Goal: Task Accomplishment & Management: Complete application form

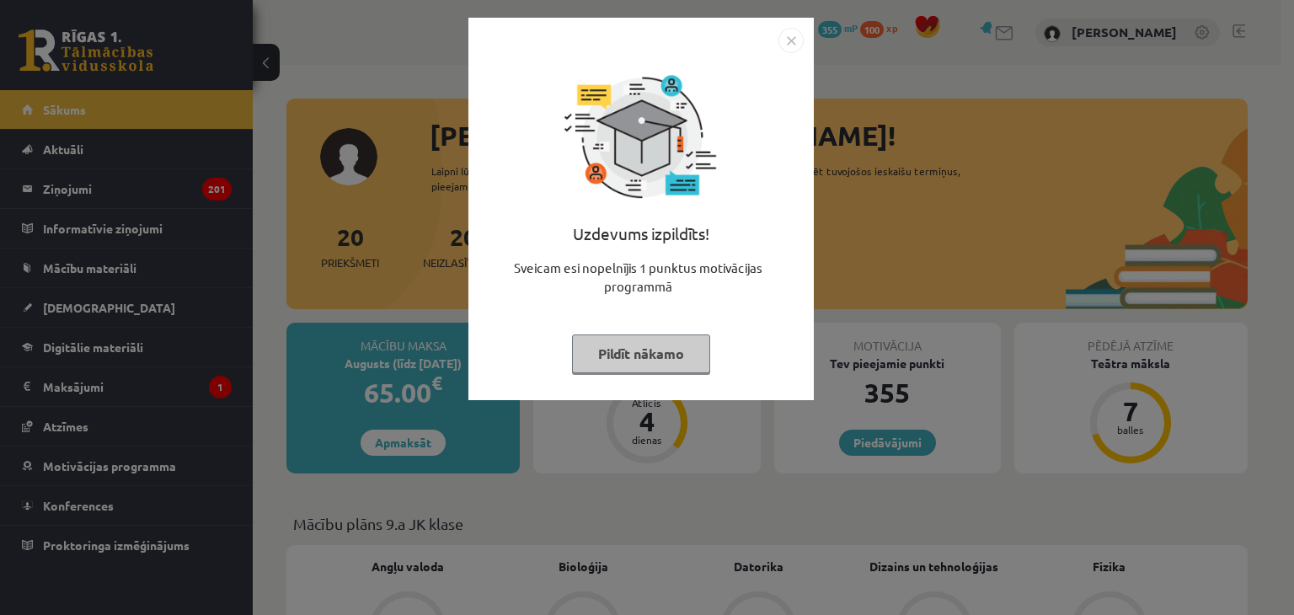
click at [691, 345] on button "Pildīt nākamo" at bounding box center [641, 353] width 138 height 39
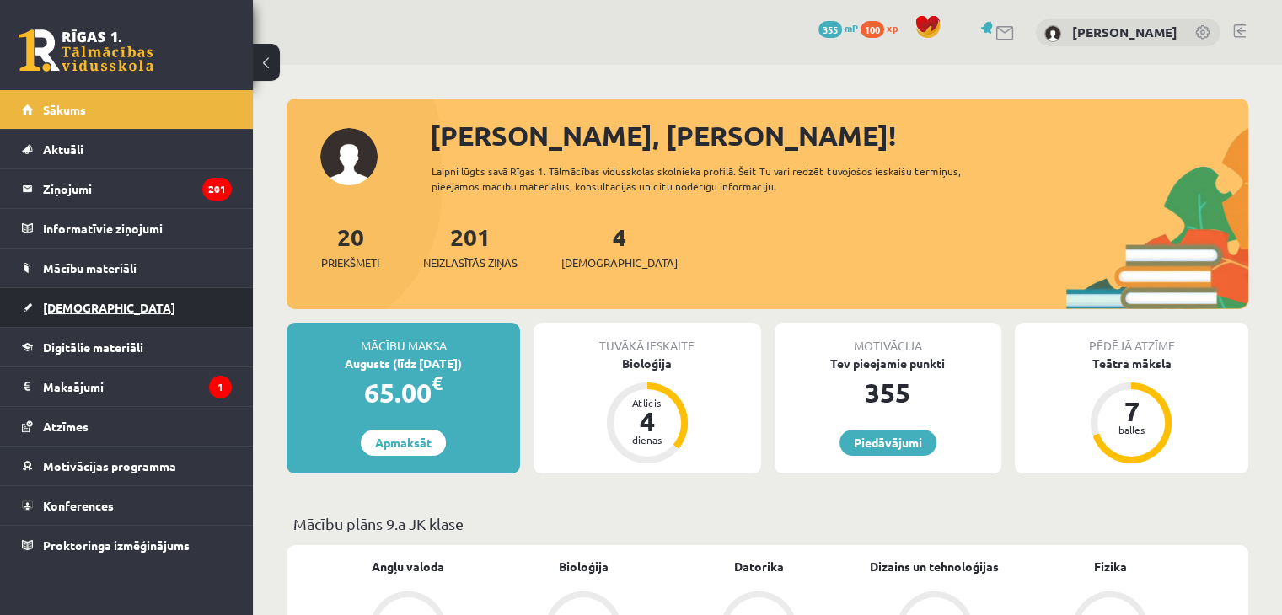
click at [27, 318] on link "[DEMOGRAPHIC_DATA]" at bounding box center [127, 307] width 210 height 39
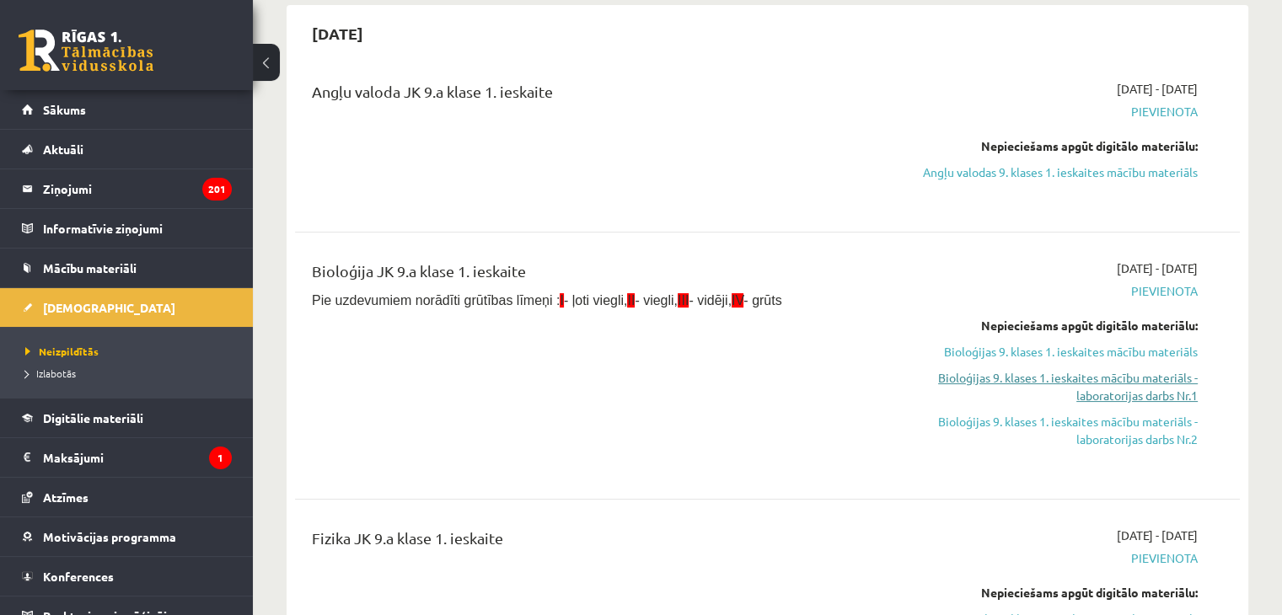
scroll to position [169, 0]
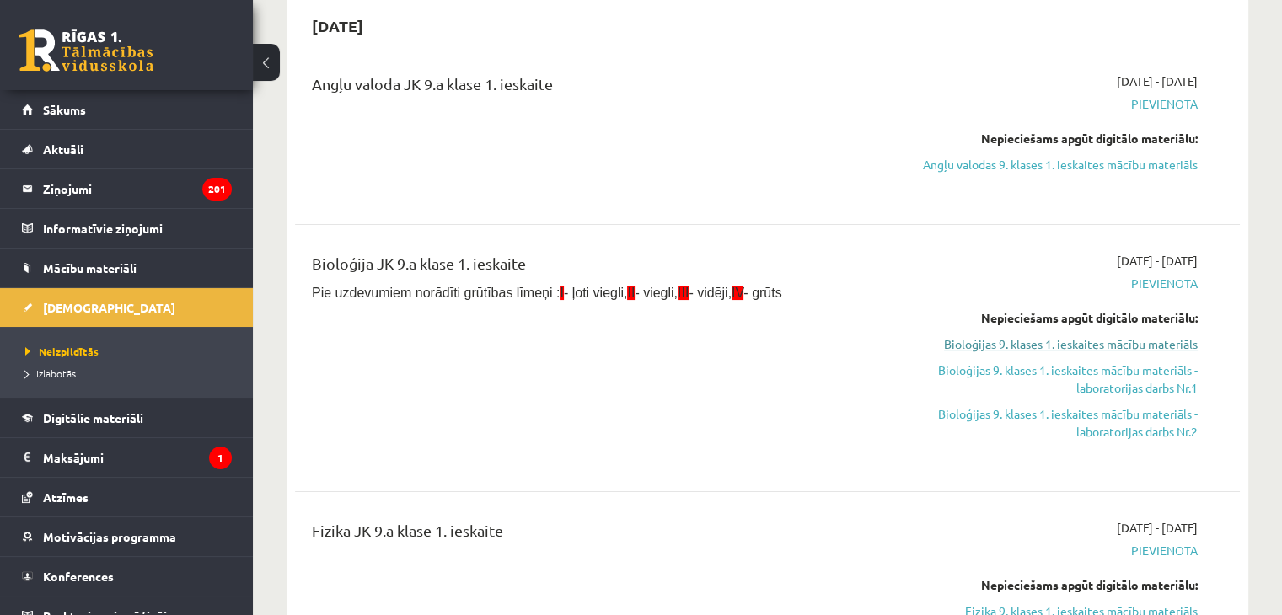
click at [1041, 351] on link "Bioloģijas 9. klases 1. ieskaites mācību materiāls" at bounding box center [1058, 344] width 278 height 18
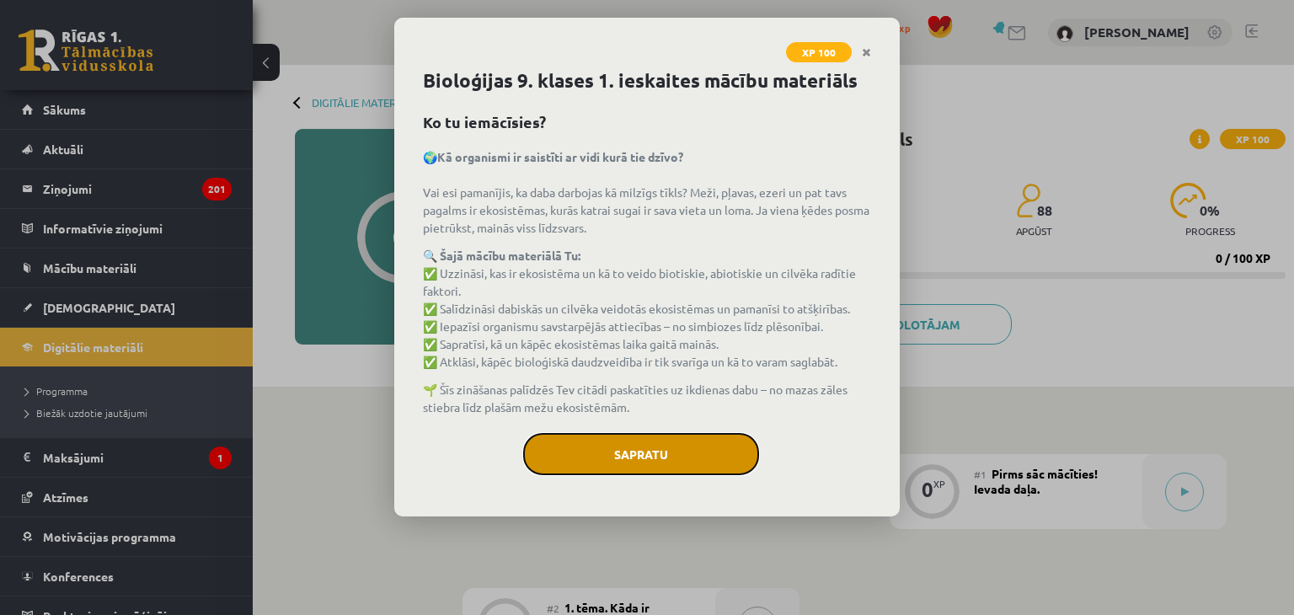
click at [548, 470] on button "Sapratu" at bounding box center [641, 454] width 236 height 42
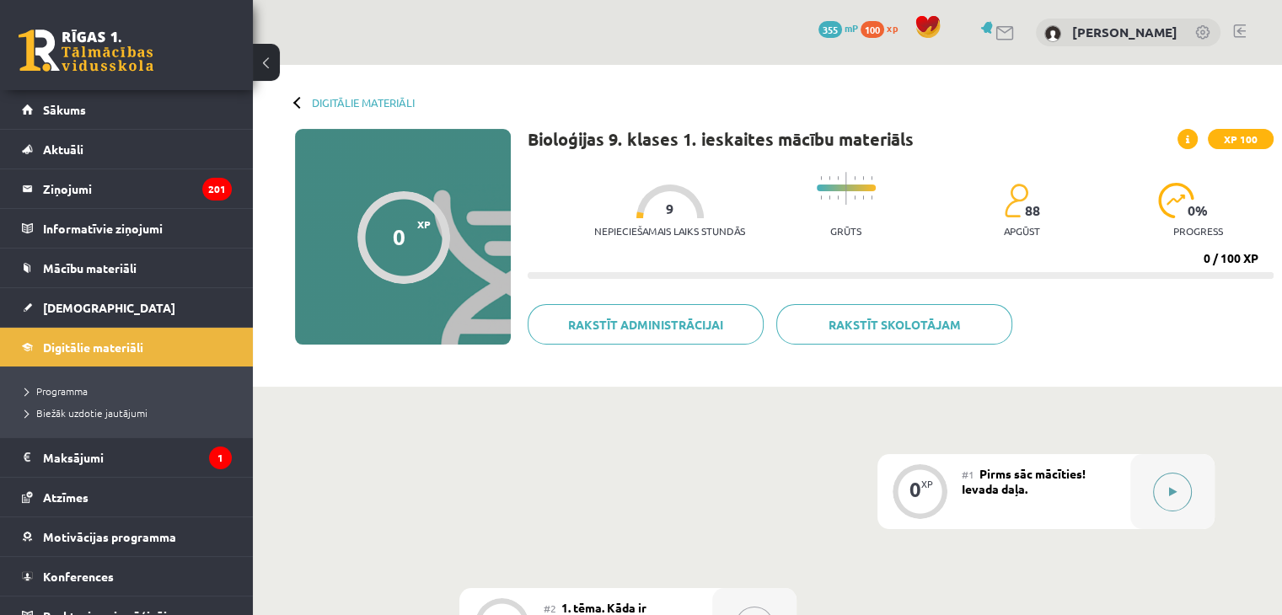
click at [1169, 504] on button at bounding box center [1172, 492] width 39 height 39
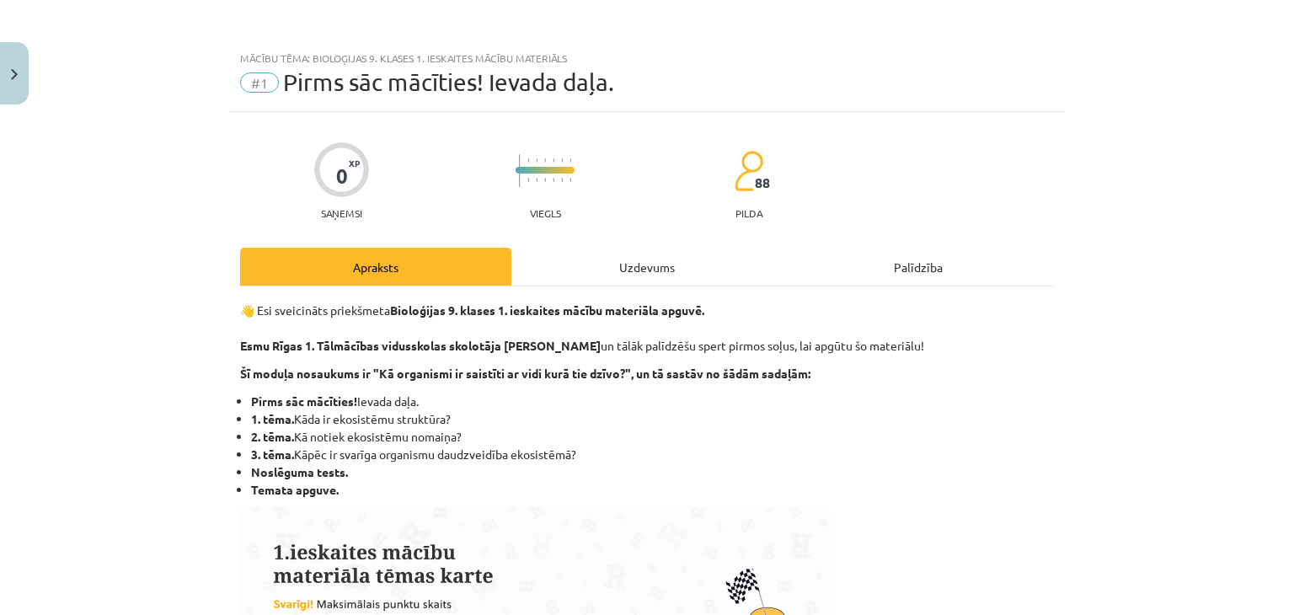
click at [683, 284] on div "Uzdevums" at bounding box center [646, 267] width 271 height 38
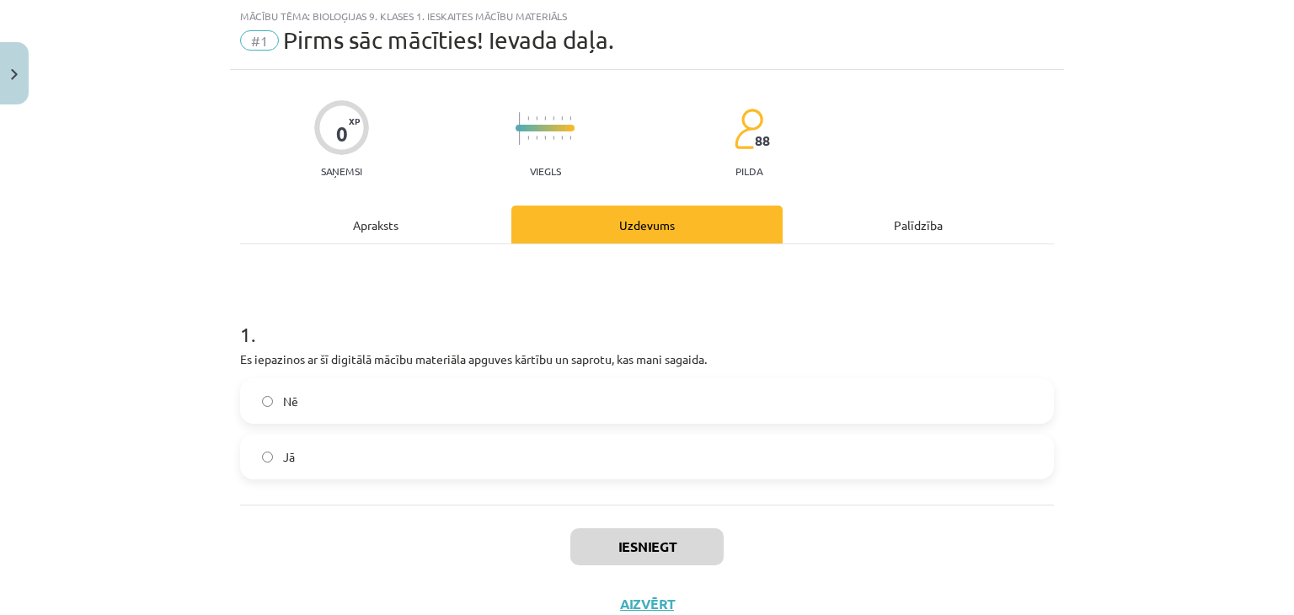
click at [320, 406] on label "Nē" at bounding box center [647, 401] width 811 height 42
click at [579, 469] on label "Jā" at bounding box center [647, 457] width 811 height 42
click at [571, 548] on button "Iesniegt" at bounding box center [646, 546] width 153 height 37
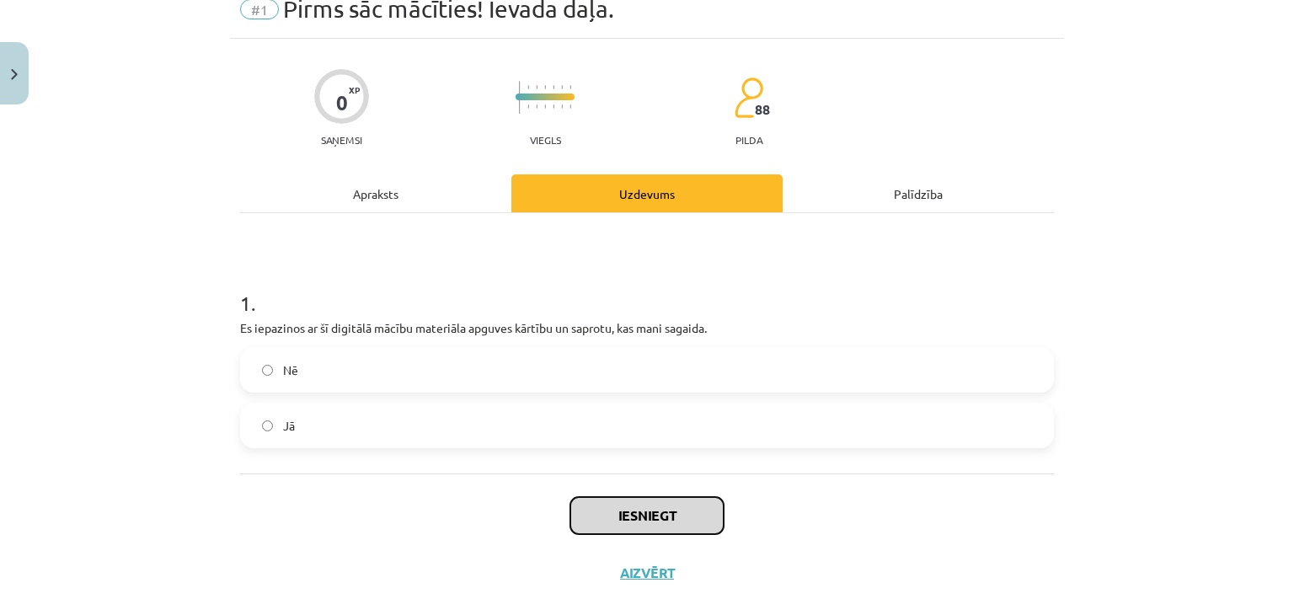
scroll to position [101, 0]
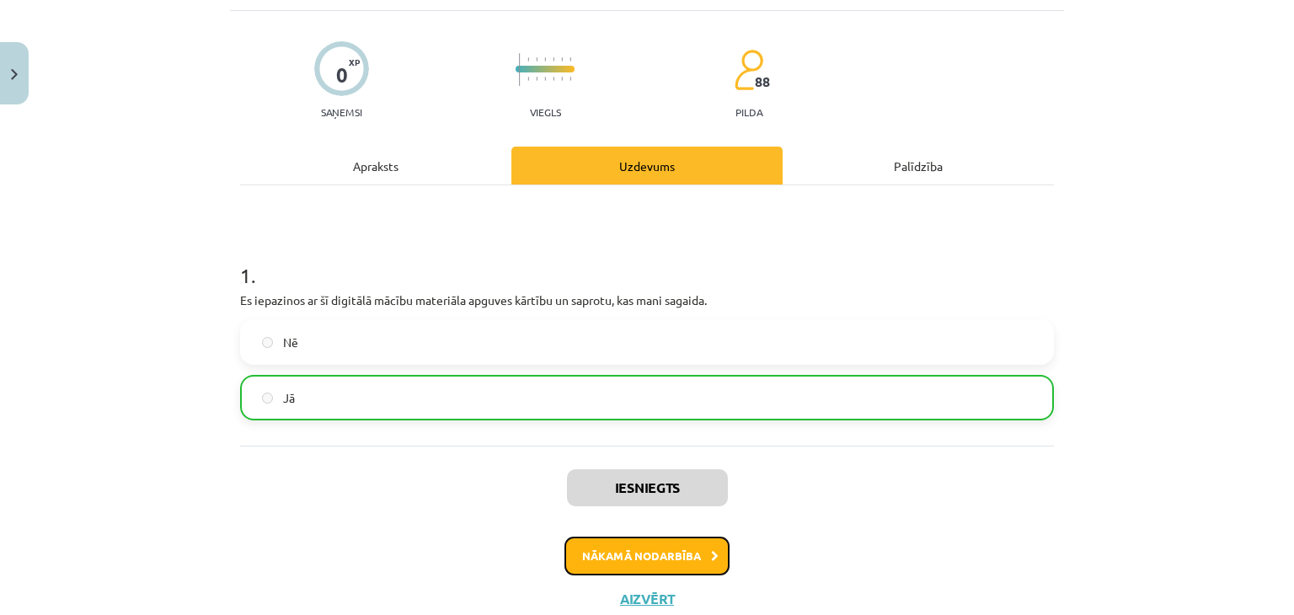
click at [632, 550] on button "Nākamā nodarbība" at bounding box center [647, 556] width 165 height 39
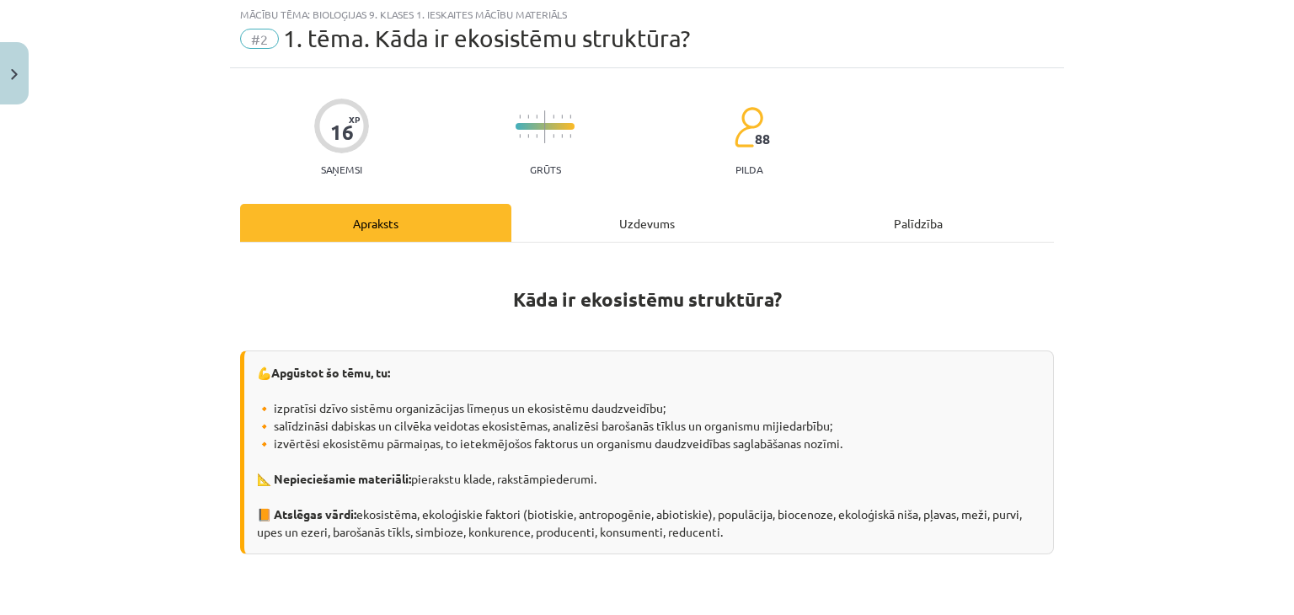
scroll to position [42, 0]
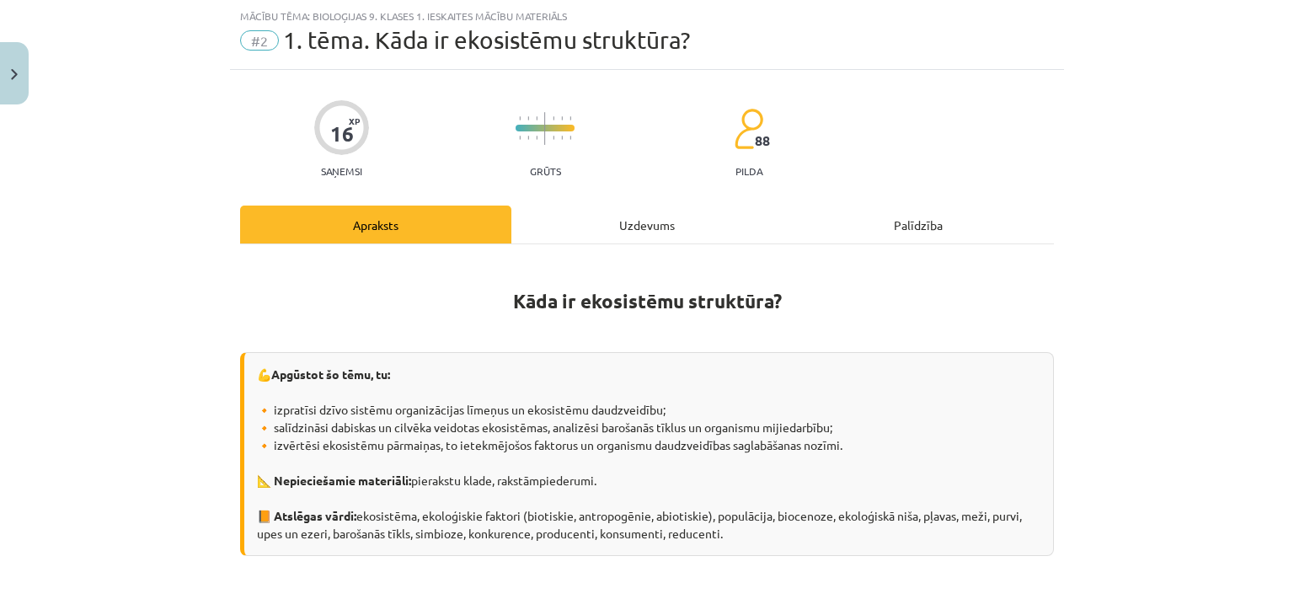
click at [538, 211] on div "Uzdevums" at bounding box center [646, 225] width 271 height 38
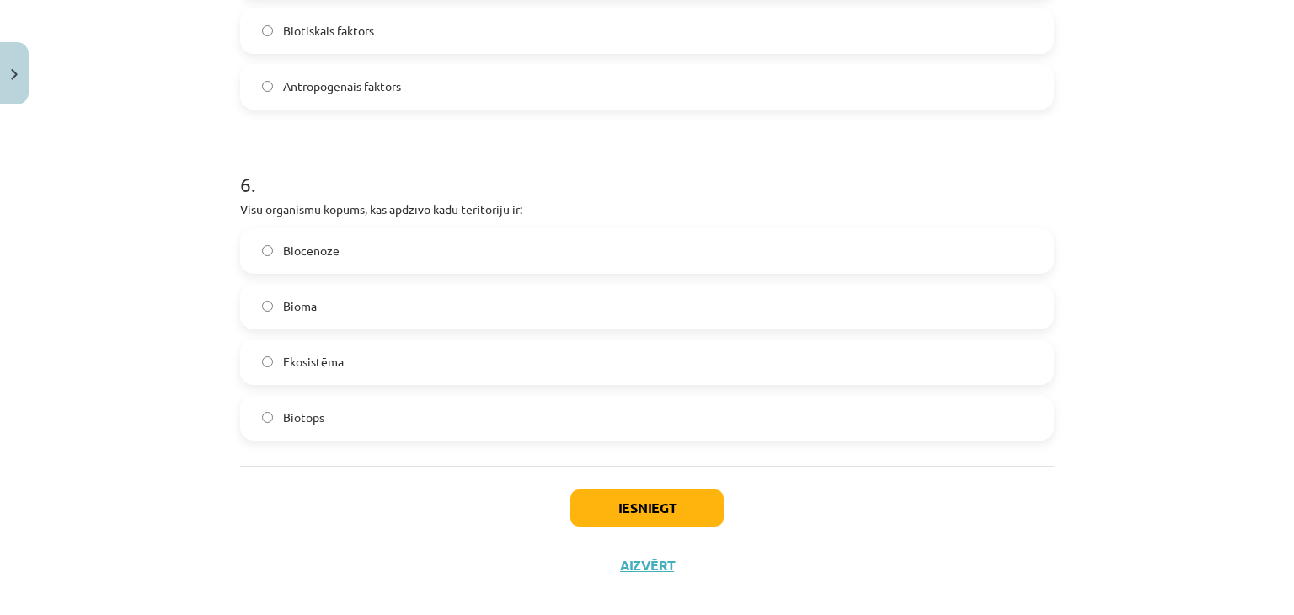
scroll to position [2102, 0]
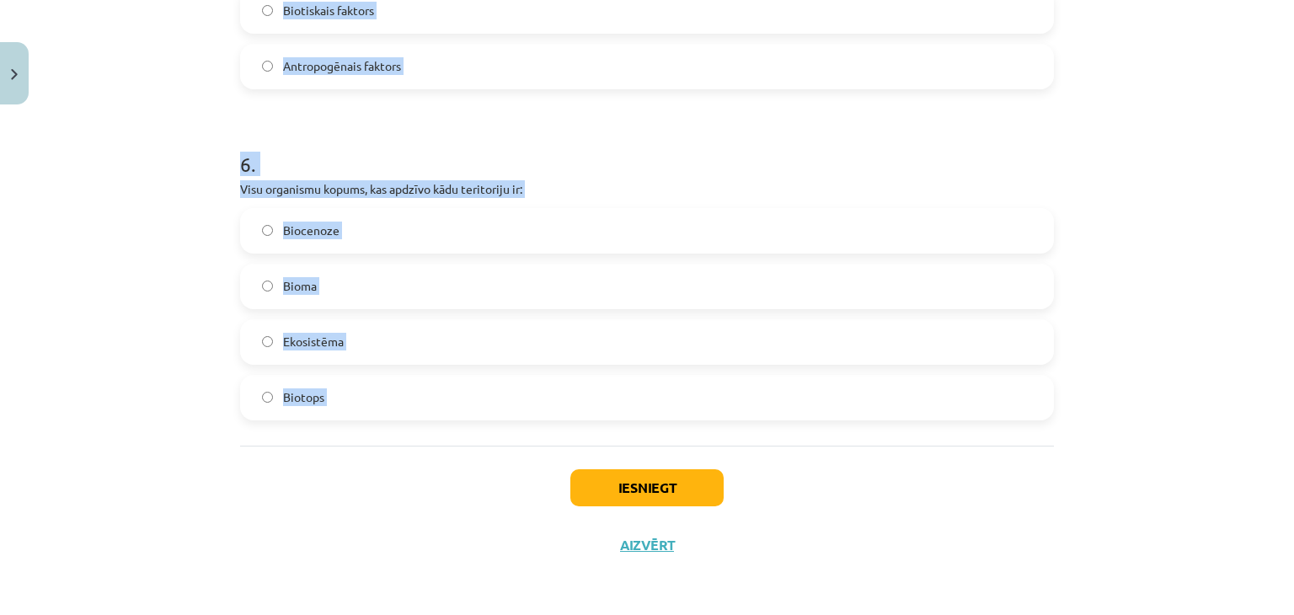
drag, startPoint x: 179, startPoint y: 301, endPoint x: 347, endPoint y: 419, distance: 205.0
click at [414, 458] on div "Mācību tēma: Bioloģijas 9. klases 1. ieskaites mācību materiāls #2 1. tēma. Kād…" at bounding box center [647, 307] width 1294 height 615
copy form "1 . Kurš no variantiem raksturo abiotiskos faktorus! Gaisa piesārņojums, simbio…"
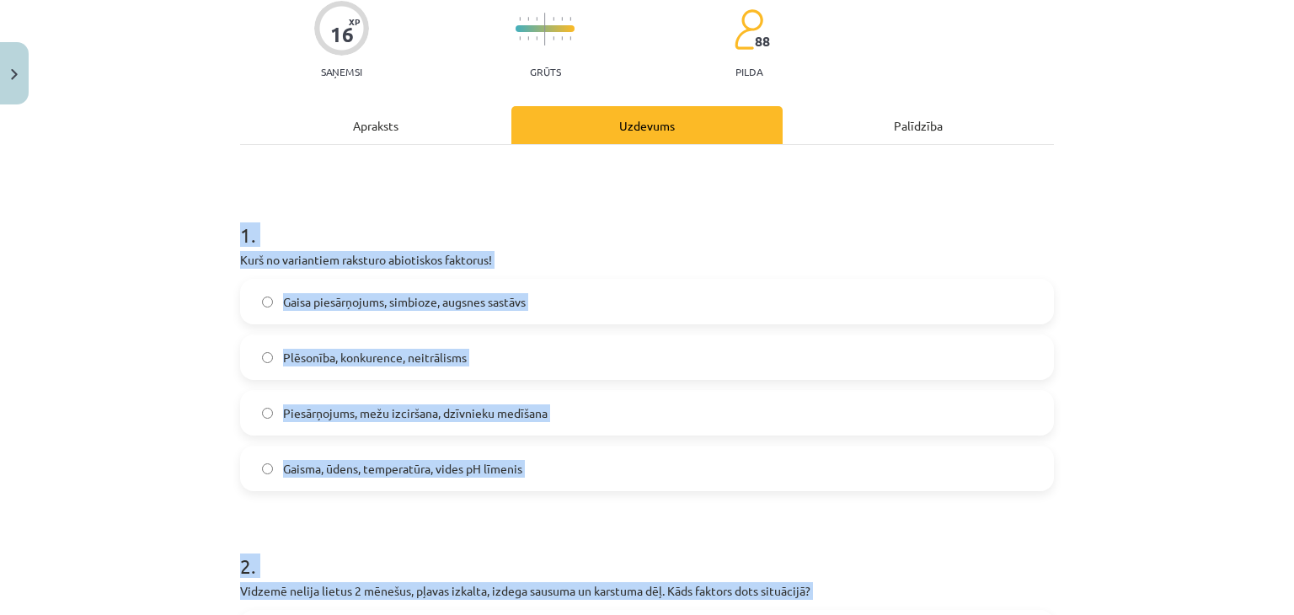
scroll to position [0, 0]
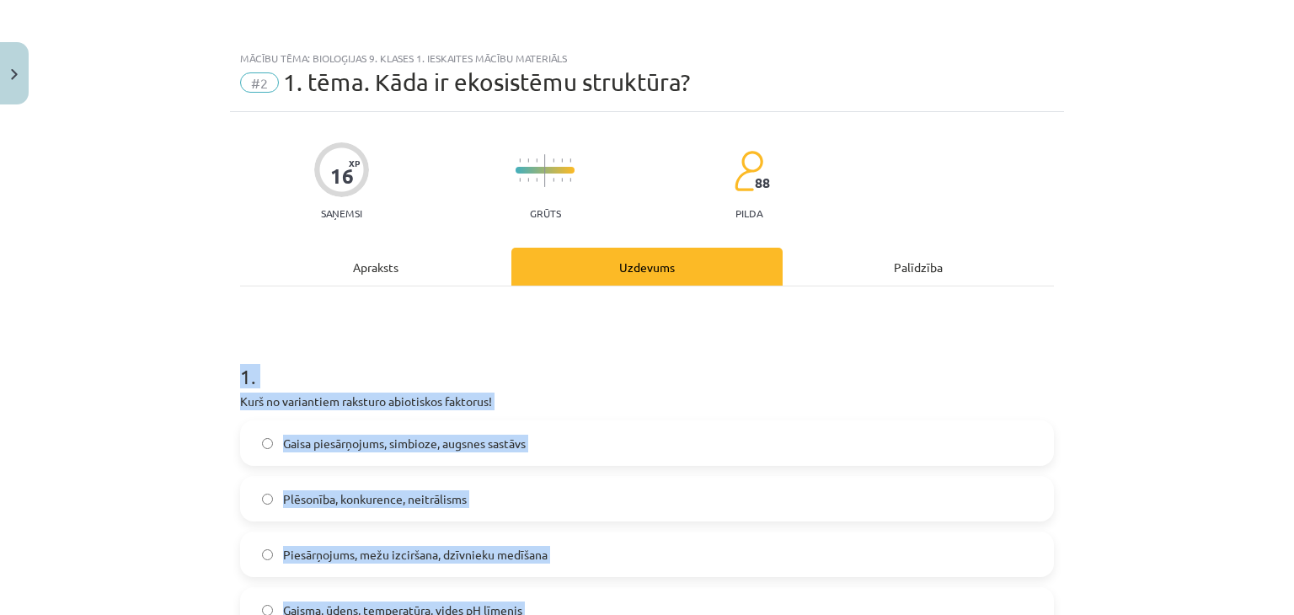
click at [96, 473] on div "Mācību tēma: Bioloģijas 9. klases 1. ieskaites mācību materiāls #2 1. tēma. Kād…" at bounding box center [647, 307] width 1294 height 615
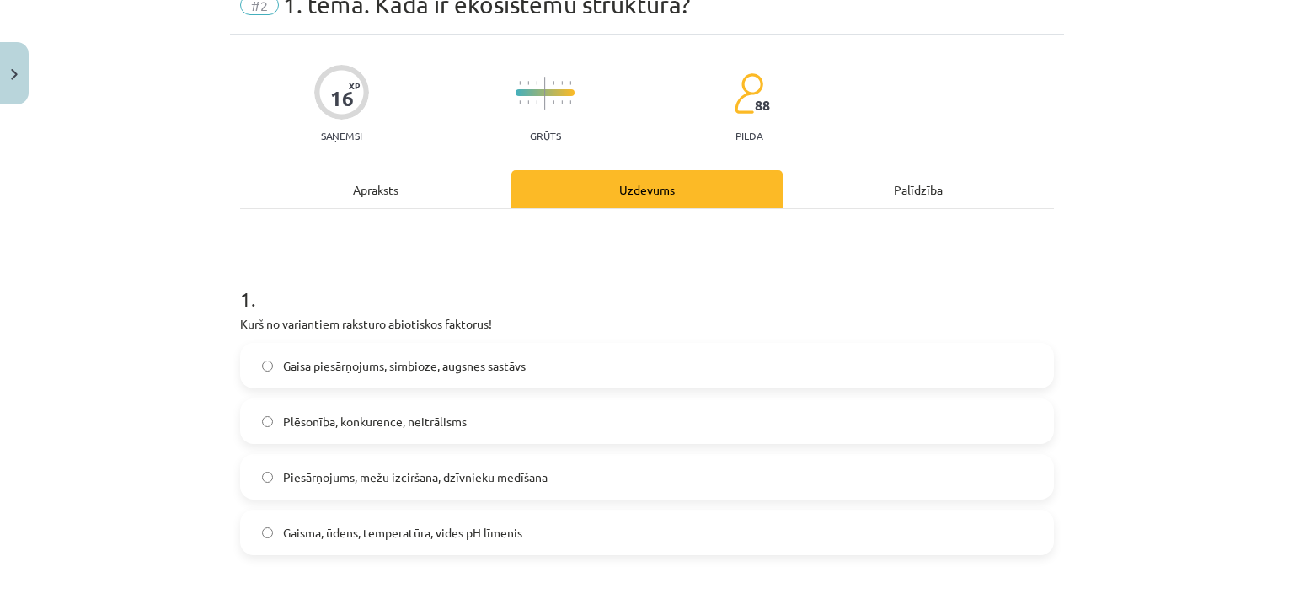
scroll to position [169, 0]
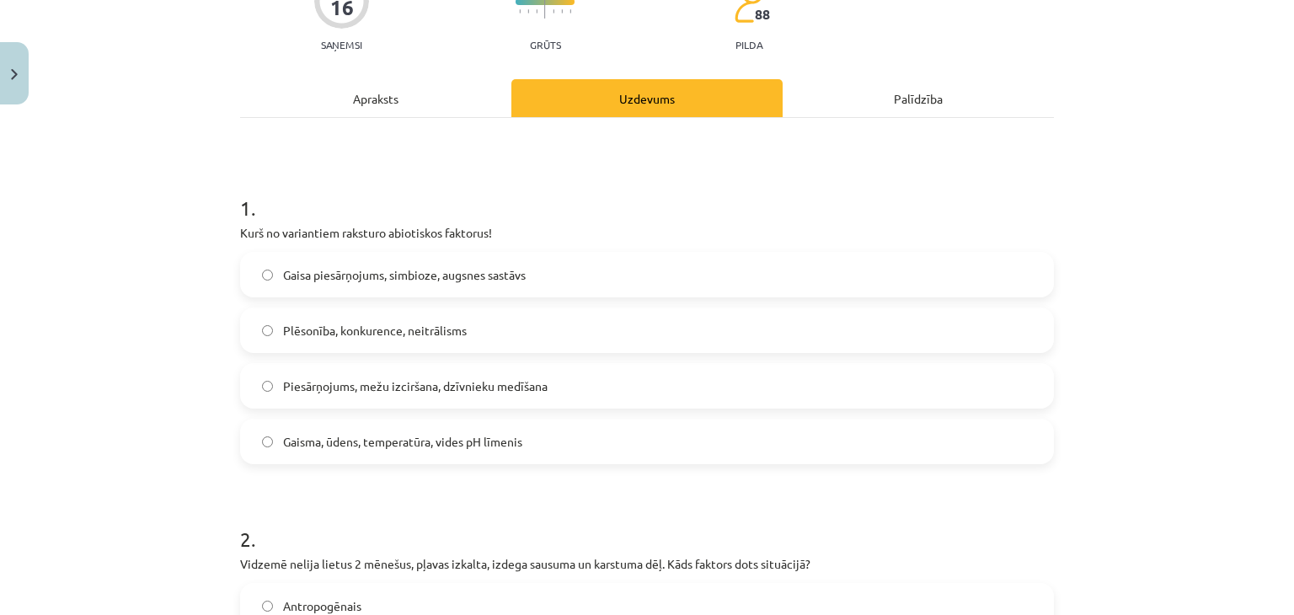
click at [281, 458] on label "Gaisma, ūdens, temperatūra, vides pH līmenis" at bounding box center [647, 441] width 811 height 42
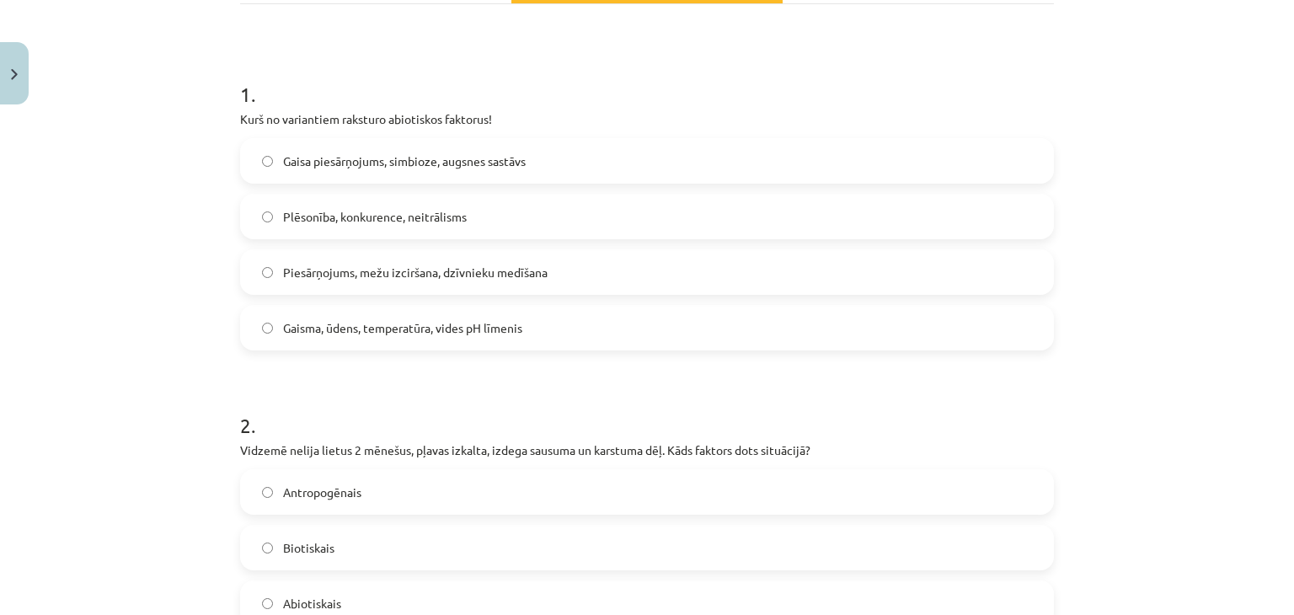
scroll to position [421, 0]
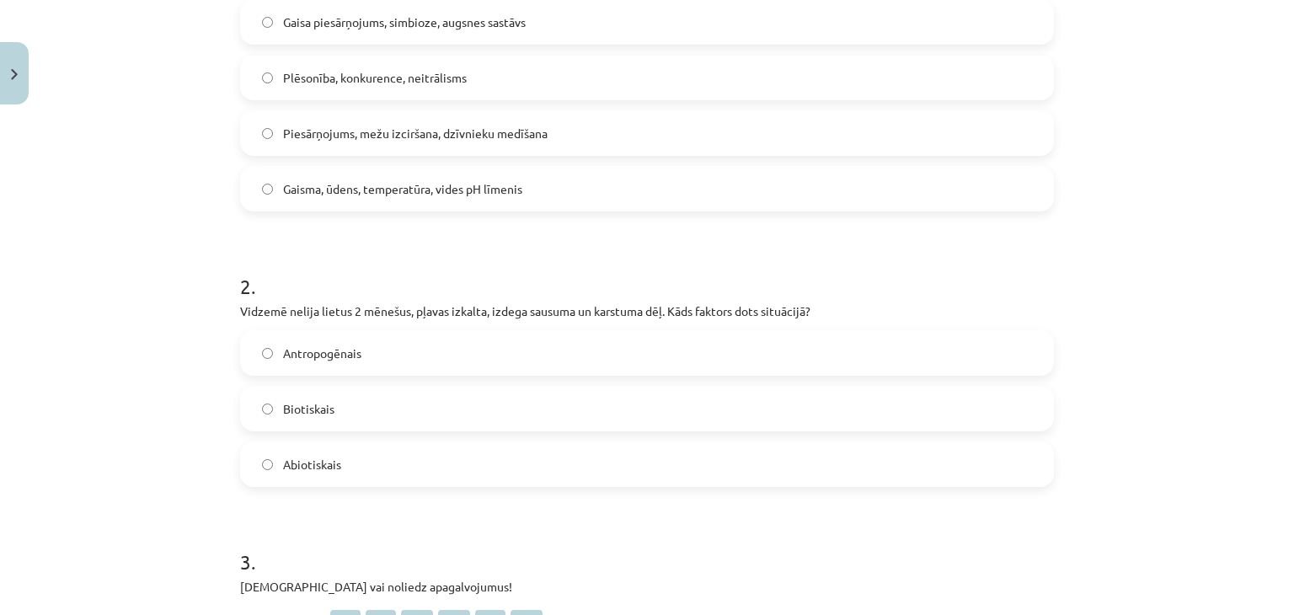
click at [337, 415] on label "Biotiskais" at bounding box center [647, 409] width 811 height 42
click at [329, 476] on label "Abiotiskais" at bounding box center [647, 464] width 811 height 42
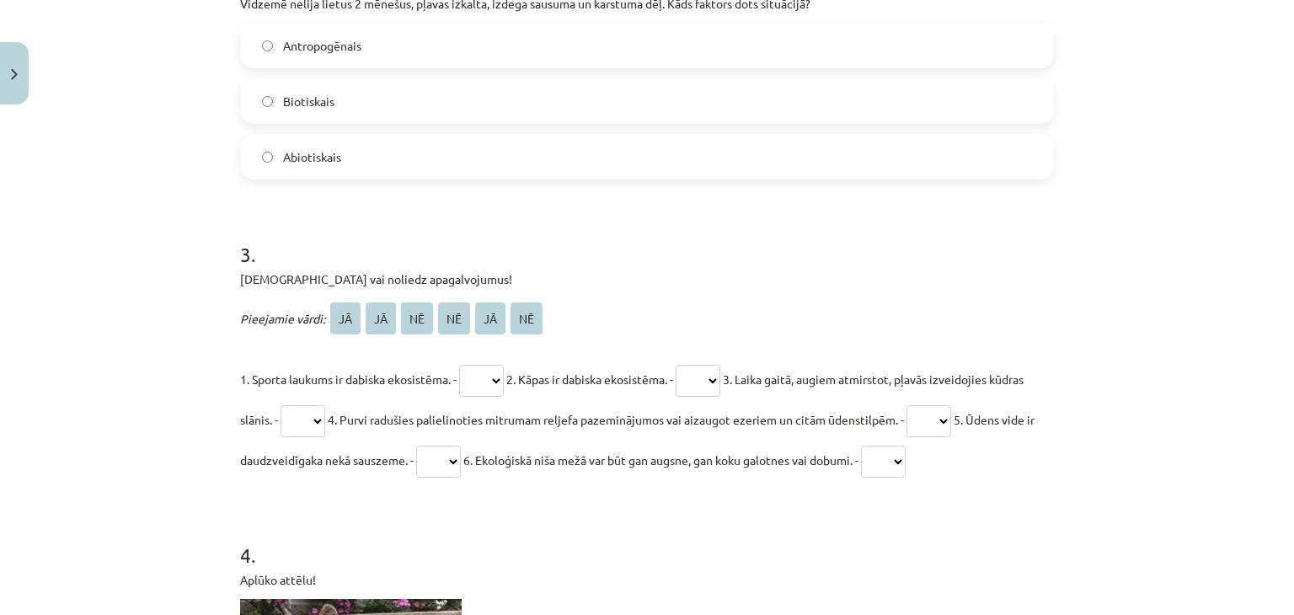
scroll to position [758, 0]
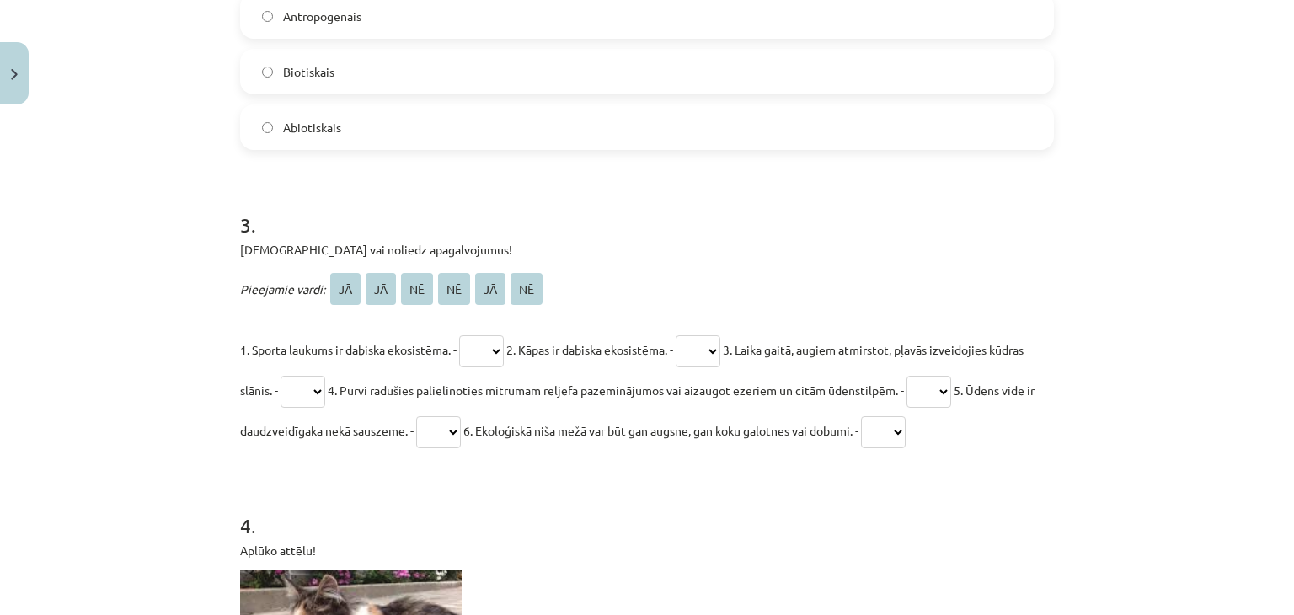
click at [502, 354] on select "** ** ** ** ** **" at bounding box center [481, 351] width 45 height 32
select select "**"
click at [460, 335] on select "** ** ** ** ** **" at bounding box center [481, 351] width 45 height 32
click at [720, 348] on select "** ** ** ** ** **" at bounding box center [698, 351] width 45 height 32
select select "**"
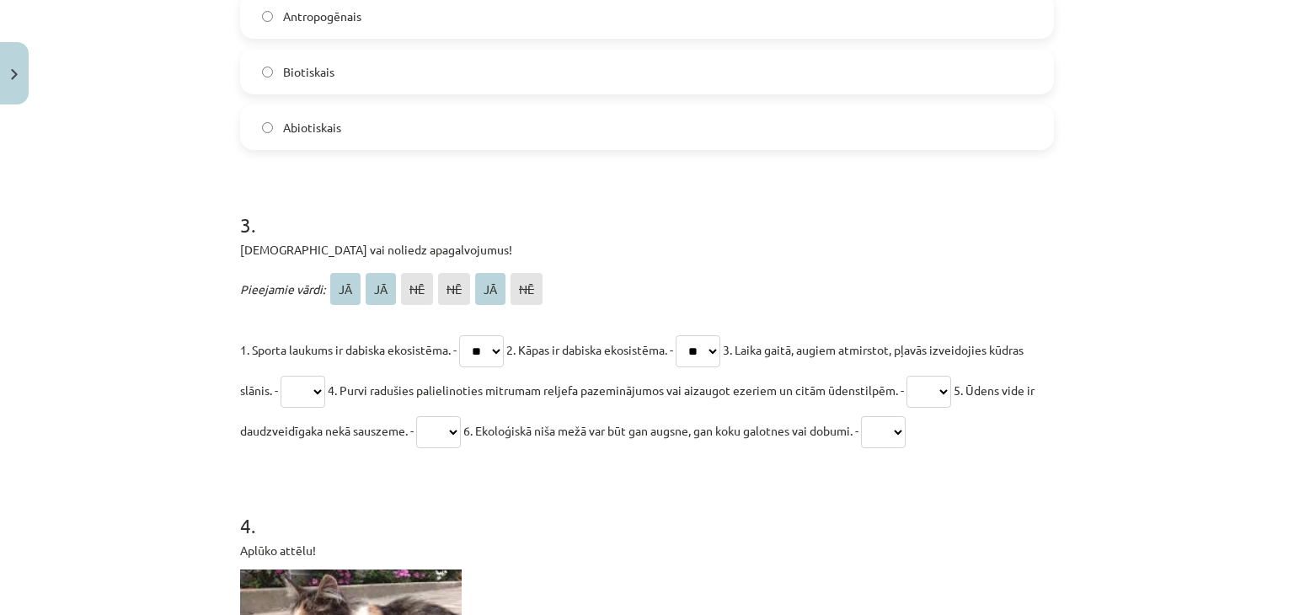
click at [691, 335] on select "** ** ** ** ** **" at bounding box center [698, 351] width 45 height 32
click at [325, 398] on select "** ** ** ** ** **" at bounding box center [303, 392] width 45 height 32
select select "**"
click at [316, 376] on select "** ** ** ** ** **" at bounding box center [303, 392] width 45 height 32
click at [951, 384] on select "** ** ** ** ** **" at bounding box center [929, 392] width 45 height 32
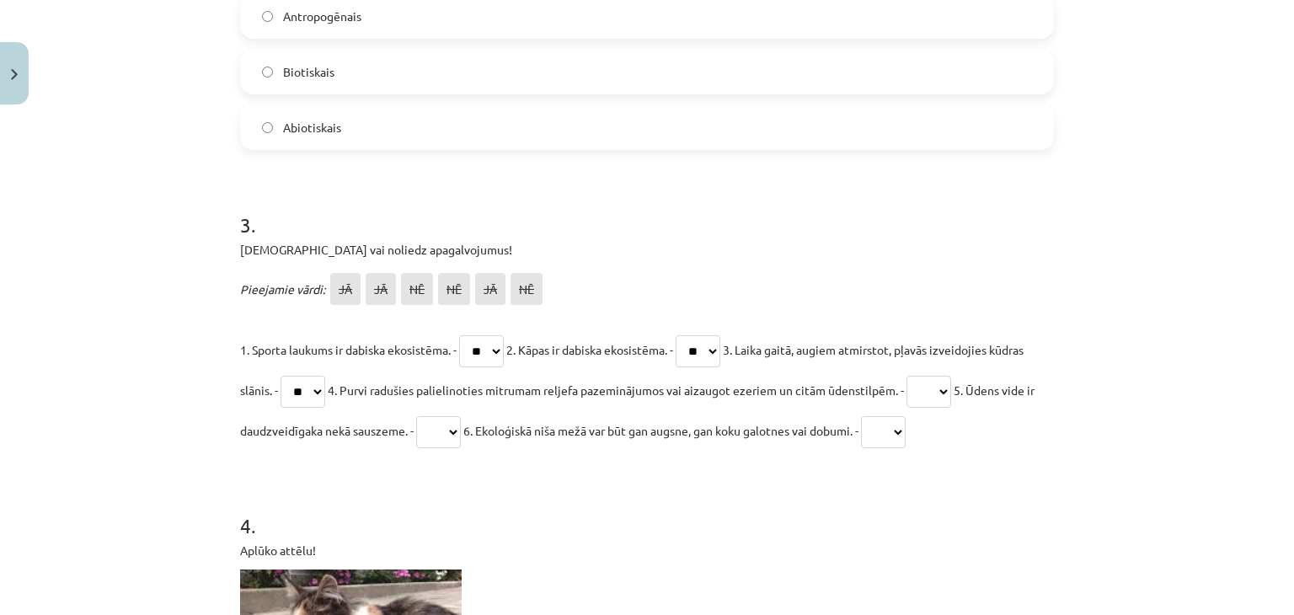
select select "**"
click at [951, 376] on select "** ** ** ** ** **" at bounding box center [929, 392] width 45 height 32
click at [461, 442] on select "** ** ** ** ** **" at bounding box center [438, 432] width 45 height 32
select select "**"
click at [461, 416] on select "** ** ** ** ** **" at bounding box center [438, 432] width 45 height 32
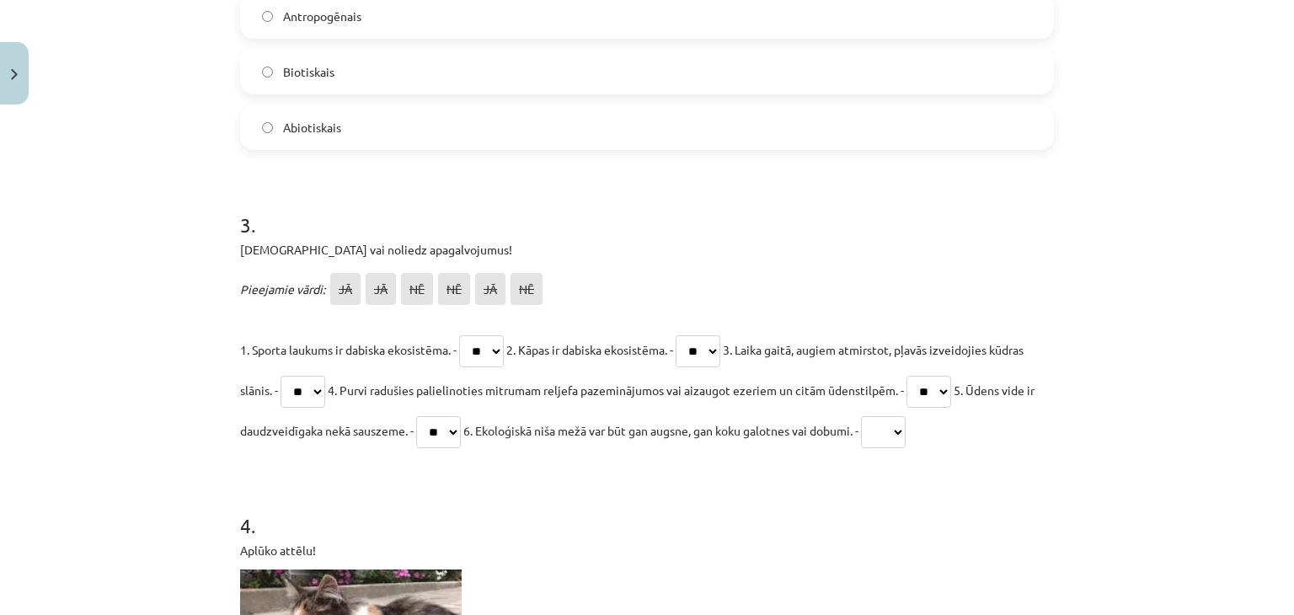
click at [906, 438] on select "** ** ** ** ** **" at bounding box center [883, 432] width 45 height 32
click at [906, 416] on select "** ** ** ** ** **" at bounding box center [883, 432] width 45 height 32
click at [906, 420] on select "** ** ** ** ** **" at bounding box center [883, 432] width 45 height 32
select select "**"
click at [906, 416] on select "** ** ** ** ** **" at bounding box center [883, 432] width 45 height 32
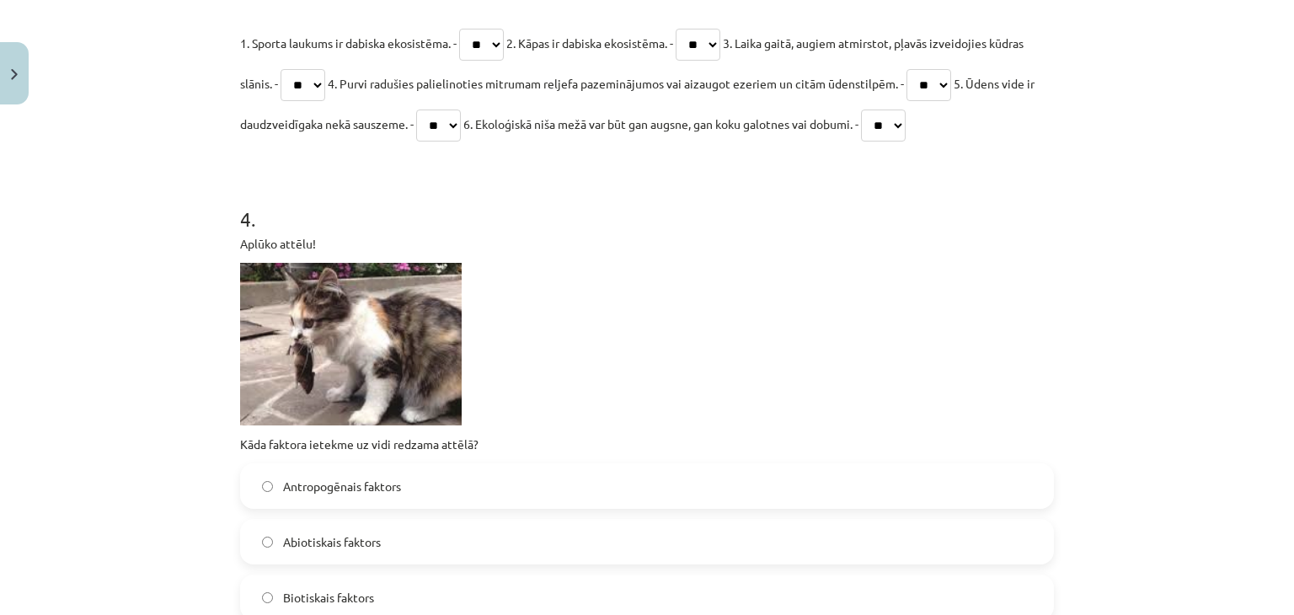
scroll to position [1095, 0]
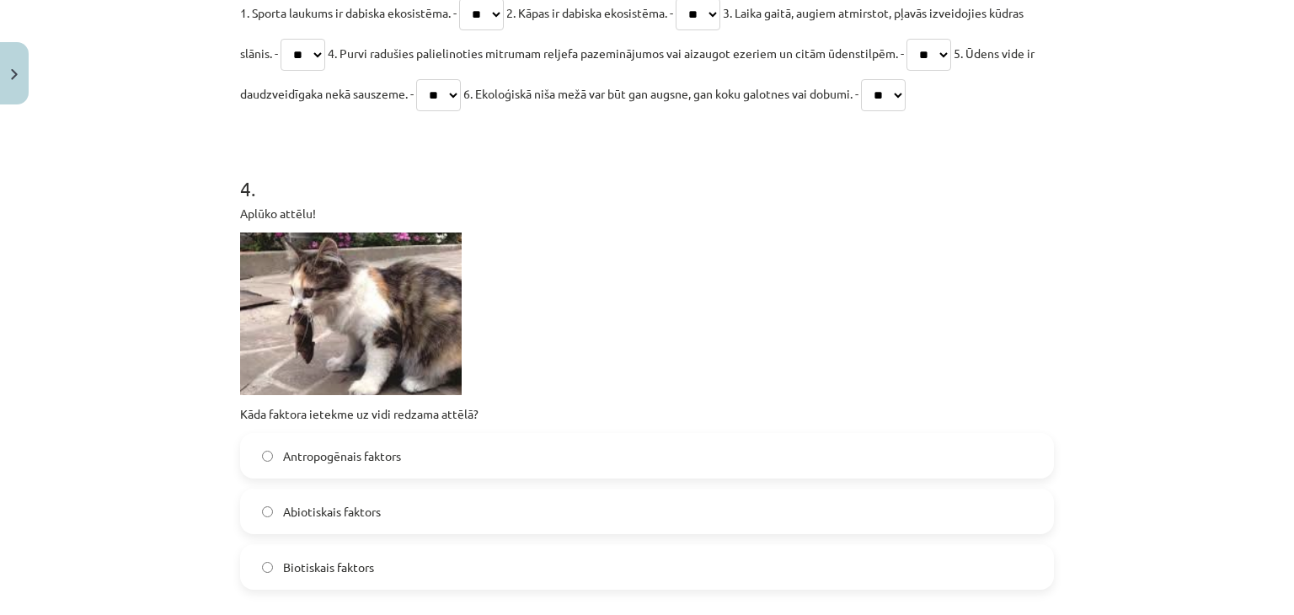
click at [344, 473] on label "Antropogēnais faktors" at bounding box center [647, 456] width 811 height 42
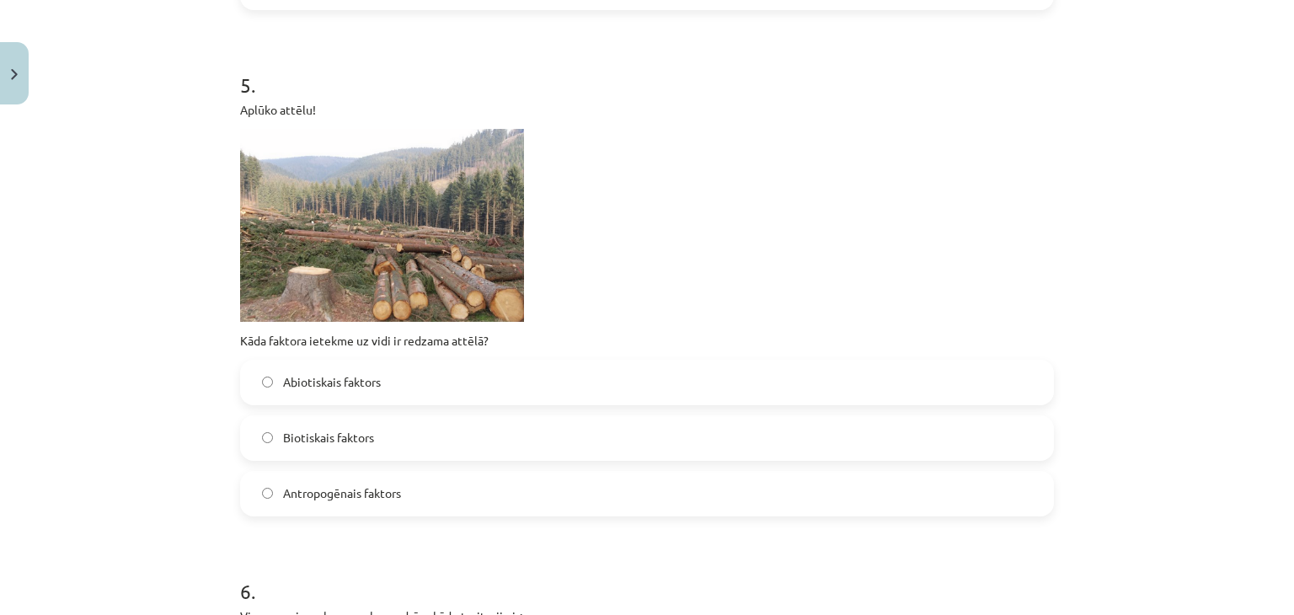
scroll to position [1685, 0]
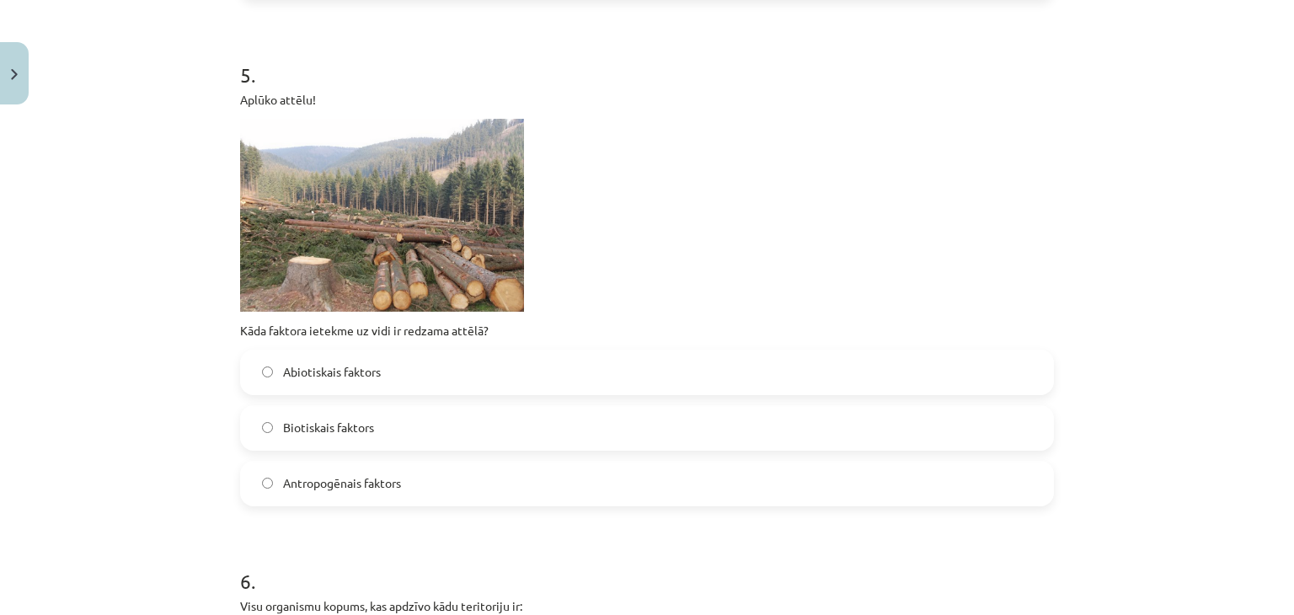
click at [344, 449] on div "Biotiskais faktors" at bounding box center [647, 427] width 814 height 45
click at [344, 441] on label "Biotiskais faktors" at bounding box center [647, 428] width 811 height 42
click at [337, 489] on span "Antropogēnais faktors" at bounding box center [342, 483] width 118 height 18
click at [355, 368] on span "Abiotiskais faktors" at bounding box center [332, 372] width 98 height 18
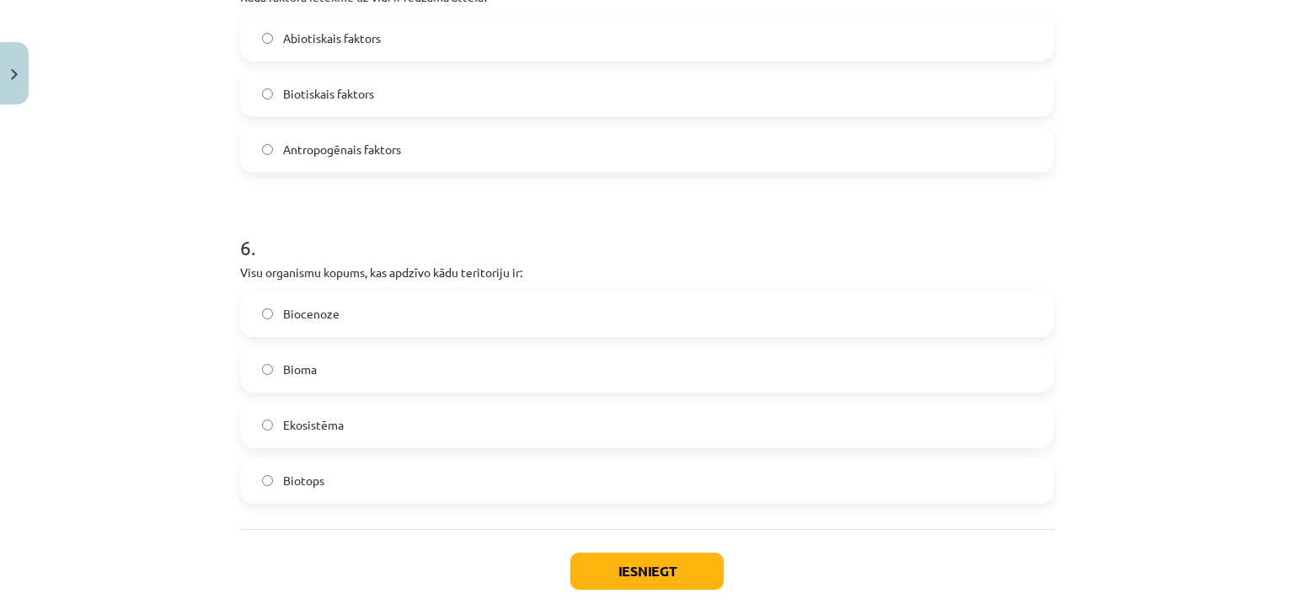
scroll to position [2022, 0]
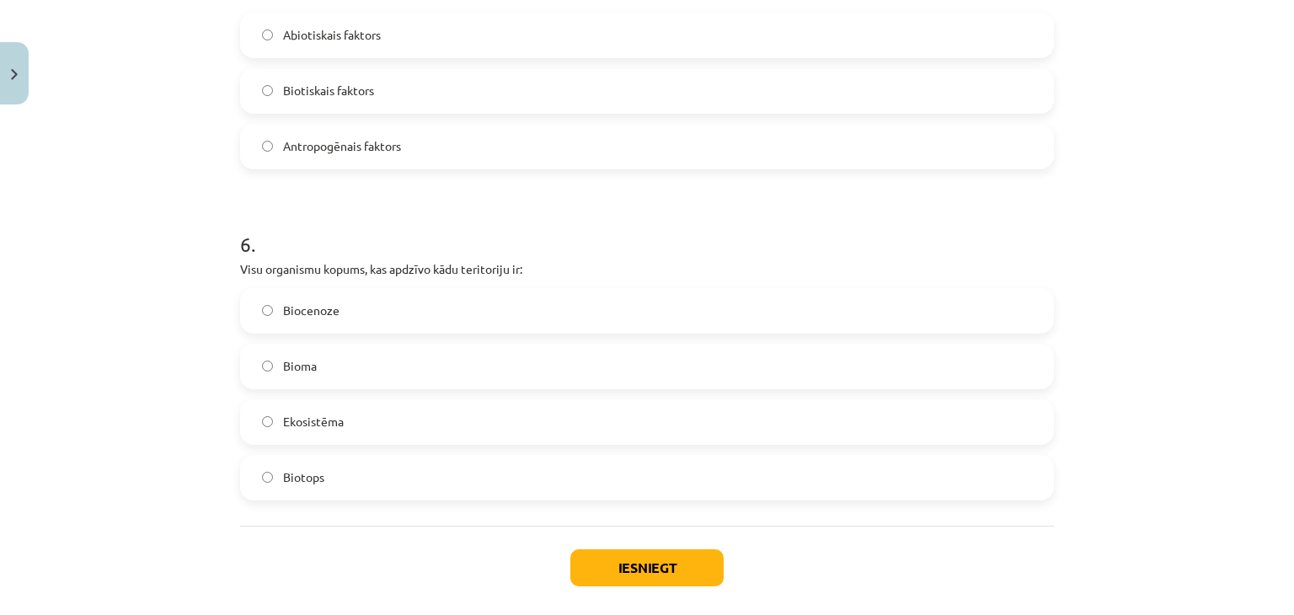
click at [280, 296] on label "Biocenoze" at bounding box center [647, 311] width 811 height 42
click at [608, 559] on button "Iesniegt" at bounding box center [646, 567] width 153 height 37
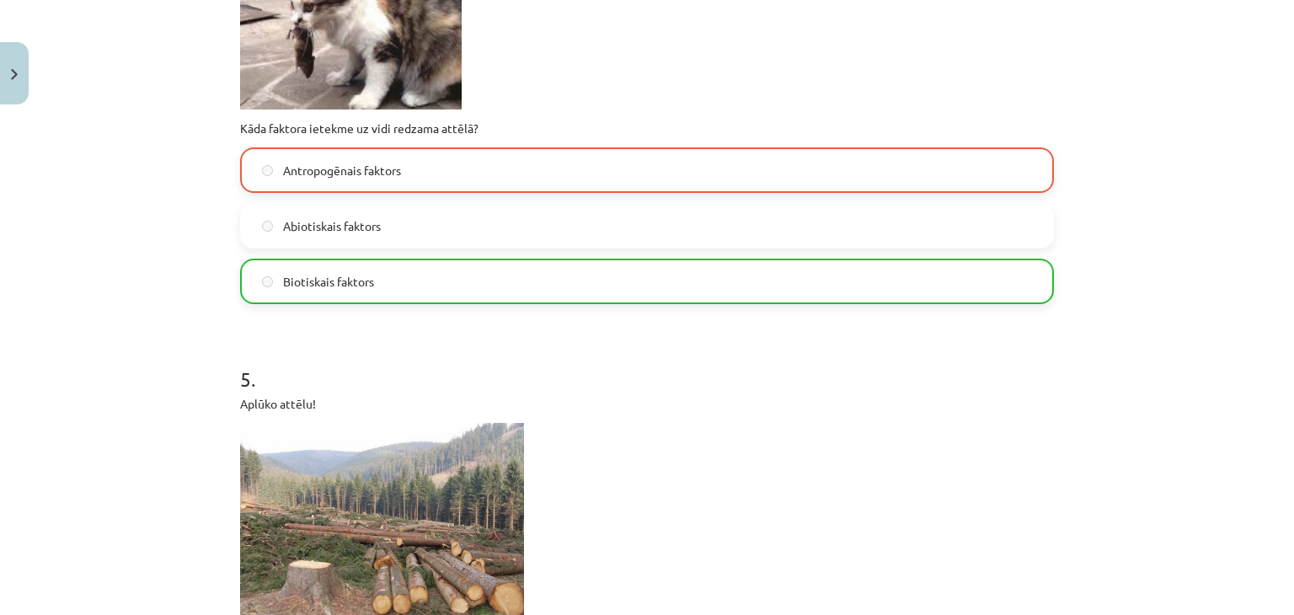
scroll to position [1348, 0]
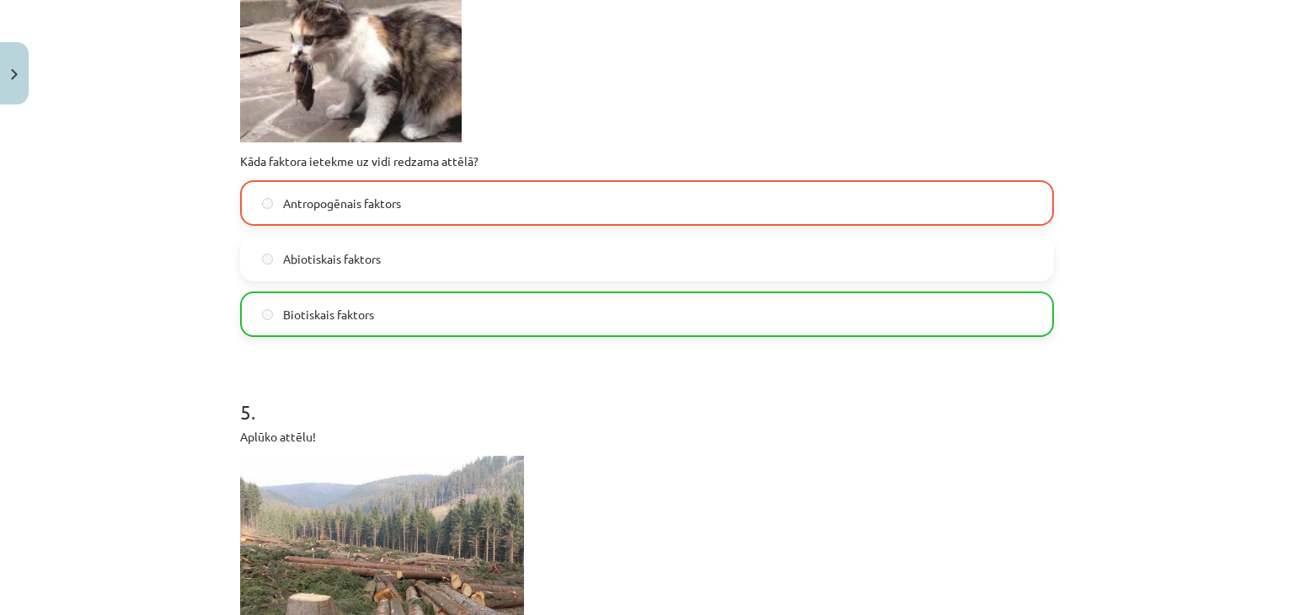
drag, startPoint x: 468, startPoint y: 423, endPoint x: 441, endPoint y: 434, distance: 28.3
click at [441, 434] on p "Aplūko attēlu!" at bounding box center [647, 437] width 814 height 18
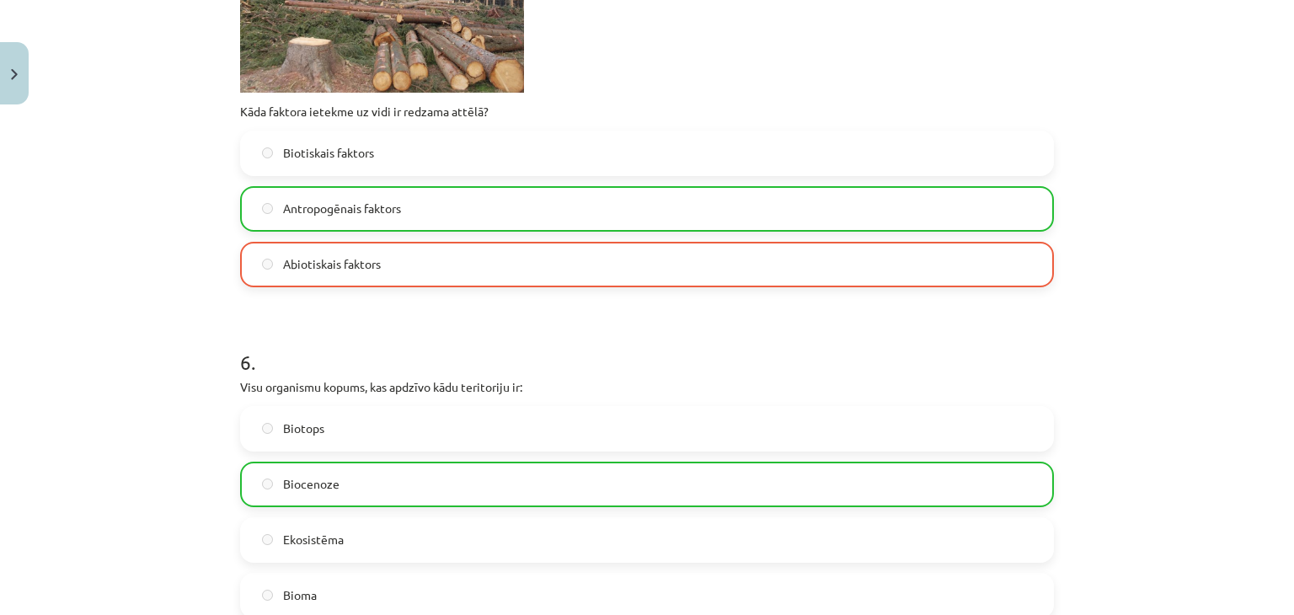
scroll to position [2106, 0]
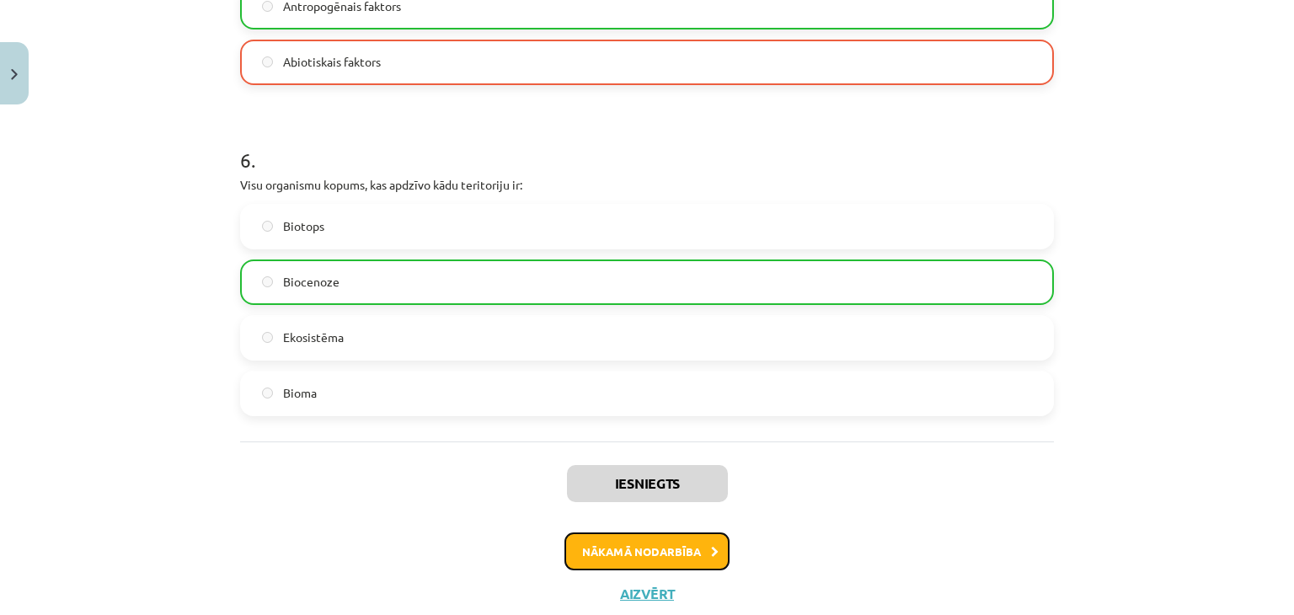
click at [603, 565] on button "Nākamā nodarbība" at bounding box center [647, 551] width 165 height 39
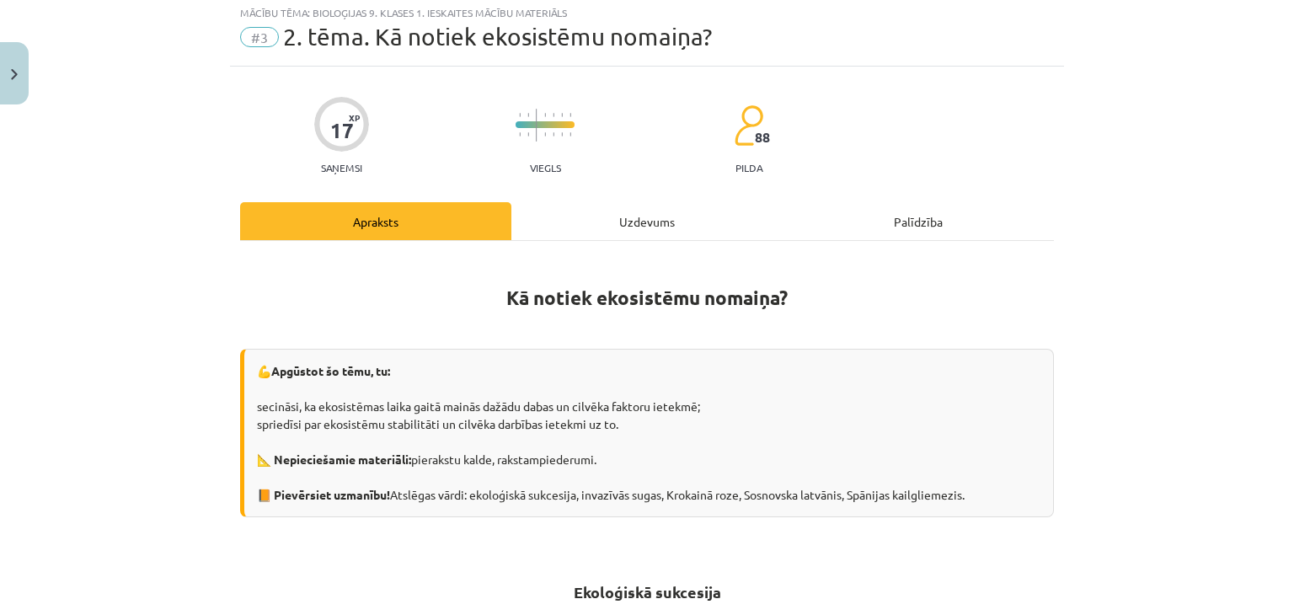
scroll to position [42, 0]
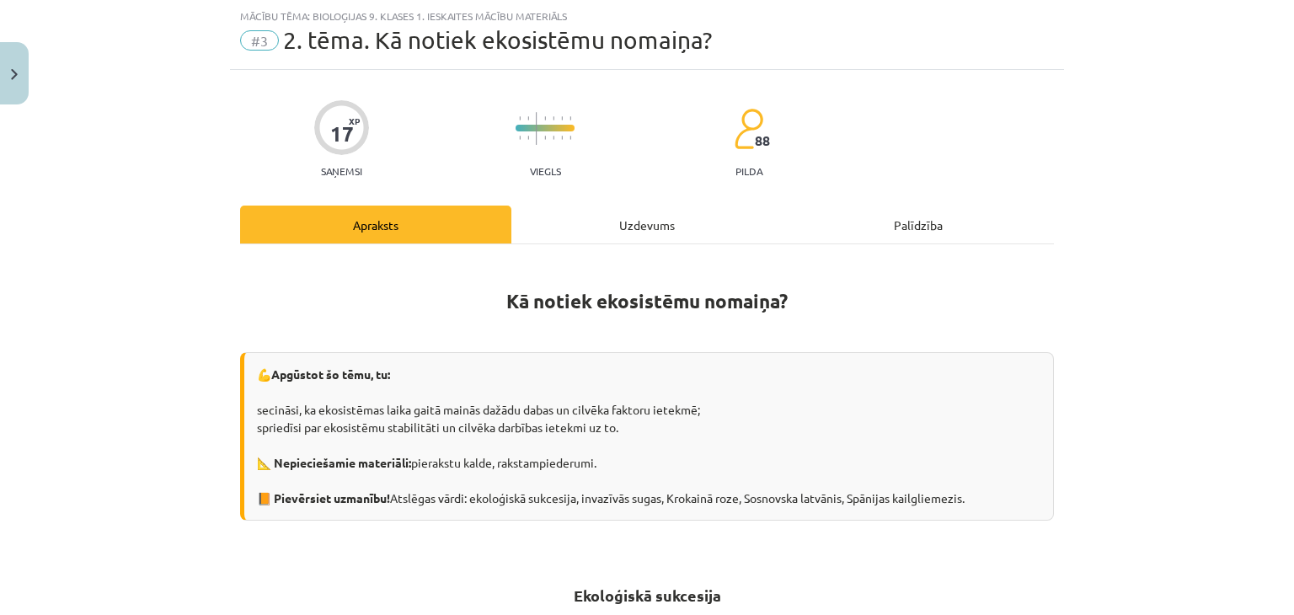
click at [568, 238] on div "Uzdevums" at bounding box center [646, 225] width 271 height 38
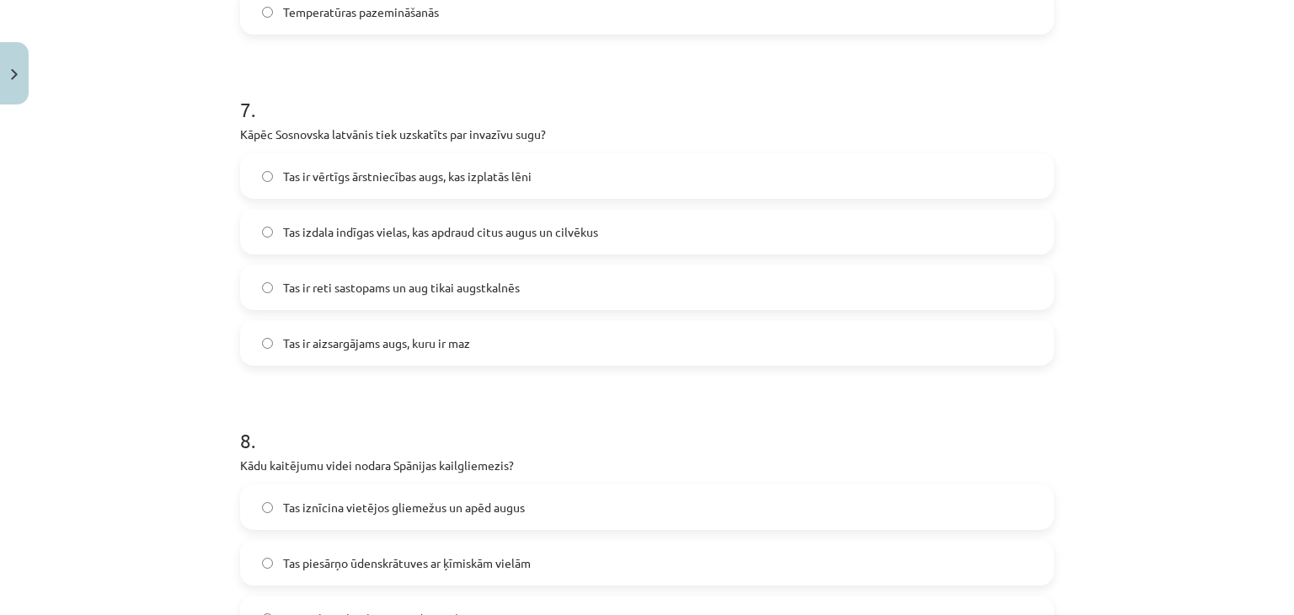
scroll to position [2531, 0]
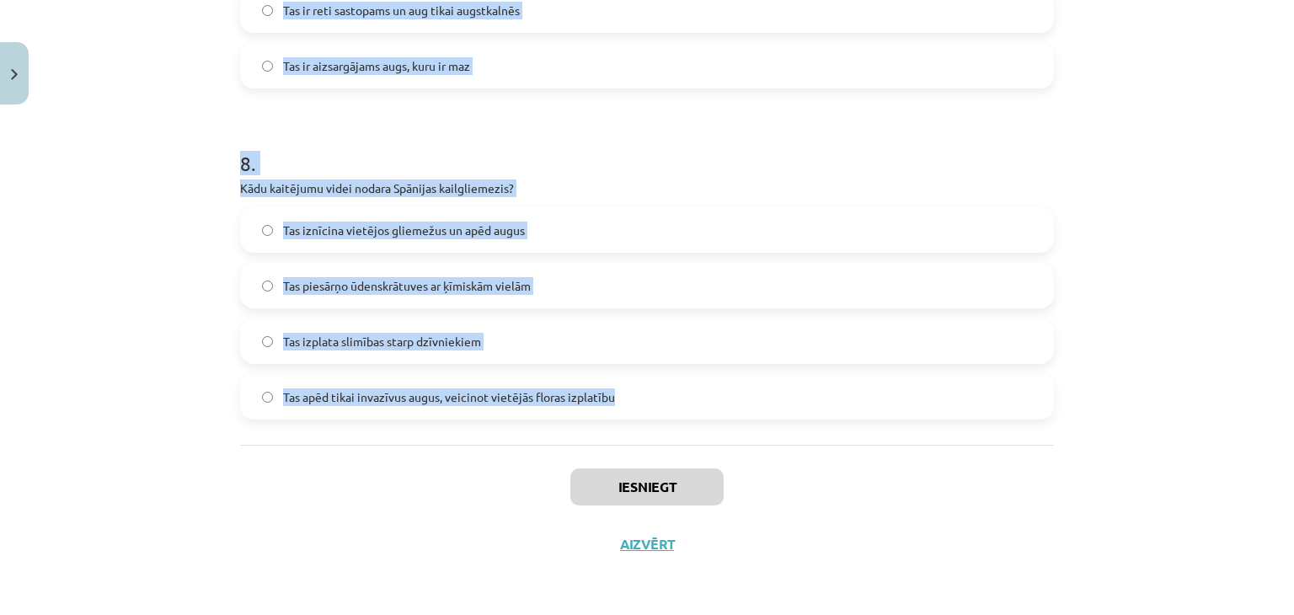
drag, startPoint x: 211, startPoint y: 313, endPoint x: 618, endPoint y: 409, distance: 419.0
click at [618, 409] on div "Mācību tēma: Bioloģijas 9. klases 1. ieskaites mācību materiāls #3 2. tēma. Kā …" at bounding box center [647, 307] width 1294 height 615
copy form "1 . Cik ilgi aptuveni ilgst tīruma aizaugšana un egļu meža izveidošanās? 80-100…"
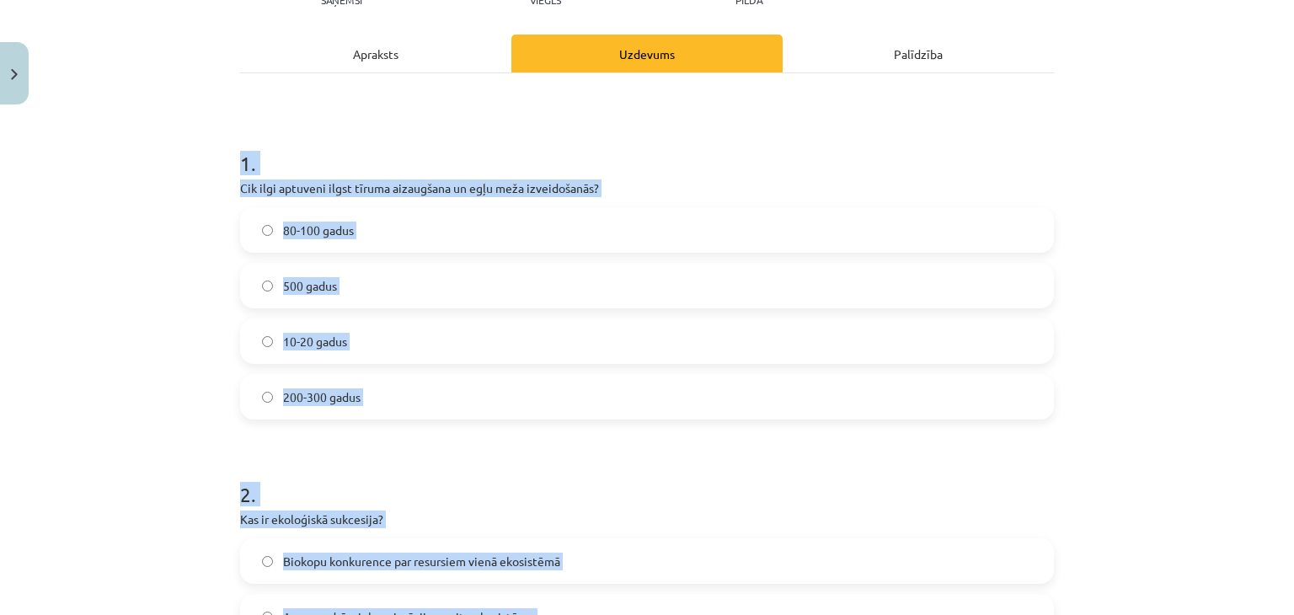
scroll to position [172, 0]
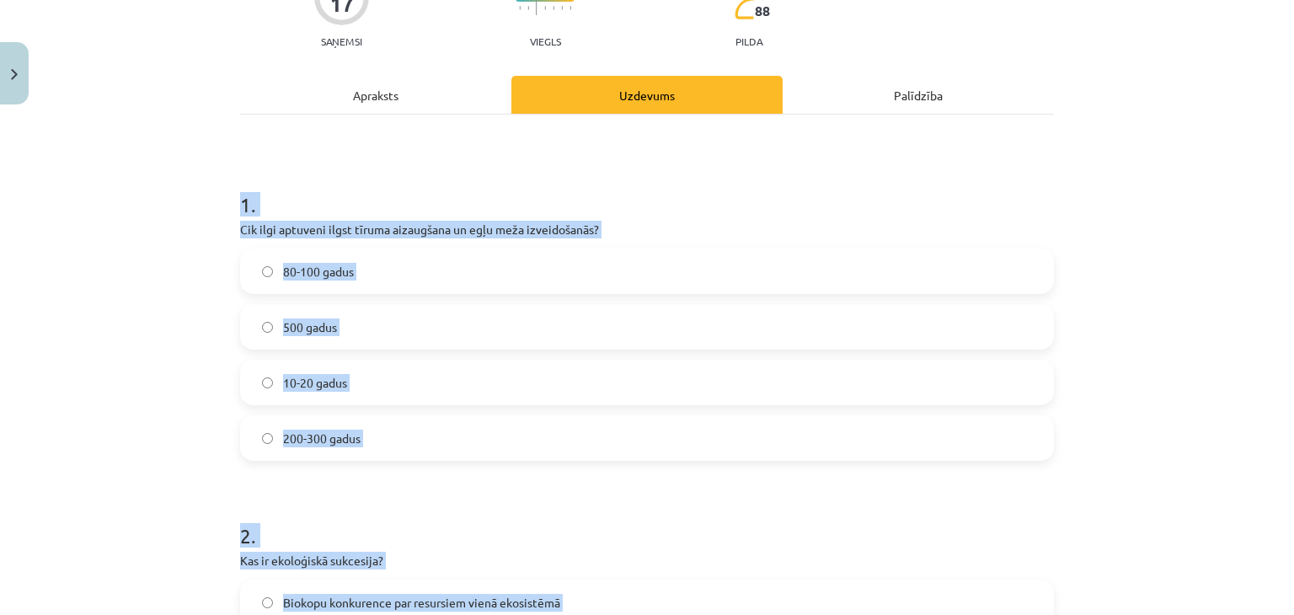
click at [372, 261] on label "80-100 gadus" at bounding box center [647, 271] width 811 height 42
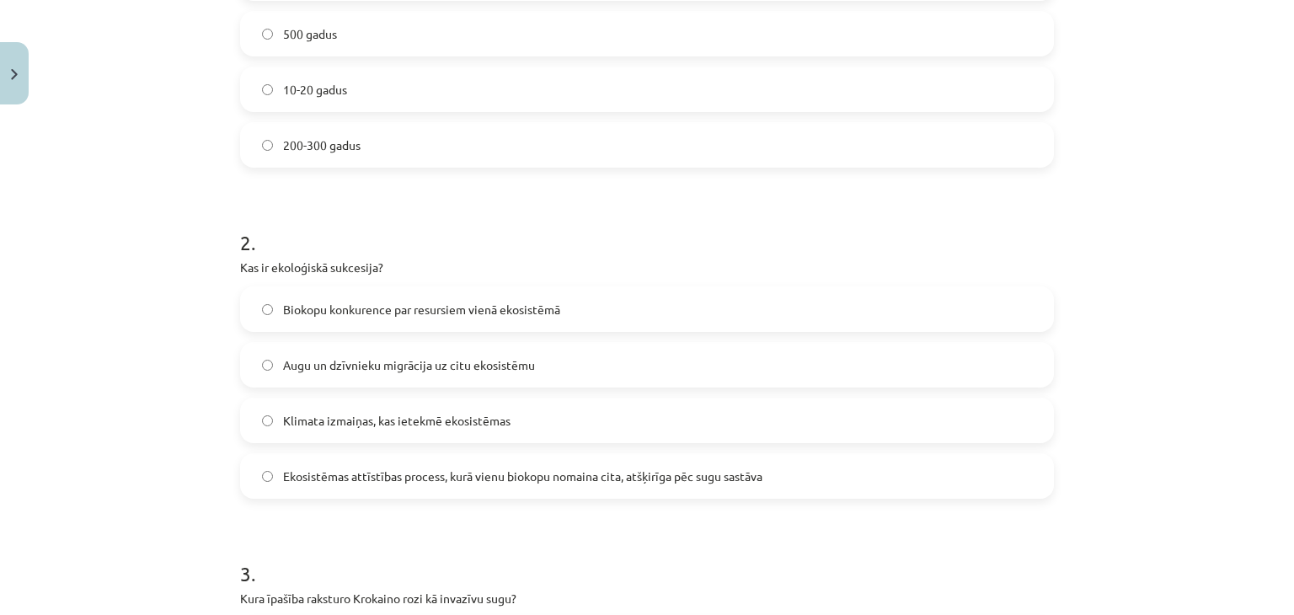
scroll to position [506, 0]
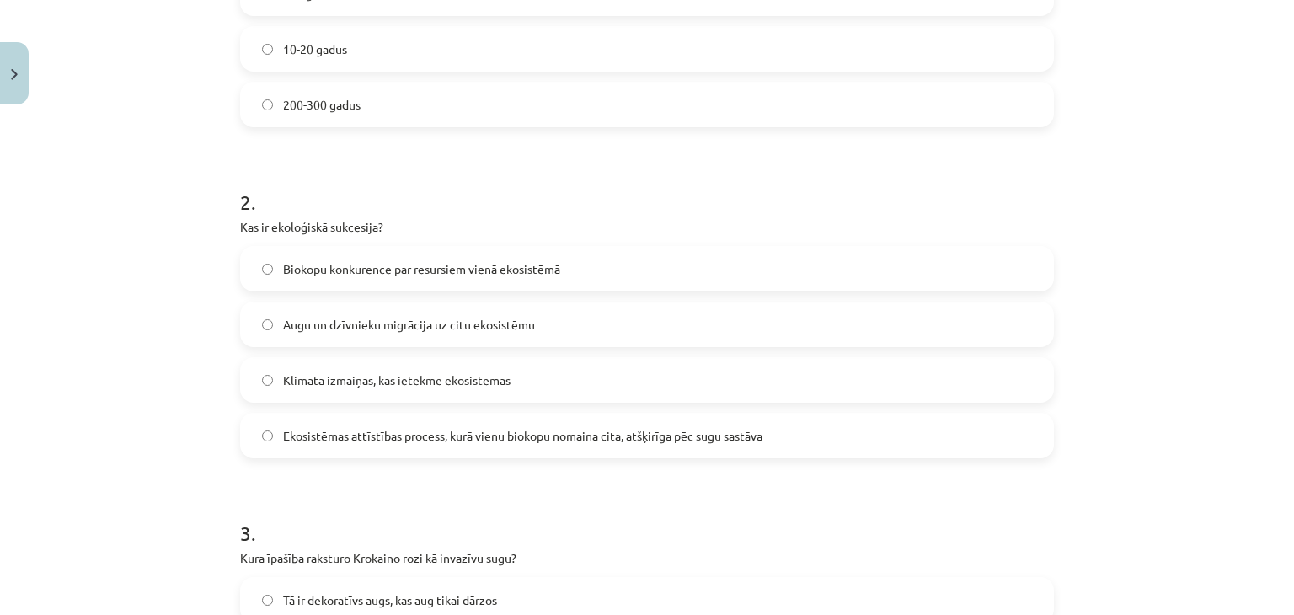
click at [331, 442] on span "Ekosistēmas attīstības process, kurā vienu biokopu nomaina cita, atšķirīga pēc …" at bounding box center [522, 436] width 479 height 18
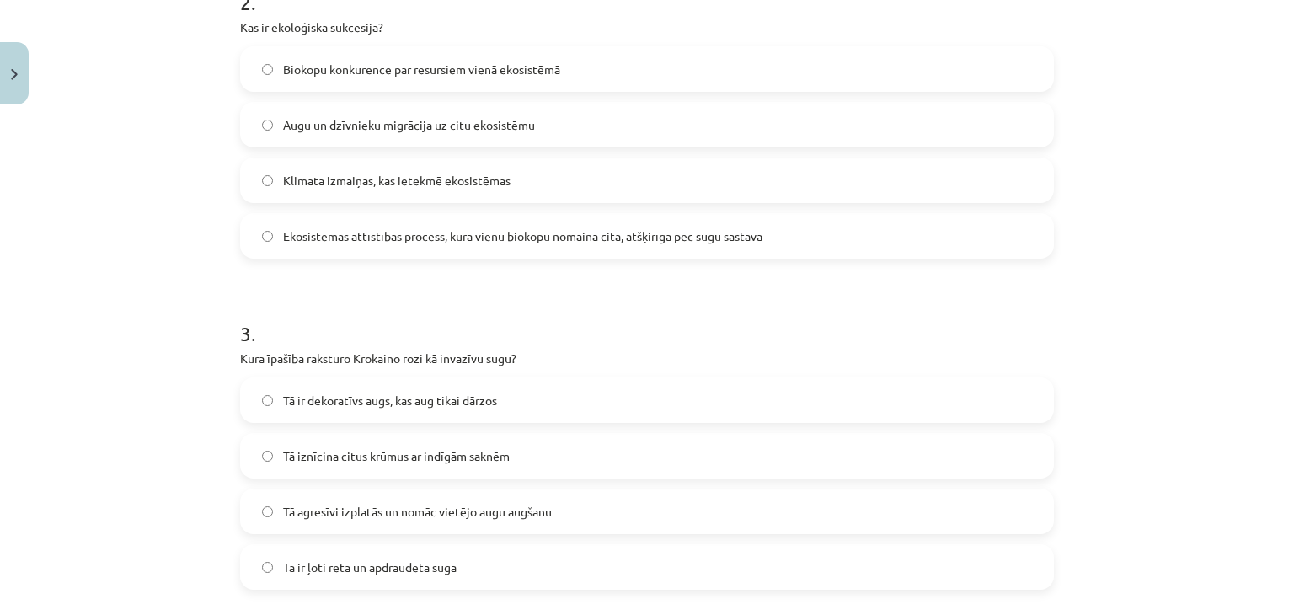
scroll to position [843, 0]
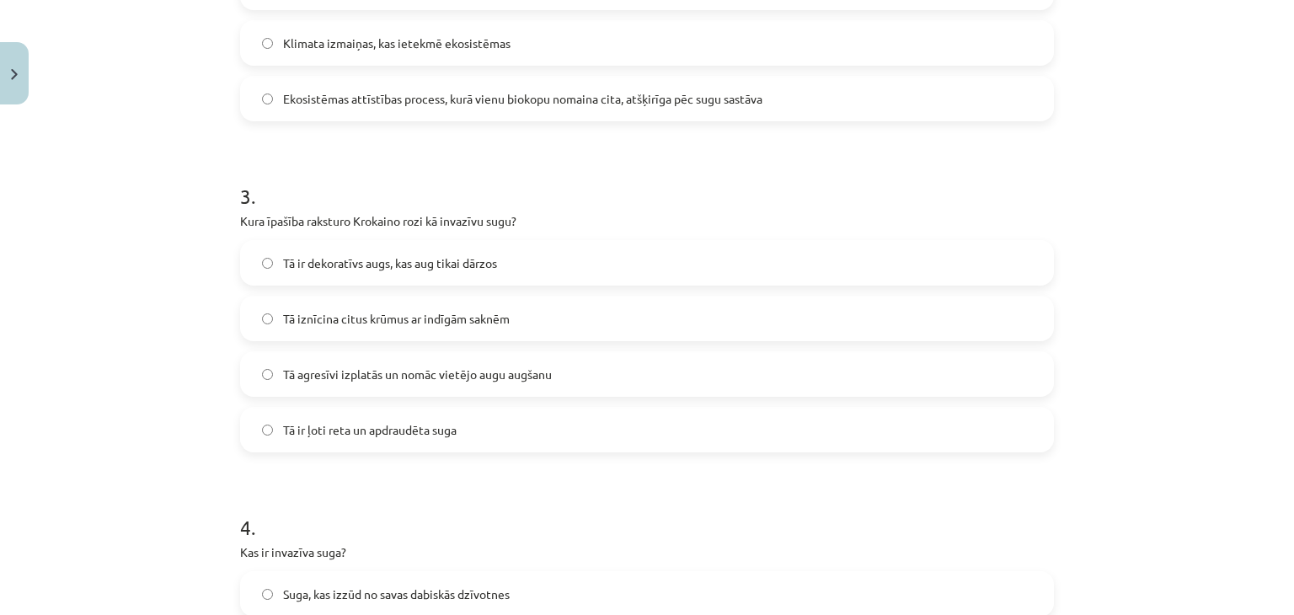
click at [341, 366] on span "Tā agresīvi izplatās un nomāc vietējo augu augšanu" at bounding box center [417, 375] width 269 height 18
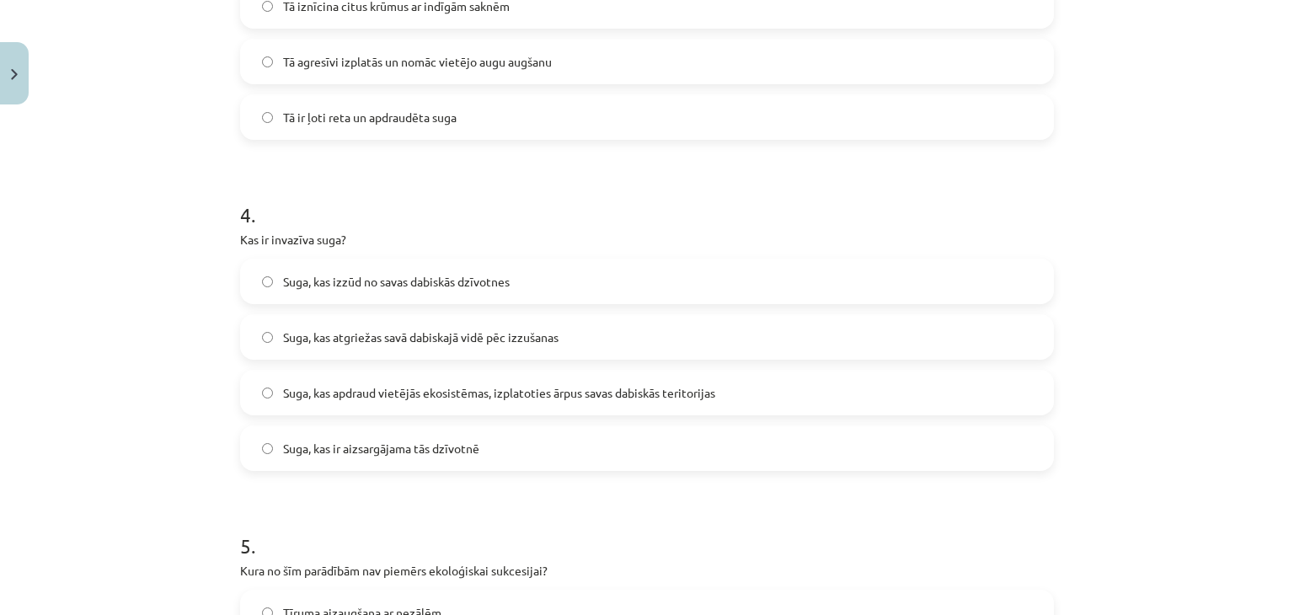
scroll to position [1180, 0]
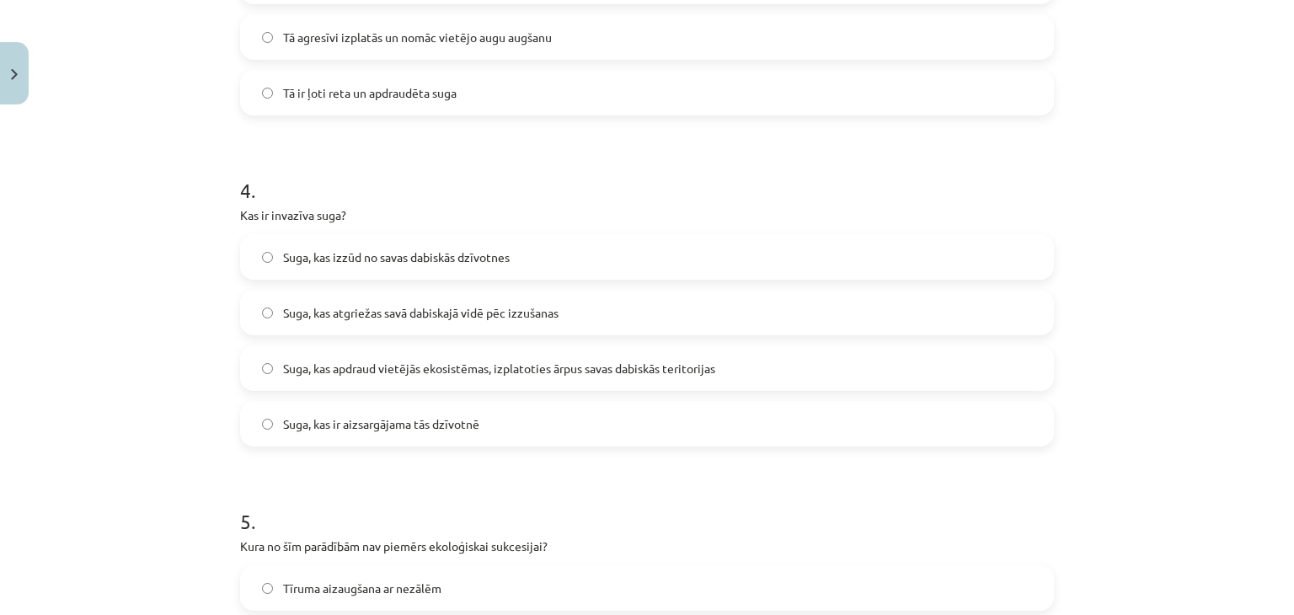
click at [363, 367] on span "Suga, kas apdraud vietējās ekosistēmas, izplatoties ārpus savas dabiskās terito…" at bounding box center [499, 369] width 432 height 18
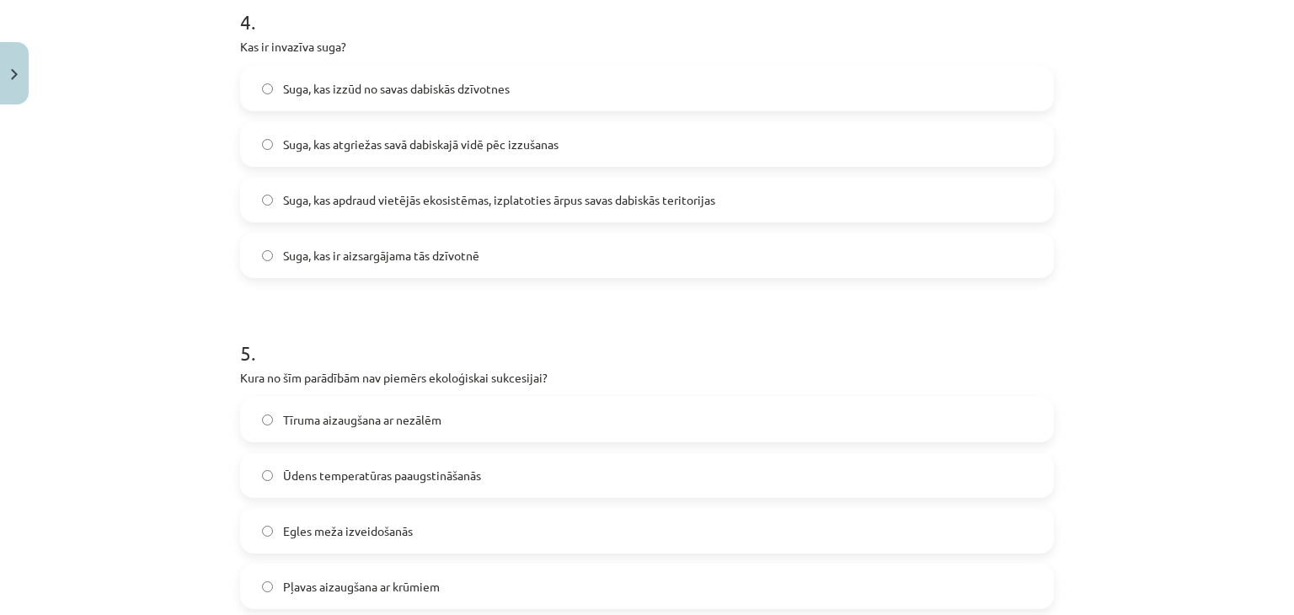
click at [299, 468] on span "Ūdens temperatūras paaugstināšanās" at bounding box center [382, 476] width 198 height 18
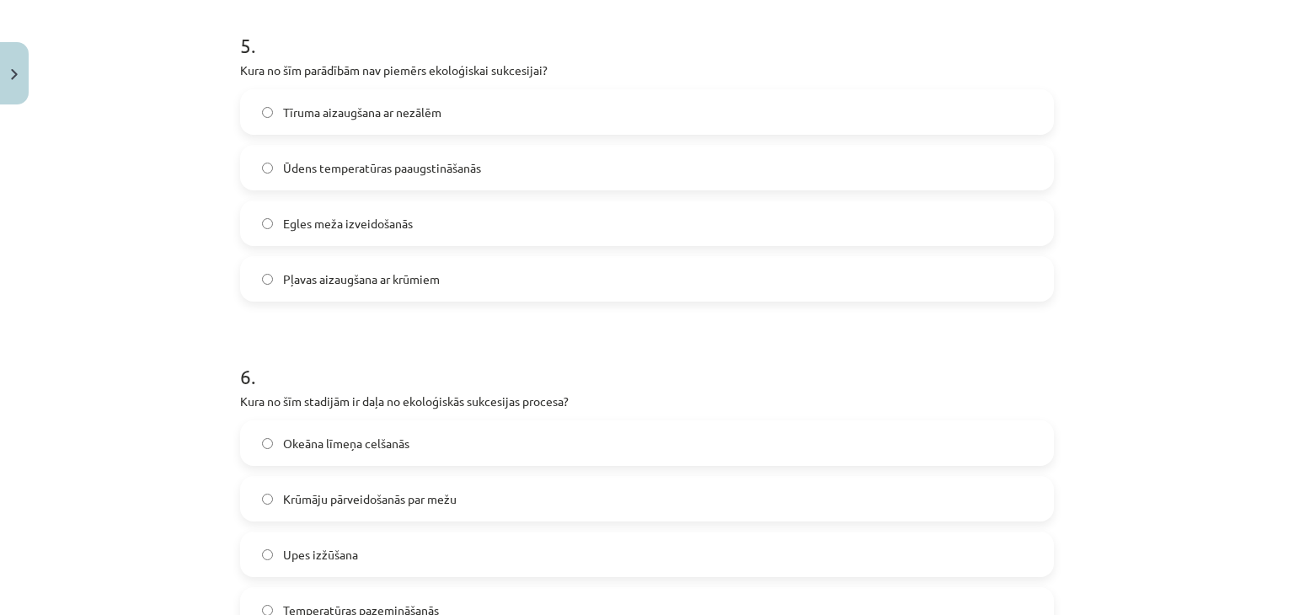
scroll to position [1685, 0]
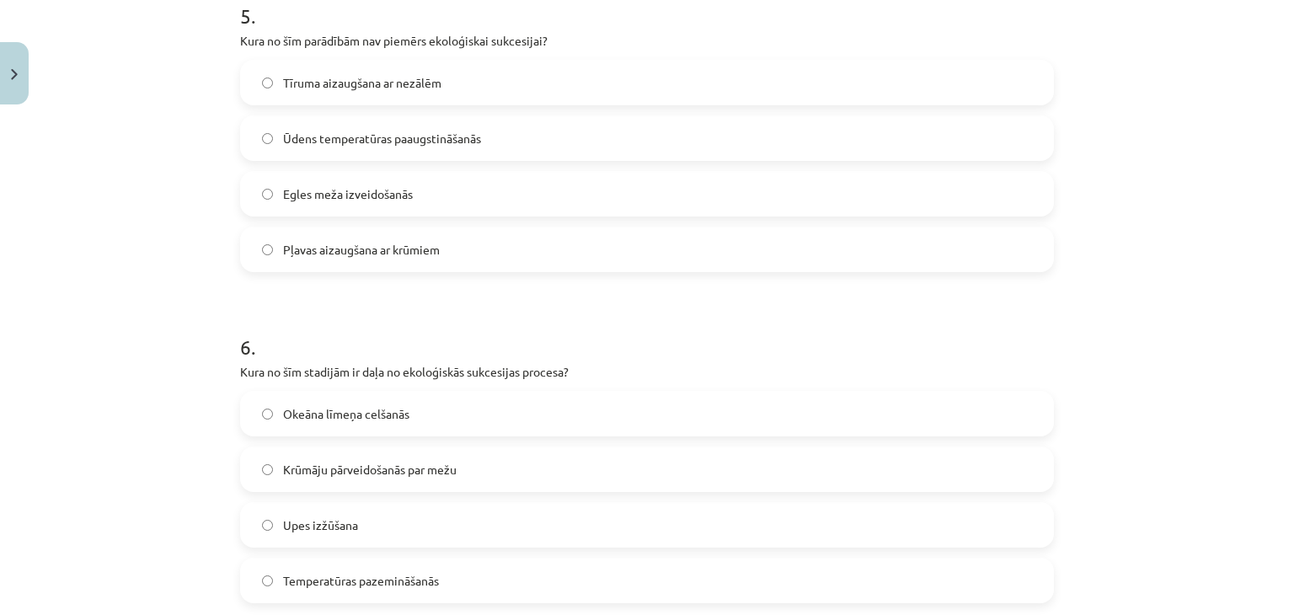
click at [322, 473] on span "Krūmāju pārveidošanās par mežu" at bounding box center [370, 470] width 174 height 18
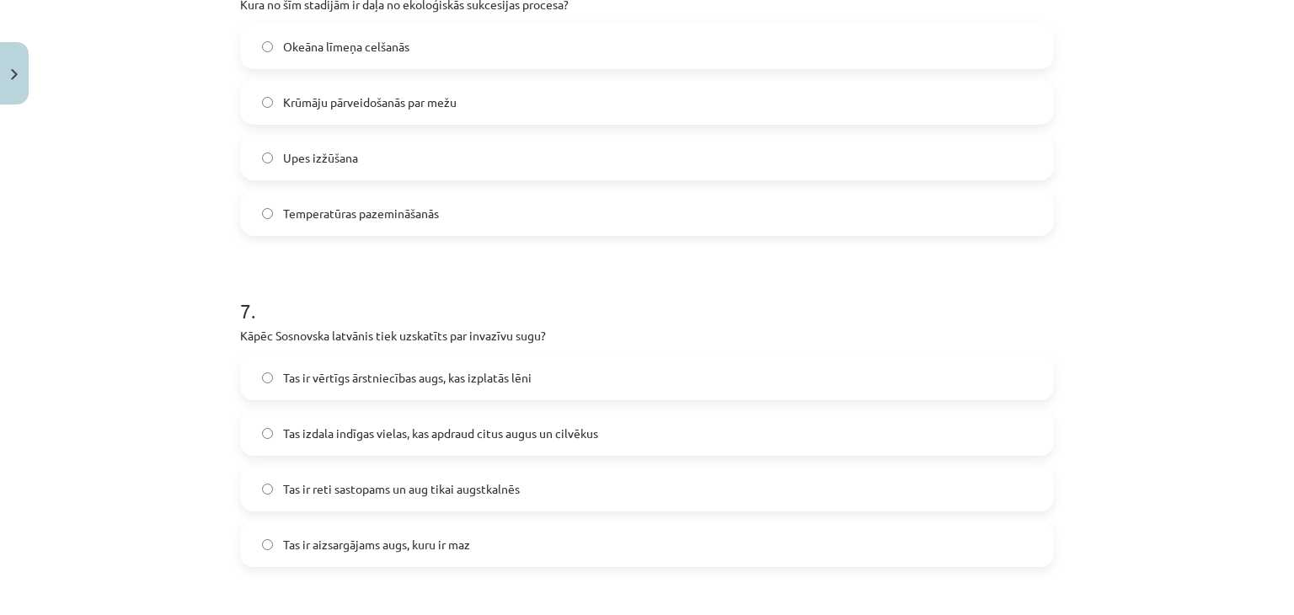
scroll to position [2106, 0]
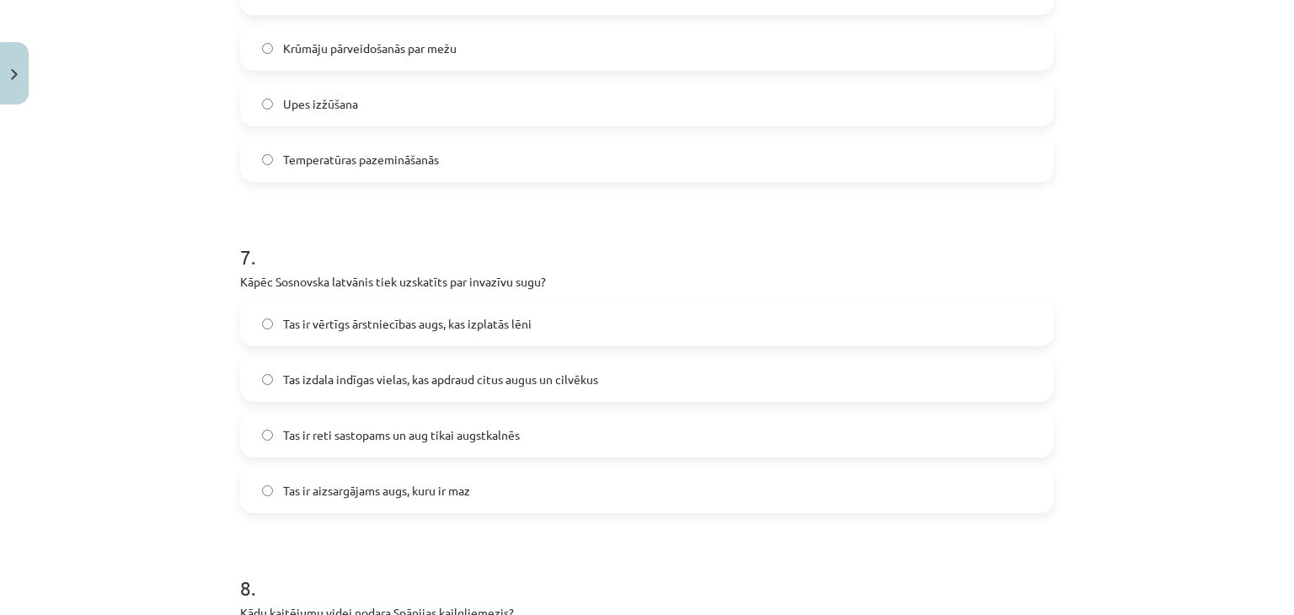
click at [368, 368] on label "Tas izdala indīgas vielas, kas apdraud citus augus un cilvēkus" at bounding box center [647, 379] width 811 height 42
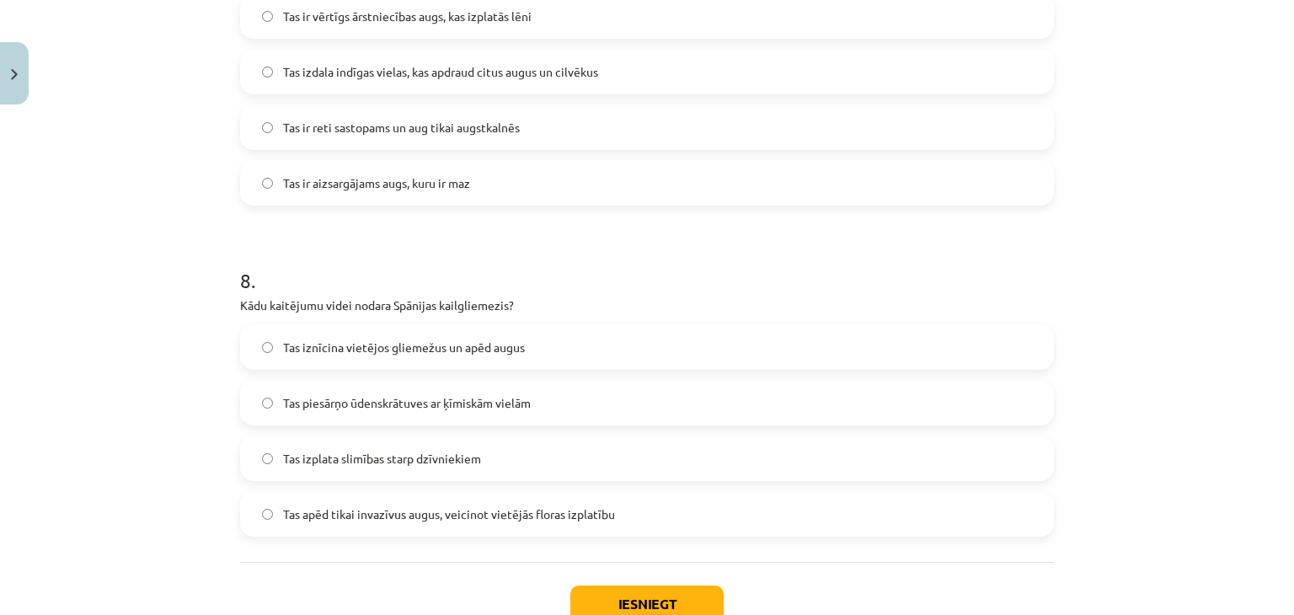
scroll to position [2443, 0]
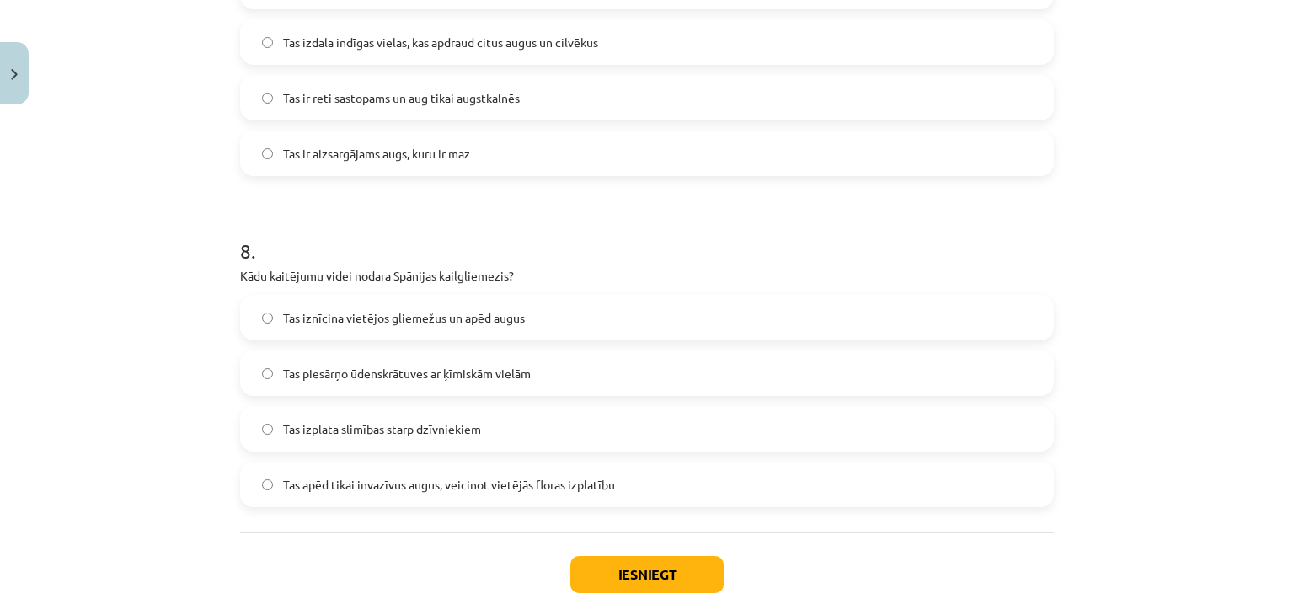
click at [297, 436] on span "Tas izplata slimības starp dzīvniekiem" at bounding box center [382, 429] width 198 height 18
click at [603, 581] on button "Iesniegt" at bounding box center [646, 574] width 153 height 37
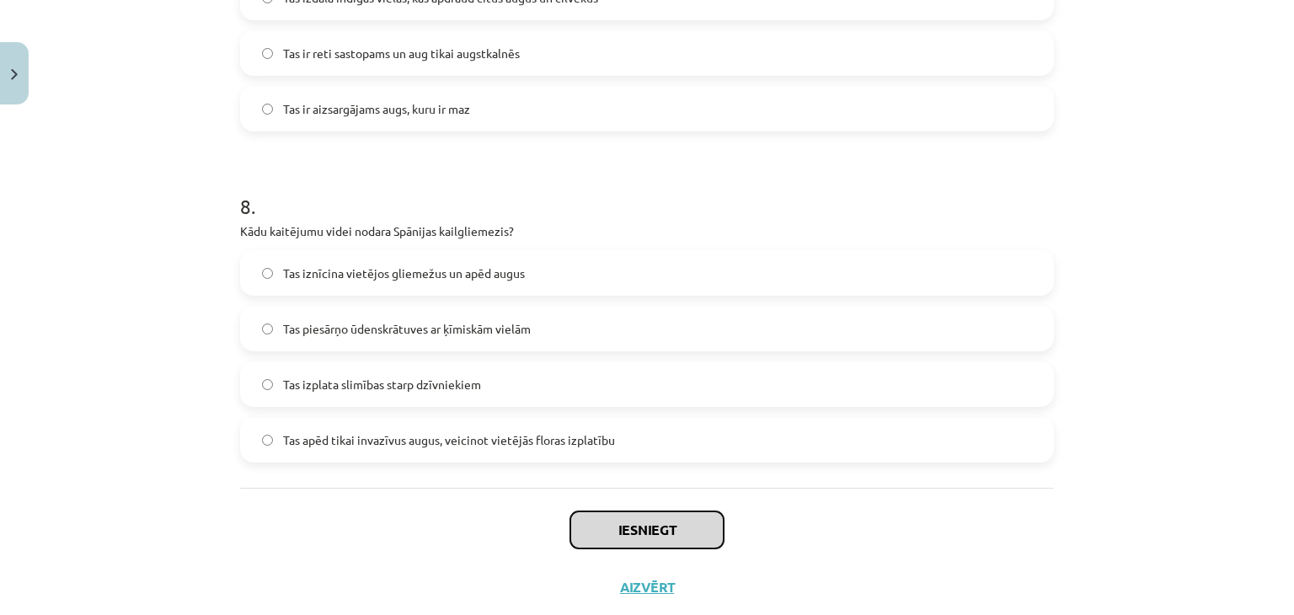
scroll to position [2531, 0]
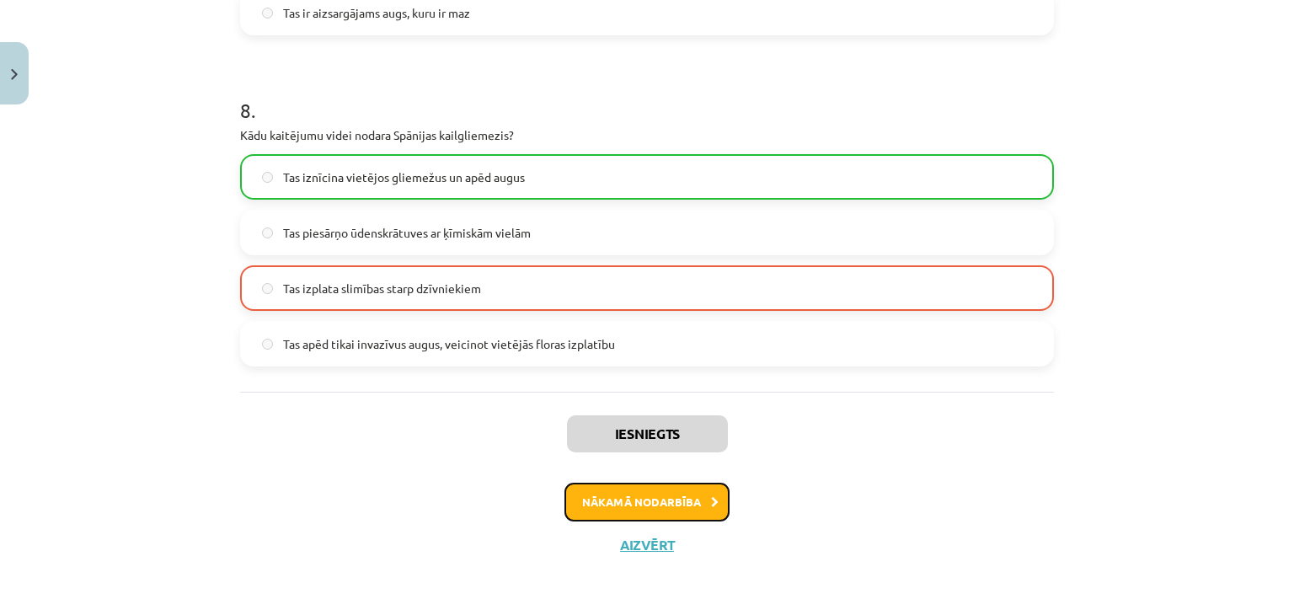
click at [668, 513] on button "Nākamā nodarbība" at bounding box center [647, 502] width 165 height 39
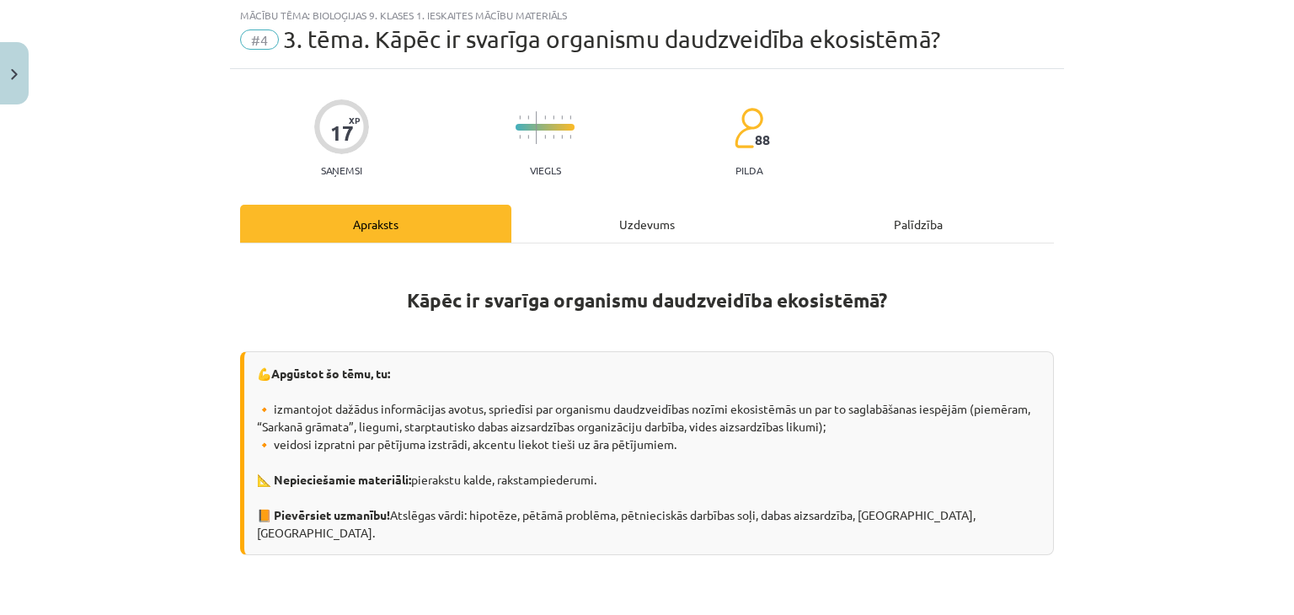
scroll to position [42, 0]
click at [640, 207] on div "Uzdevums" at bounding box center [646, 225] width 271 height 38
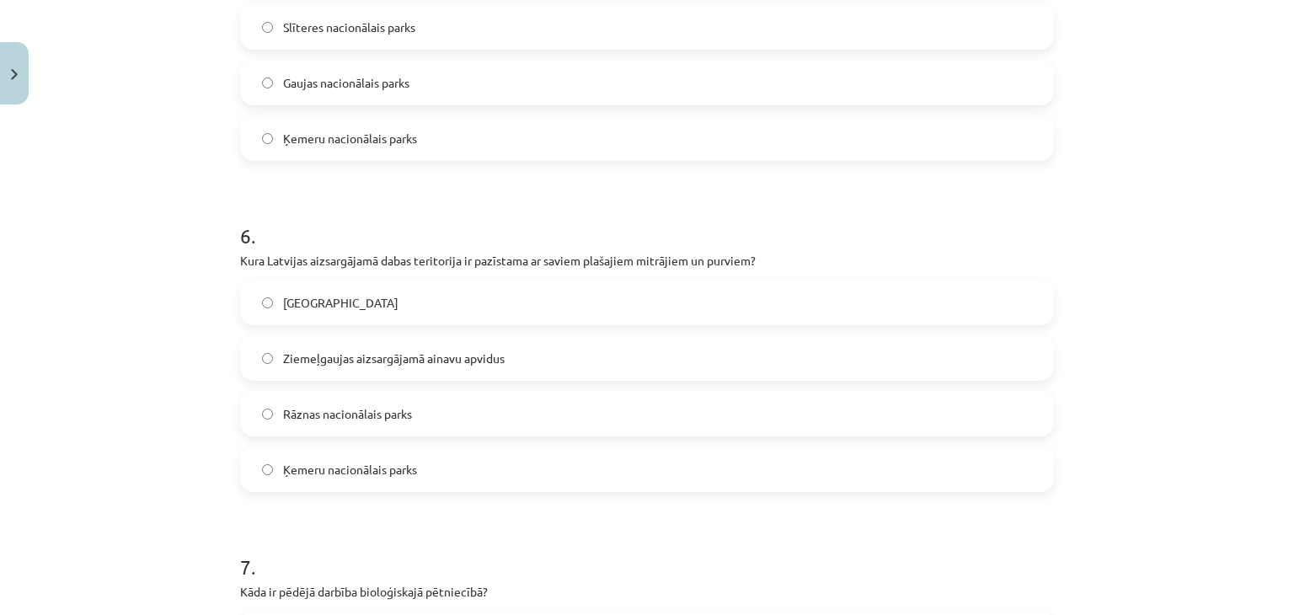
scroll to position [2622, 0]
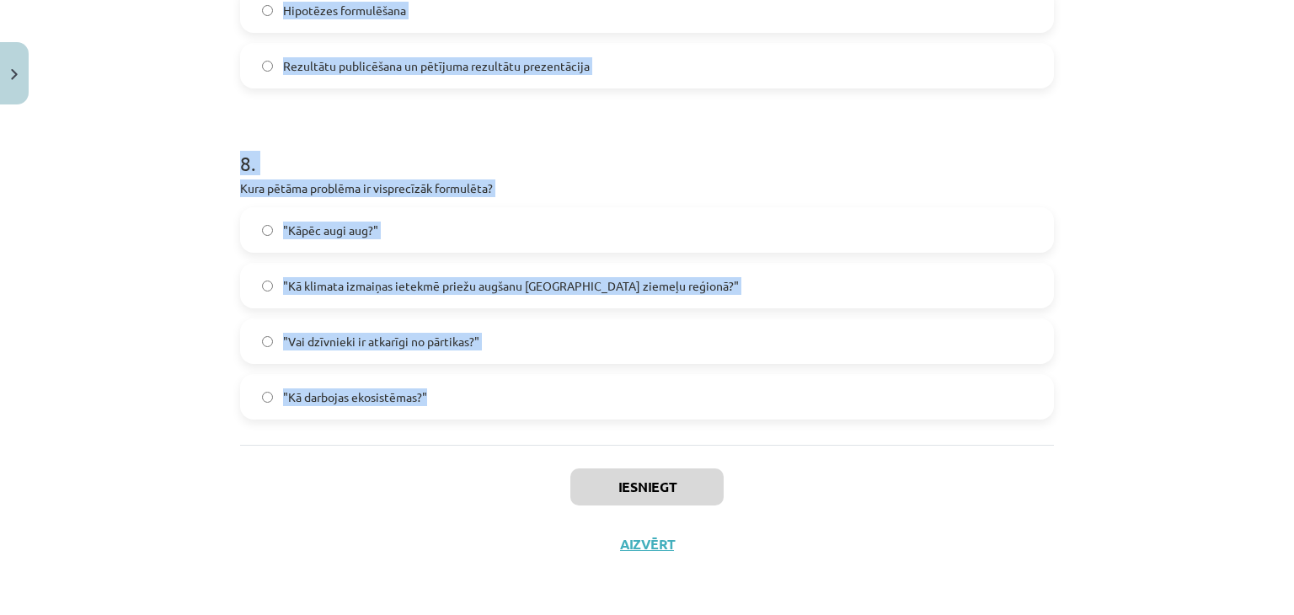
drag, startPoint x: 185, startPoint y: 340, endPoint x: 599, endPoint y: 382, distance: 415.8
click at [599, 382] on div "Mācību tēma: Bioloģijas 9. klases 1. ieskaites mācību materiāls #4 3. tēma. Kāp…" at bounding box center [647, 307] width 1294 height 615
copy form "1 . Izvēlies visprecīzāko hipotēzi, balstoties uz eksperimenta aprakstu! Eksper…"
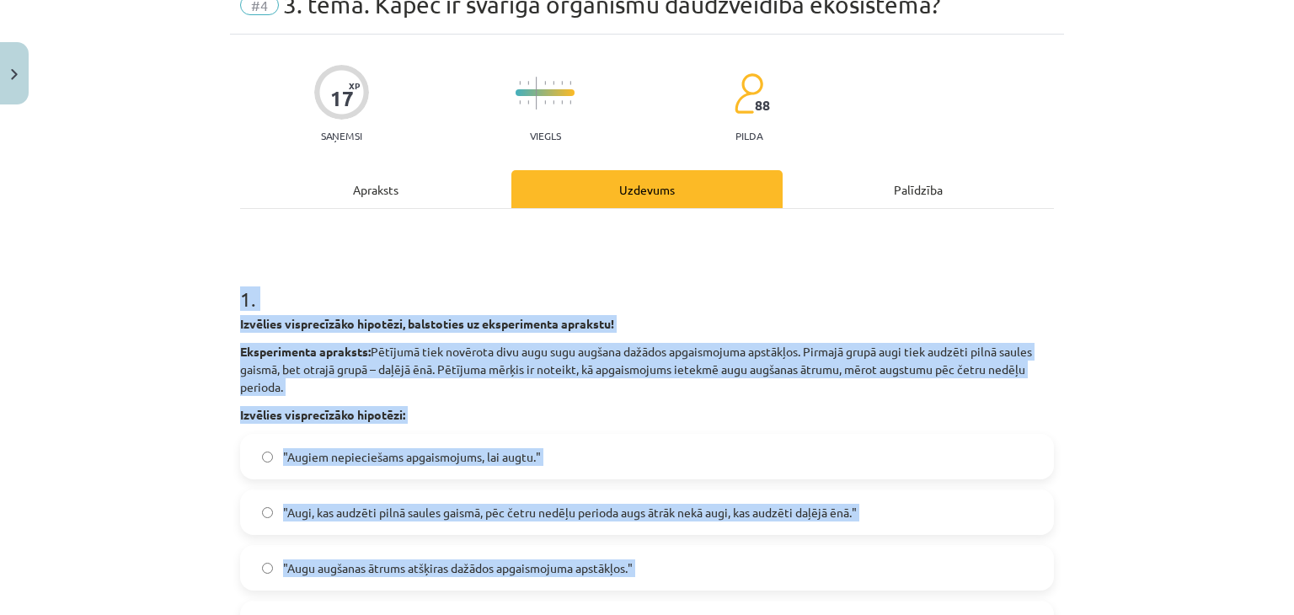
scroll to position [169, 0]
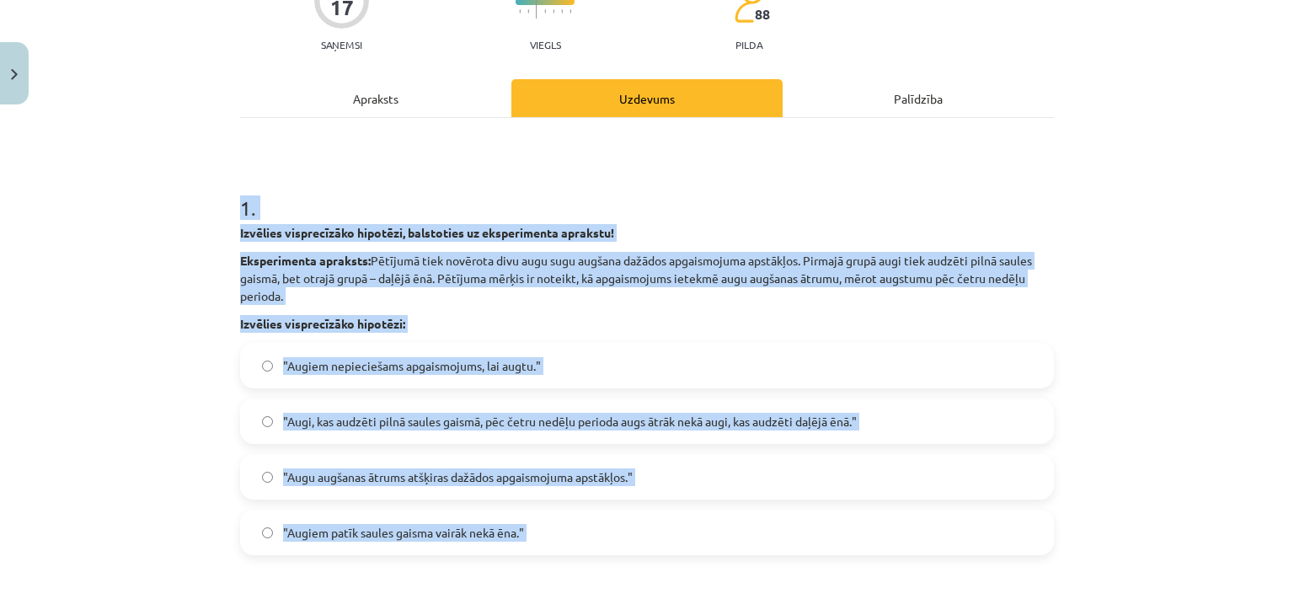
click at [326, 422] on span ""Augi, kas audzēti pilnā saules gaismā, pēc četru nedēļu perioda augs ātrāk nek…" at bounding box center [570, 422] width 574 height 18
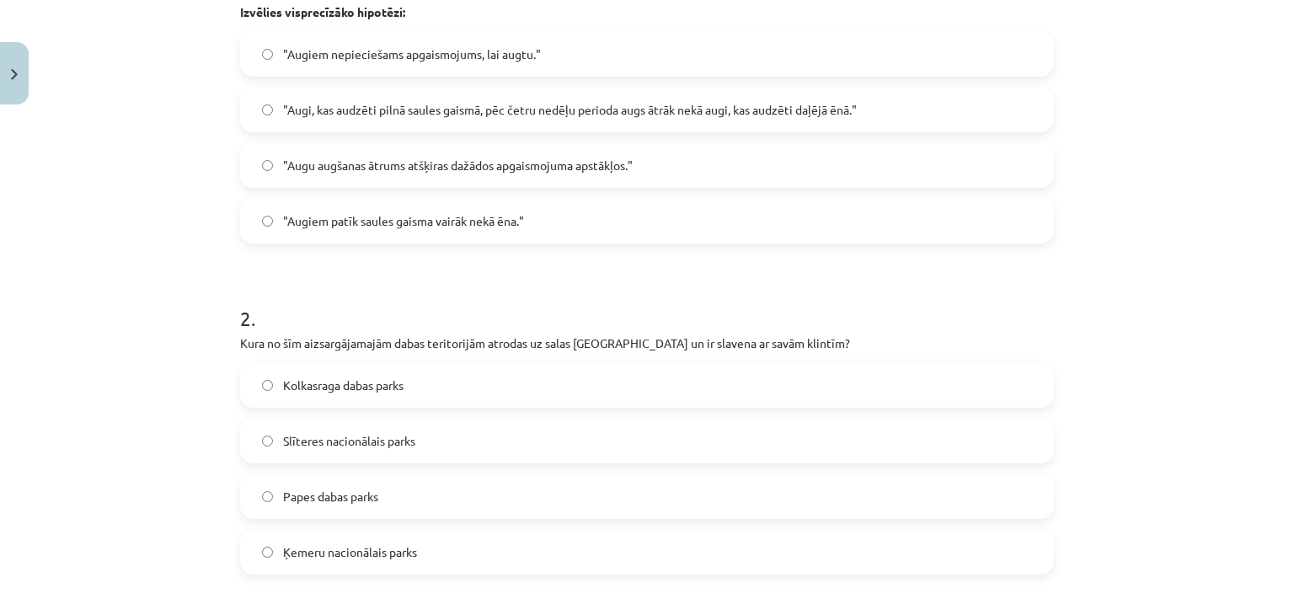
scroll to position [506, 0]
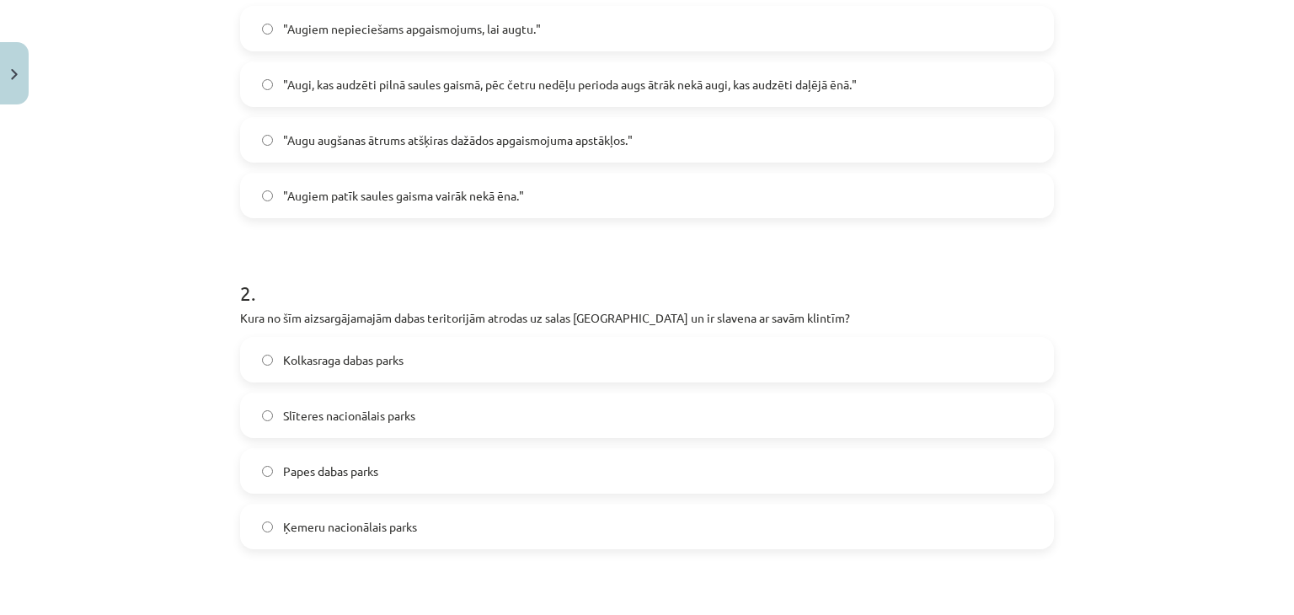
click at [339, 533] on span "Ķemeru nacionālais parks" at bounding box center [350, 527] width 134 height 18
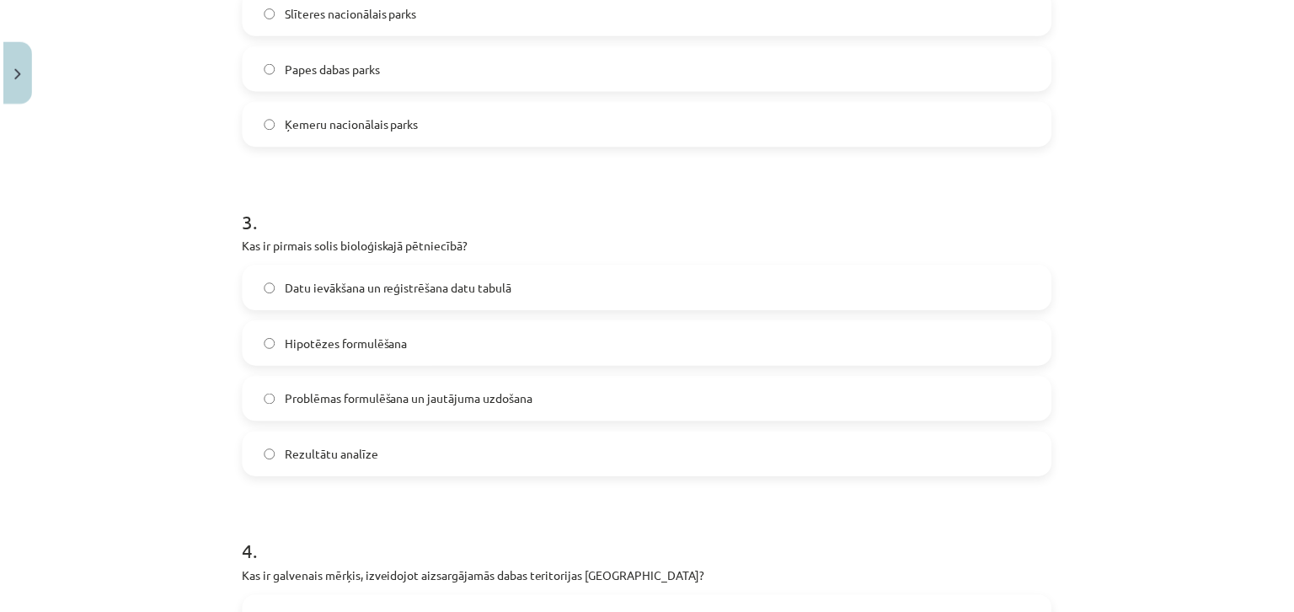
scroll to position [1011, 0]
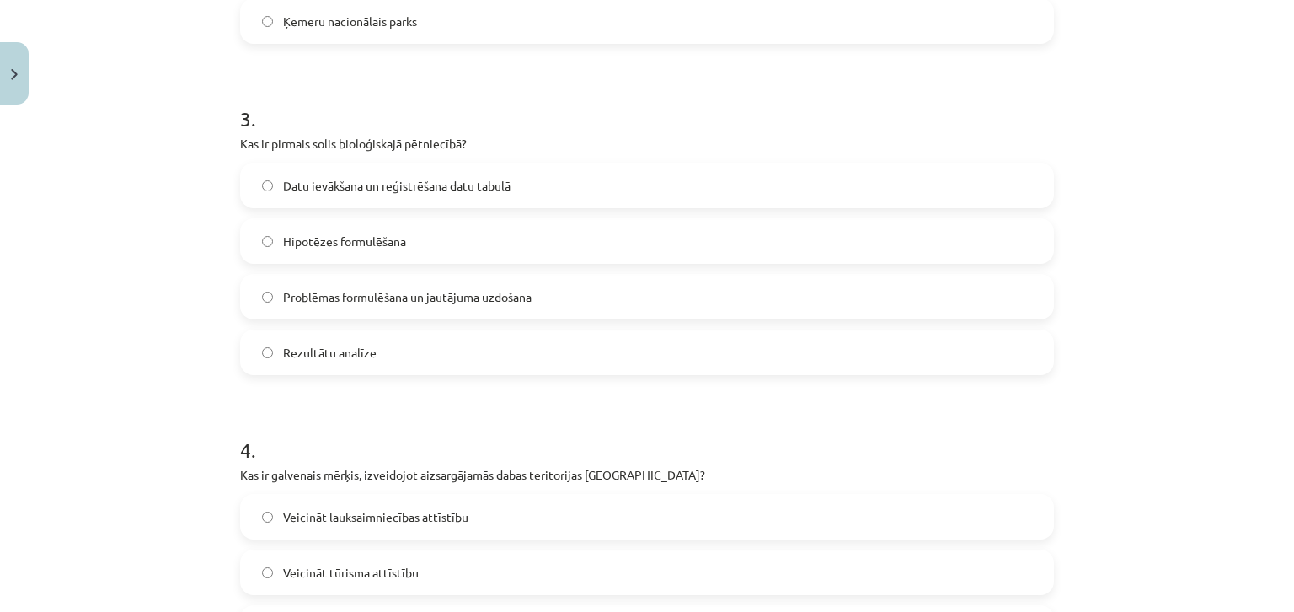
click at [268, 294] on label "Problēmas formulēšana un jautājuma uzdošana" at bounding box center [647, 297] width 811 height 42
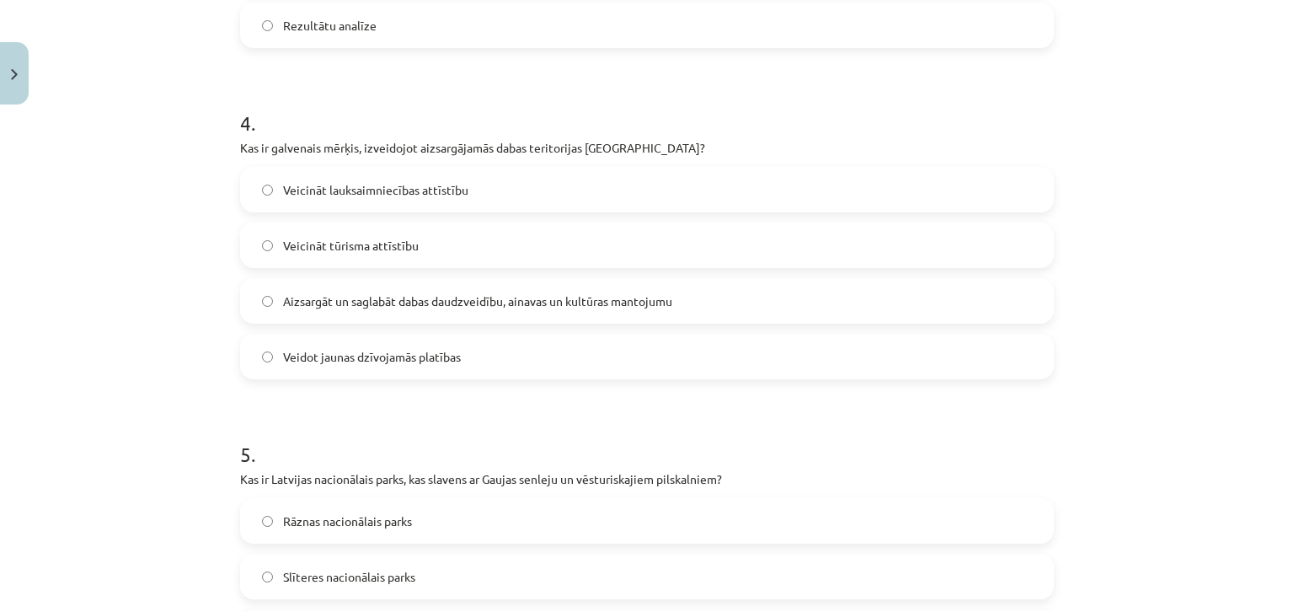
scroll to position [1348, 0]
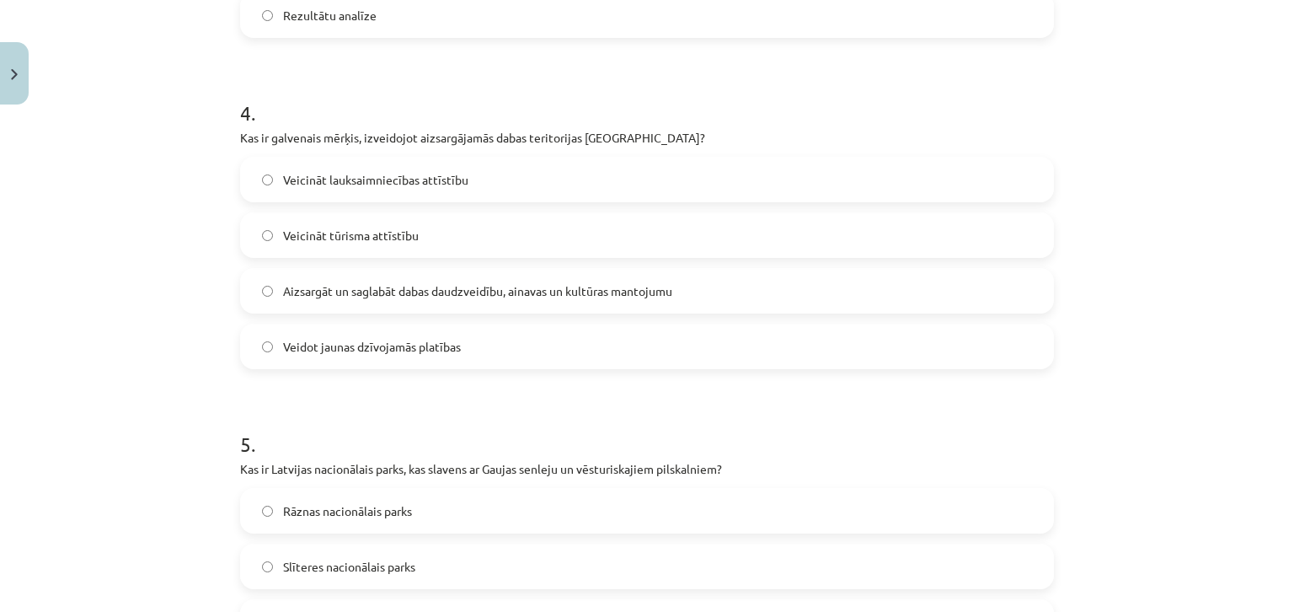
click at [340, 288] on span "Aizsargāt un saglabāt dabas daudzveidību, ainavas un kultūras mantojumu" at bounding box center [477, 291] width 389 height 18
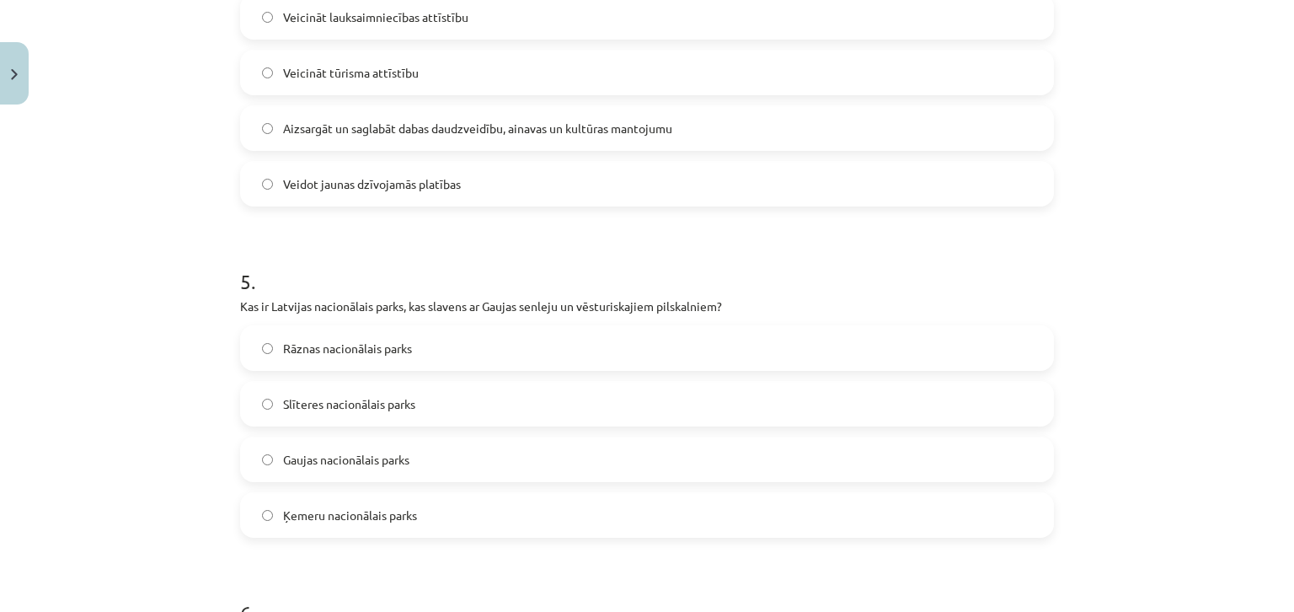
scroll to position [1601, 0]
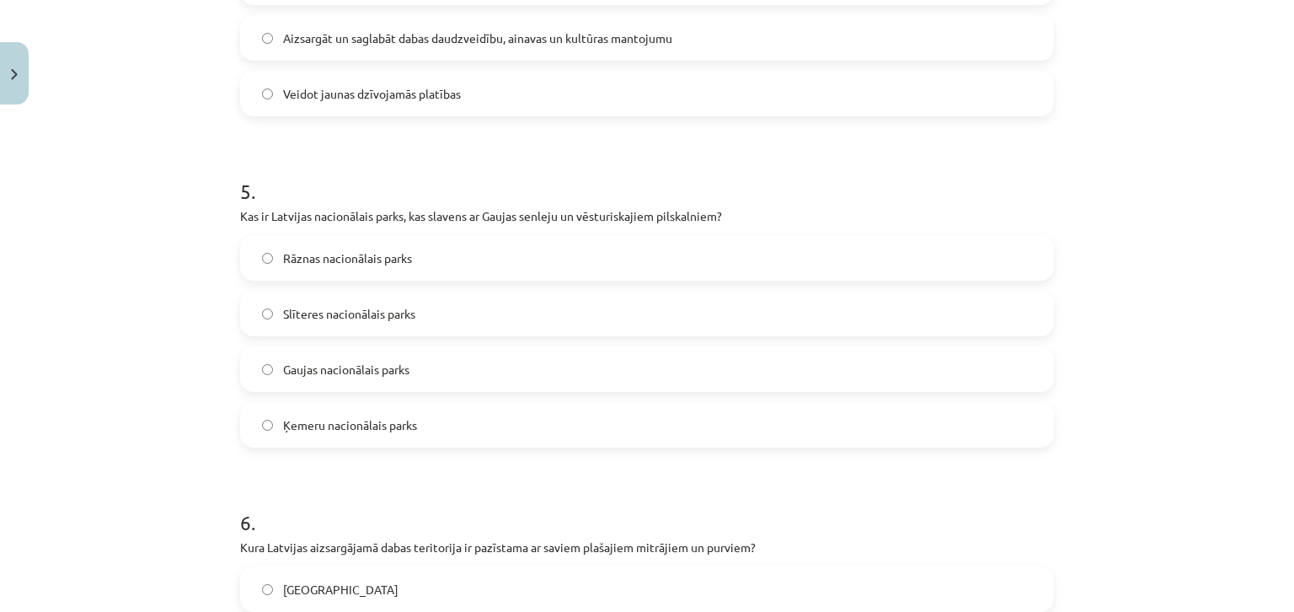
click at [363, 384] on label "Gaujas nacionālais parks" at bounding box center [647, 369] width 811 height 42
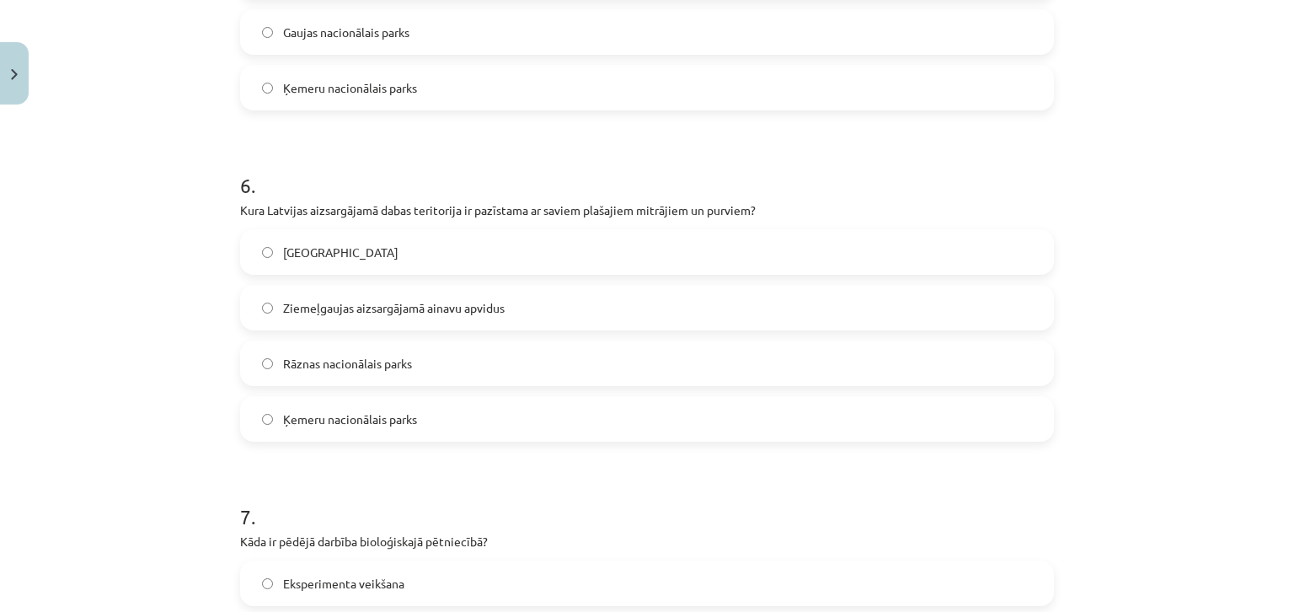
click at [363, 382] on label "Rāznas nacionālais parks" at bounding box center [647, 363] width 811 height 42
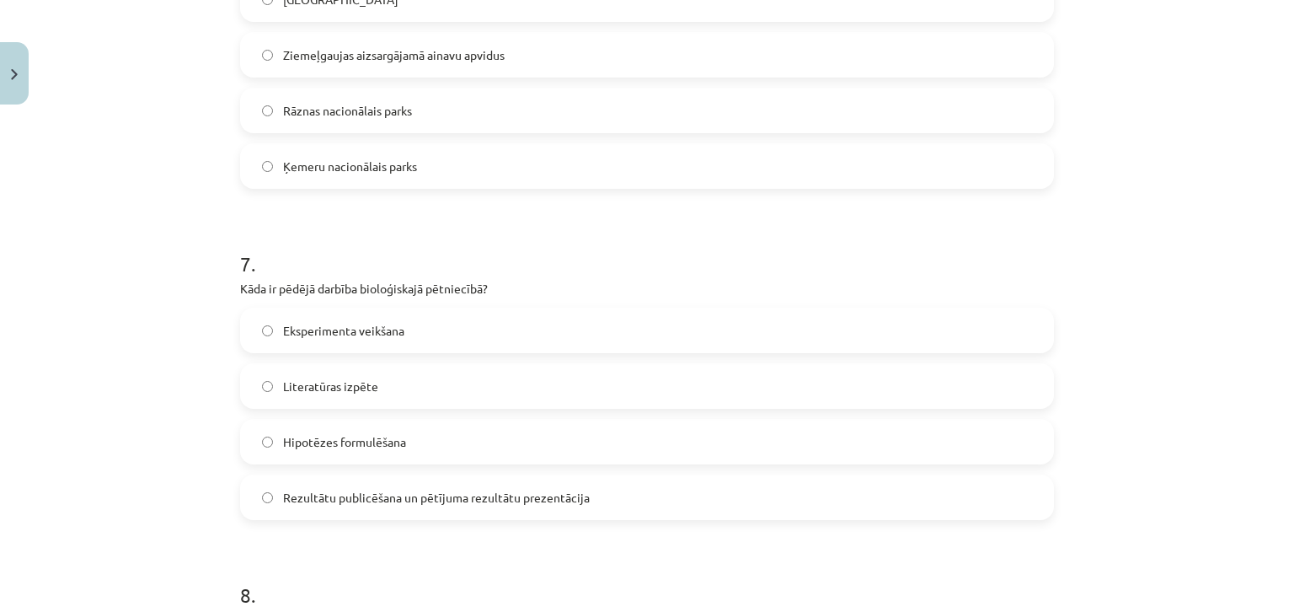
click at [356, 320] on label "Eksperimenta veikšana" at bounding box center [647, 330] width 811 height 42
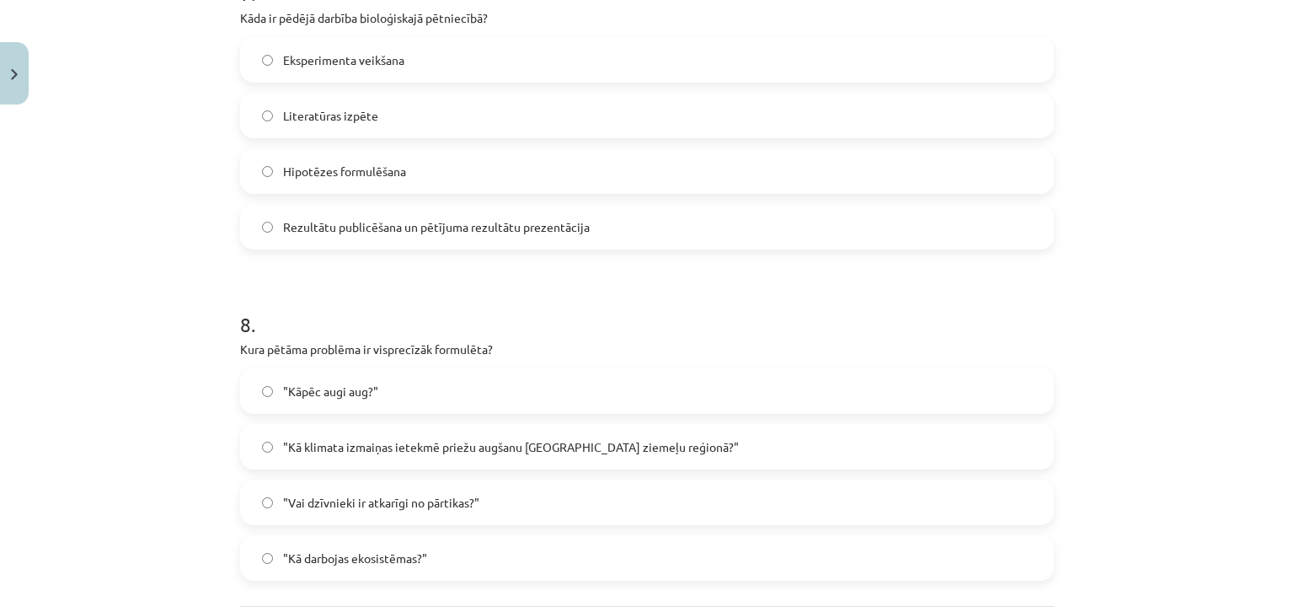
scroll to position [2625, 0]
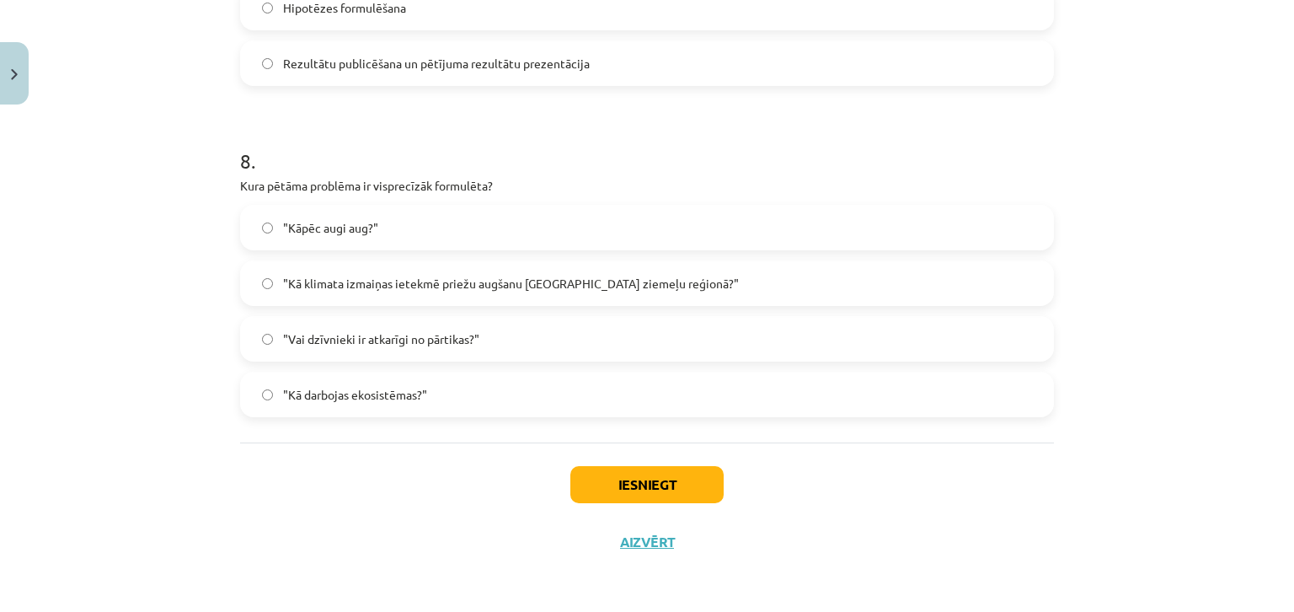
drag, startPoint x: 347, startPoint y: 394, endPoint x: 367, endPoint y: 397, distance: 20.4
click at [351, 394] on span ""Kā darbojas ekosistēmas?"" at bounding box center [355, 395] width 144 height 18
drag, startPoint x: 512, startPoint y: 432, endPoint x: 510, endPoint y: 408, distance: 24.6
click at [510, 408] on label ""Kā darbojas ekosistēmas?"" at bounding box center [647, 394] width 811 height 42
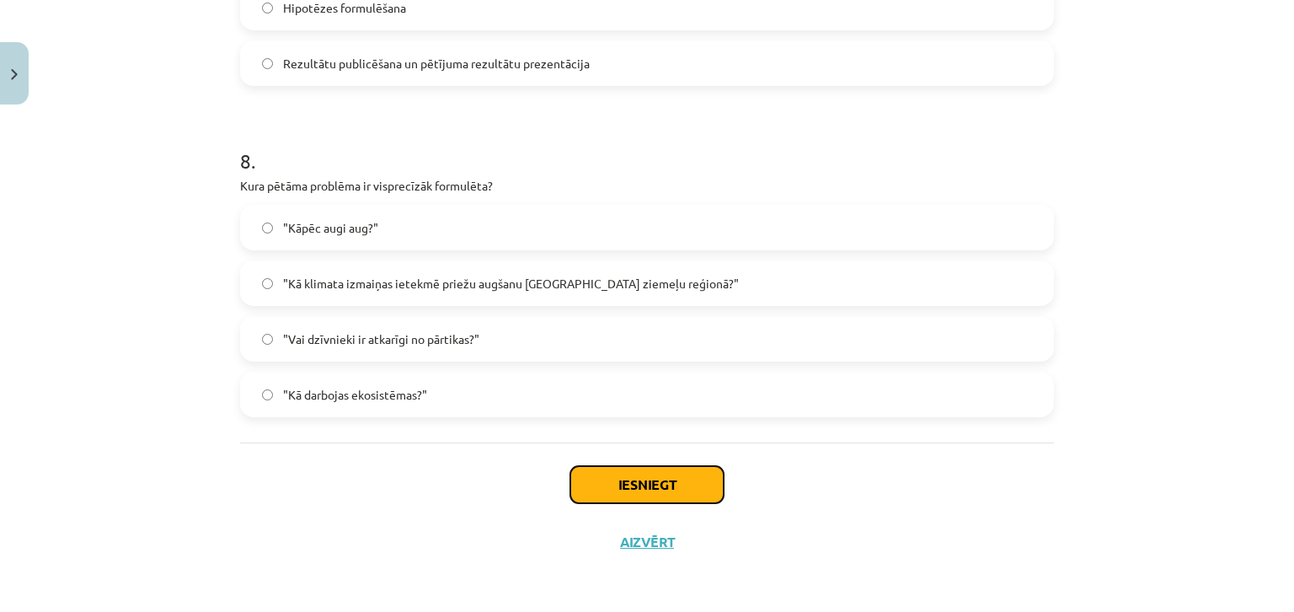
click at [573, 485] on button "Iesniegt" at bounding box center [646, 484] width 153 height 37
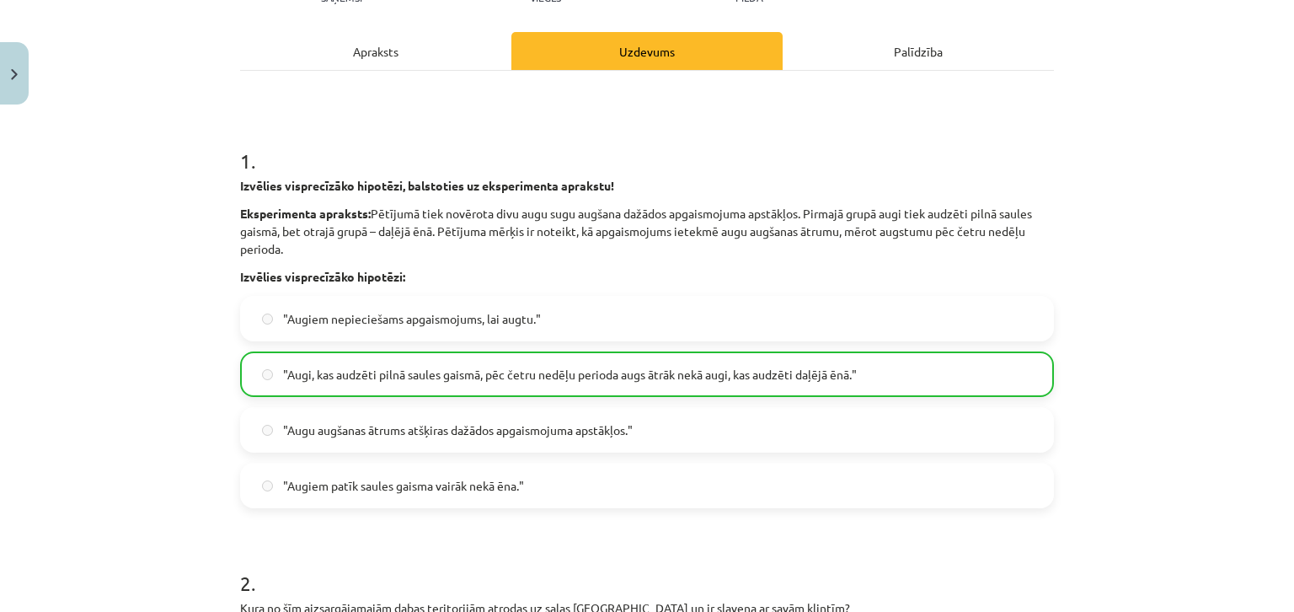
scroll to position [0, 0]
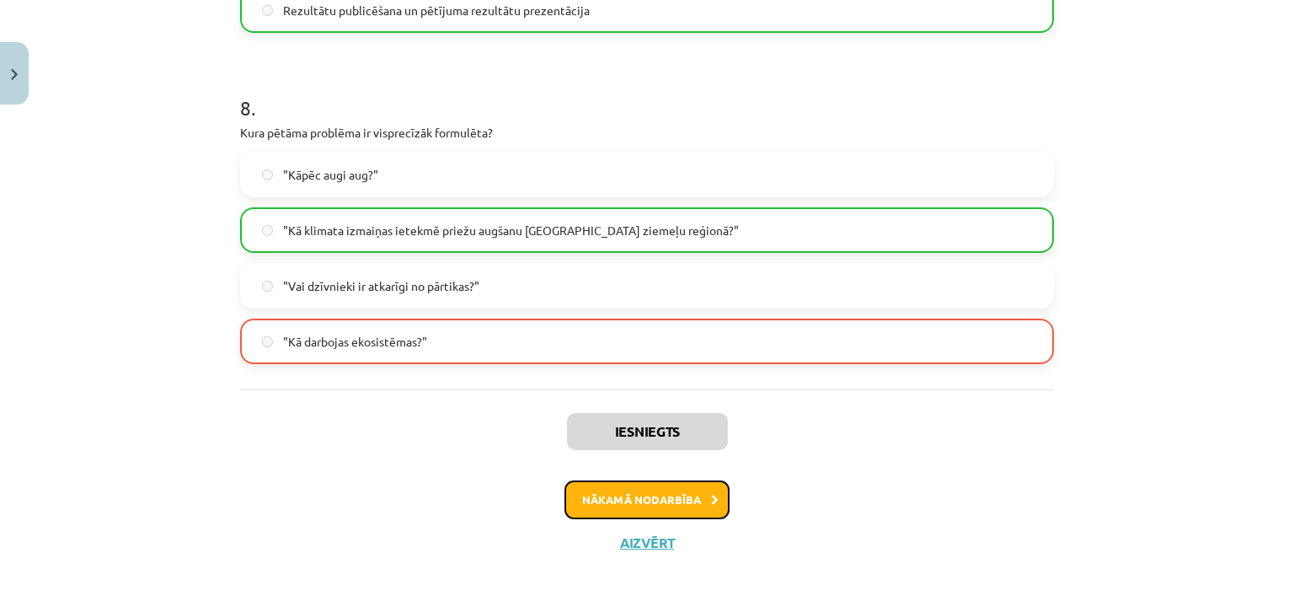
click at [680, 491] on button "Nākamā nodarbība" at bounding box center [647, 499] width 165 height 39
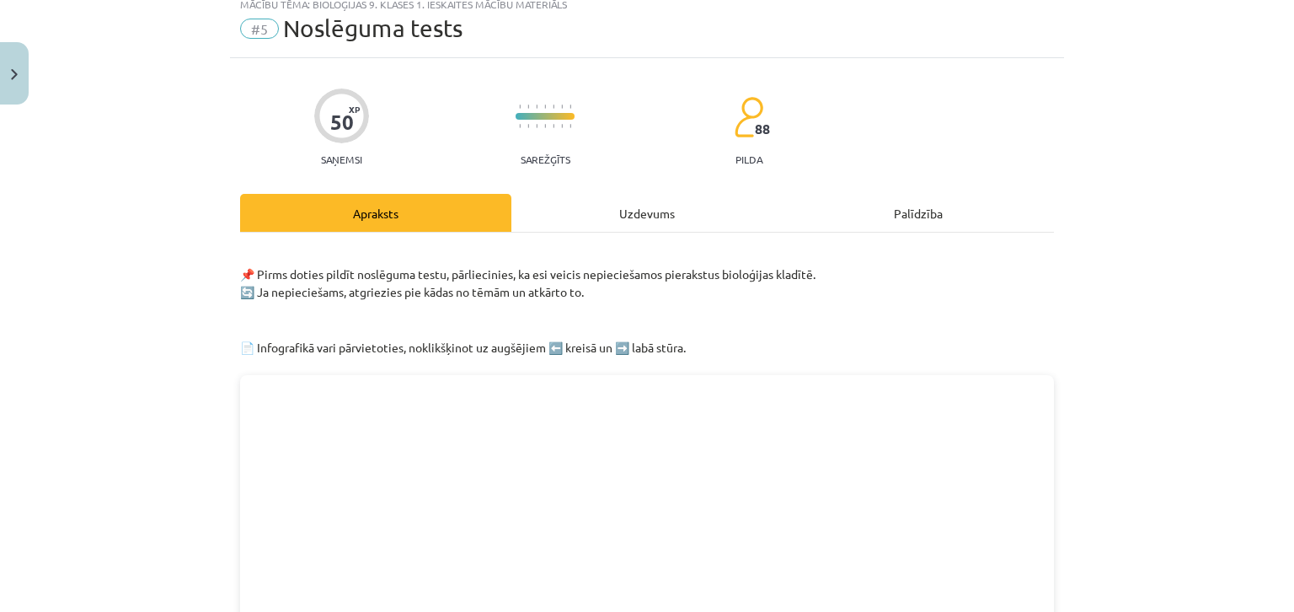
scroll to position [42, 0]
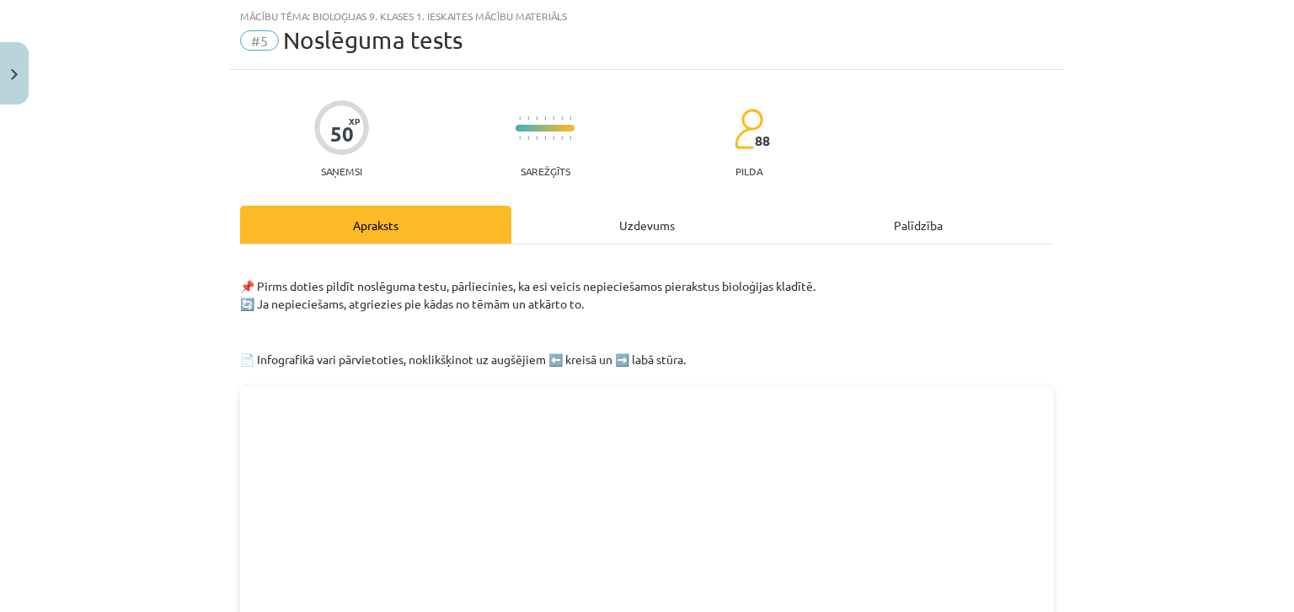
drag, startPoint x: 661, startPoint y: 260, endPoint x: 664, endPoint y: 243, distance: 17.2
click at [661, 260] on p "📌 Pirms doties pildīt noslēguma testu, pārliecinies, ka esi veicis nepieciešamo…" at bounding box center [647, 286] width 814 height 53
click at [663, 240] on div "Uzdevums" at bounding box center [646, 225] width 271 height 38
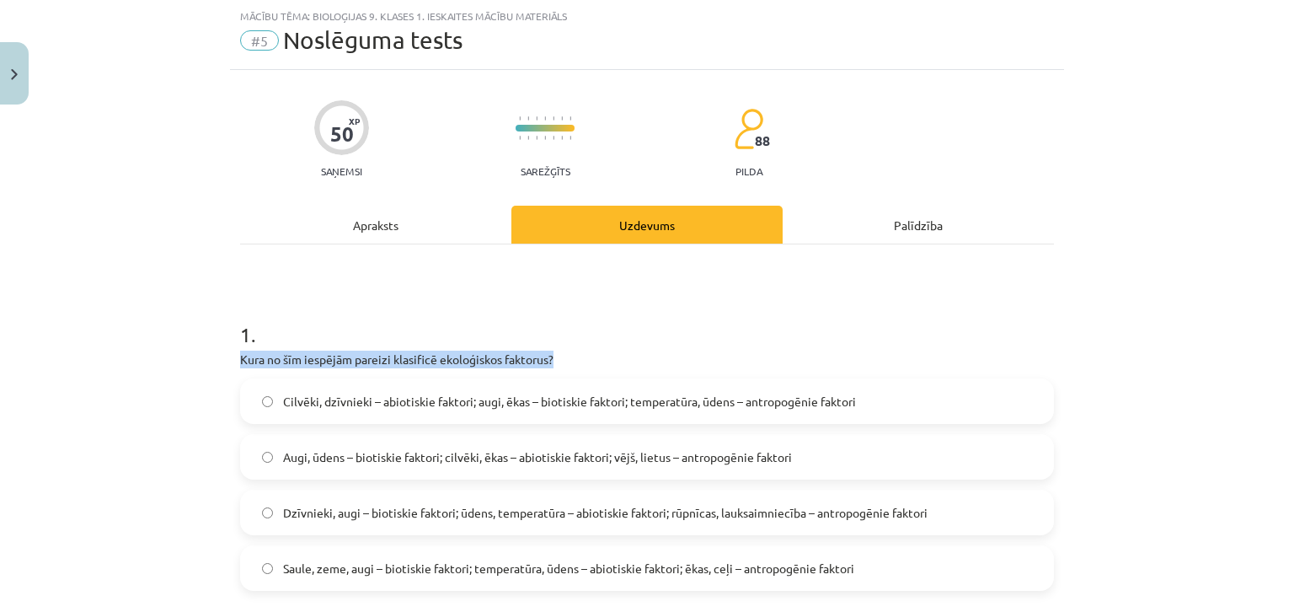
drag, startPoint x: 140, startPoint y: 372, endPoint x: 303, endPoint y: 326, distance: 169.7
click at [303, 326] on div "Mācību tēma: Bioloģijas 9. klases 1. ieskaites mācību materiāls #5 Noslēguma te…" at bounding box center [647, 306] width 1294 height 612
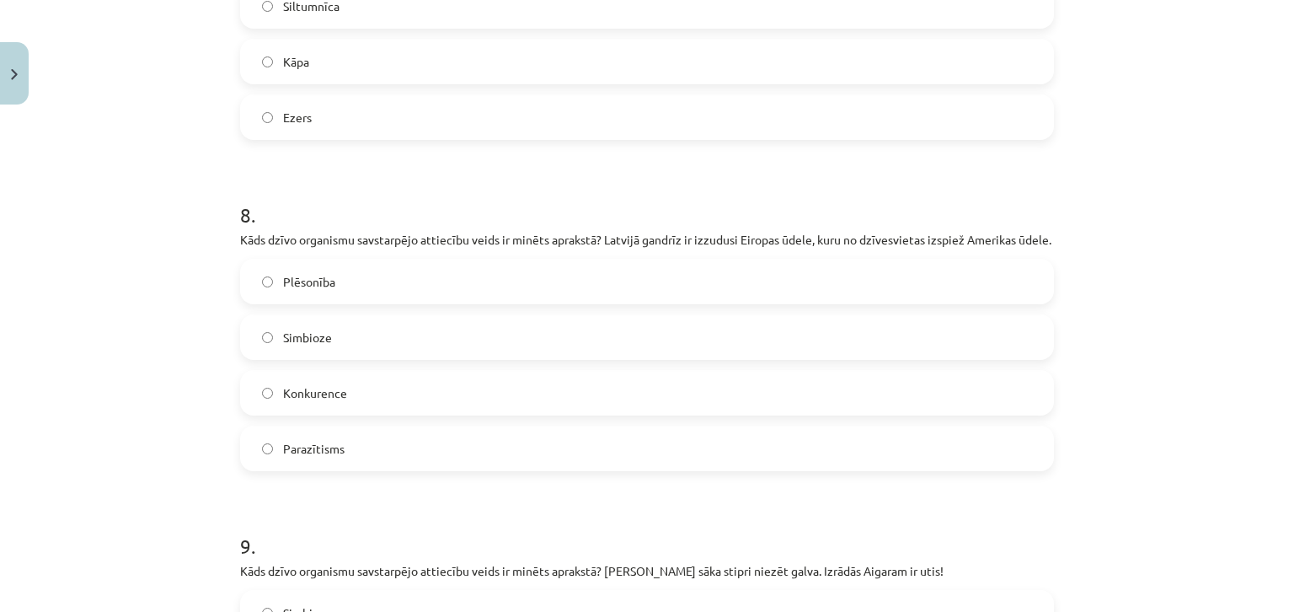
scroll to position [3906, 0]
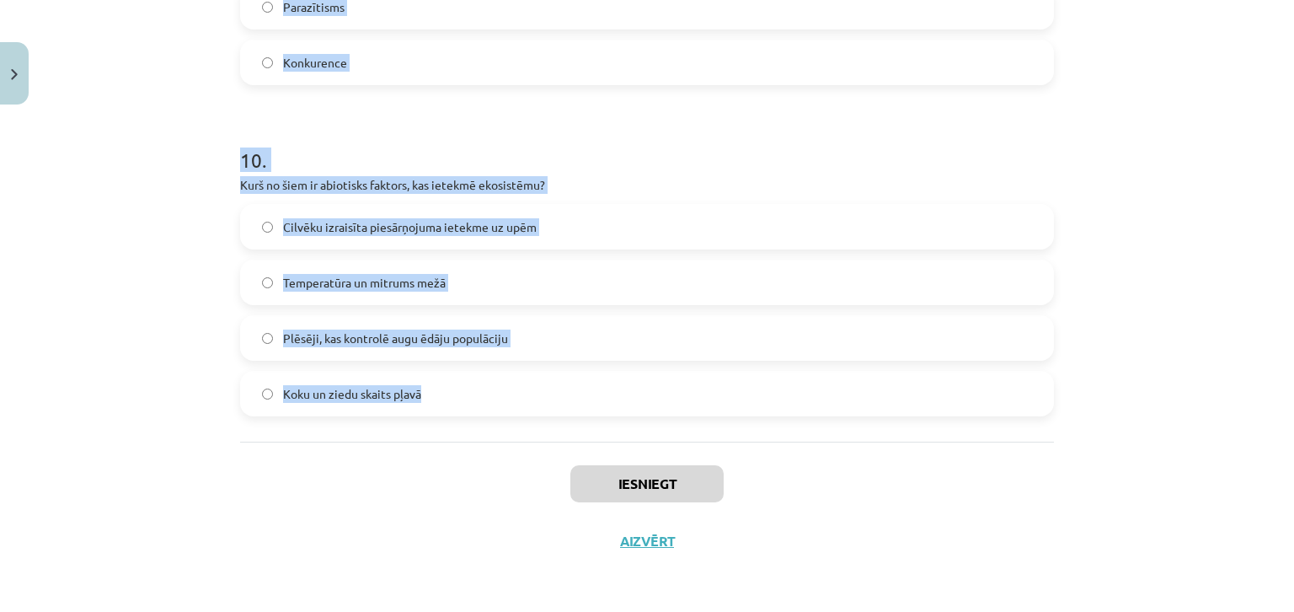
drag, startPoint x: 211, startPoint y: 314, endPoint x: 434, endPoint y: 410, distance: 242.3
click at [434, 410] on div "Mācību tēma: Bioloģijas 9. klases 1. ieskaites mācību materiāls #5 Noslēguma te…" at bounding box center [647, 306] width 1294 height 612
copy form "1 . Kura no šīm iespējām pareizi klasificē ekoloģiskos faktorus? Cilvēki, dzīvn…"
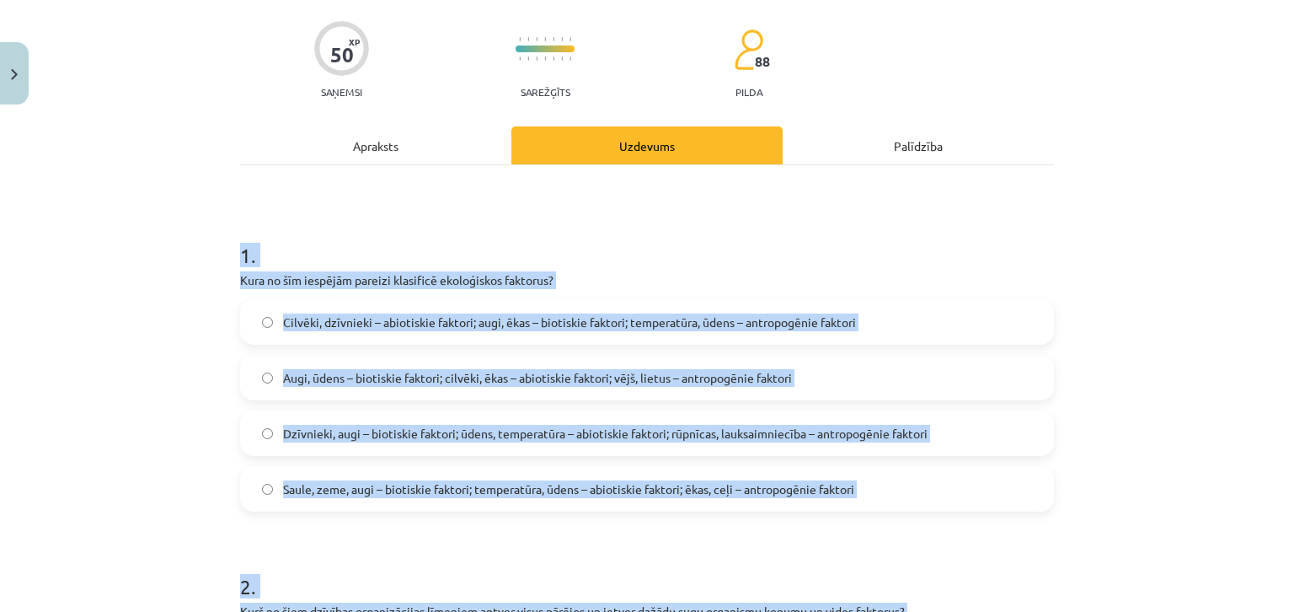
scroll to position [115, 0]
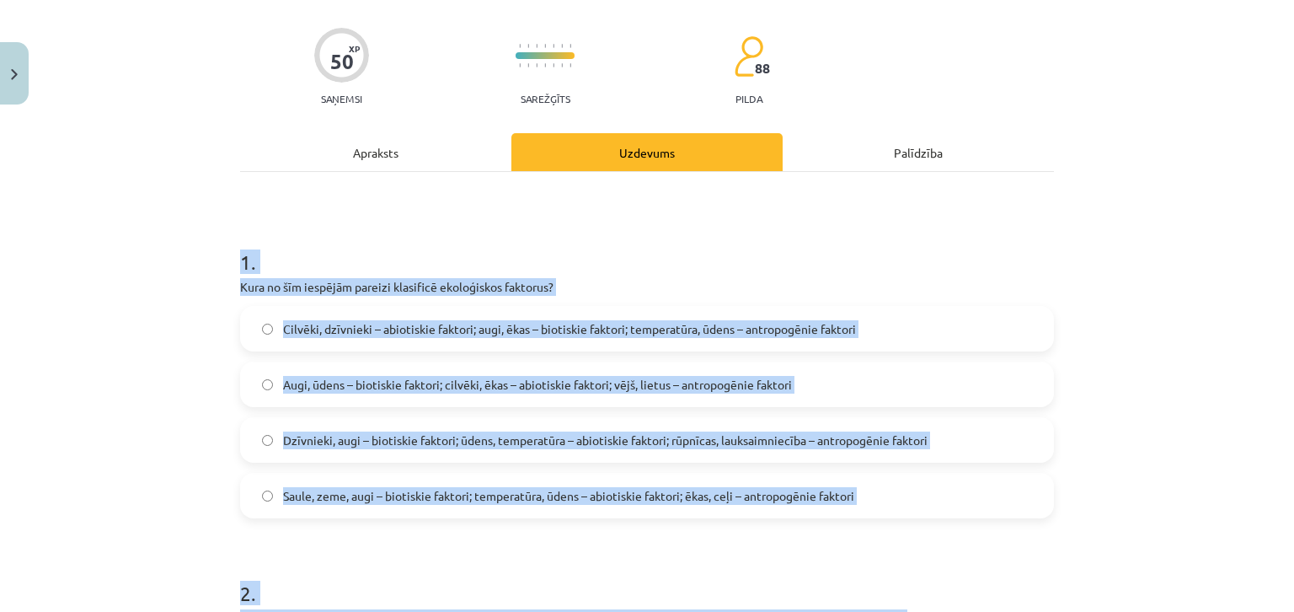
click at [315, 439] on span "Dzīvnieki, augi – biotiskie faktori; ūdens, temperatūra – abiotiskie faktori; r…" at bounding box center [605, 440] width 645 height 18
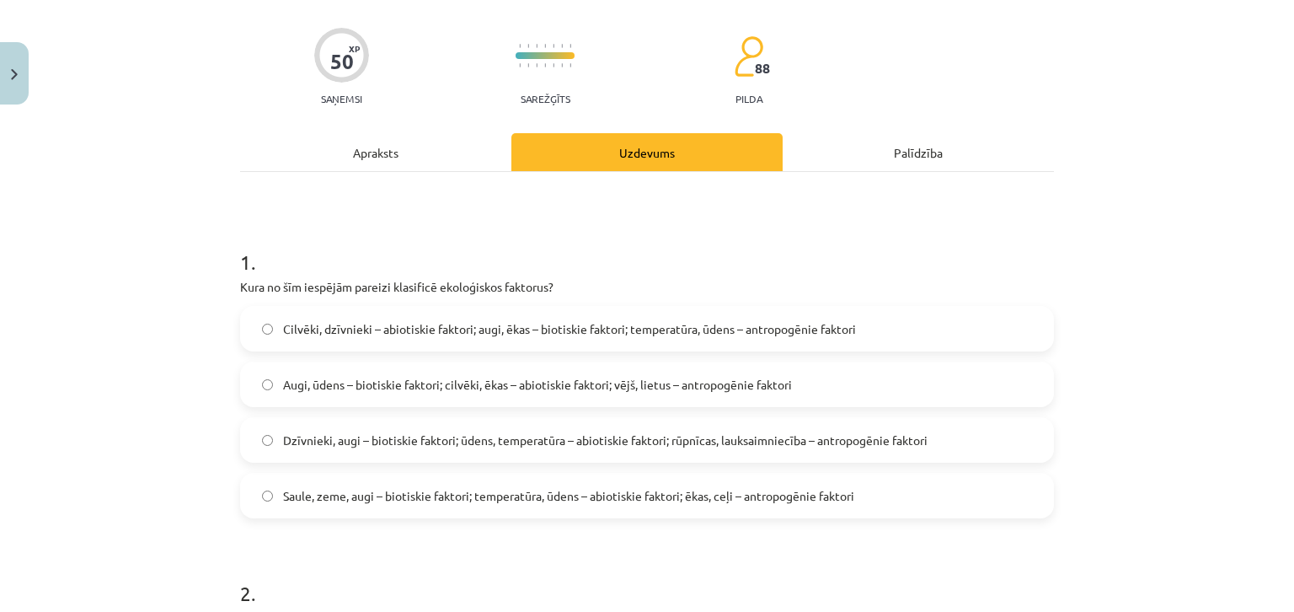
scroll to position [452, 0]
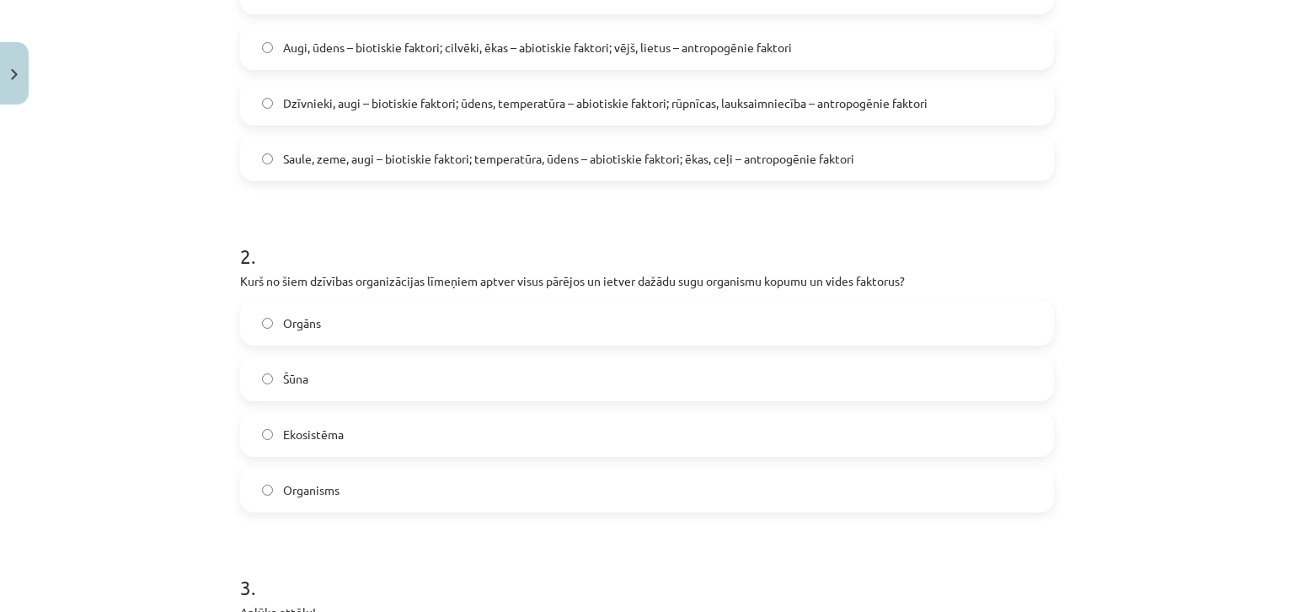
click at [313, 425] on span "Ekosistēma" at bounding box center [313, 434] width 61 height 18
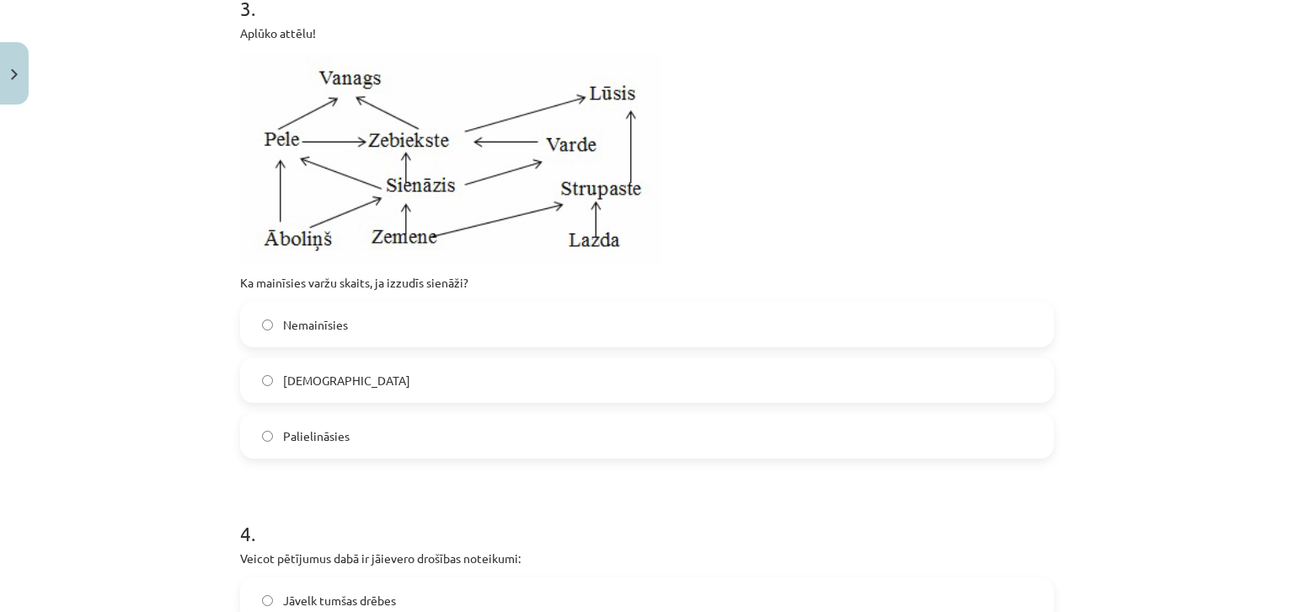
scroll to position [1041, 0]
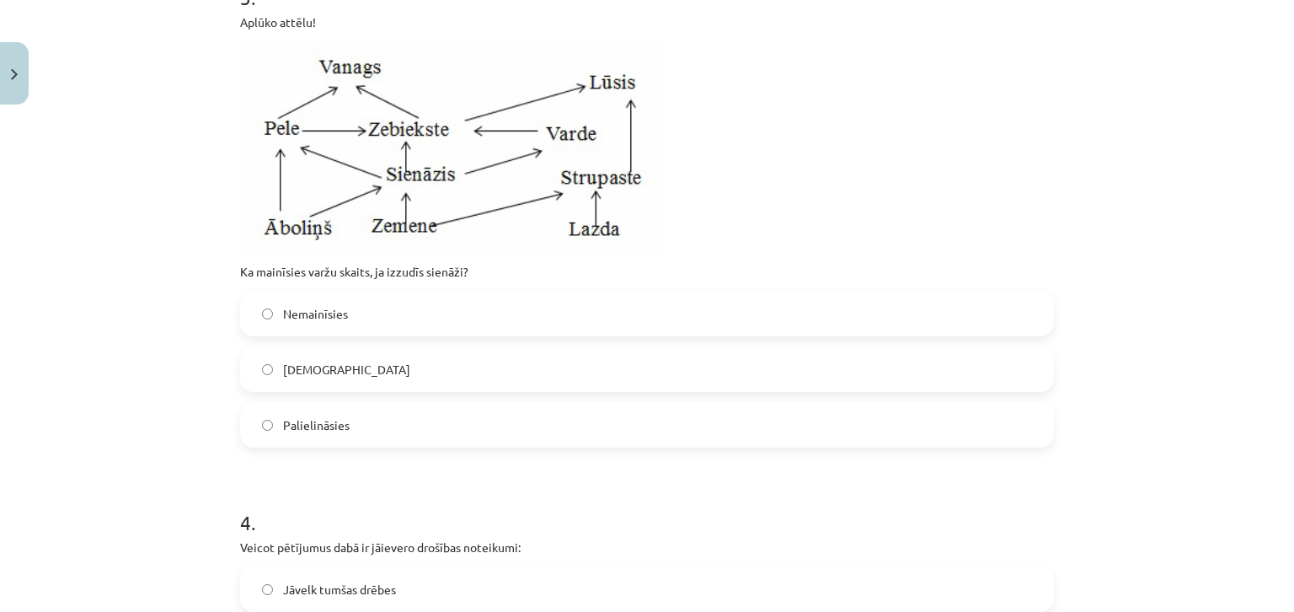
click at [339, 377] on span "Samazināsies" at bounding box center [346, 370] width 127 height 18
click at [339, 421] on span "Palielināsies" at bounding box center [316, 425] width 67 height 18
click at [319, 369] on span "Samazināsies" at bounding box center [346, 370] width 127 height 18
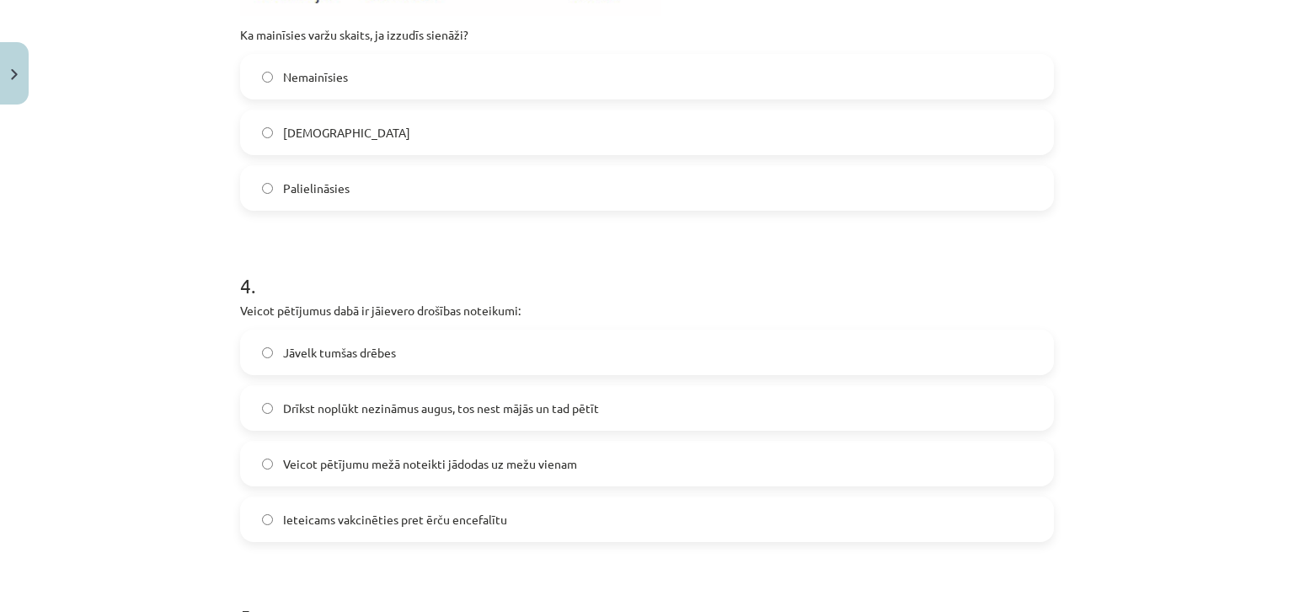
scroll to position [1294, 0]
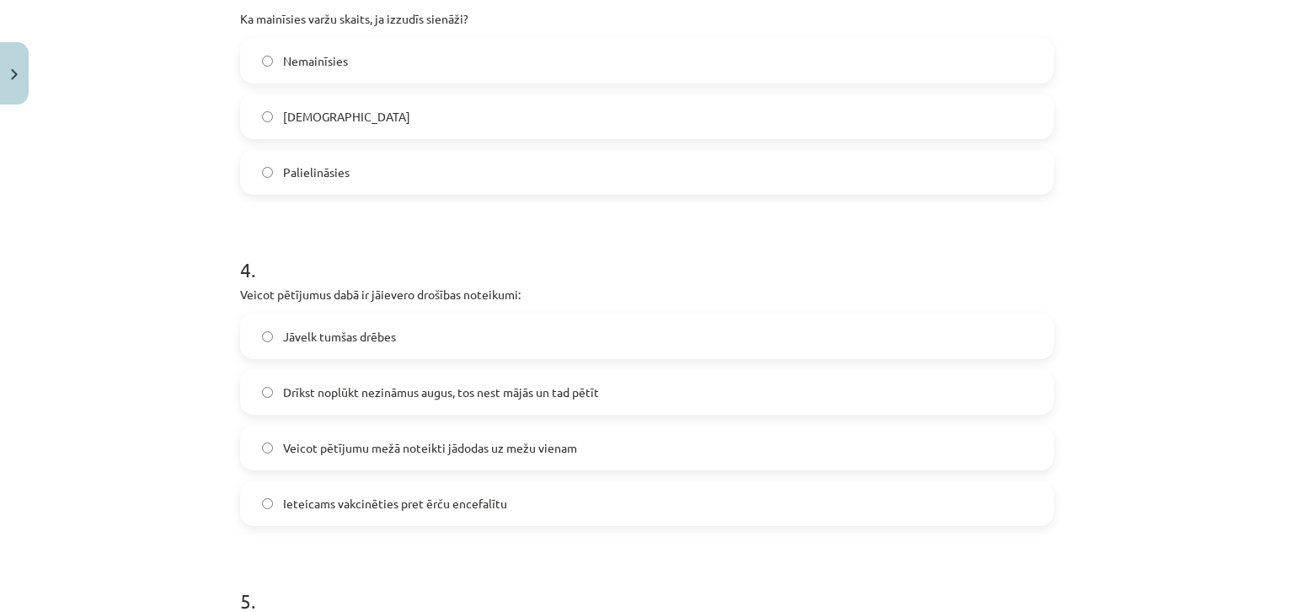
click at [334, 510] on span "Ieteicams vakcinēties pret ērču encefalītu" at bounding box center [395, 504] width 224 height 18
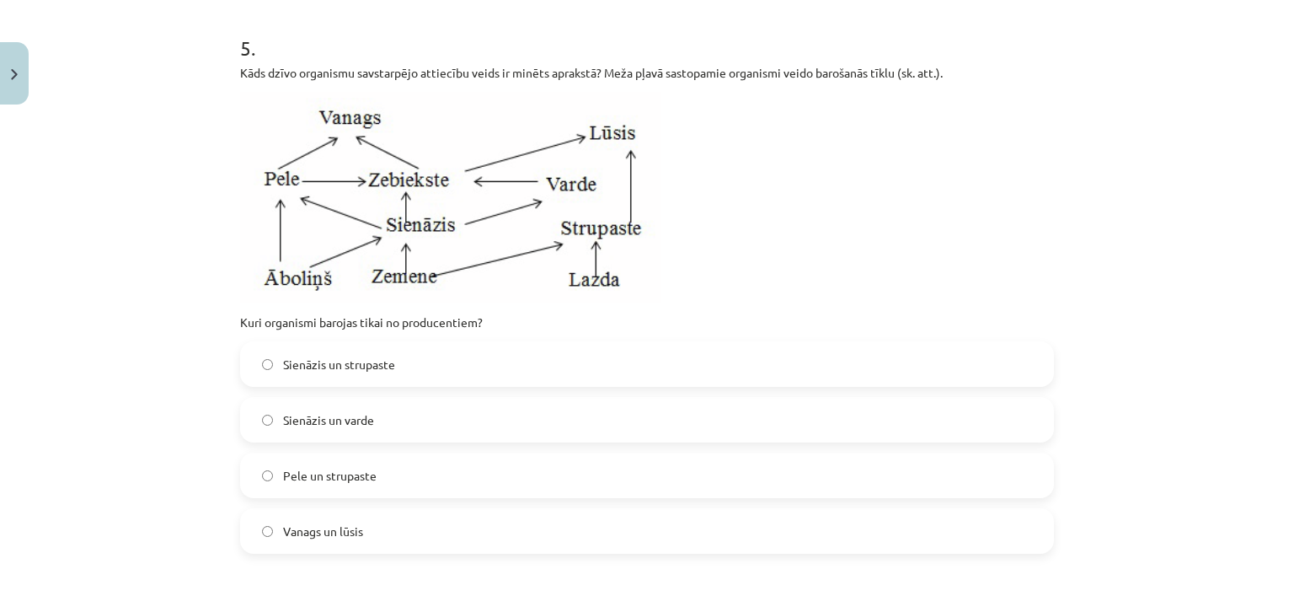
scroll to position [1884, 0]
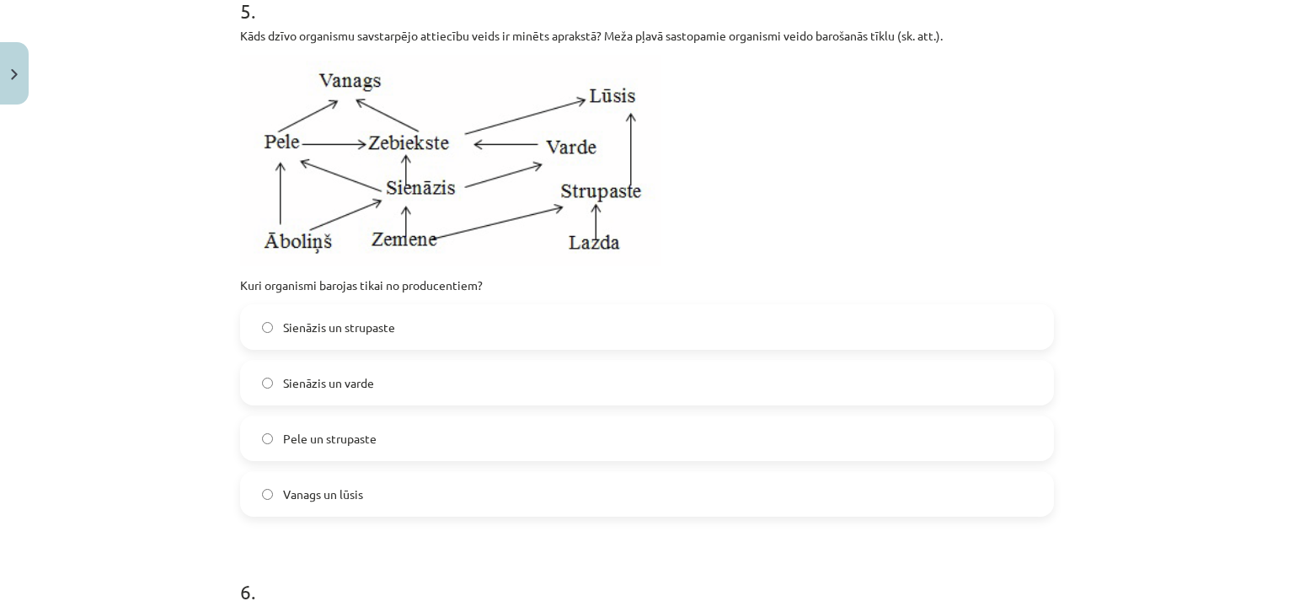
click at [300, 436] on span "Pele un strupaste" at bounding box center [330, 439] width 94 height 18
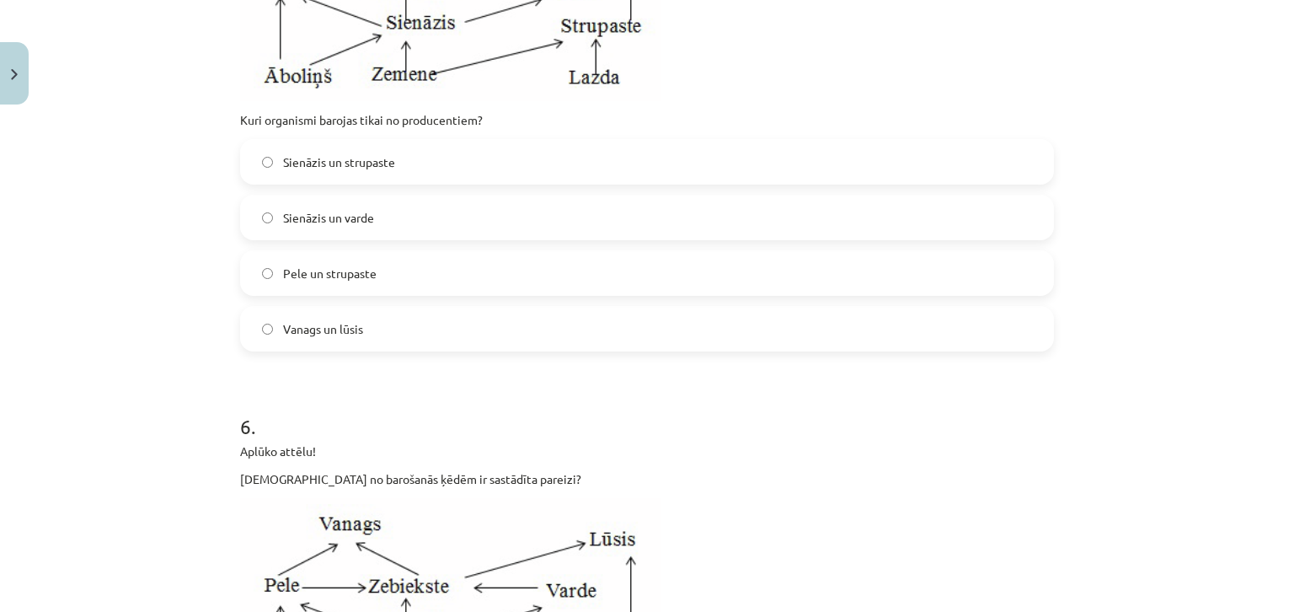
scroll to position [2052, 0]
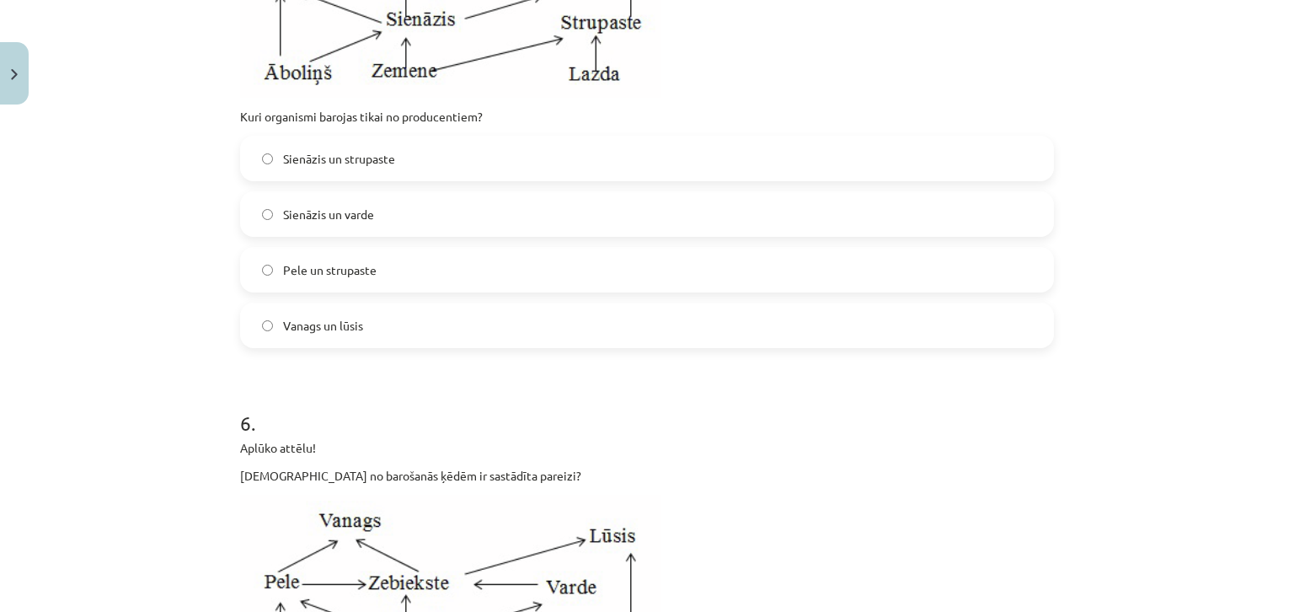
click at [353, 211] on span "Sienāzis un varde" at bounding box center [328, 215] width 91 height 18
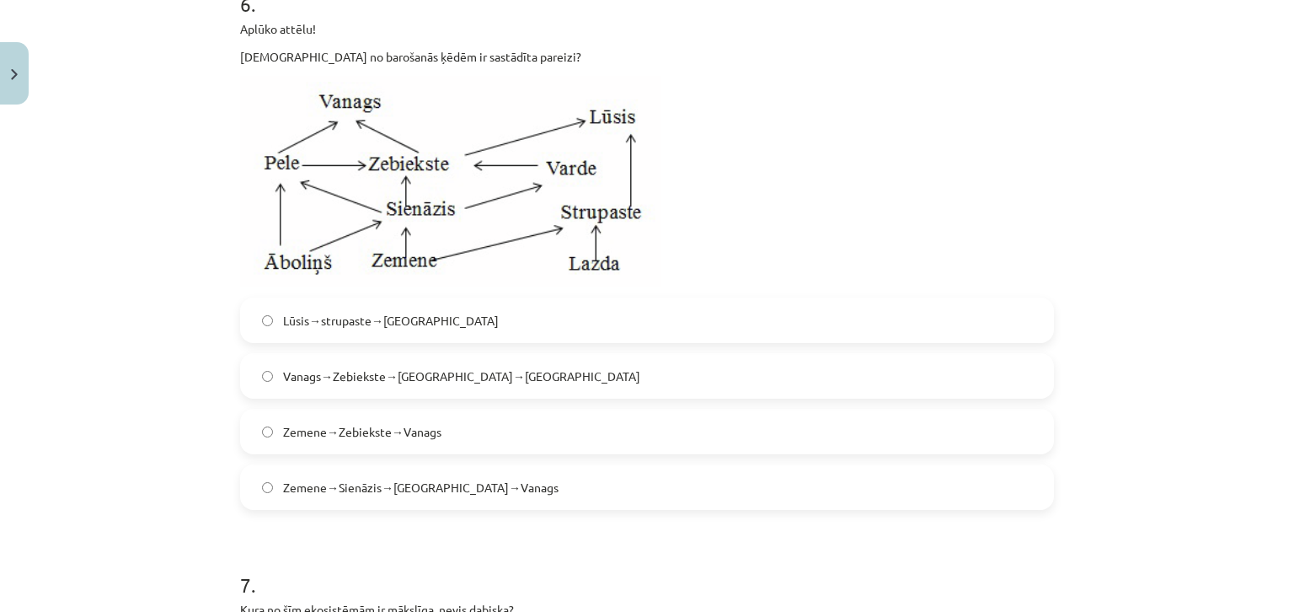
scroll to position [2558, 0]
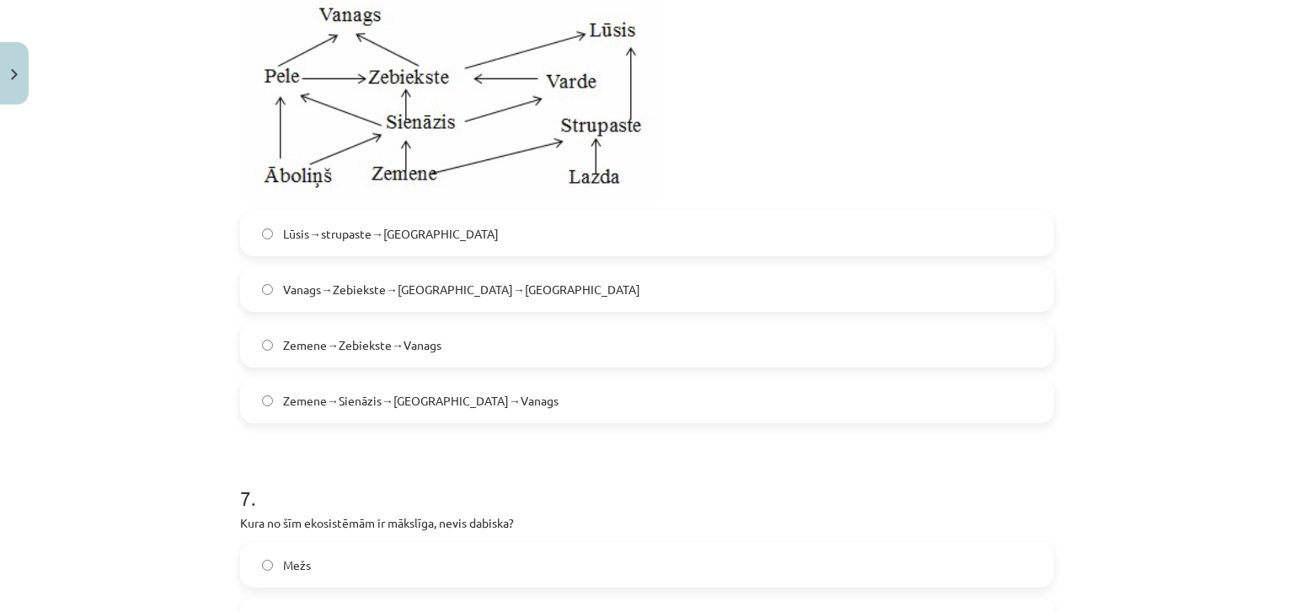
click at [361, 356] on label "Zemene→Zebiekste→Vanags" at bounding box center [647, 345] width 811 height 42
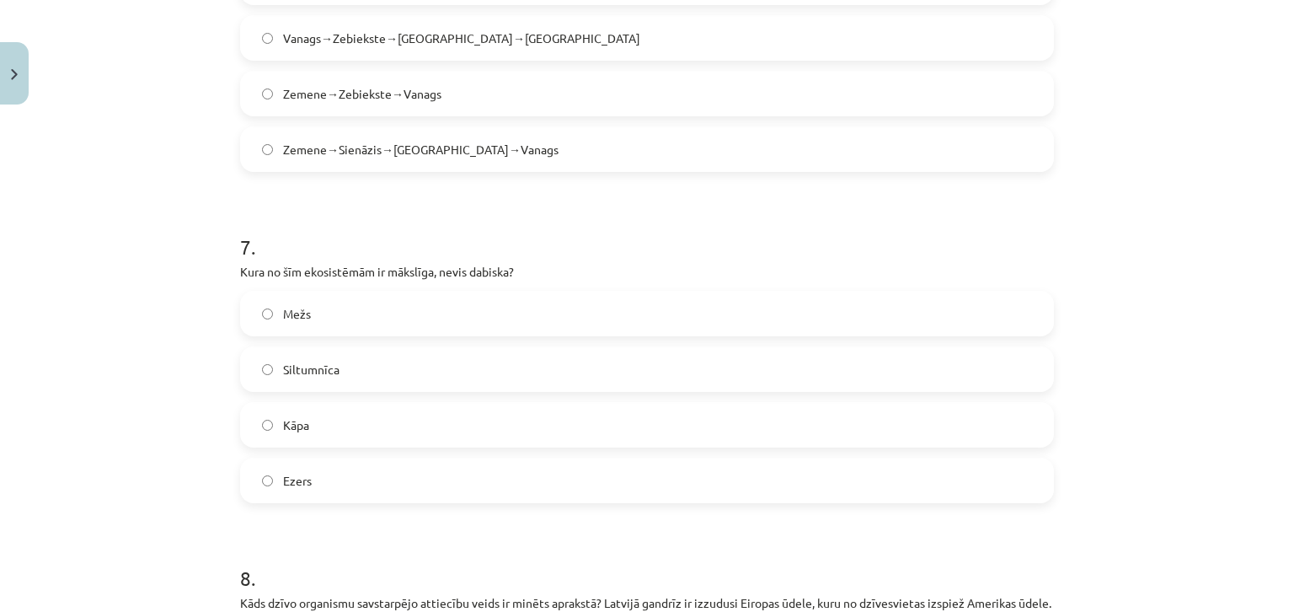
scroll to position [2811, 0]
click at [366, 153] on span "Zemene→Sienāzis→Zebiekste→Vanags" at bounding box center [421, 148] width 276 height 18
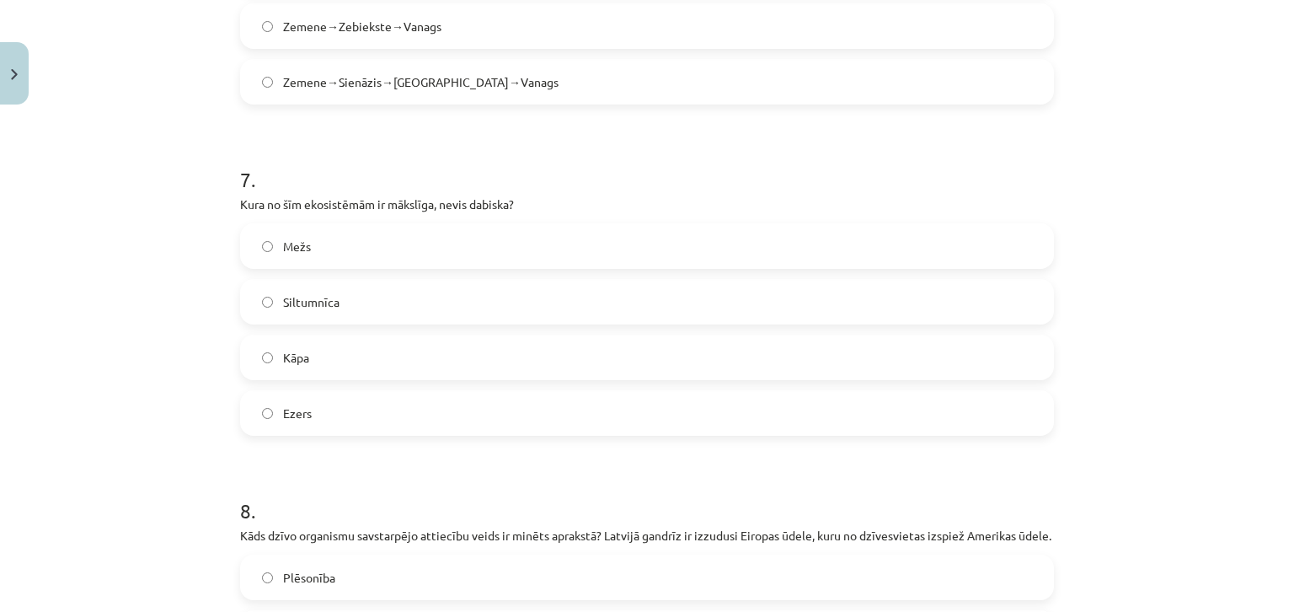
scroll to position [2895, 0]
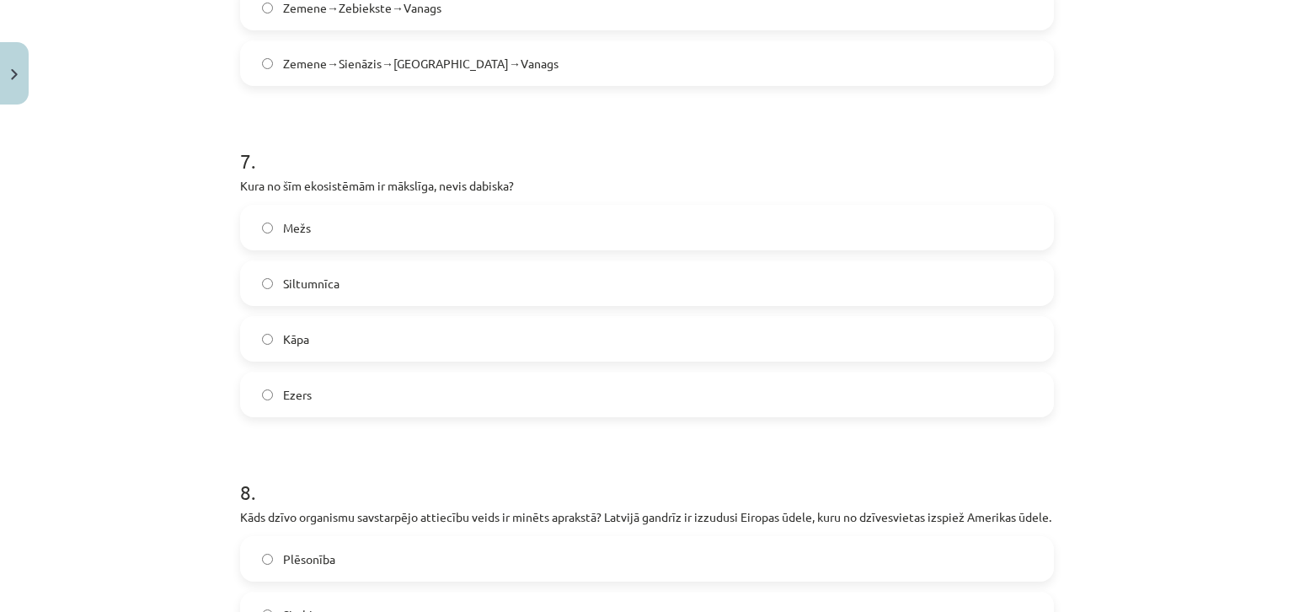
click at [391, 271] on label "Siltumnīca" at bounding box center [647, 283] width 811 height 42
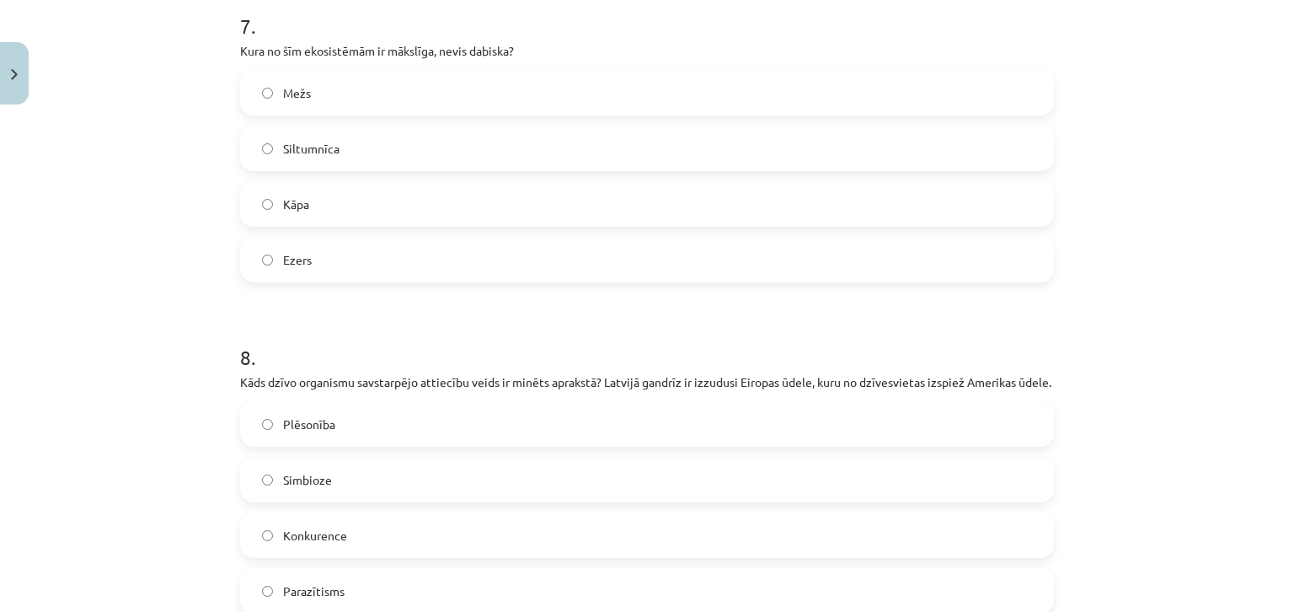
scroll to position [3232, 0]
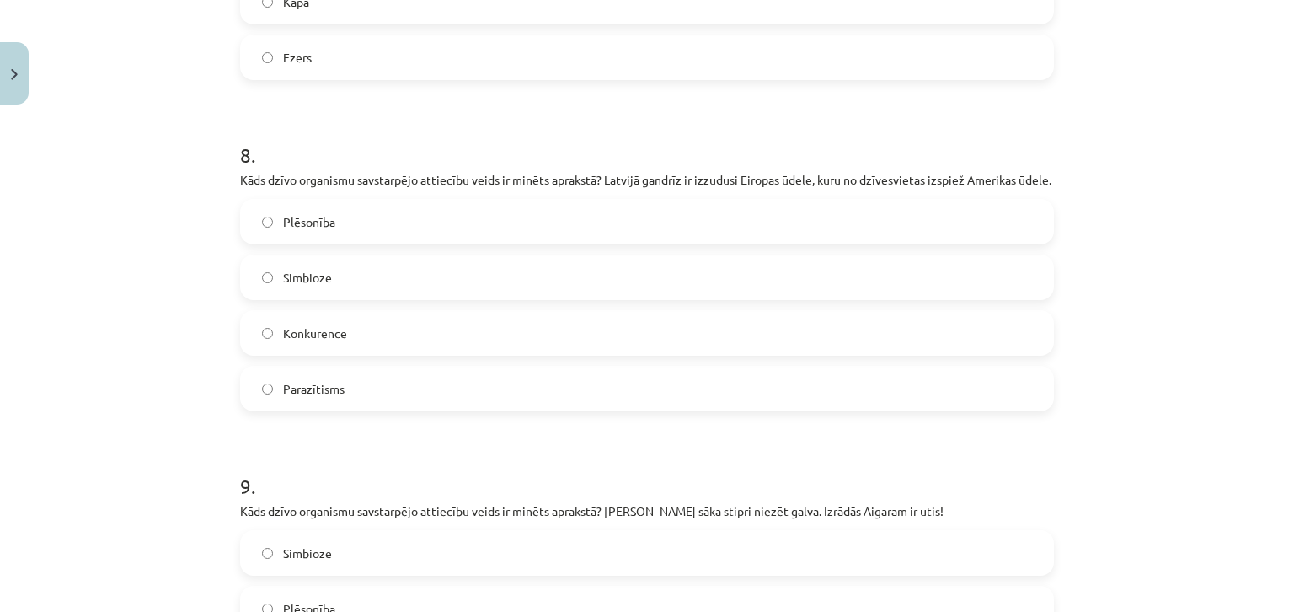
click at [369, 354] on label "Konkurence" at bounding box center [647, 333] width 811 height 42
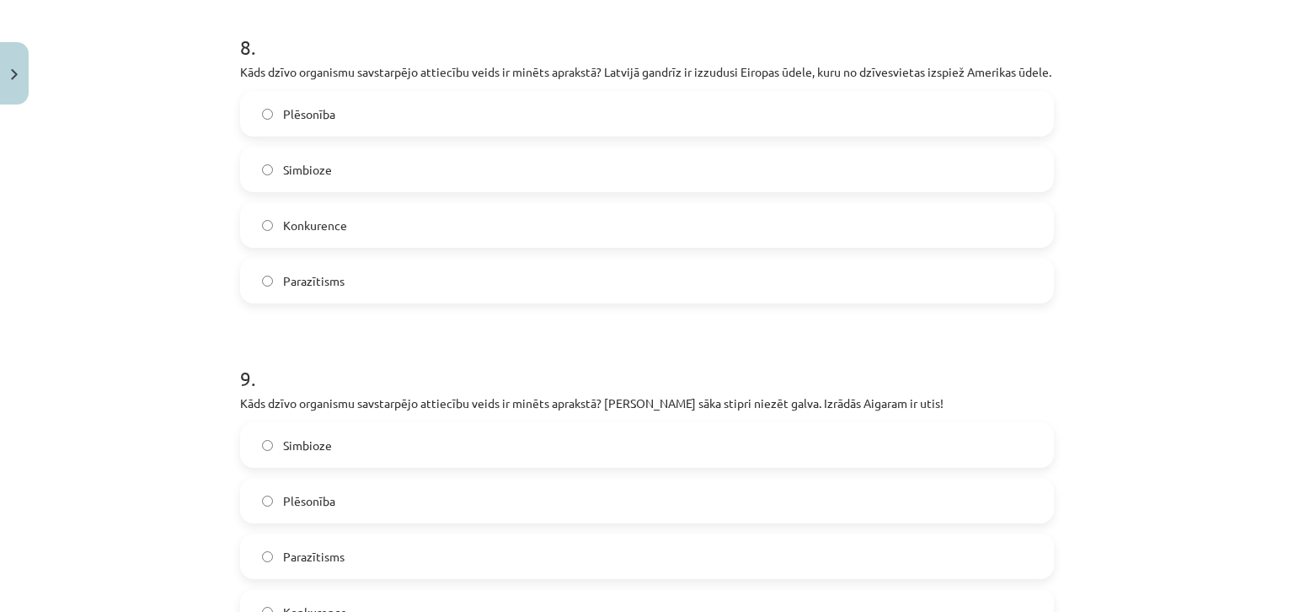
scroll to position [3569, 0]
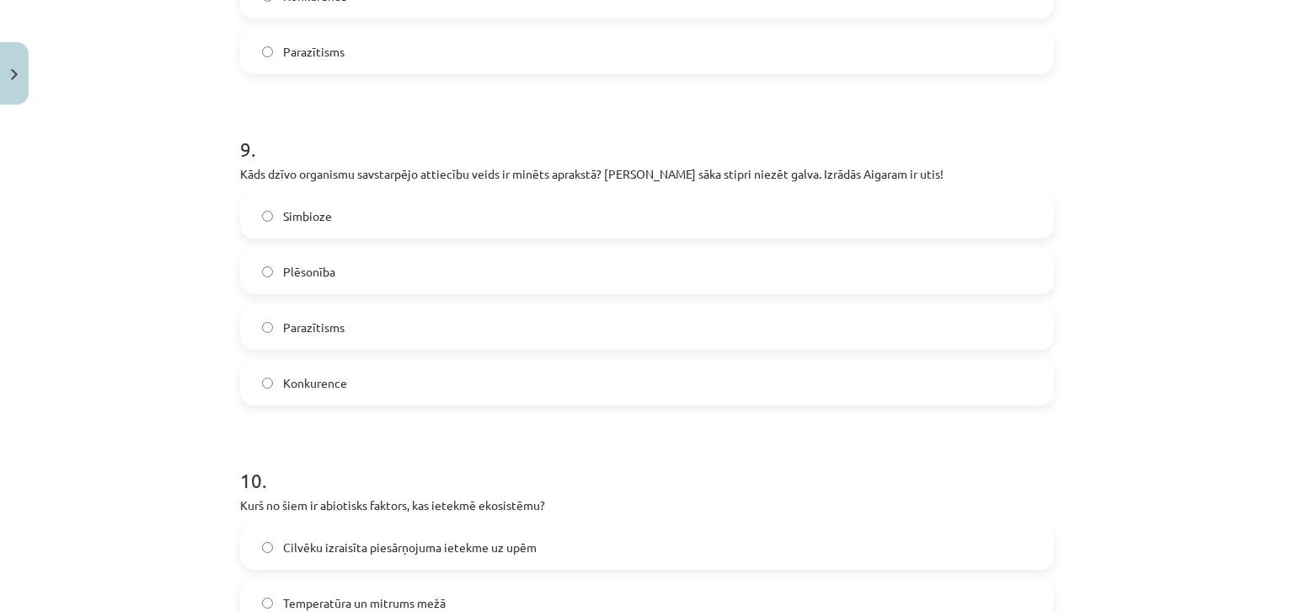
click at [395, 348] on label "Parazītisms" at bounding box center [647, 327] width 811 height 42
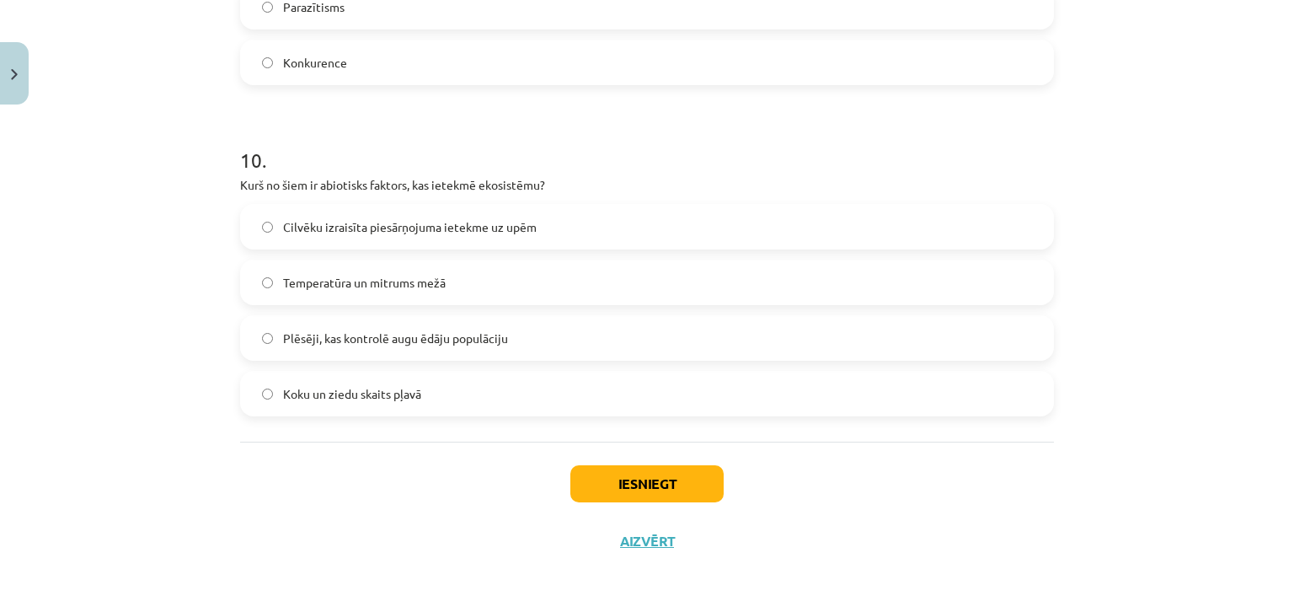
scroll to position [3906, 0]
click at [400, 299] on label "Temperatūra un mitrums mežā" at bounding box center [647, 282] width 811 height 42
click at [603, 488] on button "Iesniegt" at bounding box center [646, 483] width 153 height 37
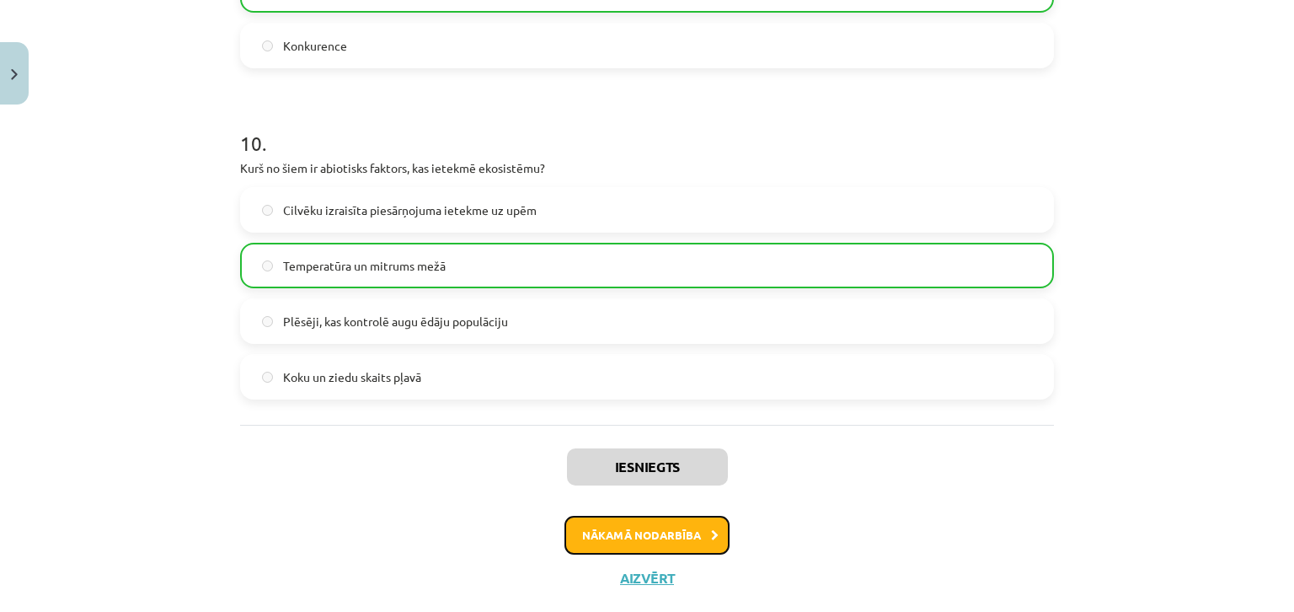
click at [650, 552] on button "Nākamā nodarbība" at bounding box center [647, 535] width 165 height 39
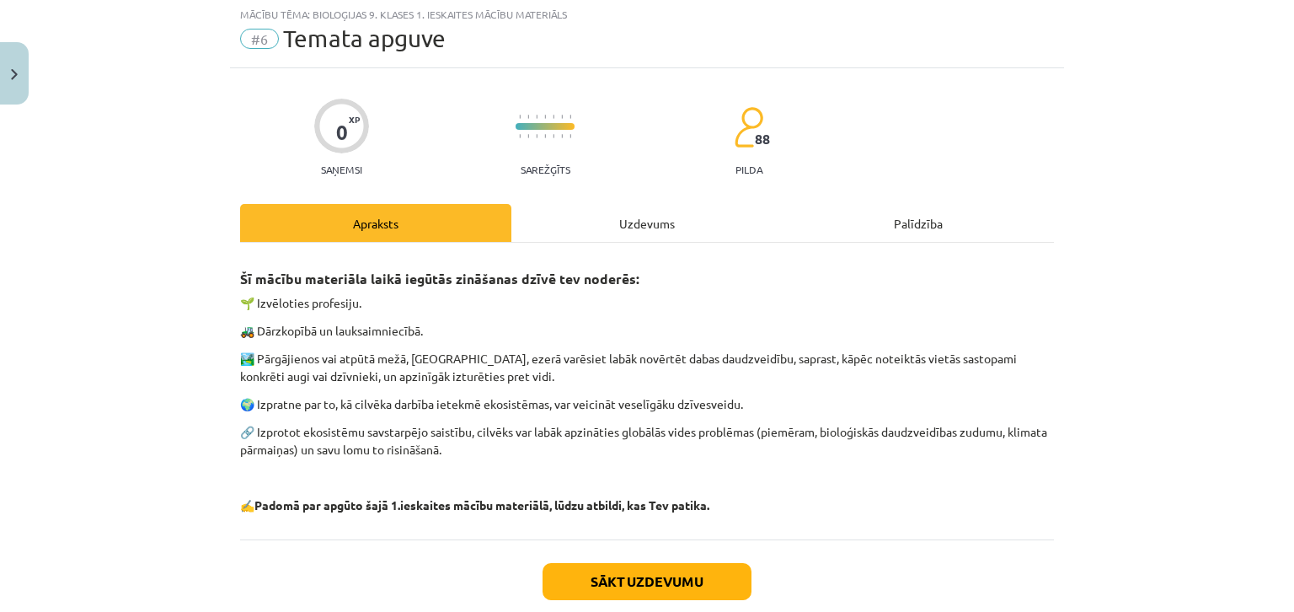
scroll to position [42, 0]
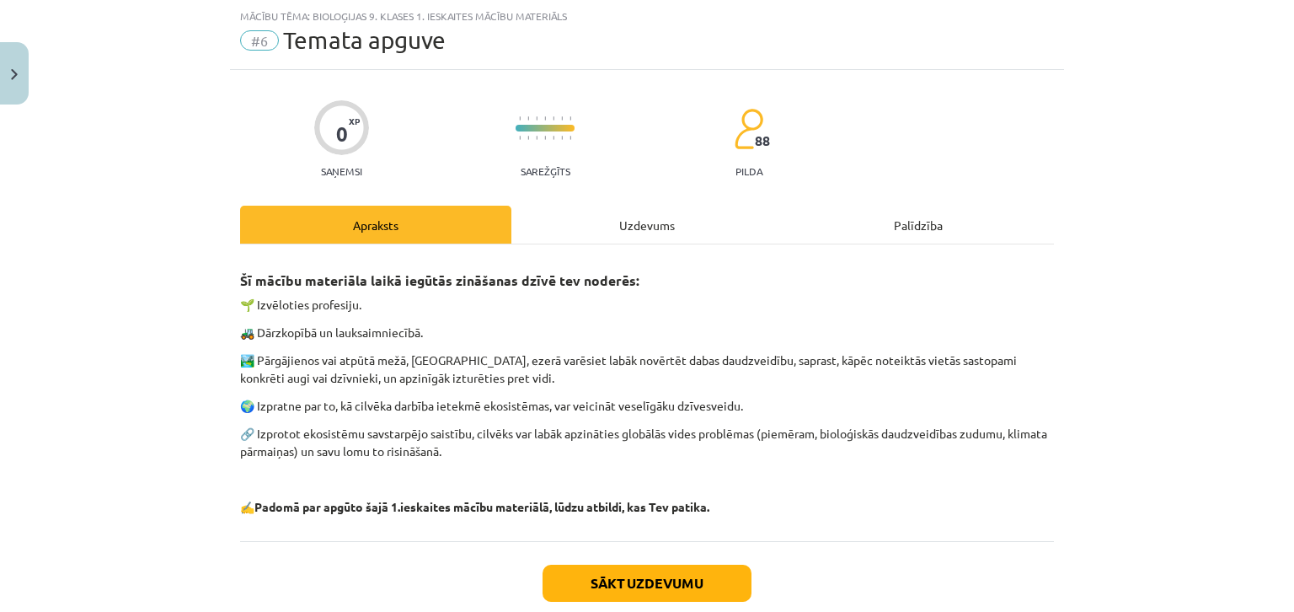
click at [698, 243] on div "Uzdevums" at bounding box center [646, 225] width 271 height 38
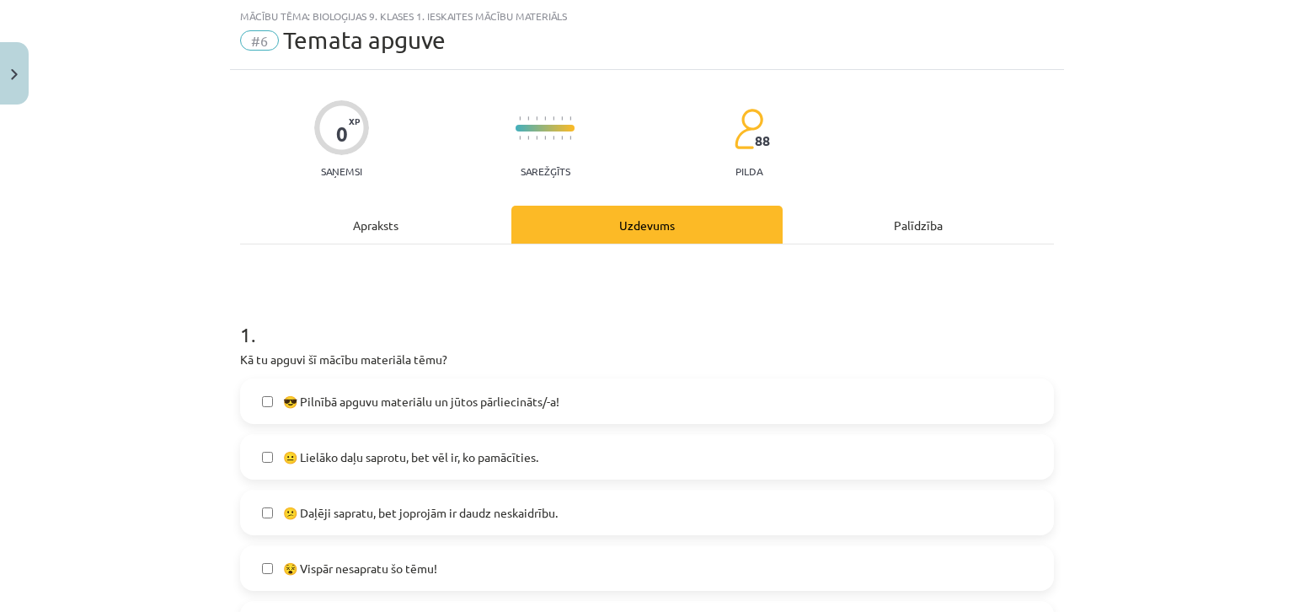
click at [698, 234] on div "Uzdevums" at bounding box center [646, 225] width 271 height 38
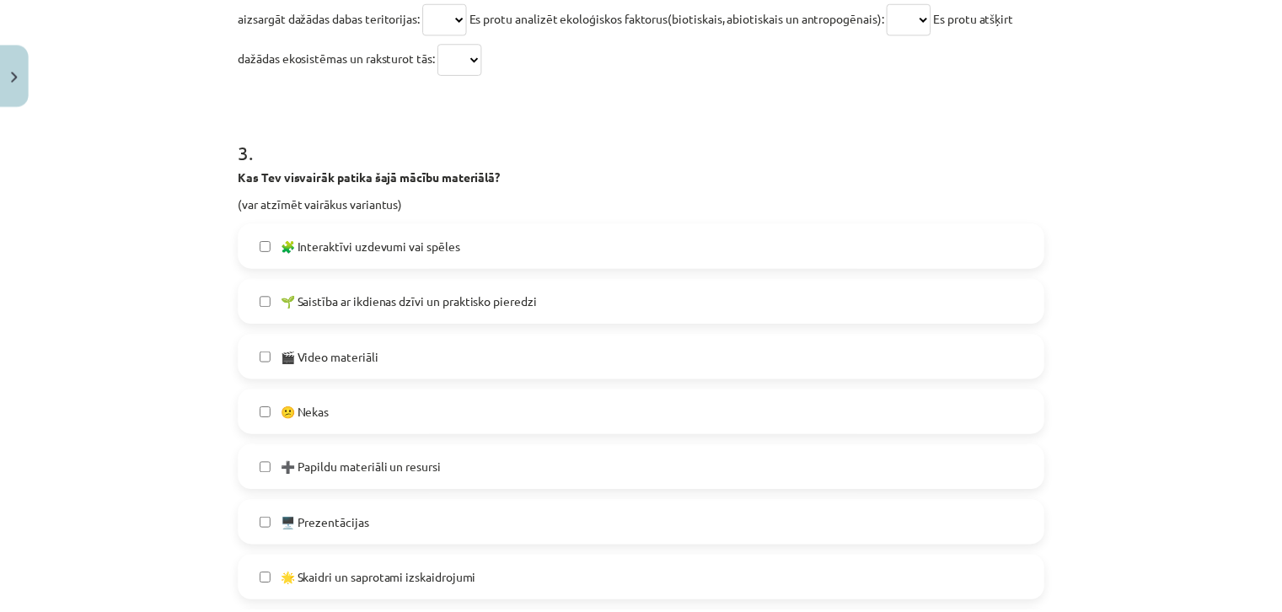
scroll to position [1209, 0]
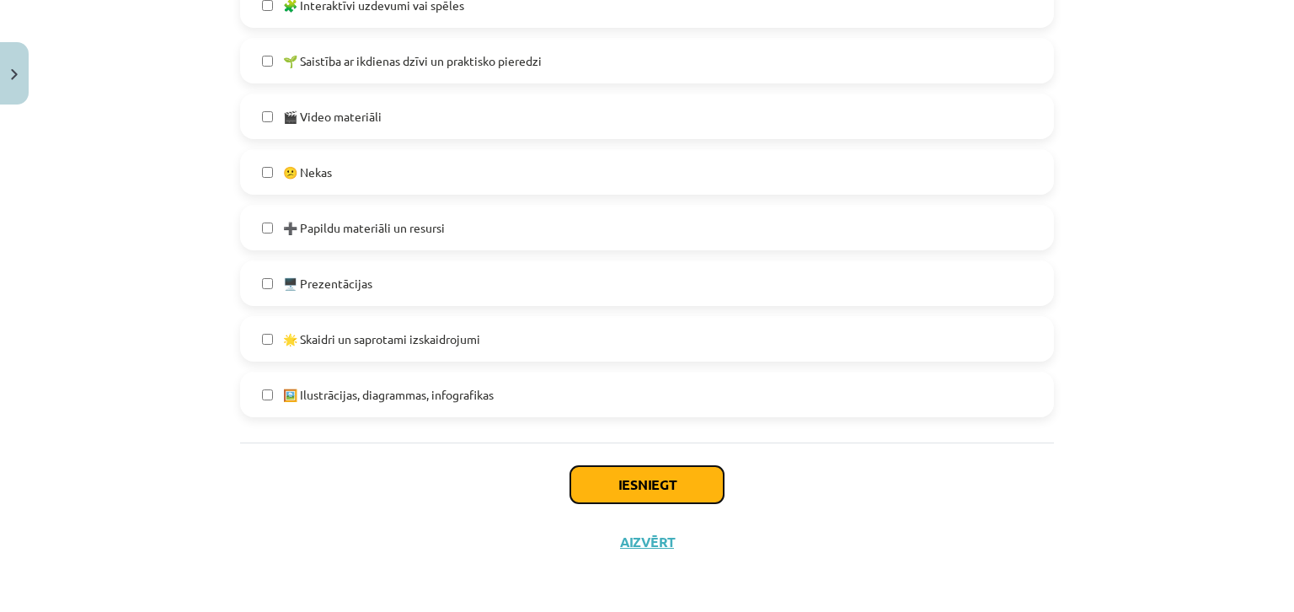
click at [652, 473] on button "Iesniegt" at bounding box center [646, 484] width 153 height 37
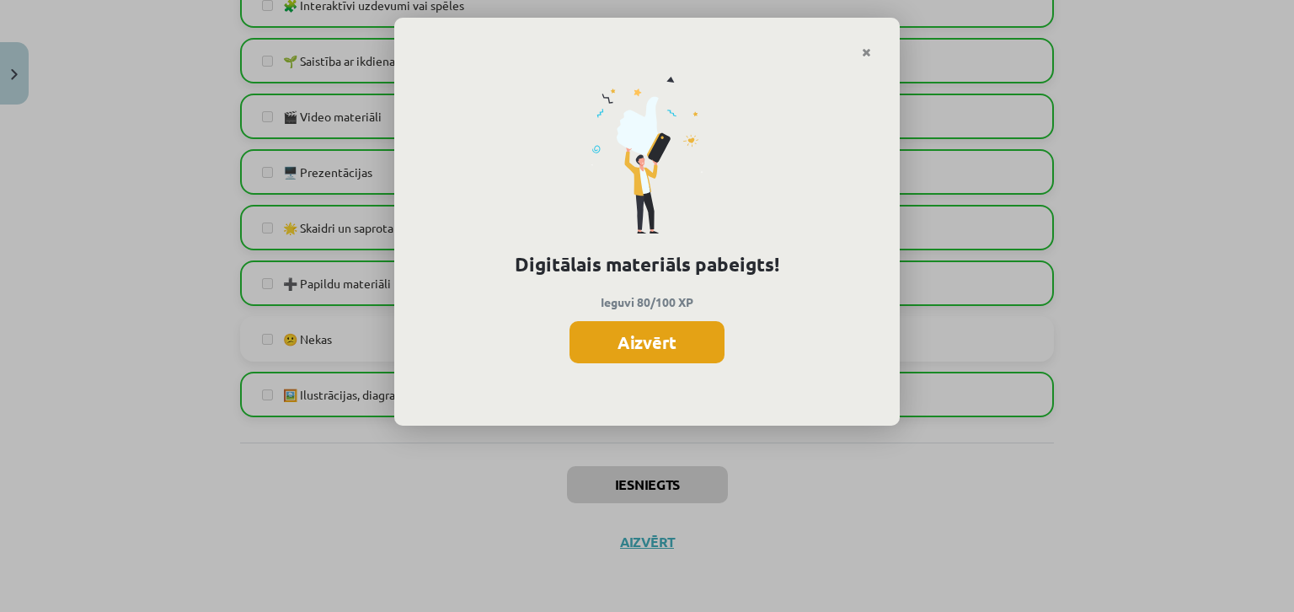
click at [618, 353] on button "Aizvērt" at bounding box center [647, 342] width 155 height 42
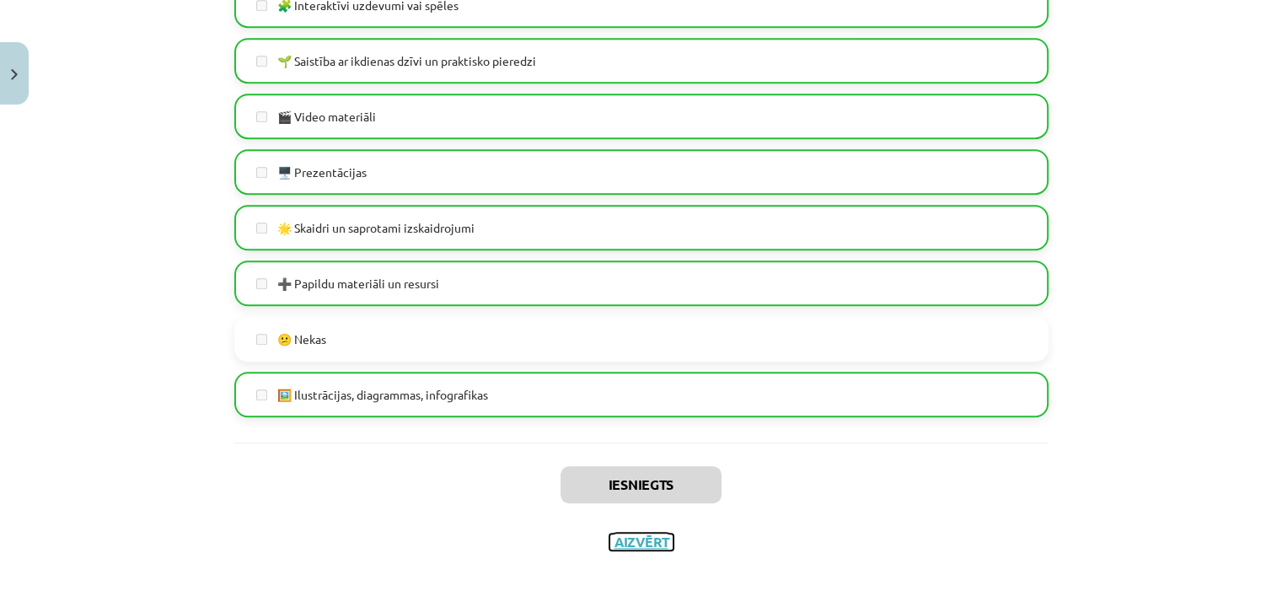
click at [627, 538] on button "Aizvērt" at bounding box center [641, 541] width 64 height 17
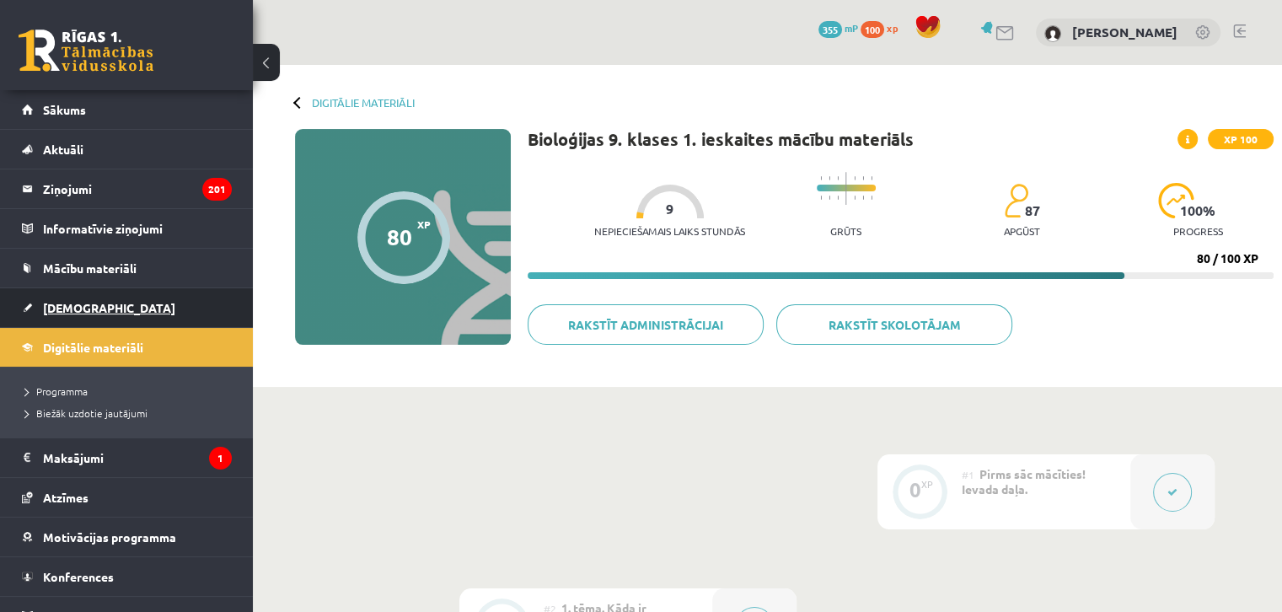
click at [101, 303] on link "[DEMOGRAPHIC_DATA]" at bounding box center [127, 307] width 210 height 39
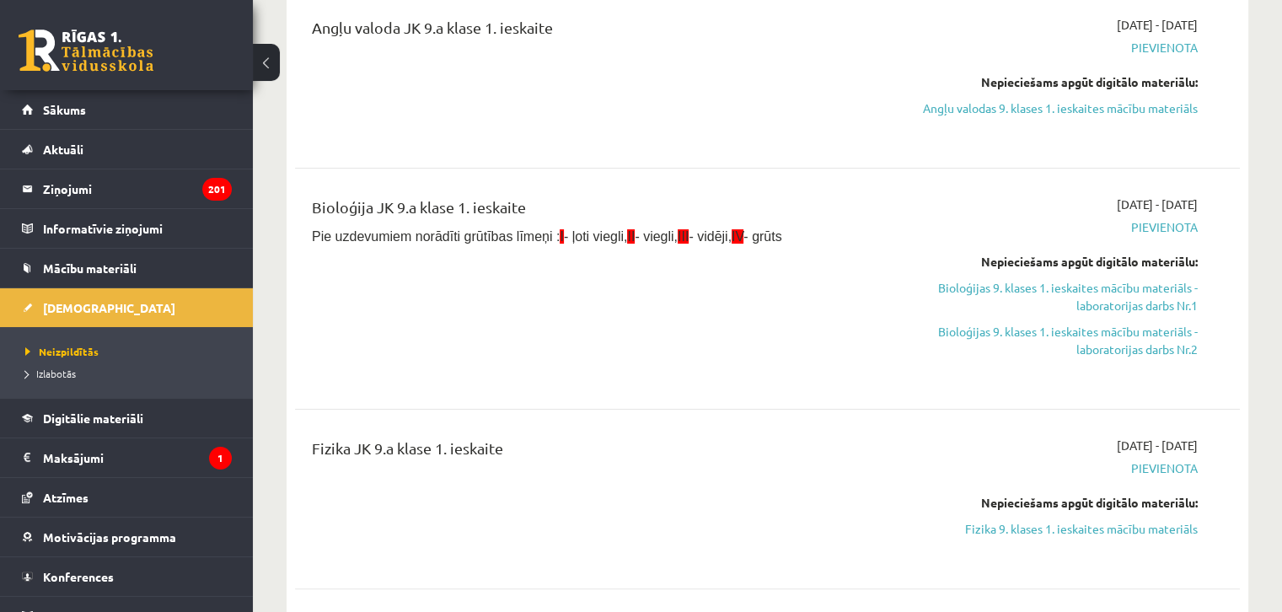
scroll to position [253, 0]
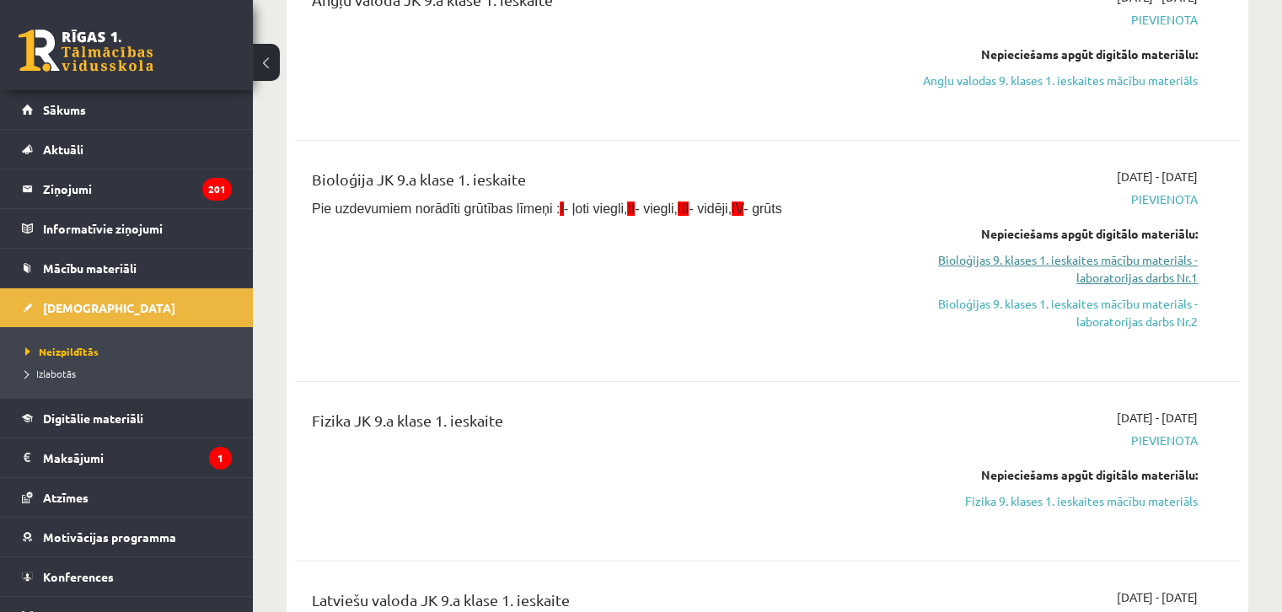
click at [1101, 284] on link "Bioloģijas 9. klases 1. ieskaites mācību materiāls - laboratorijas darbs Nr.1" at bounding box center [1058, 268] width 278 height 35
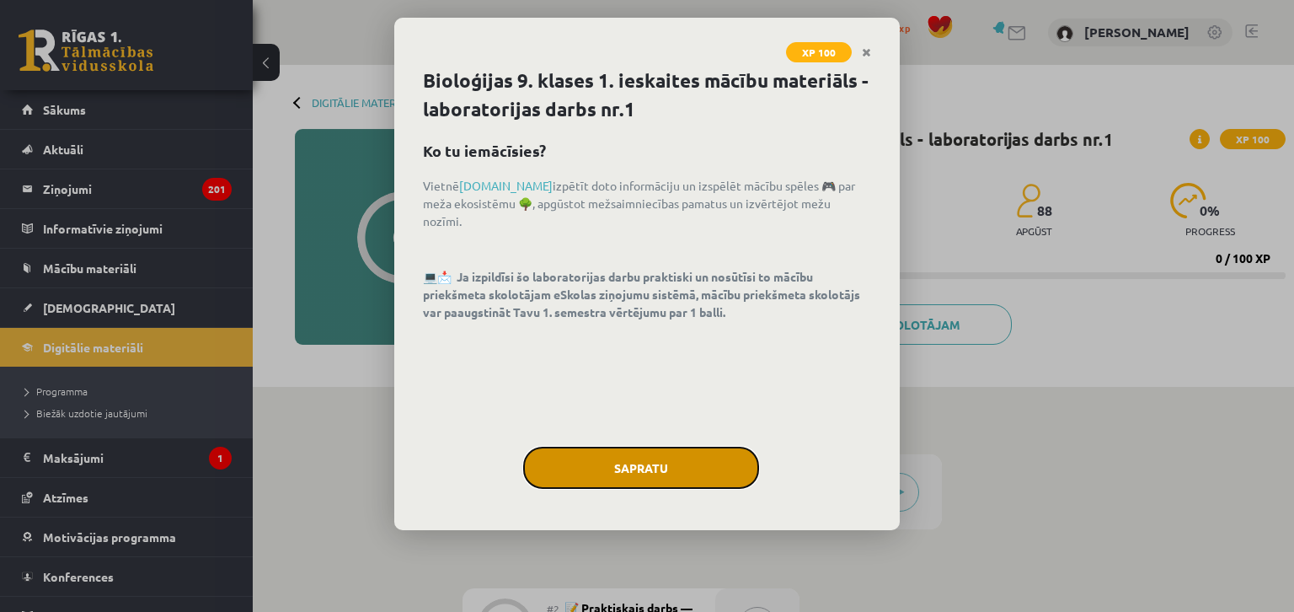
click at [697, 470] on button "Sapratu" at bounding box center [641, 468] width 236 height 42
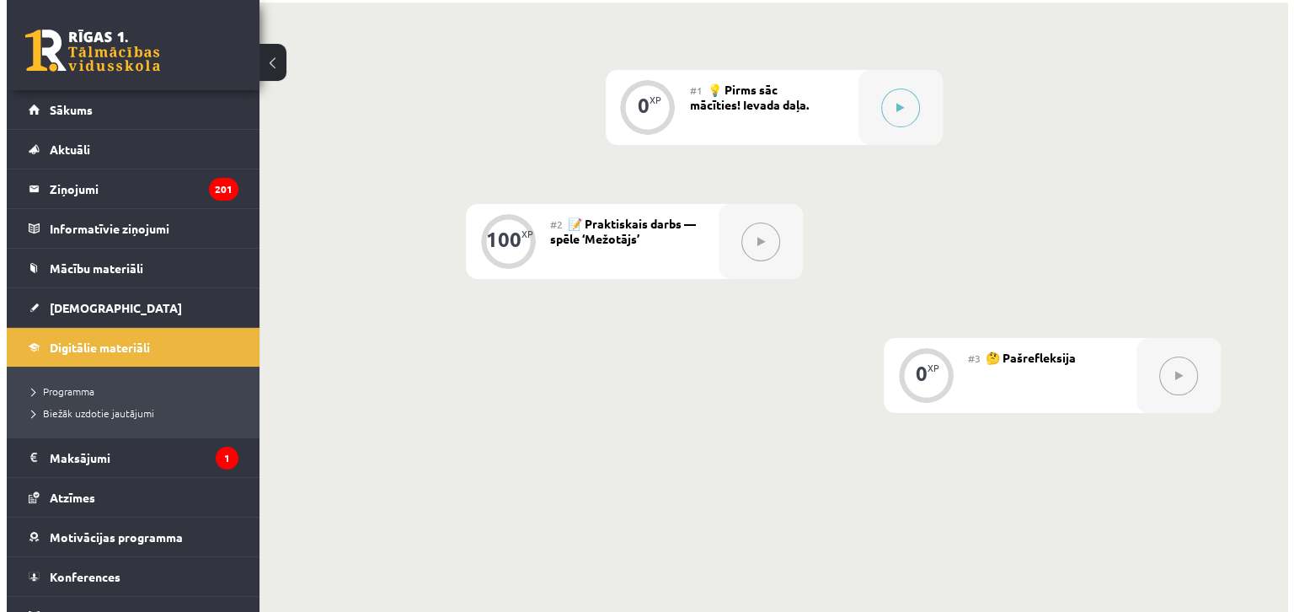
scroll to position [311, 0]
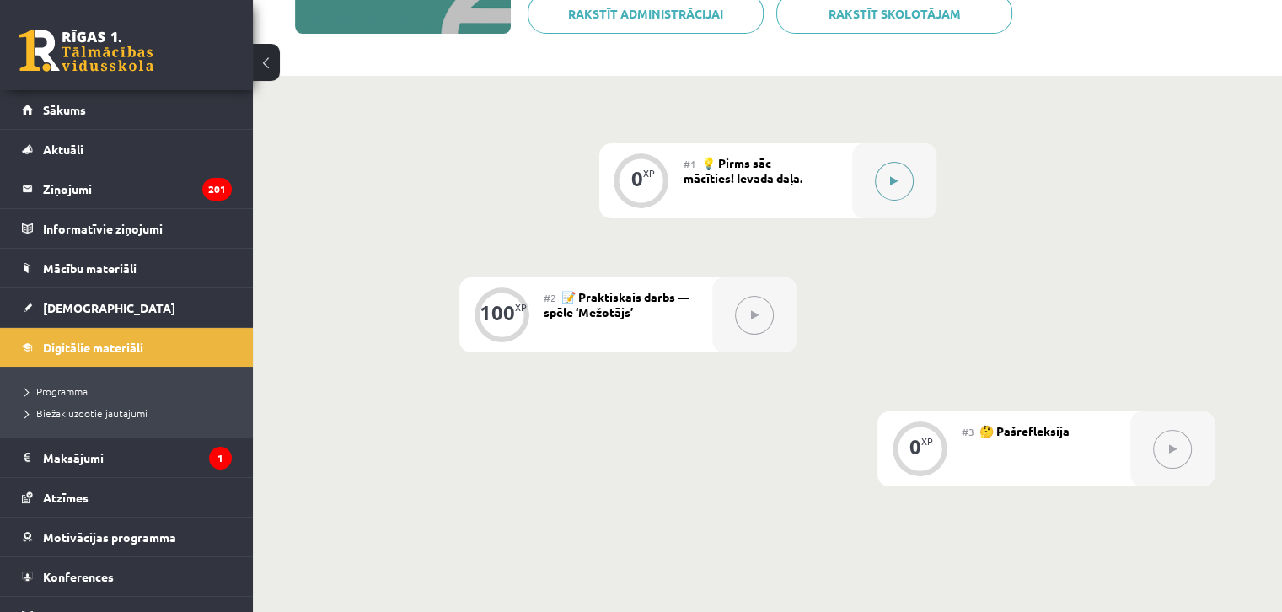
click at [906, 183] on button at bounding box center [894, 181] width 39 height 39
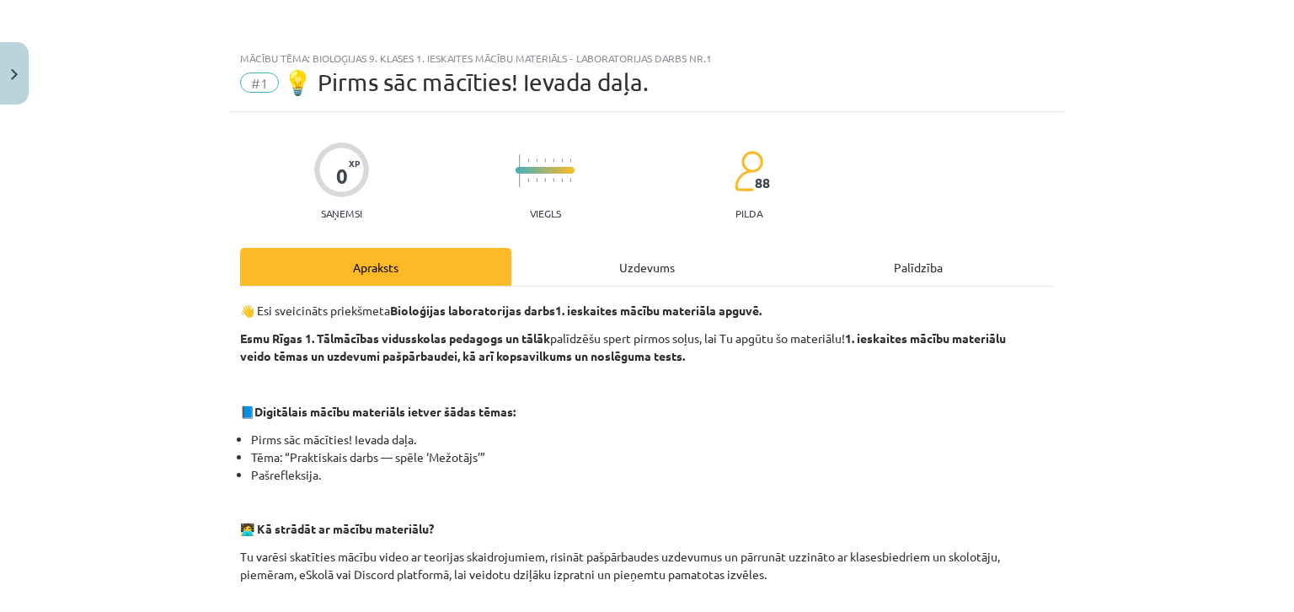
click at [614, 254] on div "Uzdevums" at bounding box center [646, 267] width 271 height 38
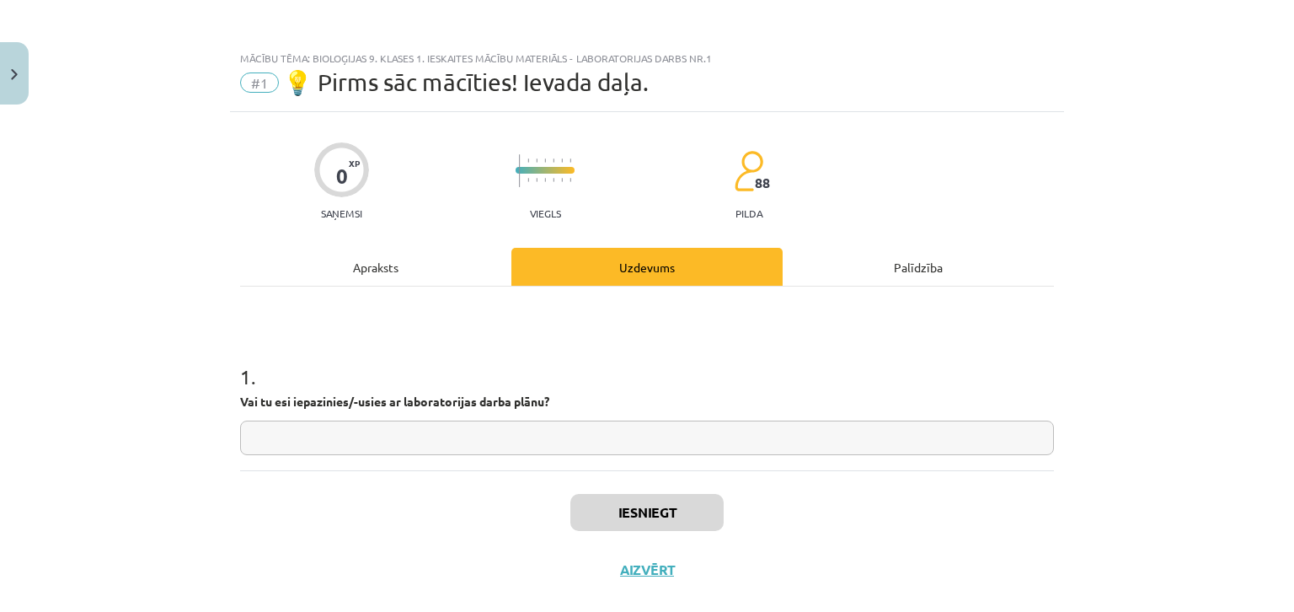
scroll to position [27, 0]
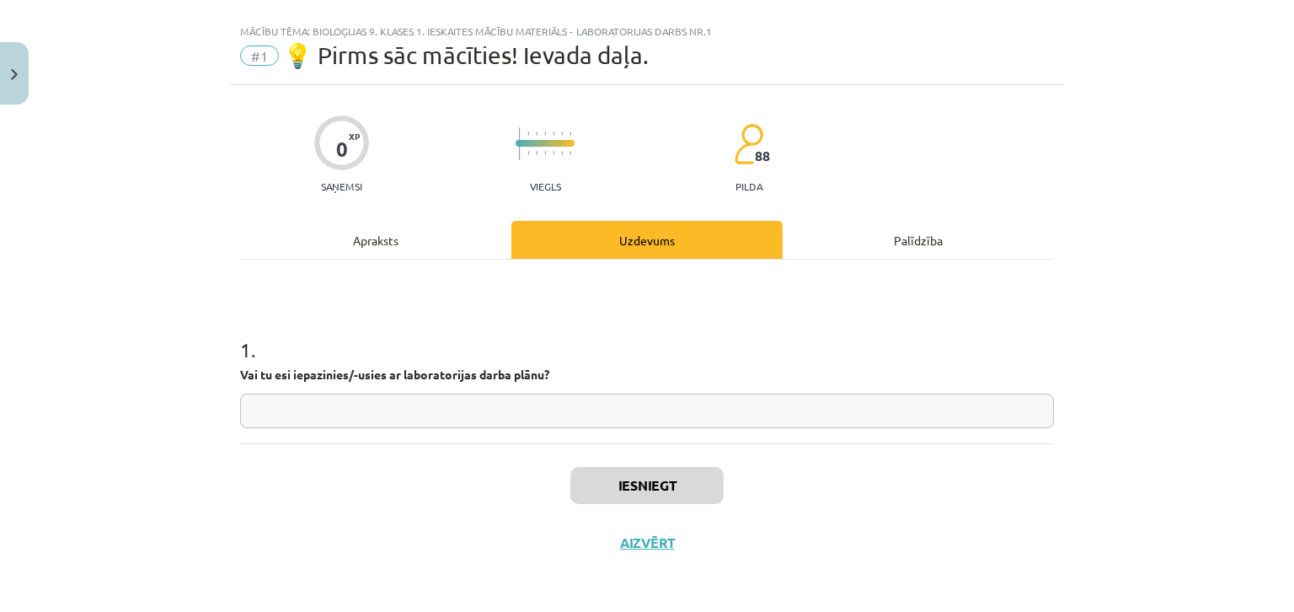
click at [383, 409] on input "text" at bounding box center [647, 410] width 814 height 35
click at [368, 225] on div "Apraksts" at bounding box center [375, 240] width 271 height 38
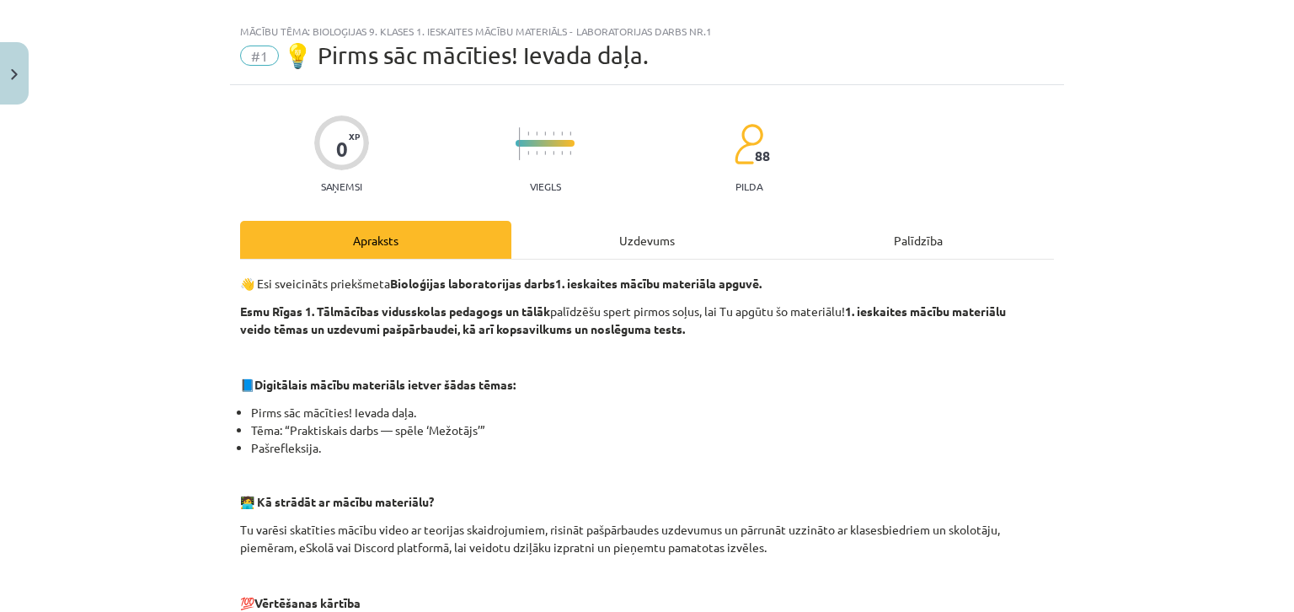
click at [587, 237] on div "Uzdevums" at bounding box center [646, 240] width 271 height 38
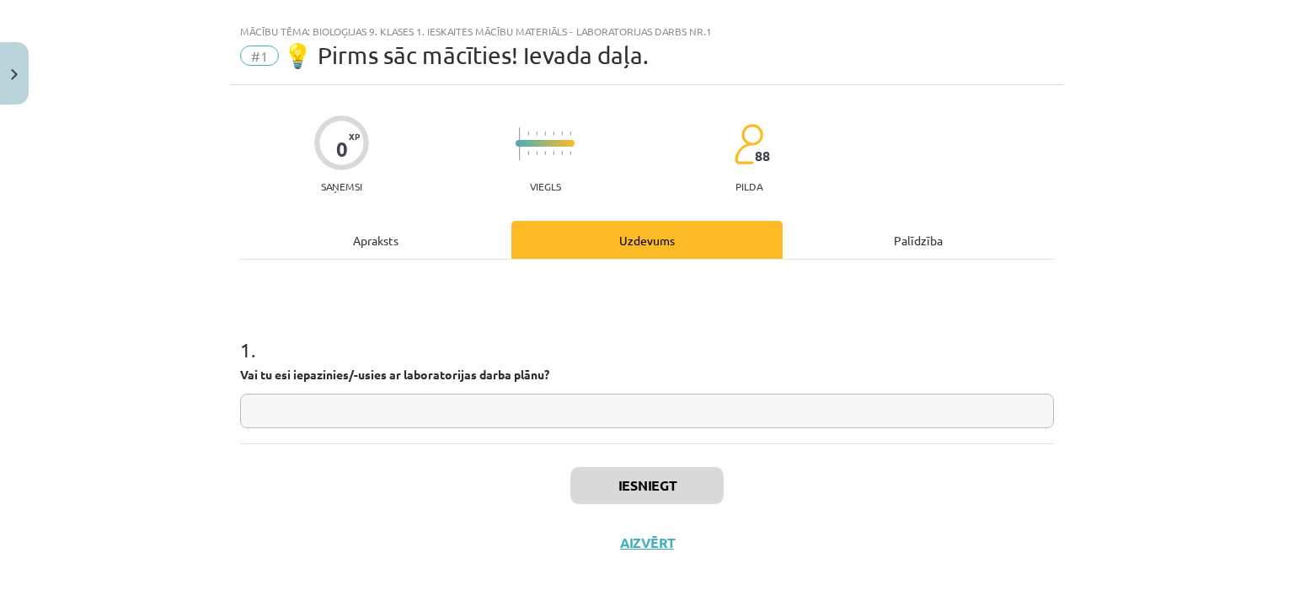
click at [452, 213] on div "0 XP Saņemsi Viegls 88 pilda Apraksts Uzdevums Palīdzība 1 . Vai tu esi iepazin…" at bounding box center [647, 328] width 834 height 486
click at [436, 221] on div "Apraksts" at bounding box center [375, 240] width 271 height 38
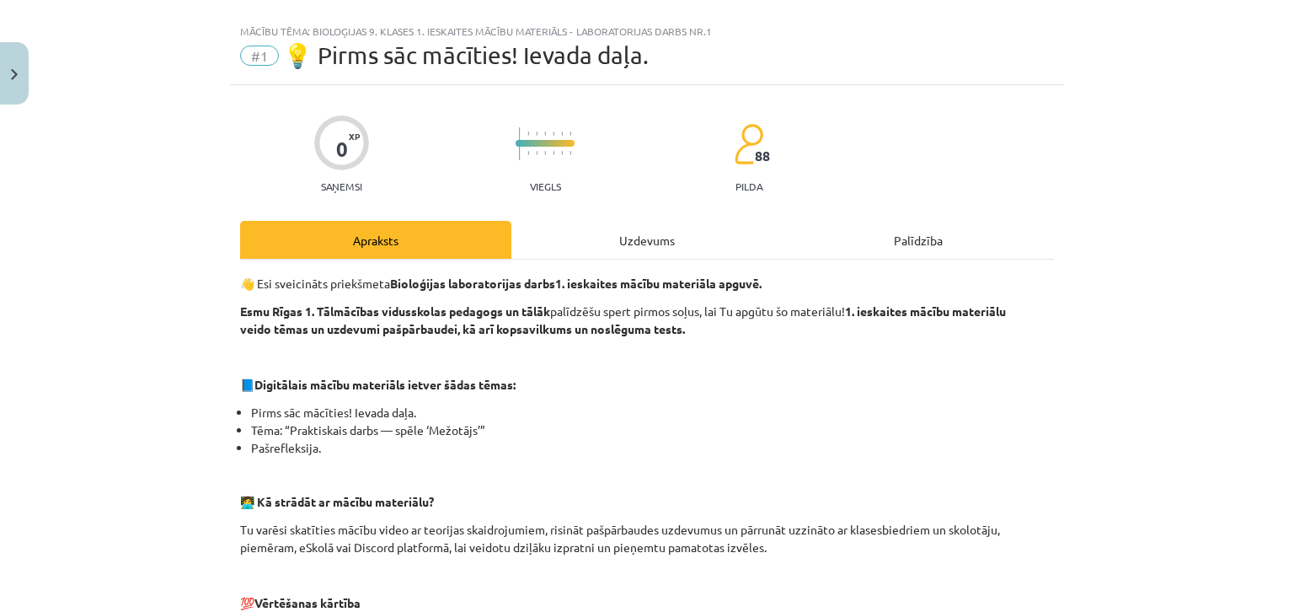
click at [553, 236] on div "Uzdevums" at bounding box center [646, 240] width 271 height 38
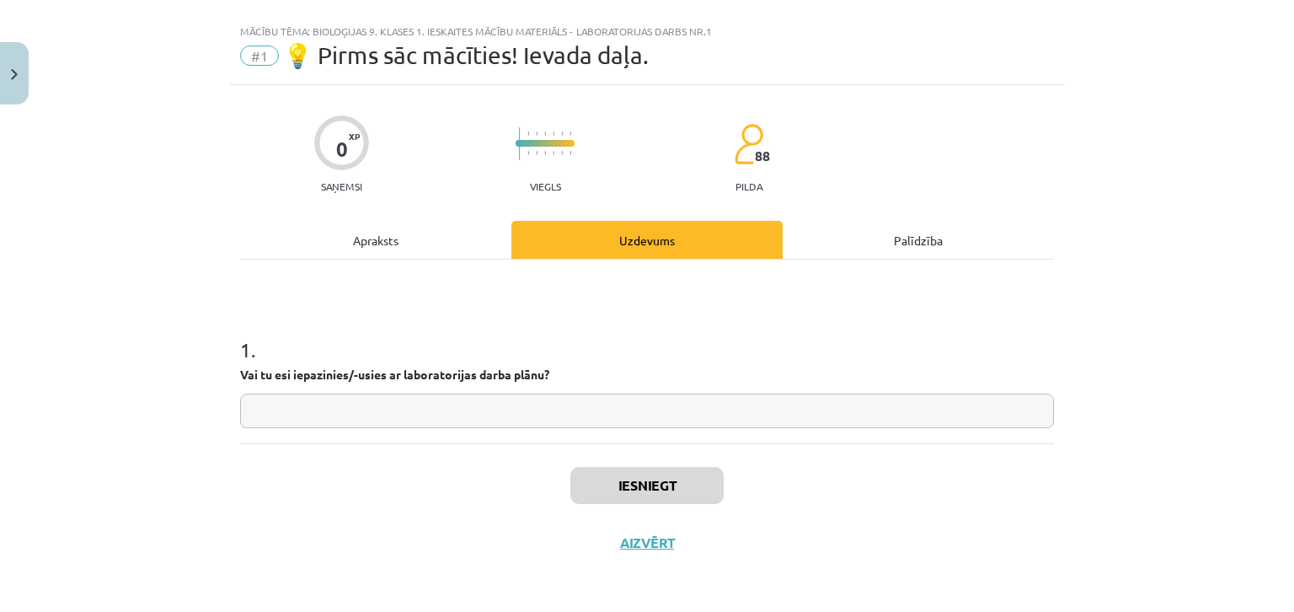
click at [536, 412] on input "text" at bounding box center [647, 410] width 814 height 35
type input "**"
click at [570, 490] on button "Iesniegt" at bounding box center [646, 485] width 153 height 37
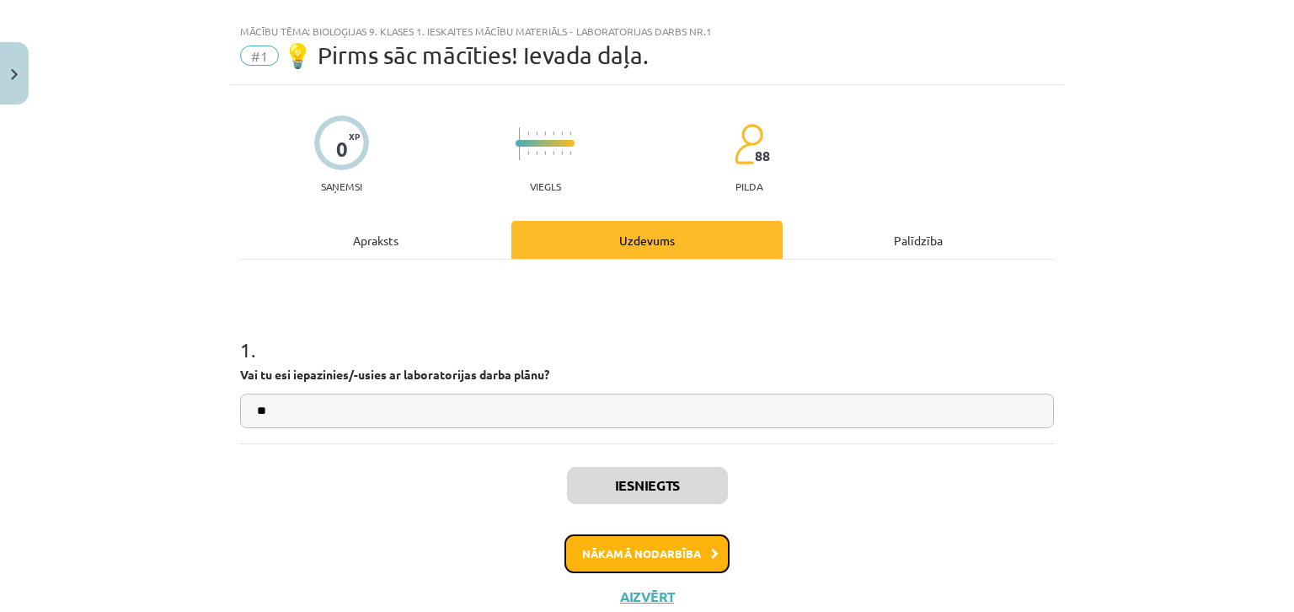
click at [583, 545] on button "Nākamā nodarbība" at bounding box center [647, 553] width 165 height 39
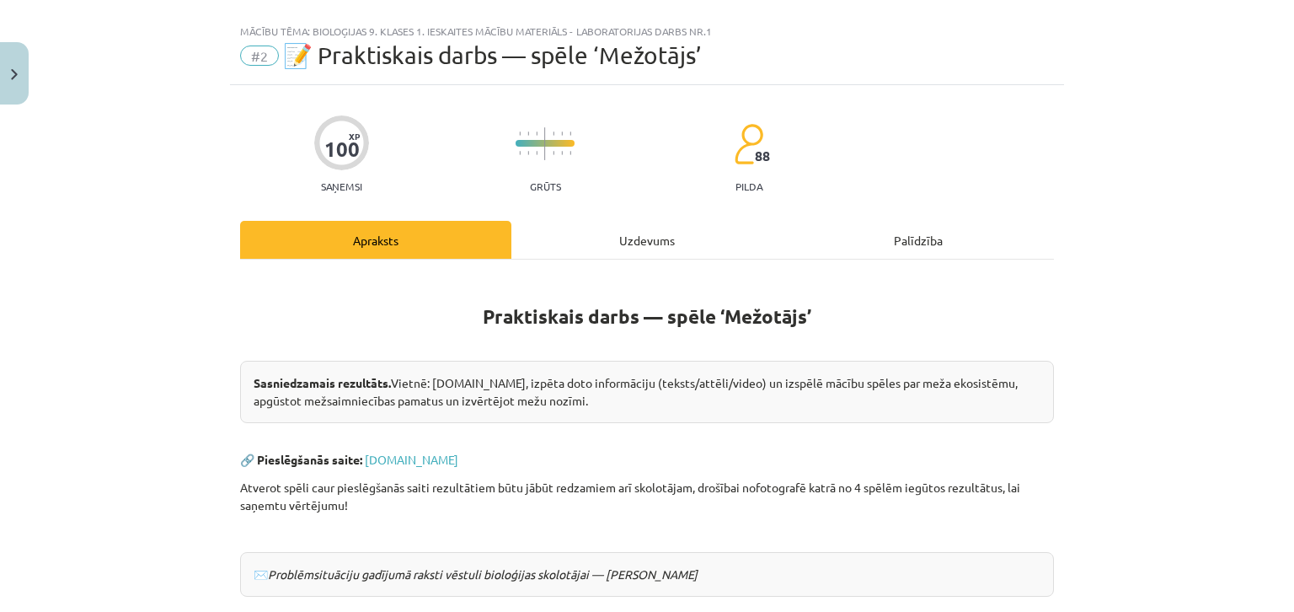
scroll to position [42, 0]
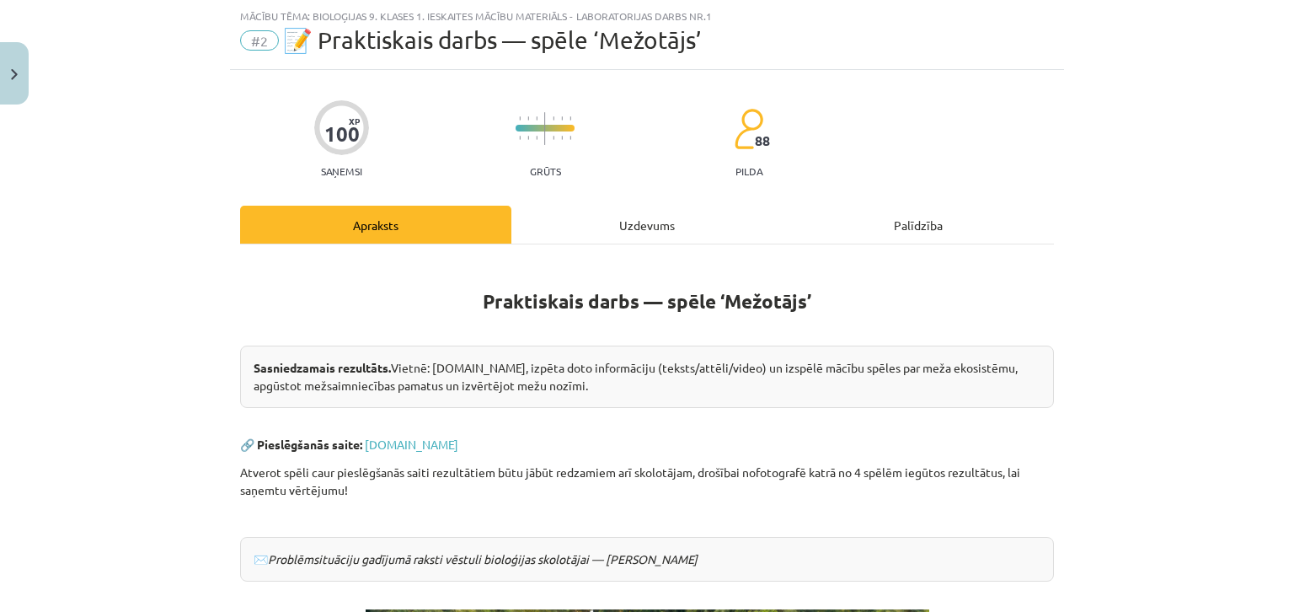
click at [580, 232] on div "Uzdevums" at bounding box center [646, 225] width 271 height 38
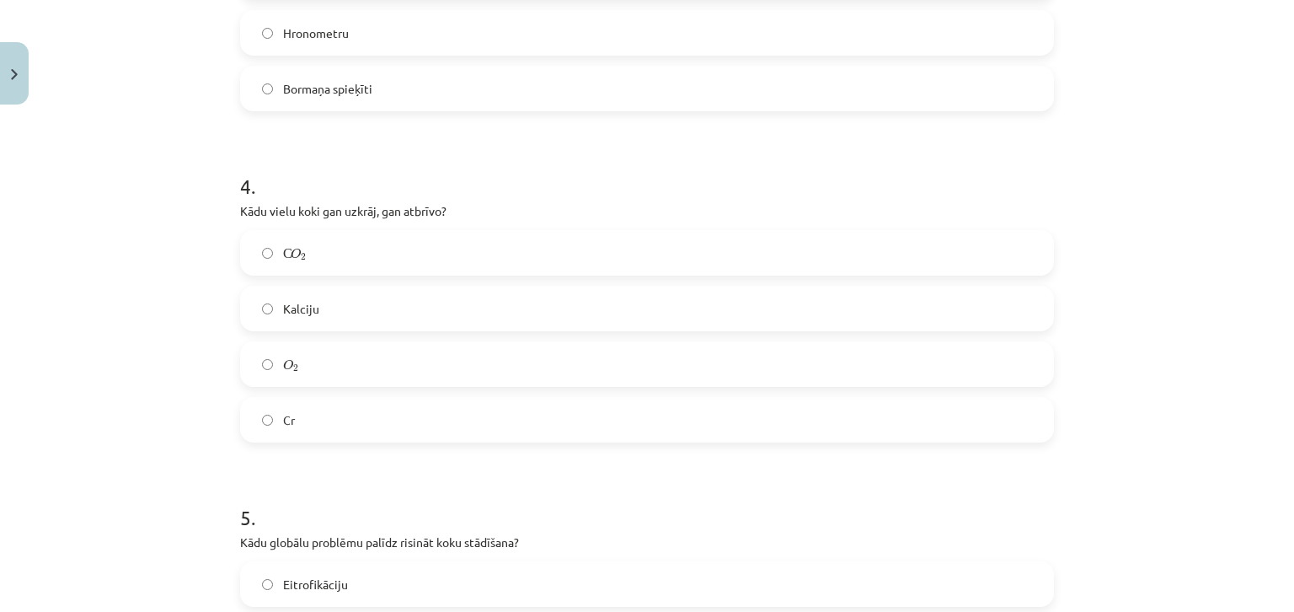
scroll to position [1483, 0]
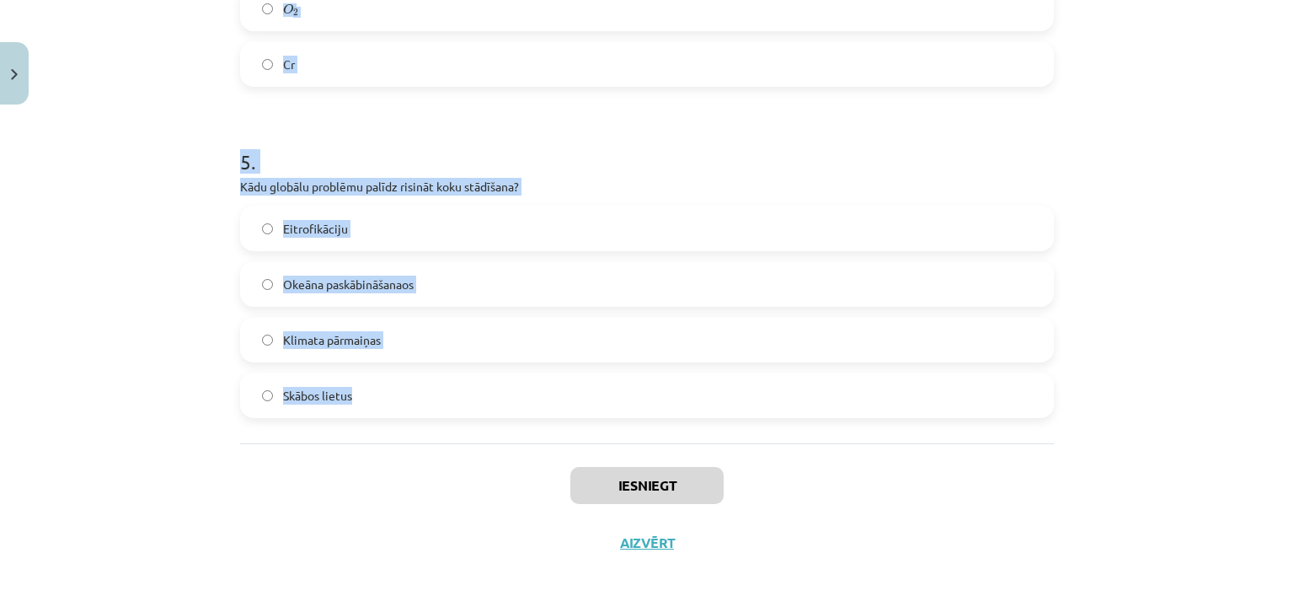
drag, startPoint x: 118, startPoint y: 317, endPoint x: 385, endPoint y: 421, distance: 286.8
click at [385, 421] on div "Mācību tēma: Bioloģijas 9. klases 1. ieskaites mācību materiāls - laboratorijas…" at bounding box center [647, 306] width 1294 height 612
copy form "1 . Latvijas teritorijā pēdējo 100 gadu laikā mežu platība ir: Nemainīga Samazi…"
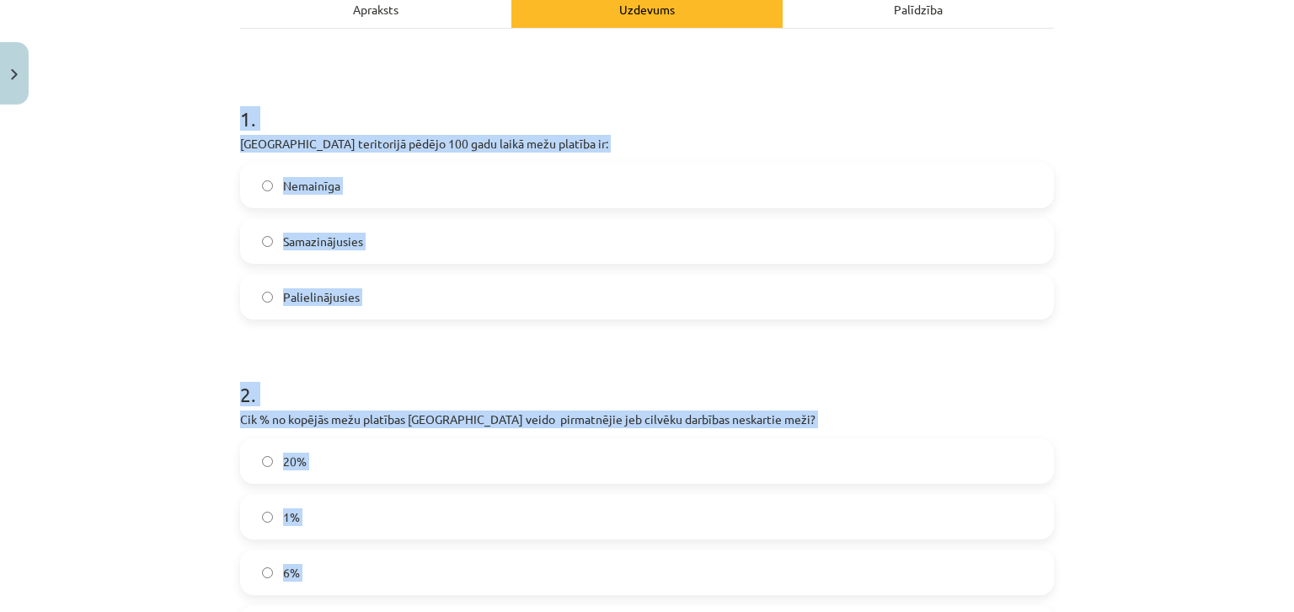
scroll to position [135, 0]
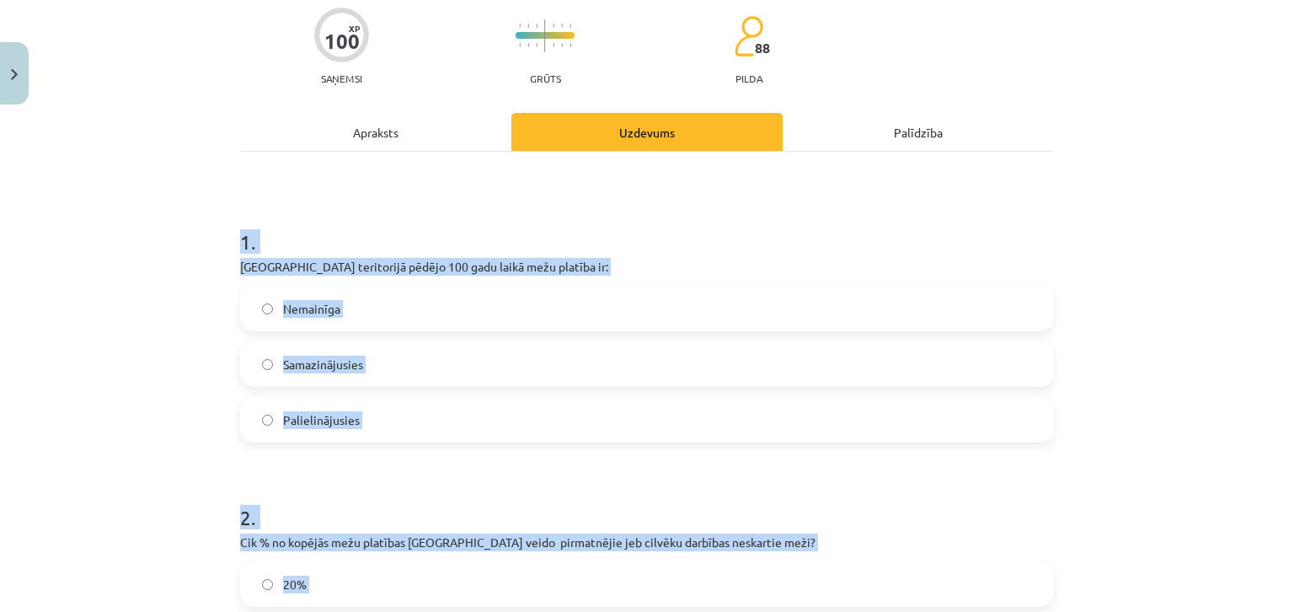
click at [361, 427] on label "Palielinājusies" at bounding box center [647, 420] width 811 height 42
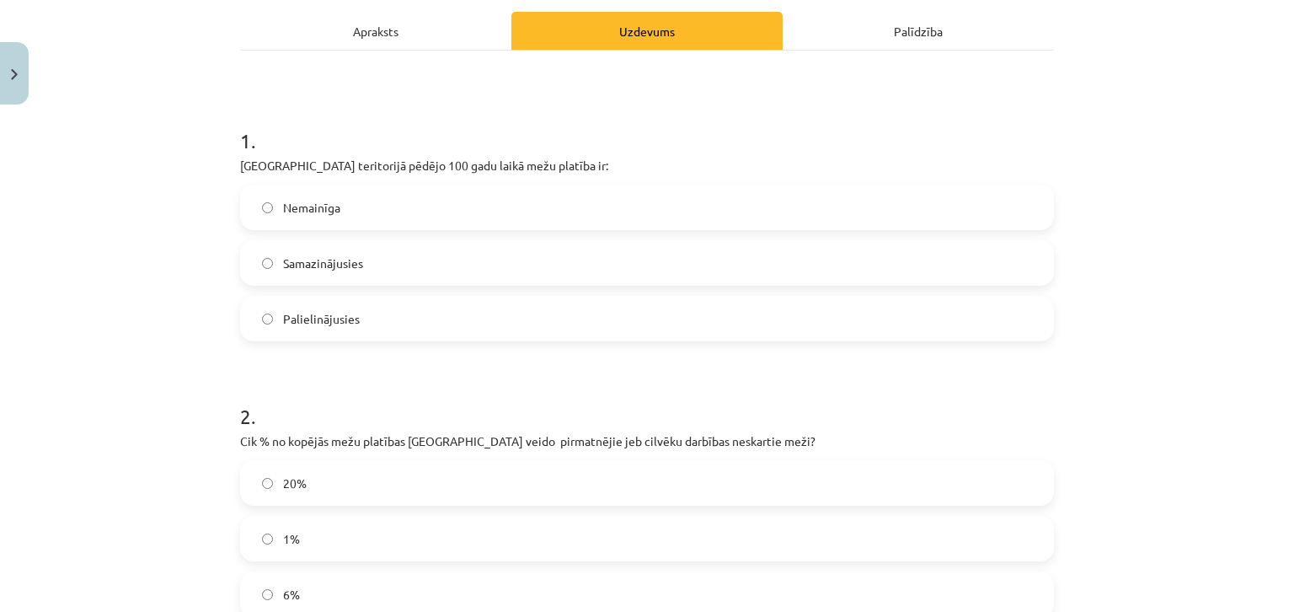
scroll to position [388, 0]
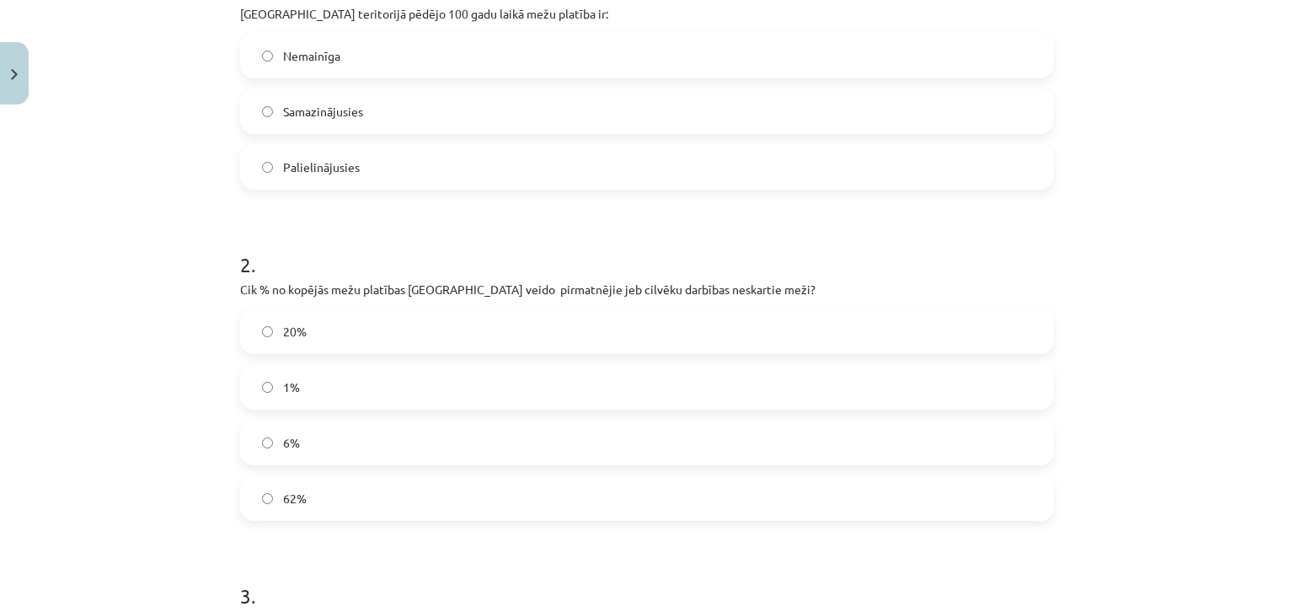
click at [307, 403] on label "1%" at bounding box center [647, 387] width 811 height 42
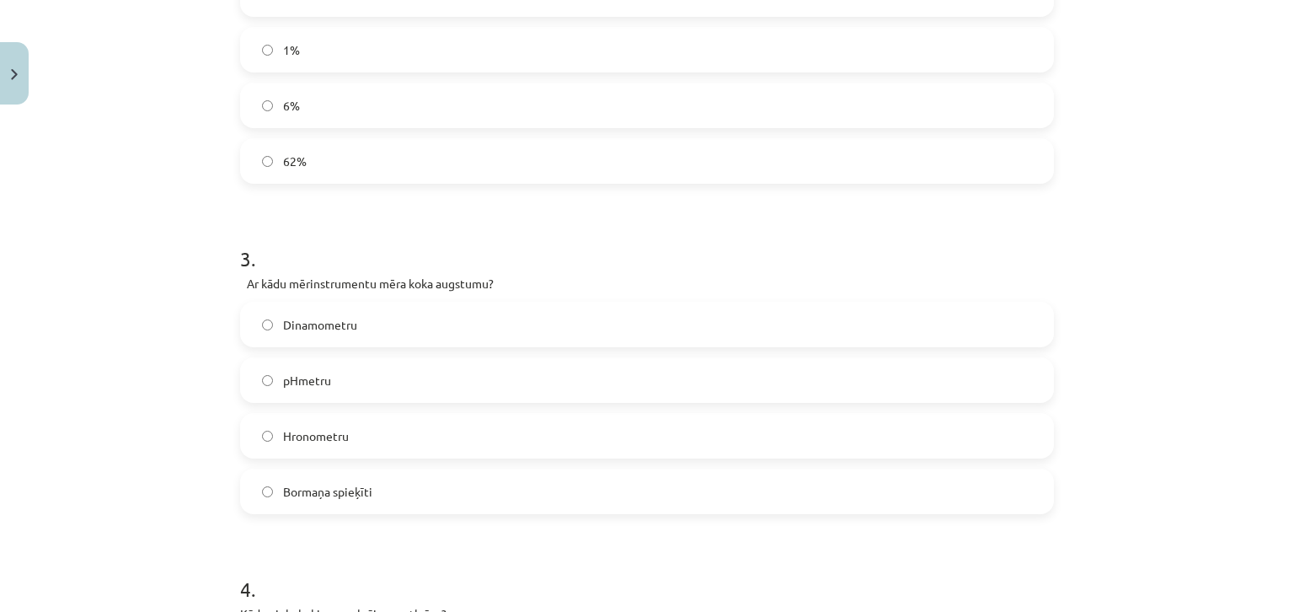
click at [356, 493] on span "Bormaņa spieķīti" at bounding box center [327, 492] width 89 height 18
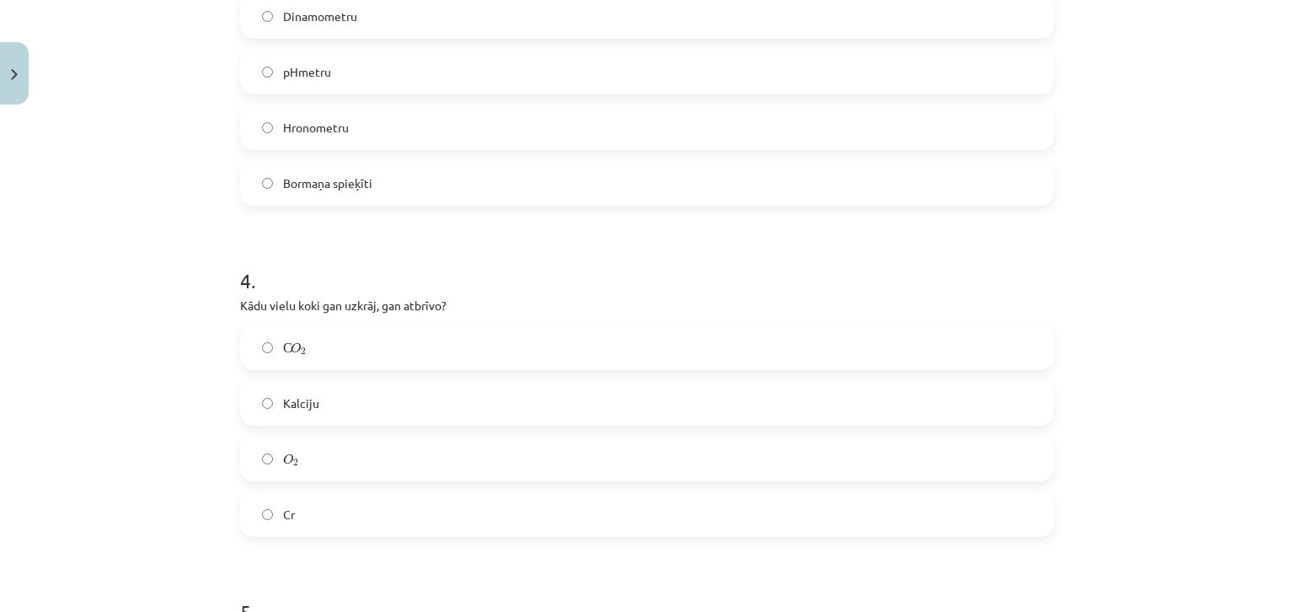
scroll to position [1062, 0]
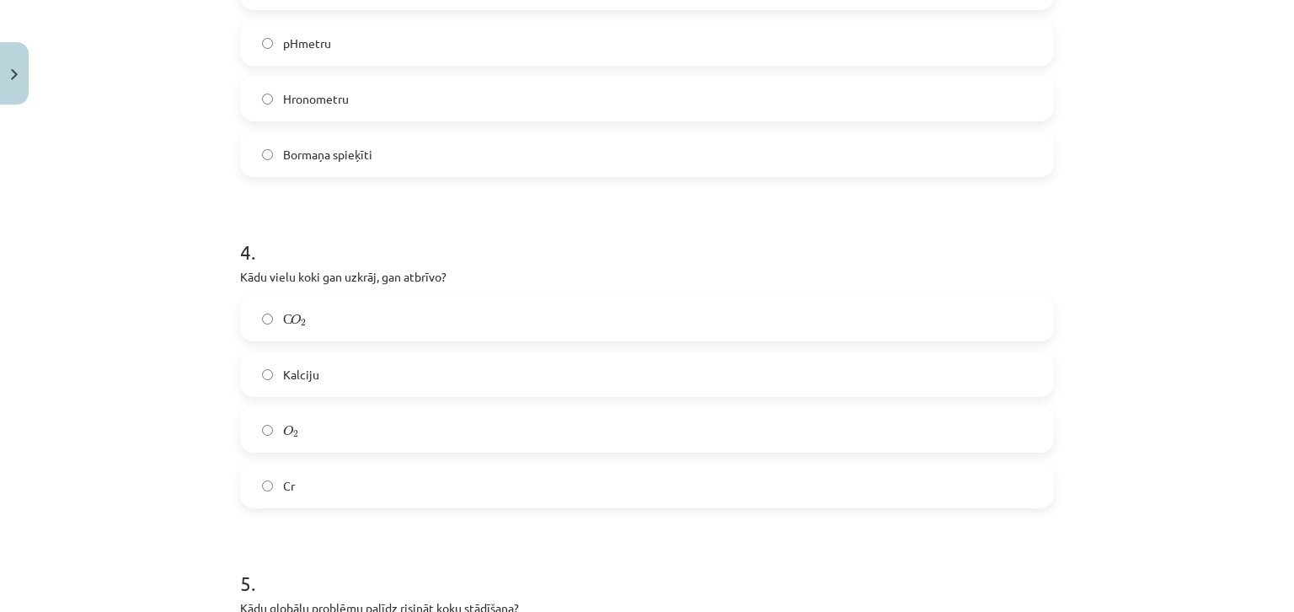
click at [294, 303] on label "С O 2 С O 2" at bounding box center [647, 318] width 811 height 42
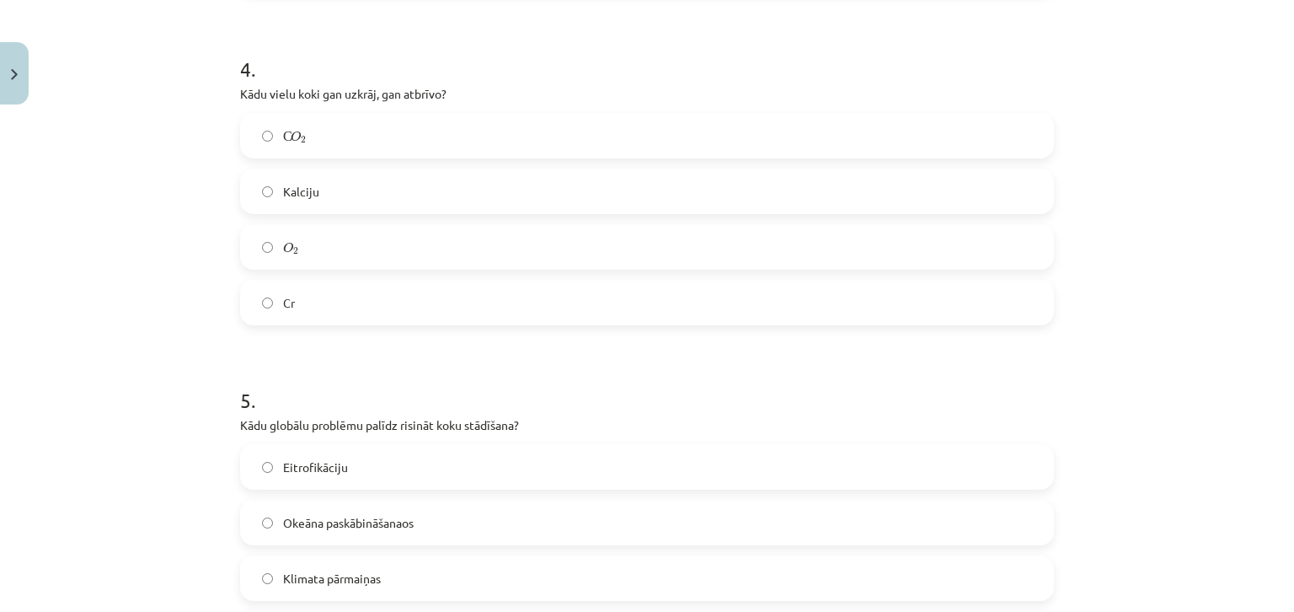
scroll to position [1314, 0]
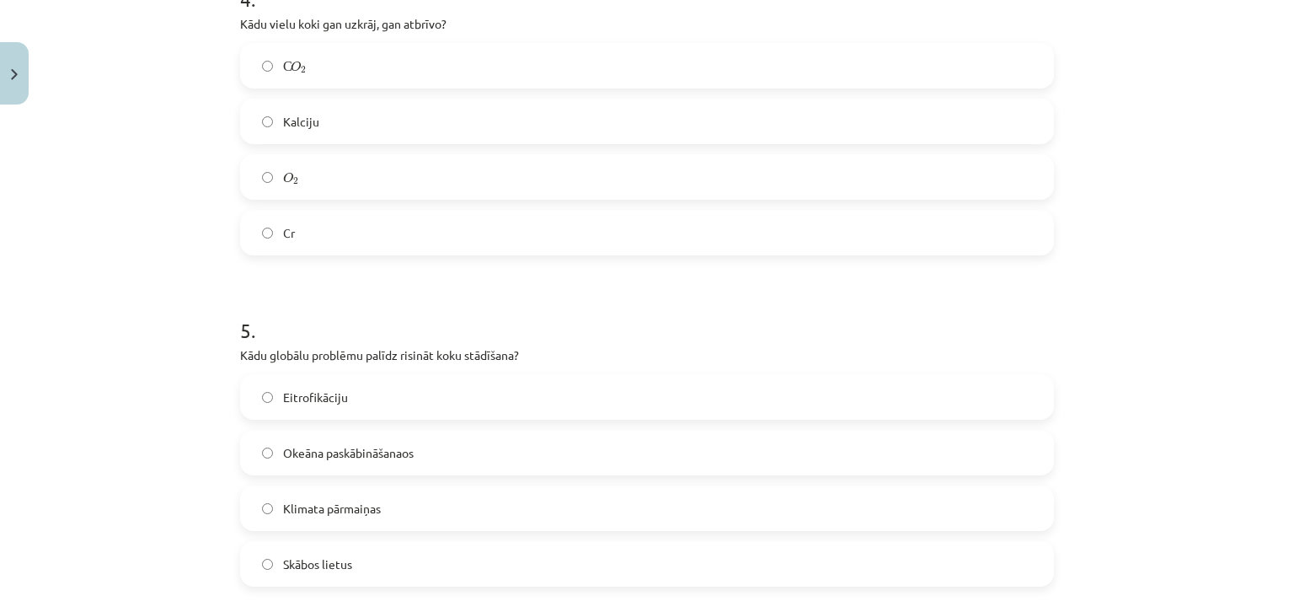
click at [322, 514] on span "Klimata pārmaiņas" at bounding box center [332, 509] width 98 height 18
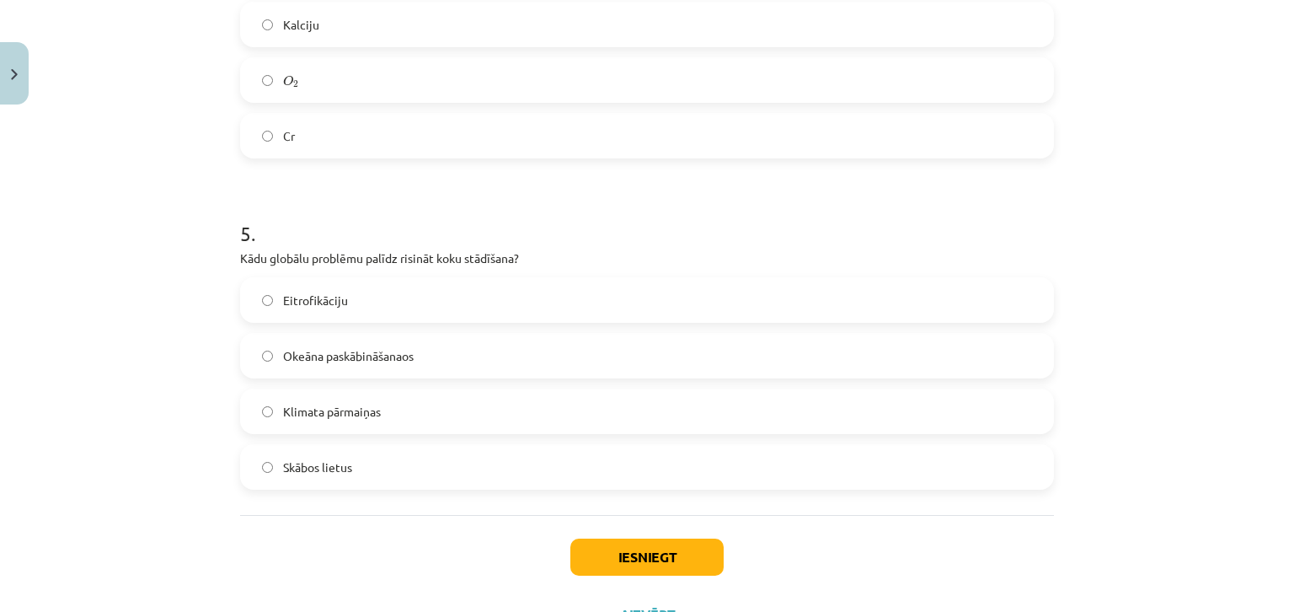
scroll to position [1483, 0]
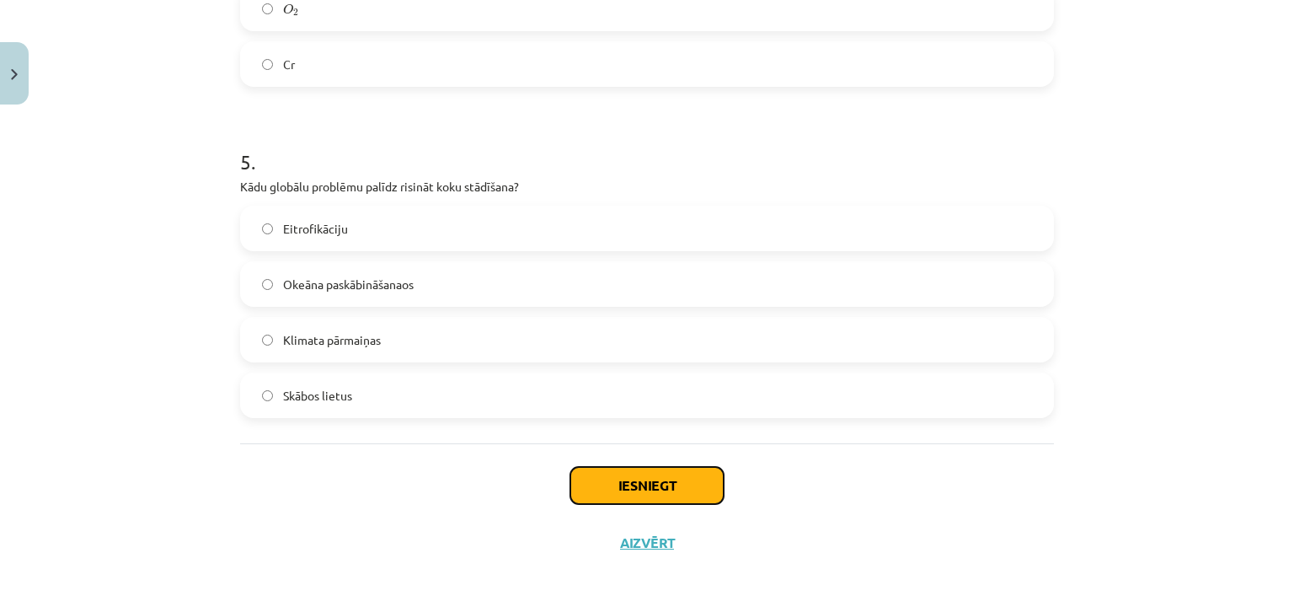
click at [620, 478] on button "Iesniegt" at bounding box center [646, 485] width 153 height 37
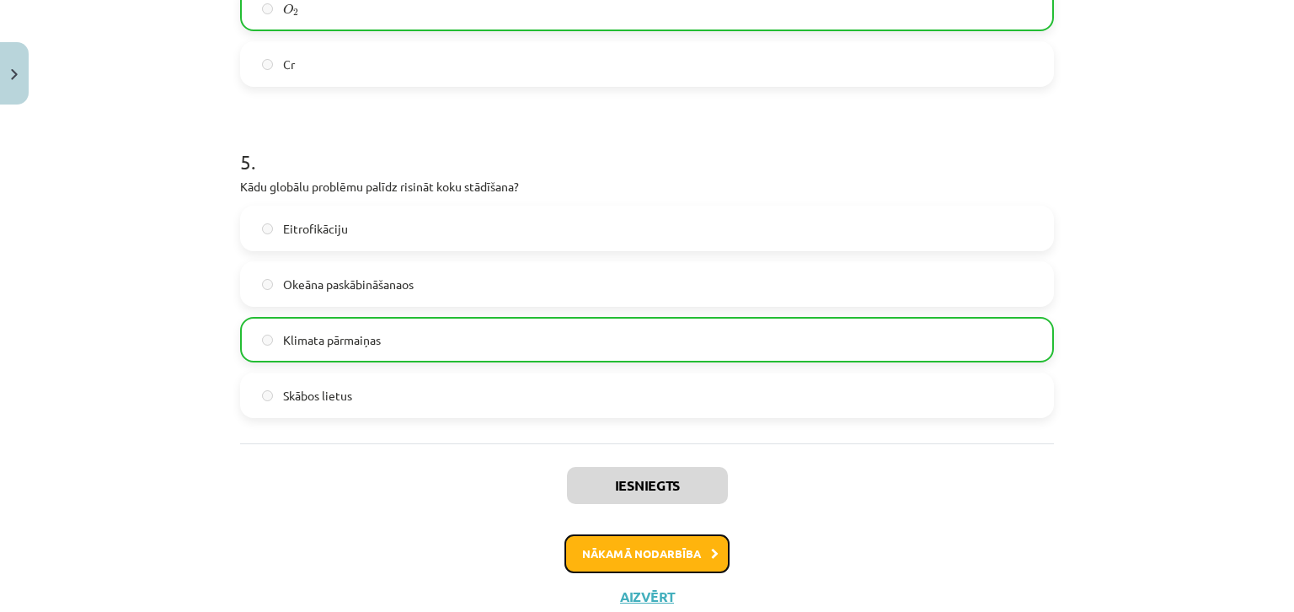
click at [665, 567] on button "Nākamā nodarbība" at bounding box center [647, 553] width 165 height 39
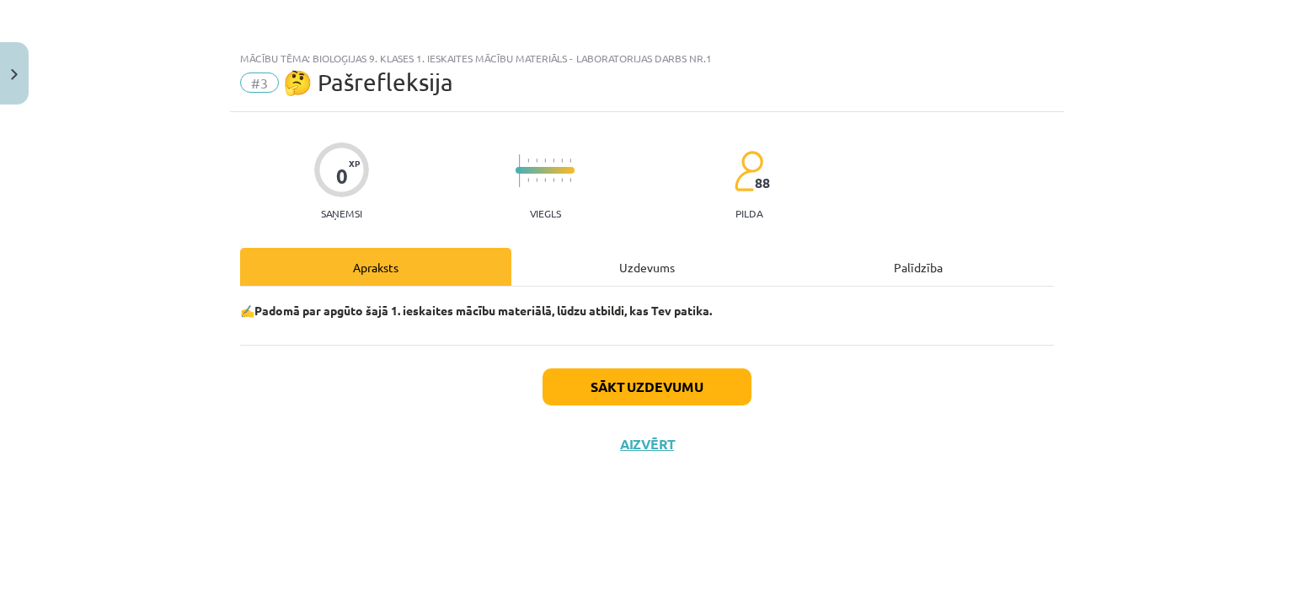
click at [654, 268] on div "Uzdevums" at bounding box center [646, 267] width 271 height 38
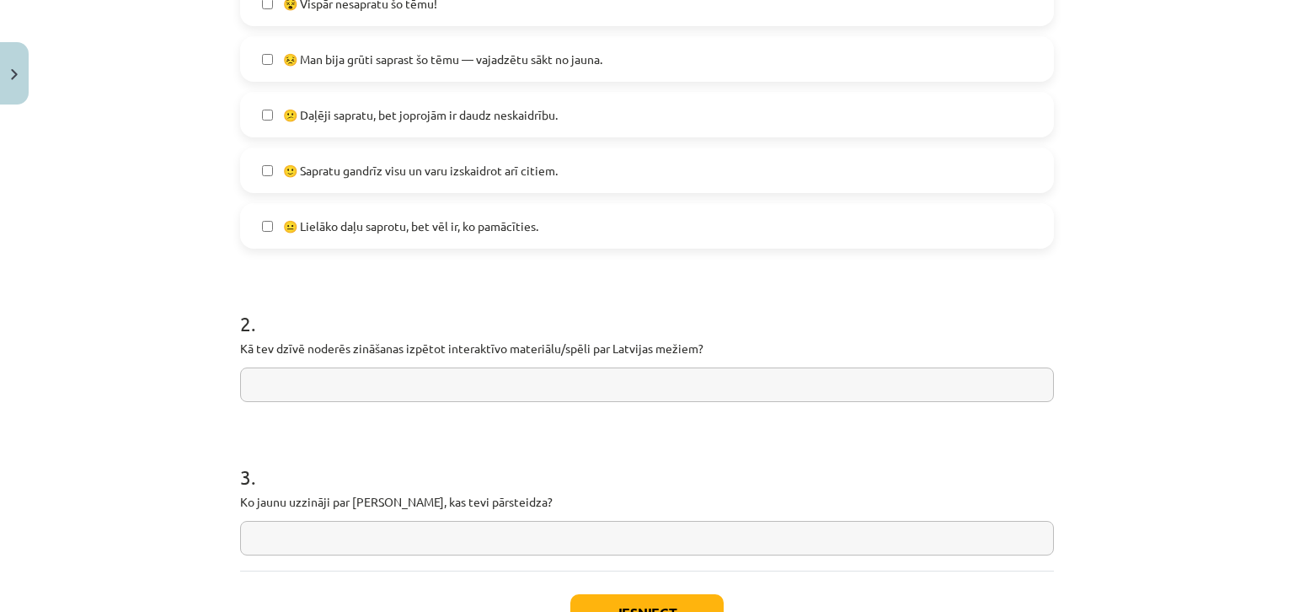
scroll to position [623, 0]
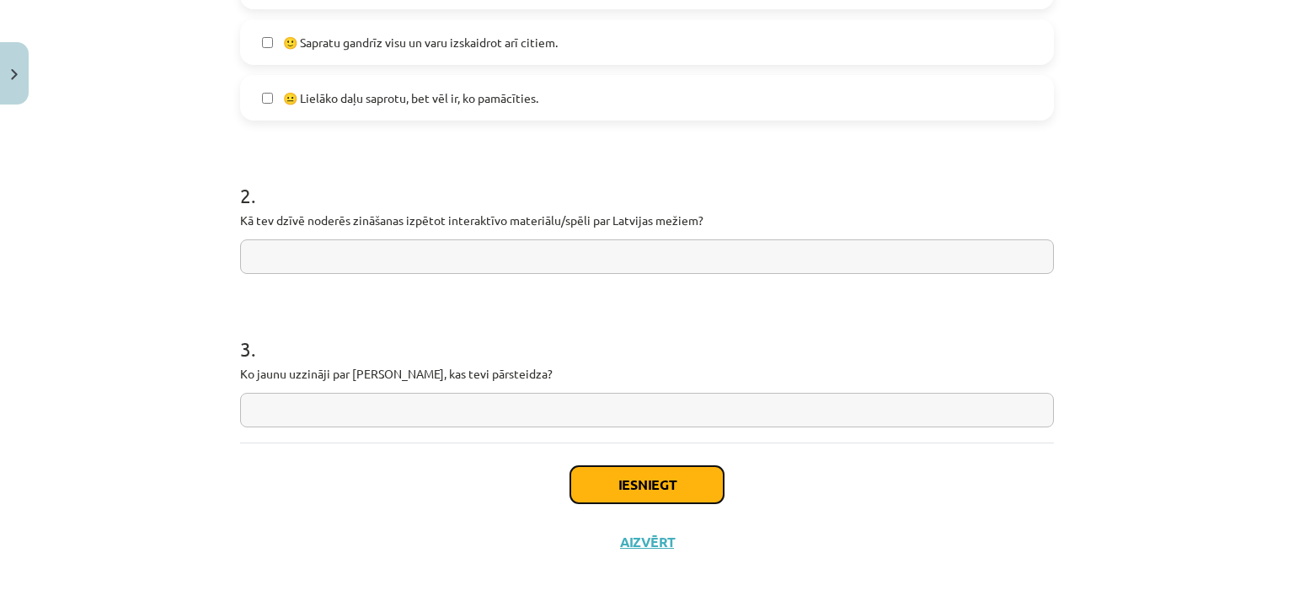
click at [637, 487] on button "Iesniegt" at bounding box center [646, 484] width 153 height 37
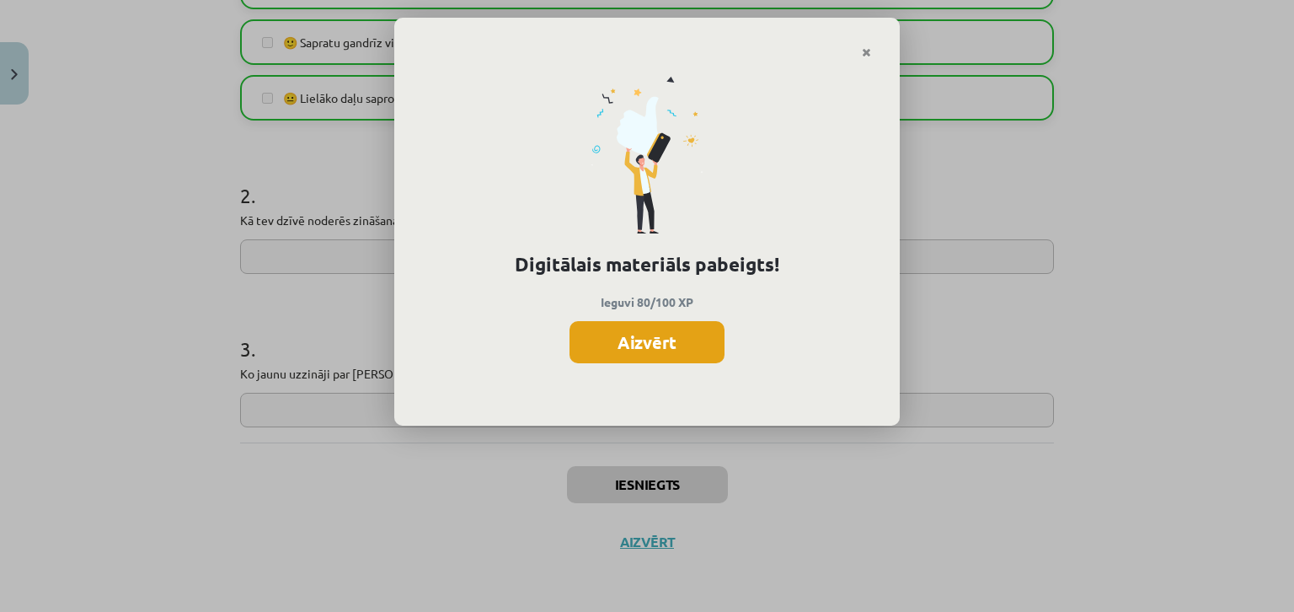
click at [650, 351] on button "Aizvērt" at bounding box center [647, 342] width 155 height 42
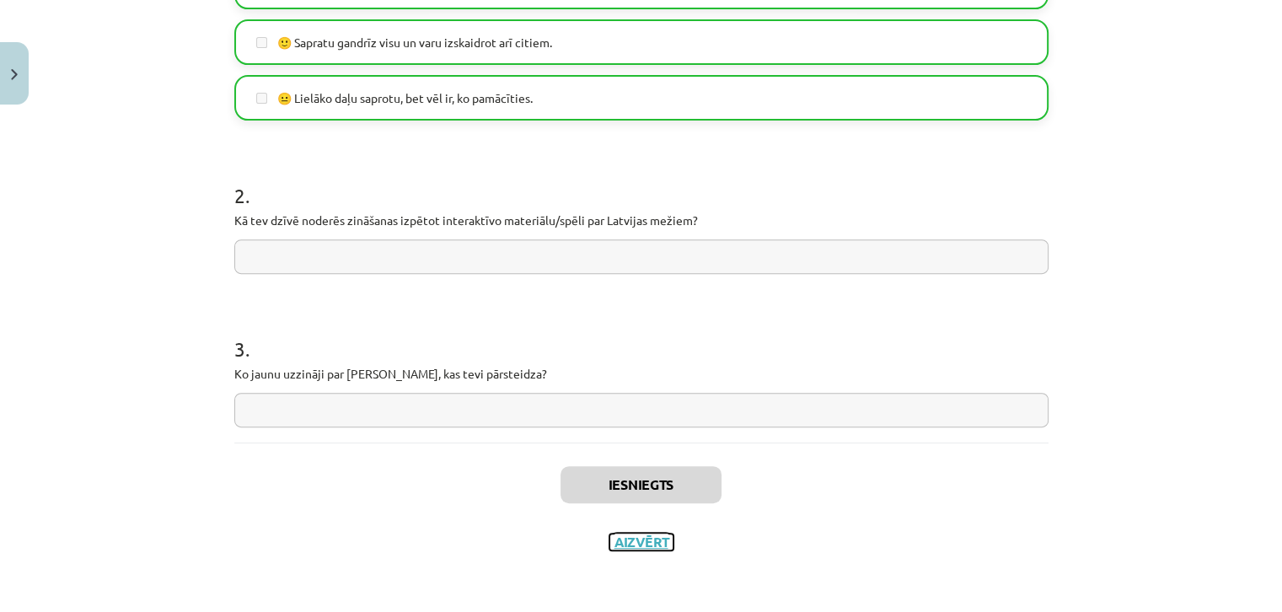
click at [613, 535] on button "Aizvērt" at bounding box center [641, 541] width 64 height 17
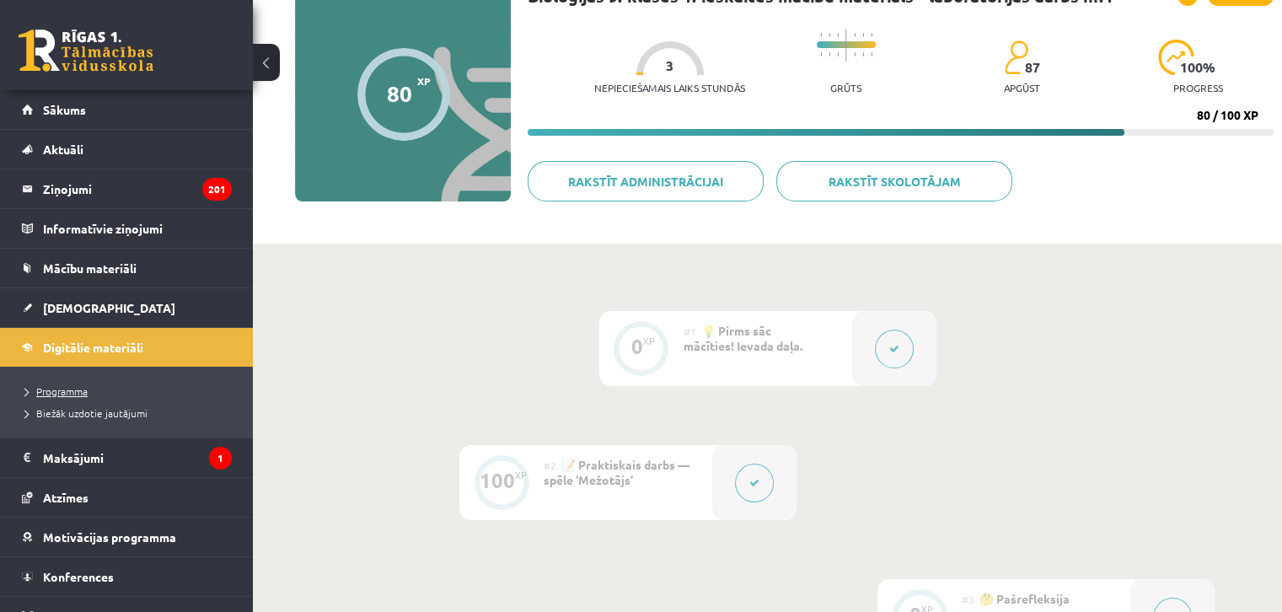
scroll to position [142, 0]
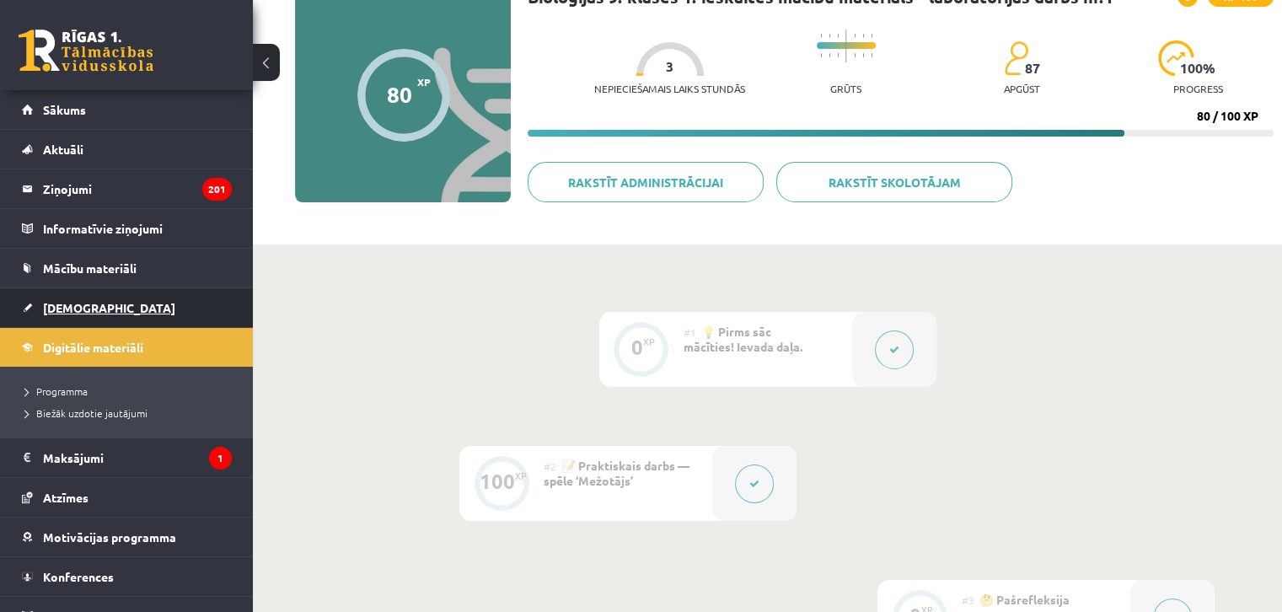
click at [100, 317] on link "[DEMOGRAPHIC_DATA]" at bounding box center [127, 307] width 210 height 39
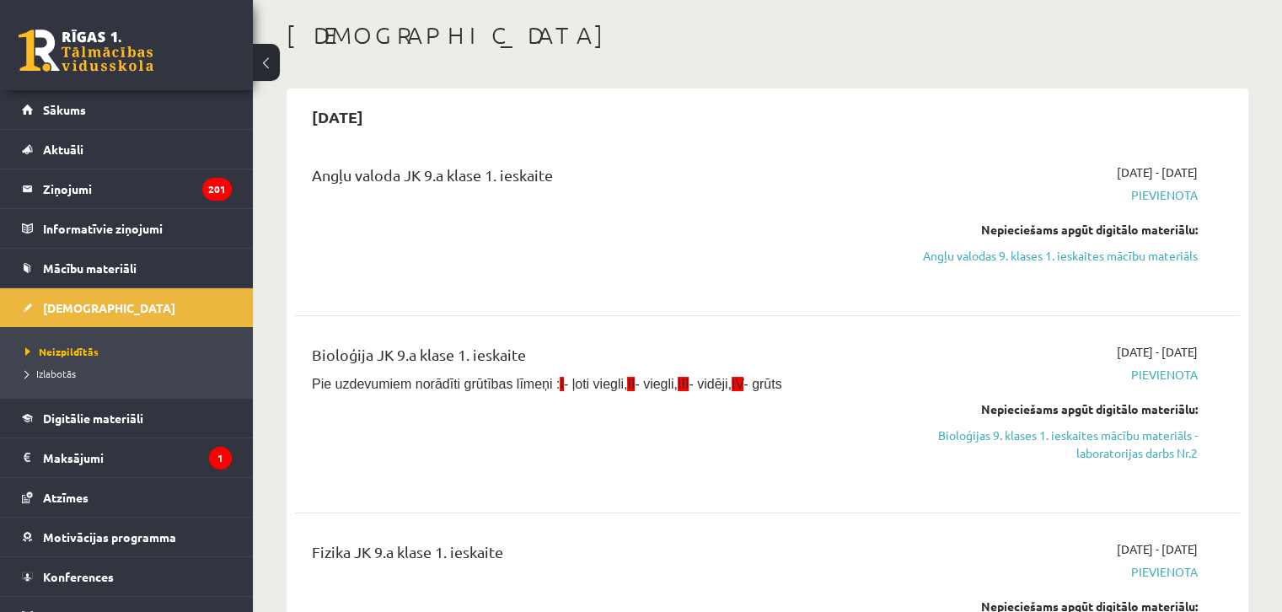
scroll to position [169, 0]
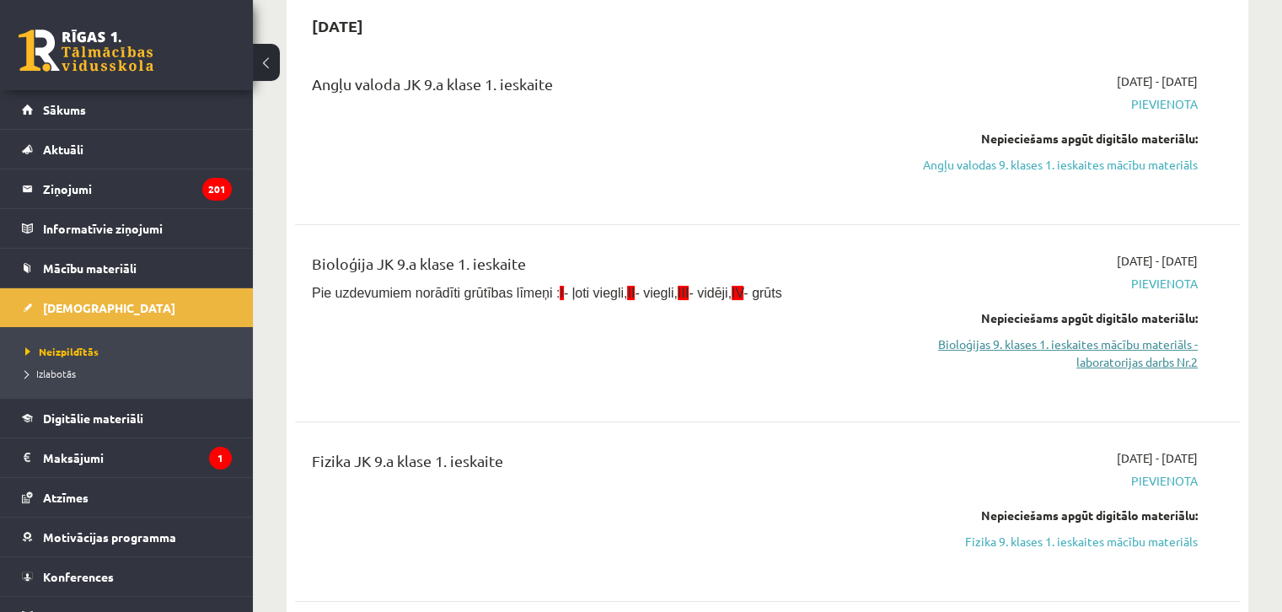
click at [1010, 358] on link "Bioloģijas 9. klases 1. ieskaites mācību materiāls - laboratorijas darbs Nr.2" at bounding box center [1058, 352] width 278 height 35
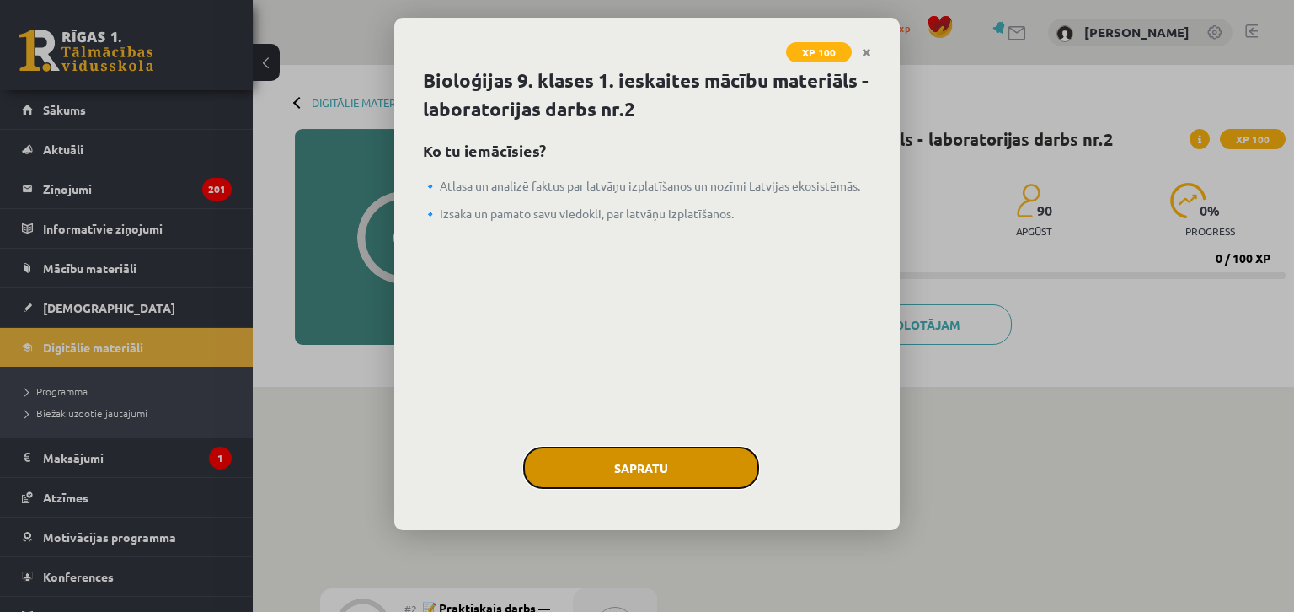
click at [618, 463] on button "Sapratu" at bounding box center [641, 468] width 236 height 42
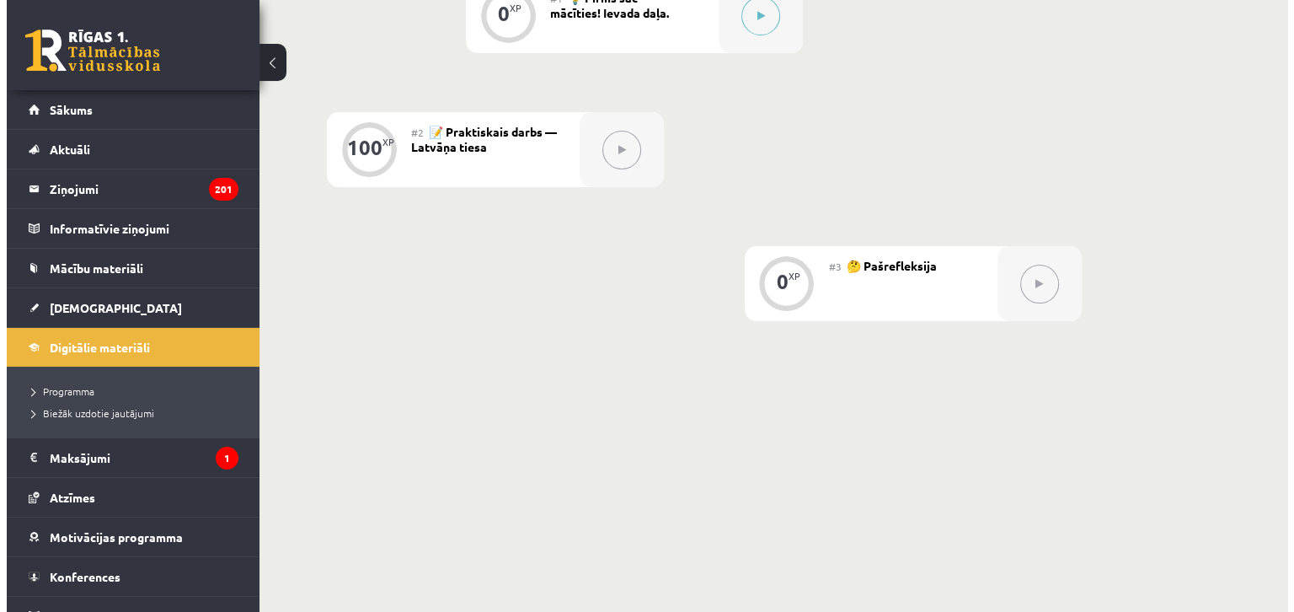
scroll to position [479, 0]
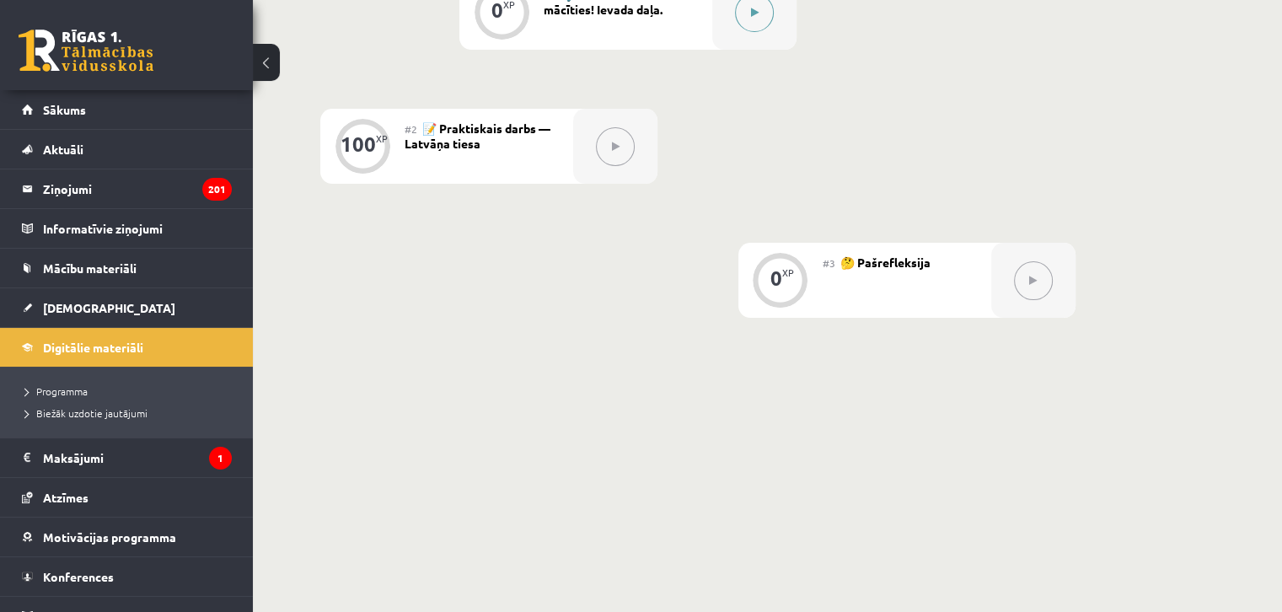
click at [731, 38] on div at bounding box center [754, 12] width 84 height 75
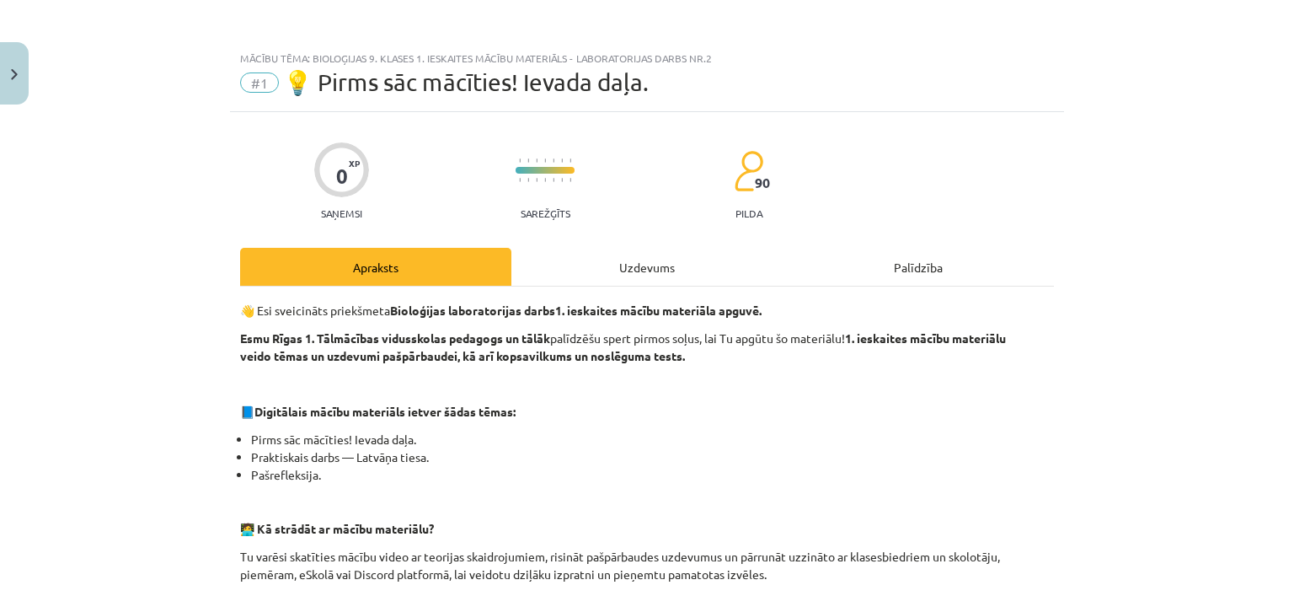
click at [623, 272] on div "Uzdevums" at bounding box center [646, 267] width 271 height 38
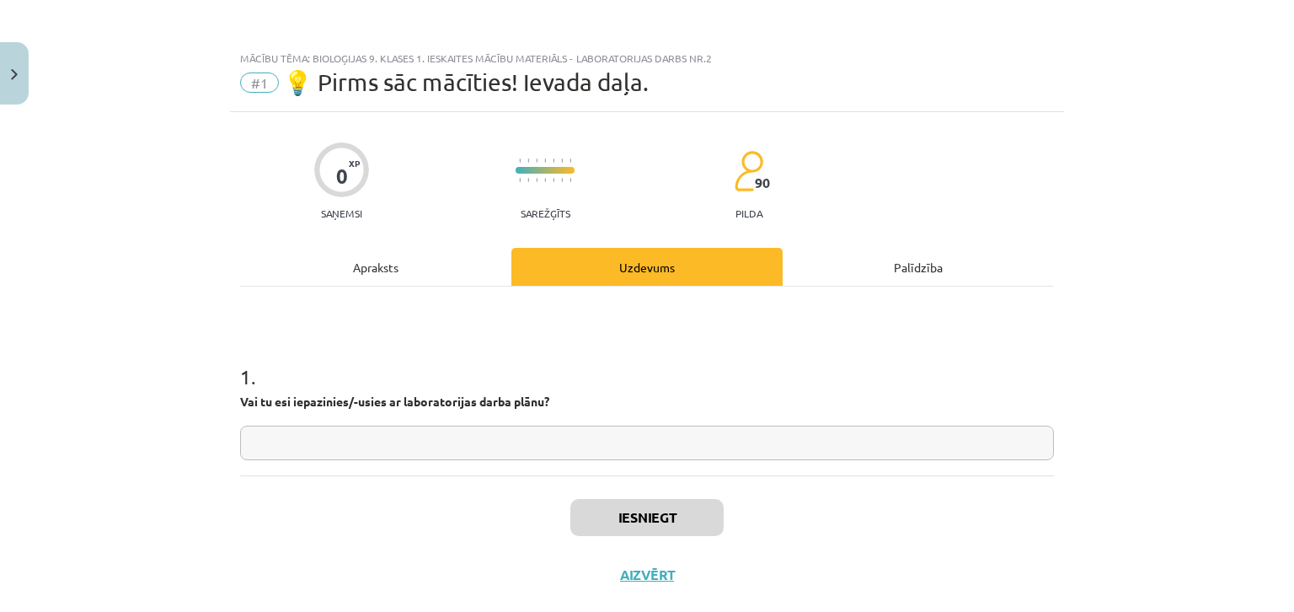
scroll to position [33, 0]
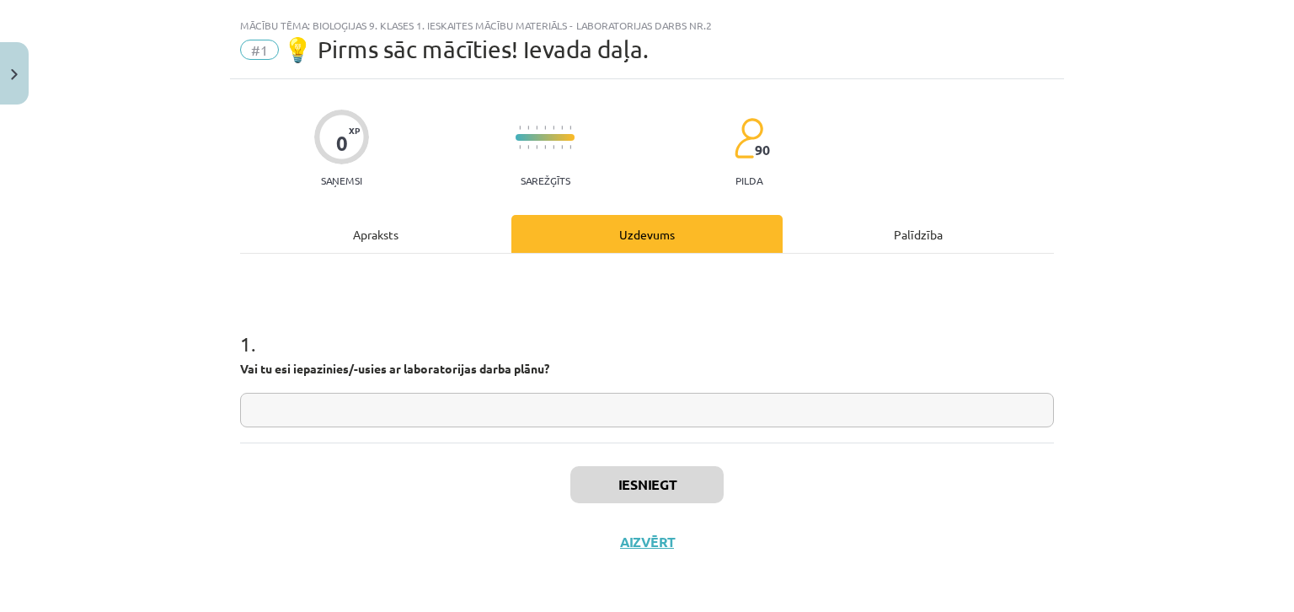
click at [480, 416] on input "text" at bounding box center [647, 410] width 814 height 35
type input "**"
click at [618, 476] on button "Iesniegt" at bounding box center [646, 484] width 153 height 37
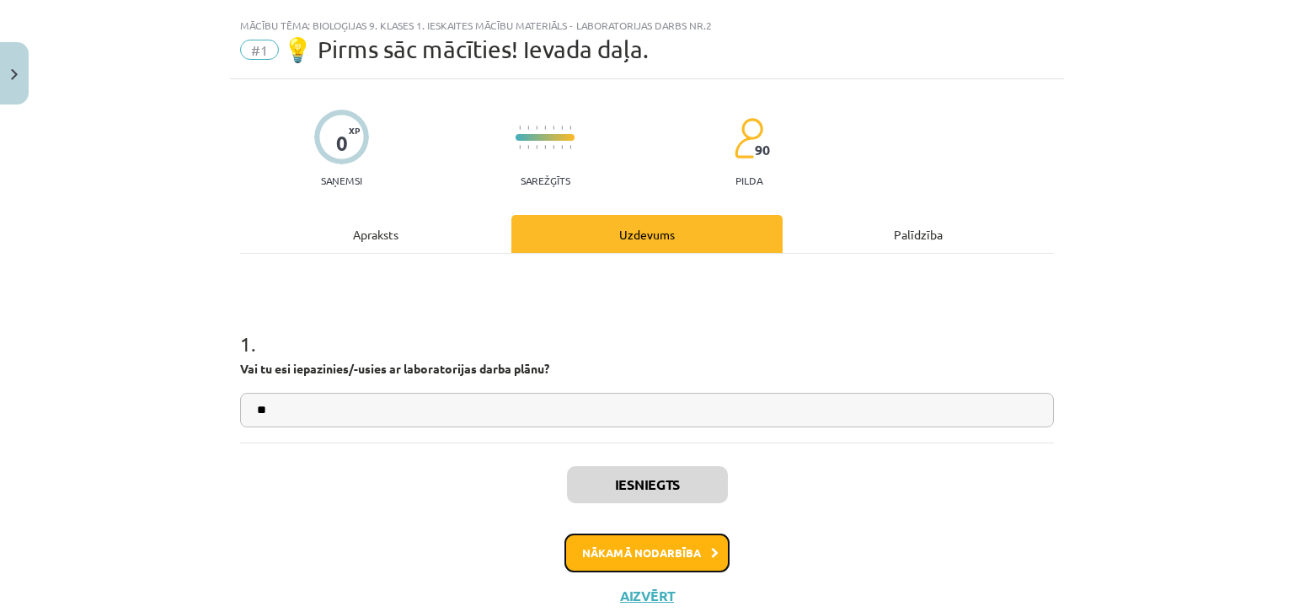
click at [693, 567] on button "Nākamā nodarbība" at bounding box center [647, 552] width 165 height 39
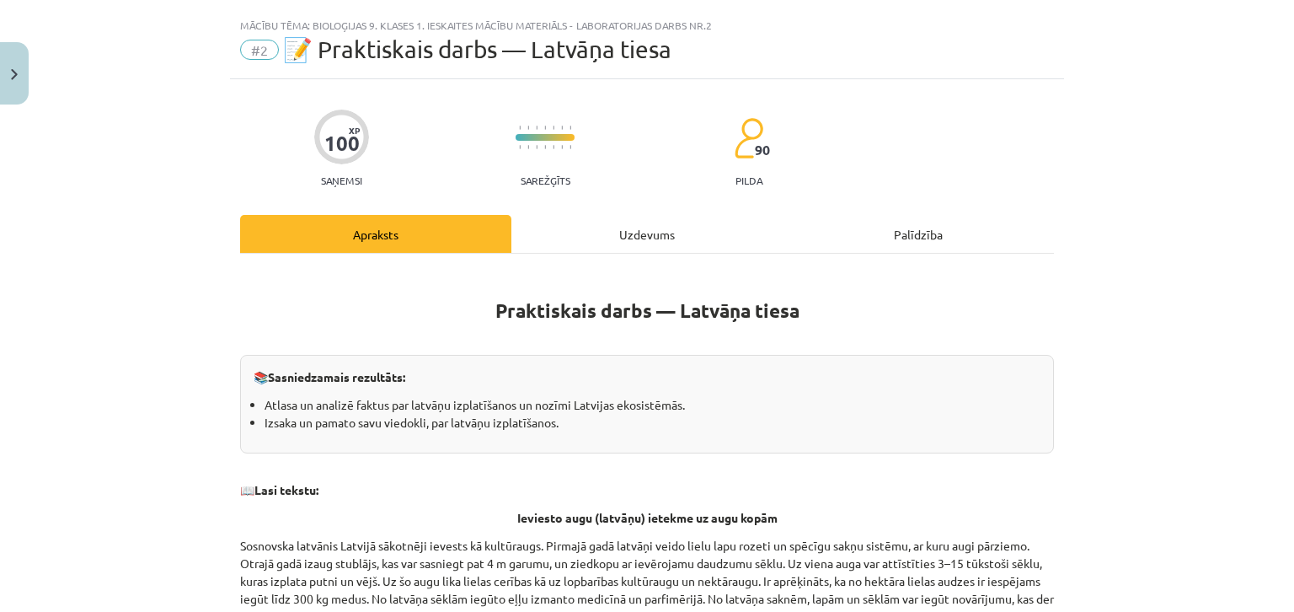
scroll to position [42, 0]
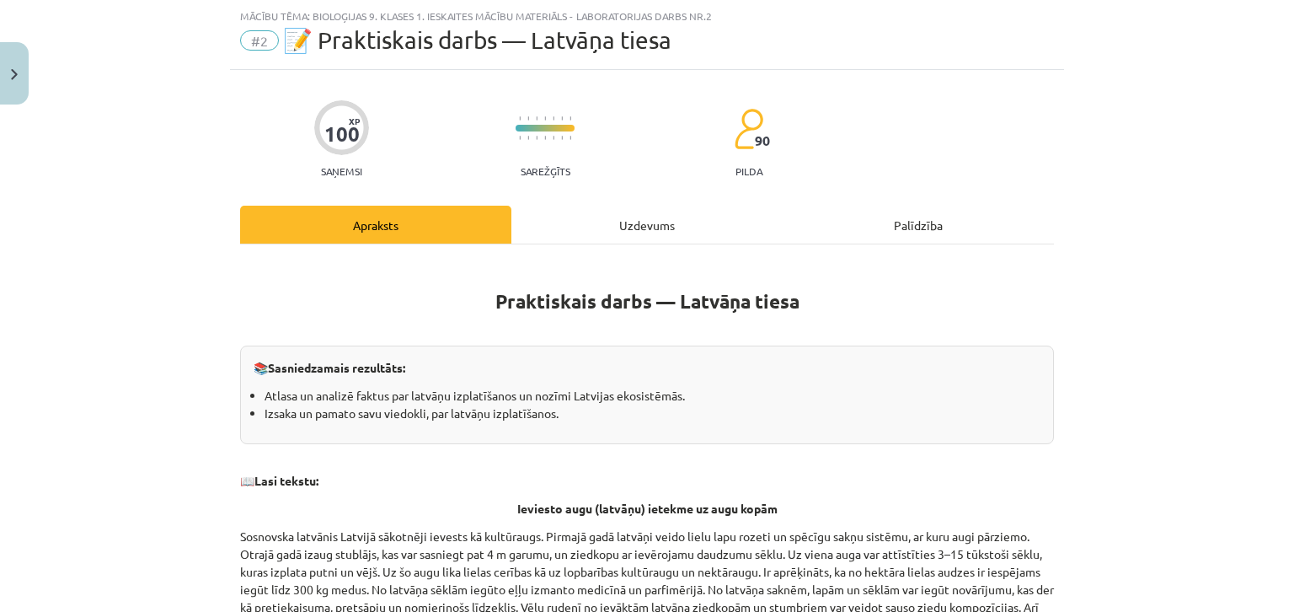
click at [563, 260] on h1 "Praktiskais darbs — Latvāņa tiesa" at bounding box center [647, 286] width 814 height 53
click at [563, 242] on div "Uzdevums" at bounding box center [646, 225] width 271 height 38
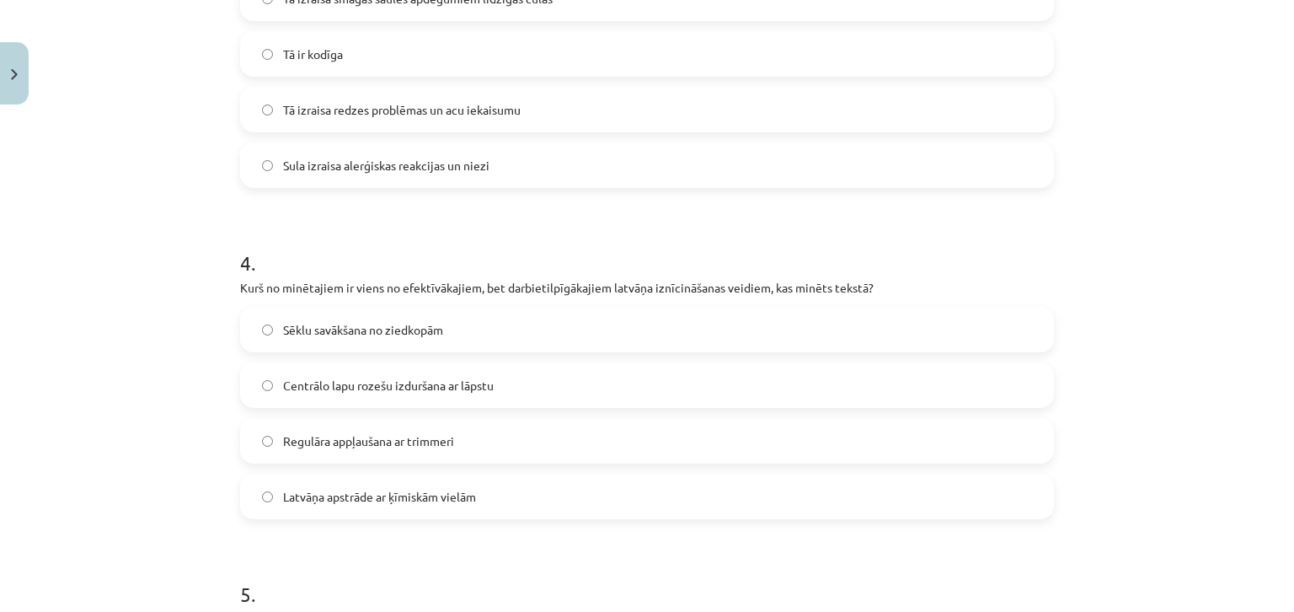
scroll to position [1540, 0]
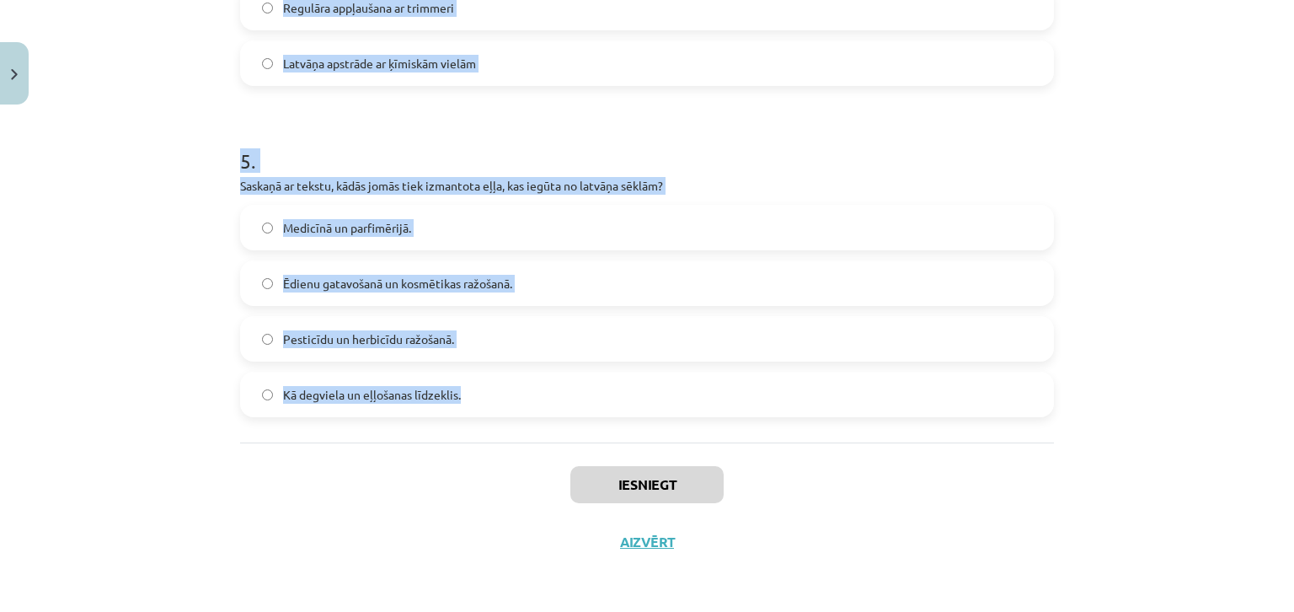
drag, startPoint x: 189, startPoint y: 301, endPoint x: 479, endPoint y: 392, distance: 303.8
click at [542, 423] on div "Mācību tēma: Bioloģijas 9. klases 1. ieskaites mācību materiāls - laboratorijas…" at bounding box center [647, 306] width 1294 height 612
copy form "1 . Kādēļ Sosnovska latvānis sākotnēji tika ievests Latvijā? Kā lopbarības un n…"
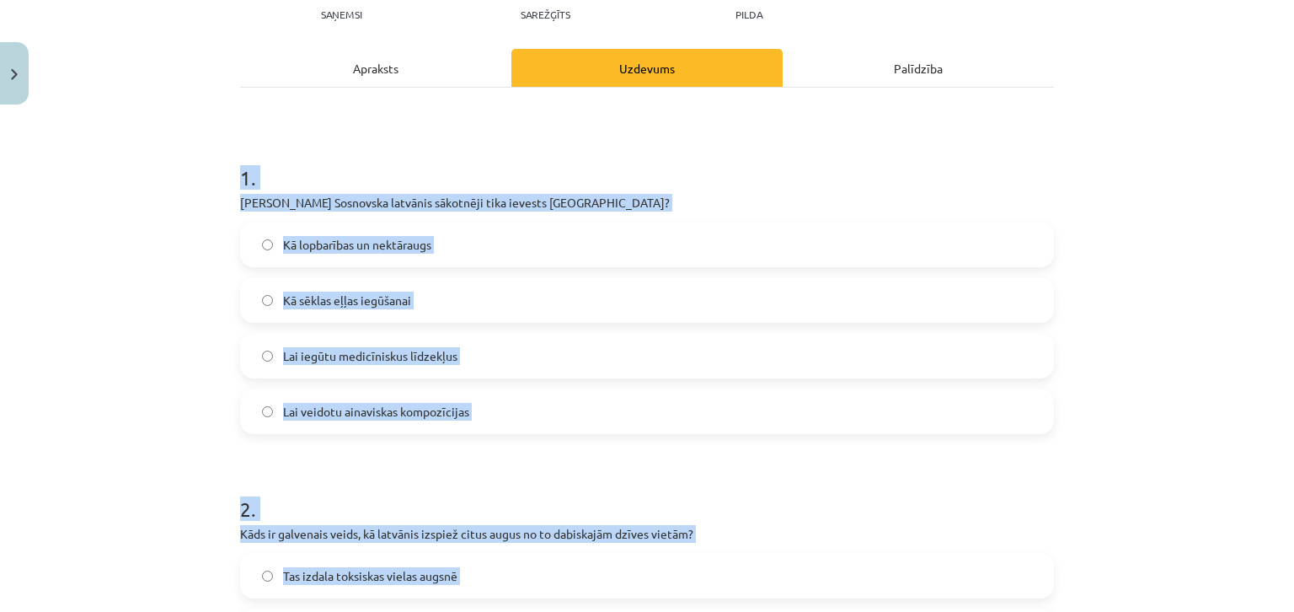
scroll to position [108, 0]
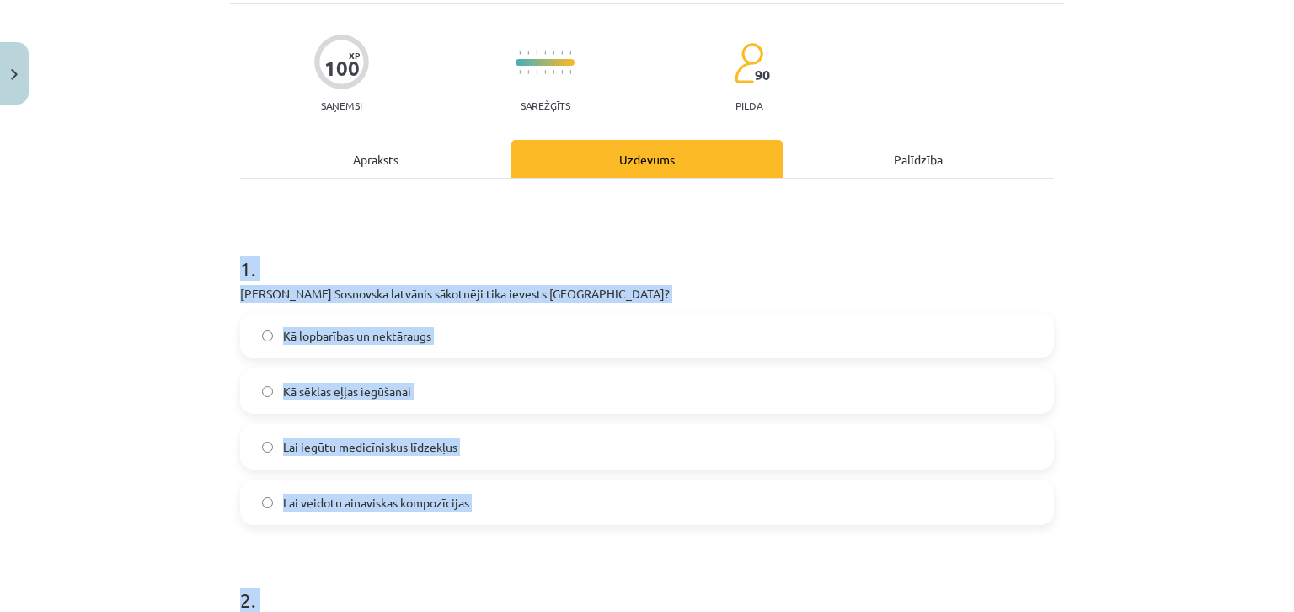
click at [291, 343] on span "Kā lopbarības un nektāraugs" at bounding box center [357, 336] width 148 height 18
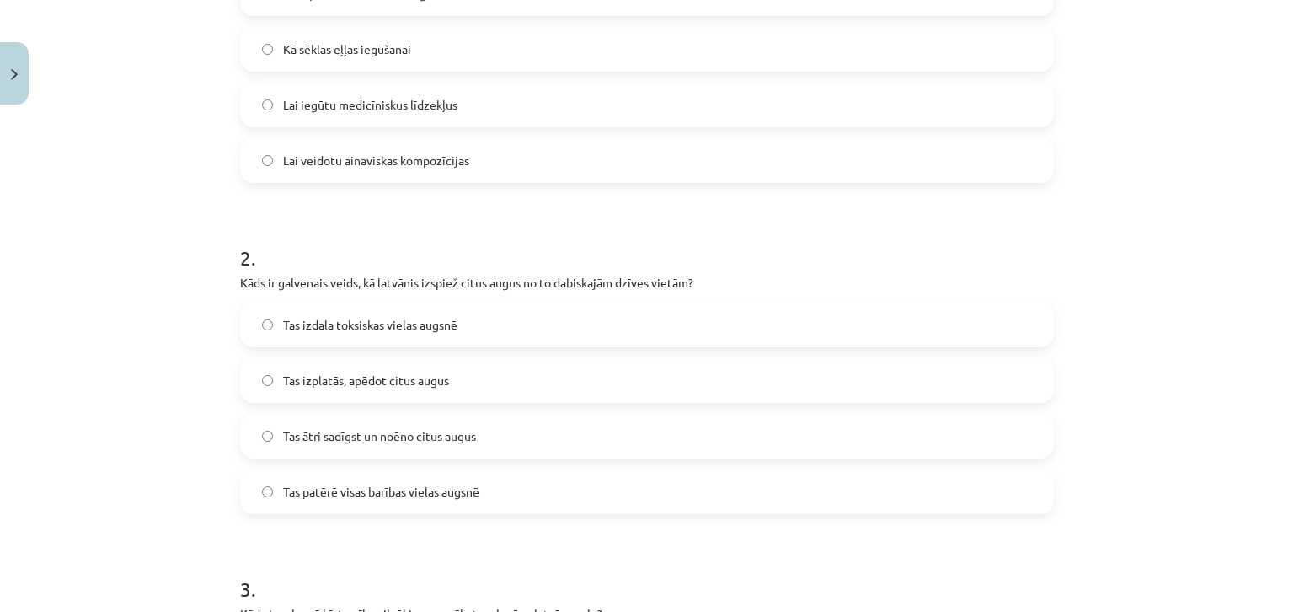
scroll to position [361, 0]
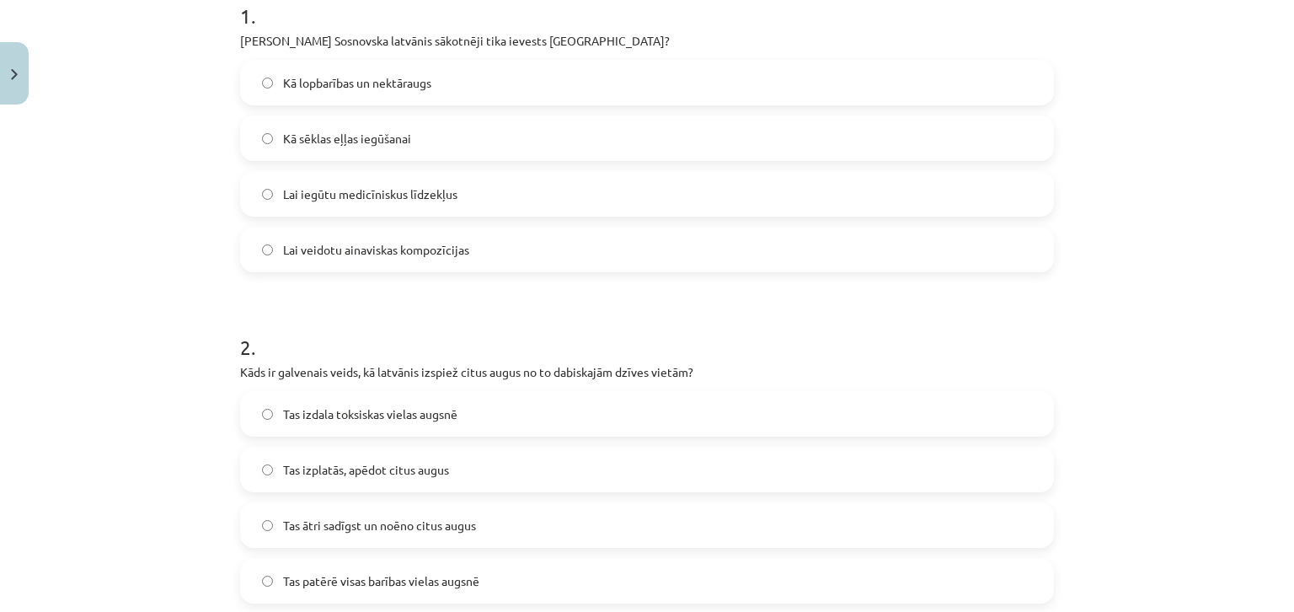
click at [361, 522] on span "Tas ātri sadīgst un noēno citus augus" at bounding box center [379, 525] width 193 height 18
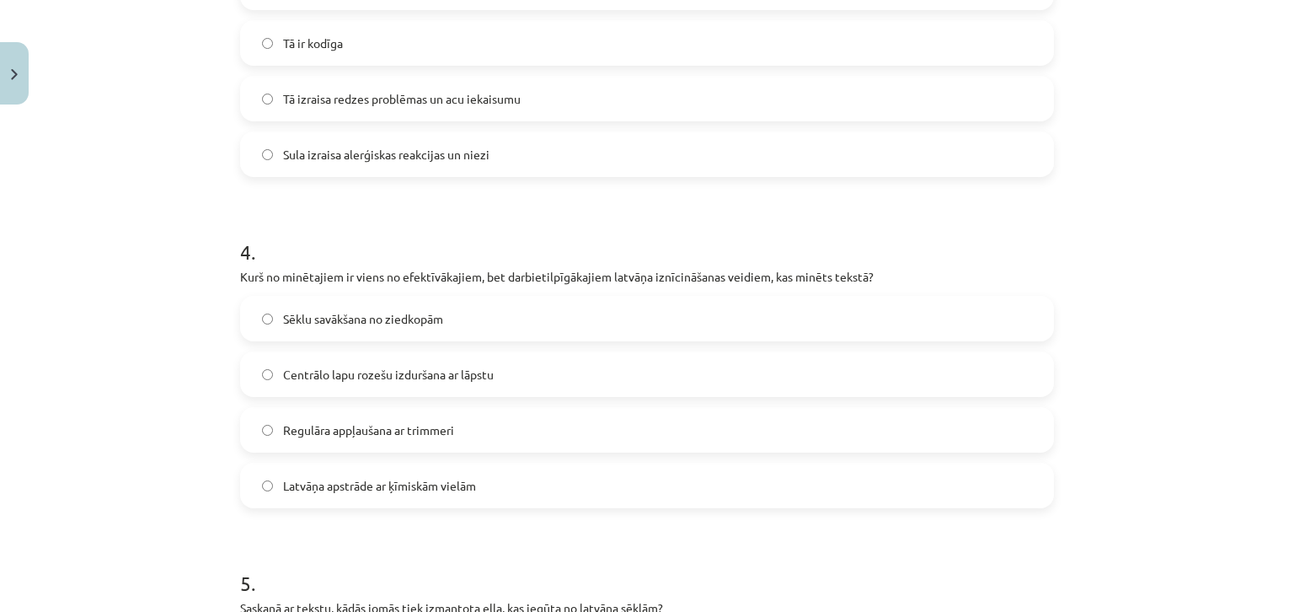
scroll to position [1119, 0]
click at [406, 388] on label "Centrālo lapu rozešu izduršana ar lāpstu" at bounding box center [647, 373] width 811 height 42
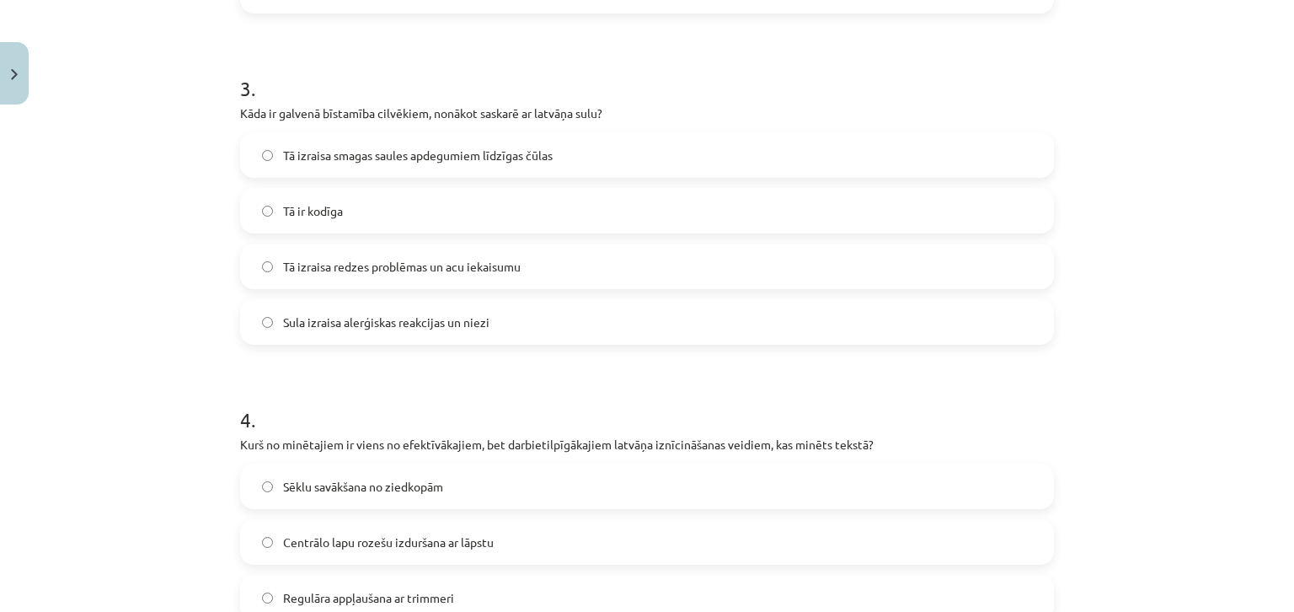
click at [344, 151] on span "Tā izraisa smagas saules apdegumiem līdzīgas čūlas" at bounding box center [418, 156] width 270 height 18
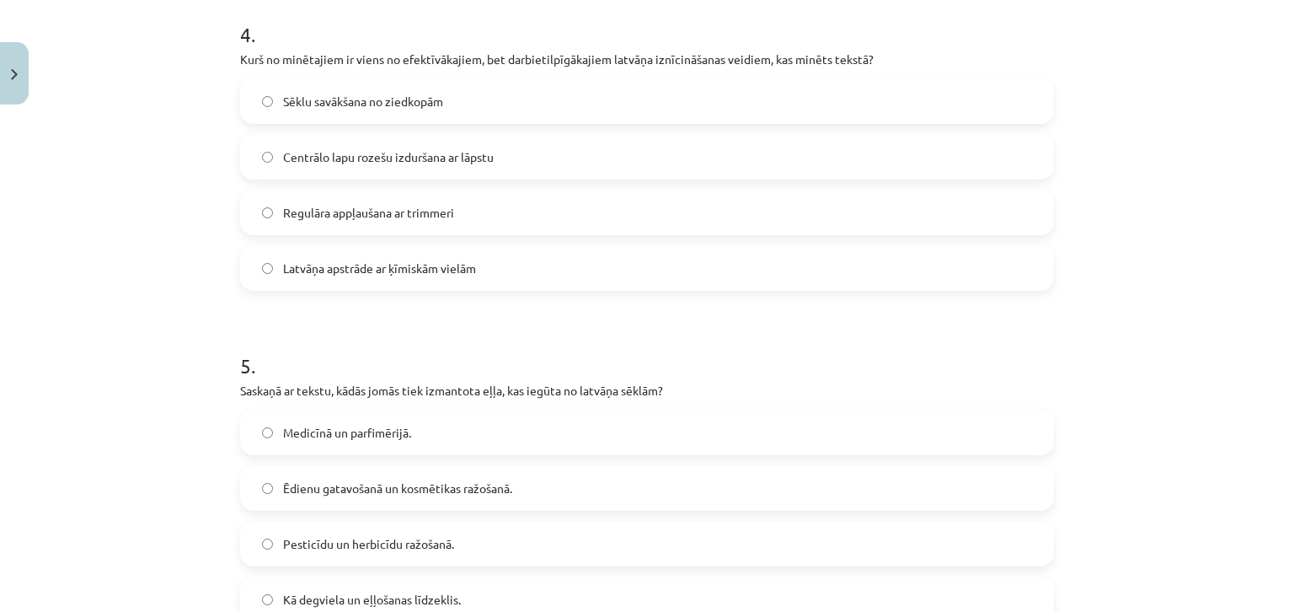
scroll to position [1456, 0]
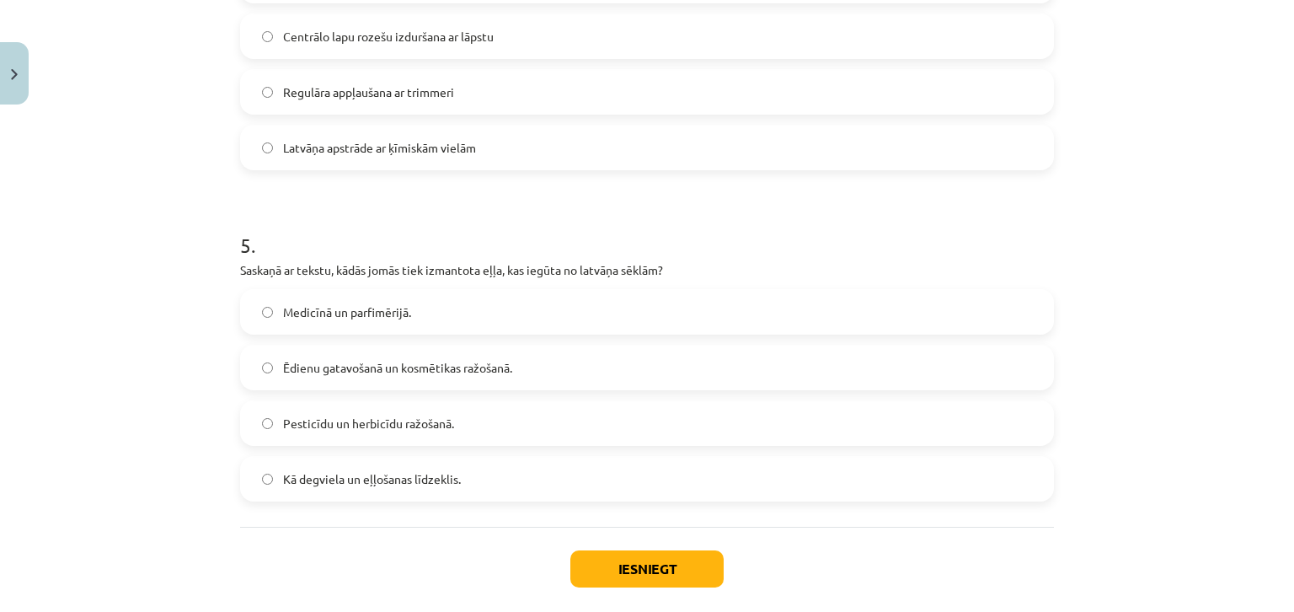
click at [377, 304] on span "Medicīnā un parfimērijā." at bounding box center [347, 312] width 128 height 18
click at [574, 554] on button "Iesniegt" at bounding box center [646, 568] width 153 height 37
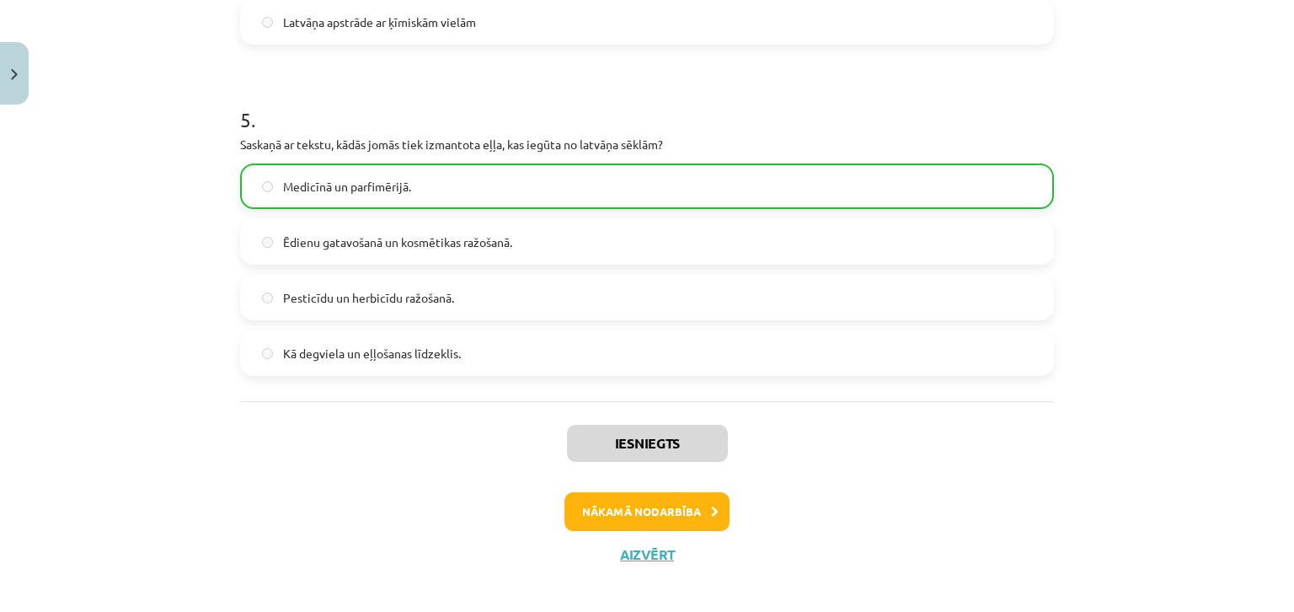
scroll to position [1593, 0]
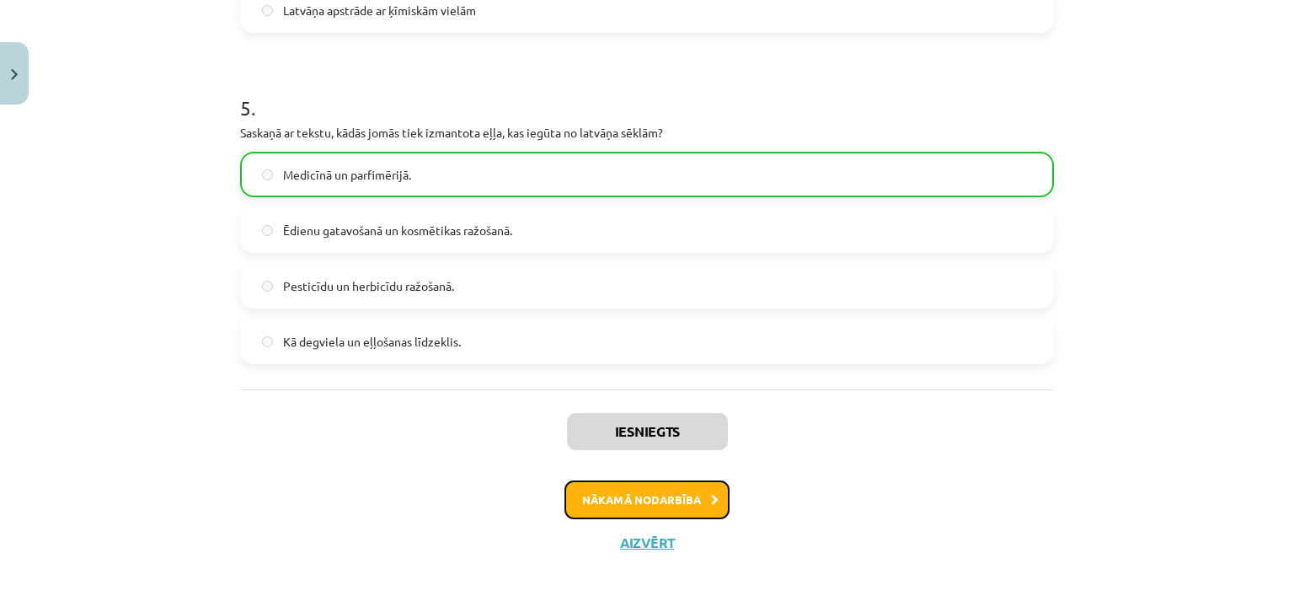
click at [646, 496] on button "Nākamā nodarbība" at bounding box center [647, 499] width 165 height 39
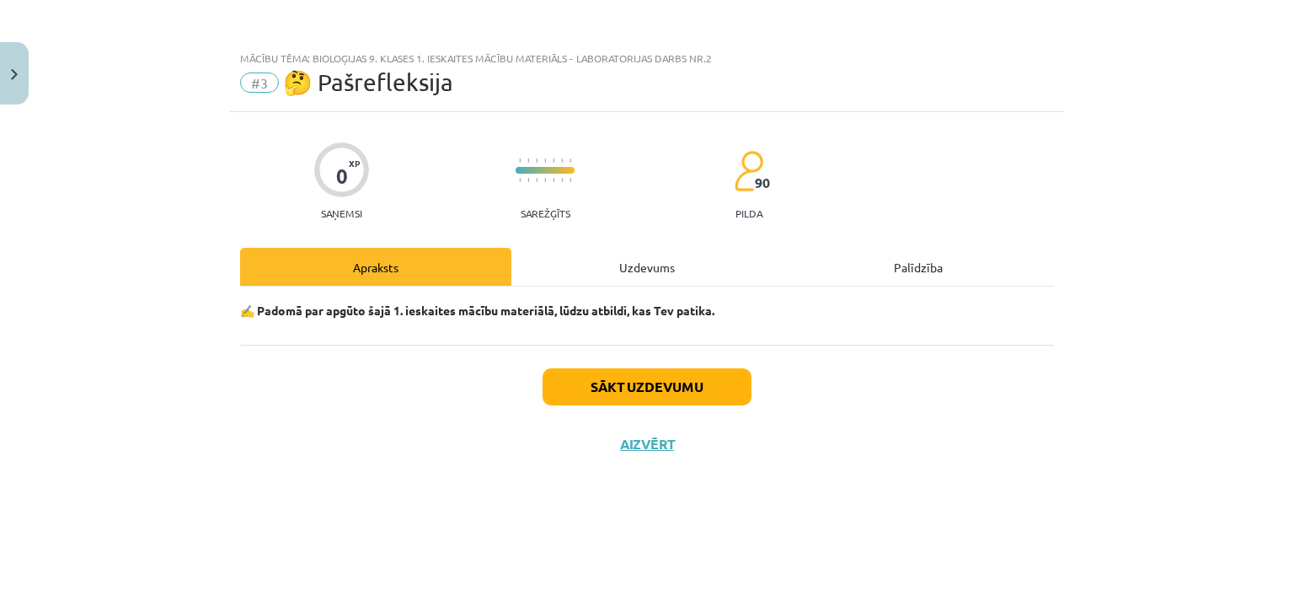
scroll to position [0, 0]
click at [596, 281] on div "Uzdevums" at bounding box center [646, 267] width 271 height 38
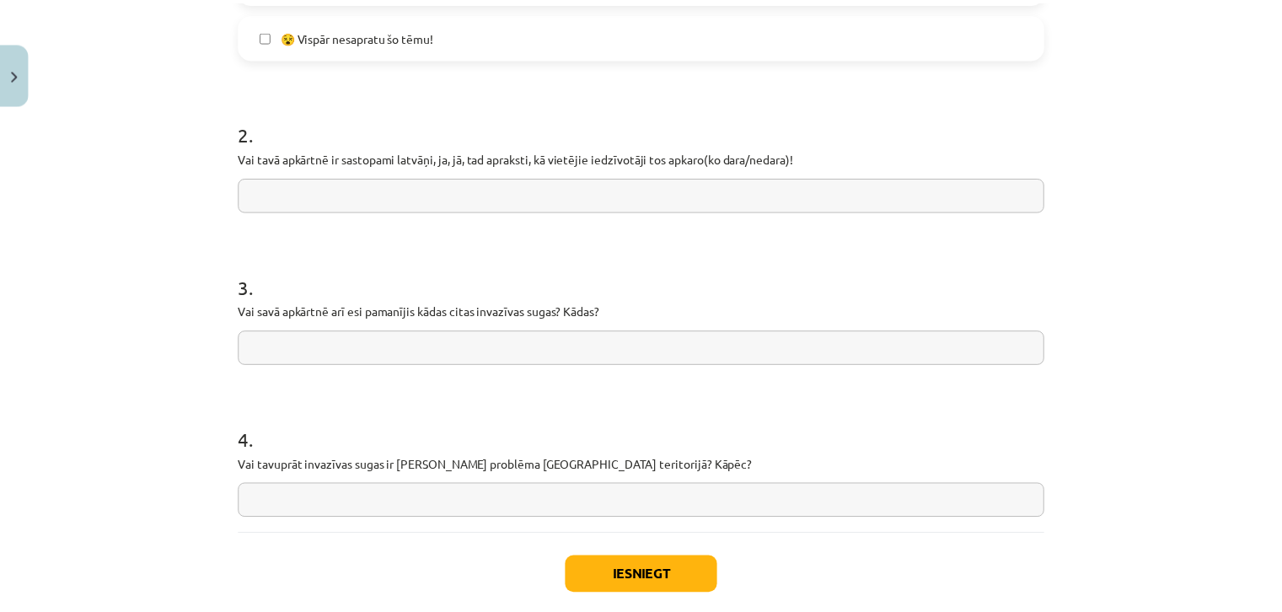
scroll to position [777, 0]
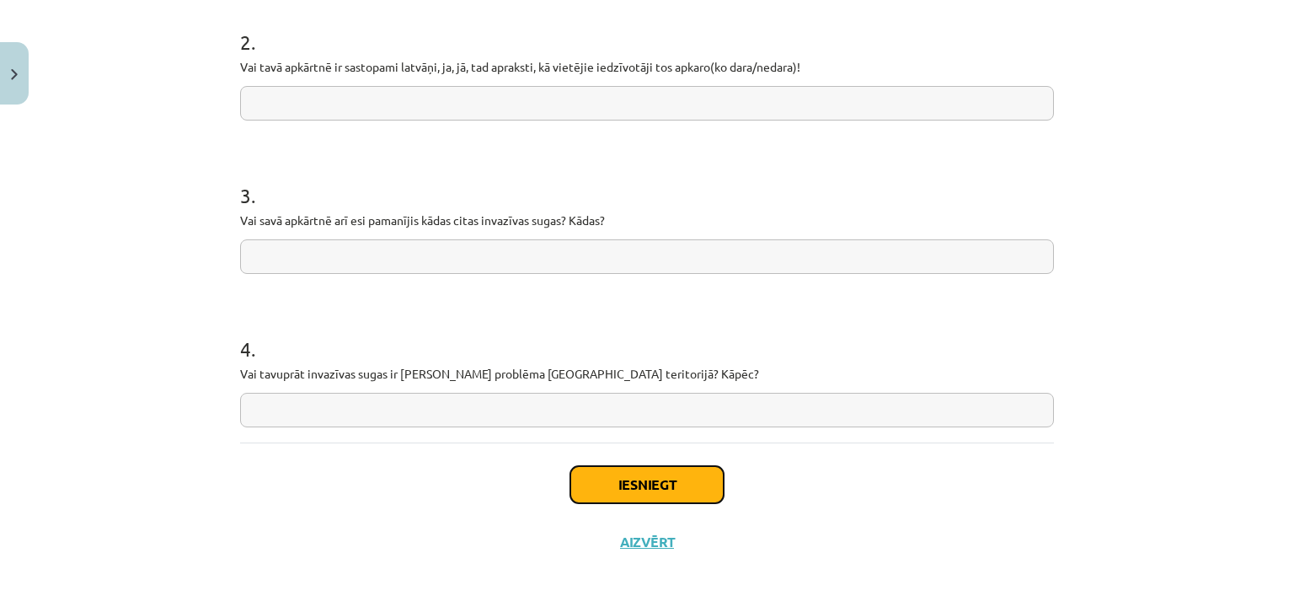
click at [574, 495] on button "Iesniegt" at bounding box center [646, 484] width 153 height 37
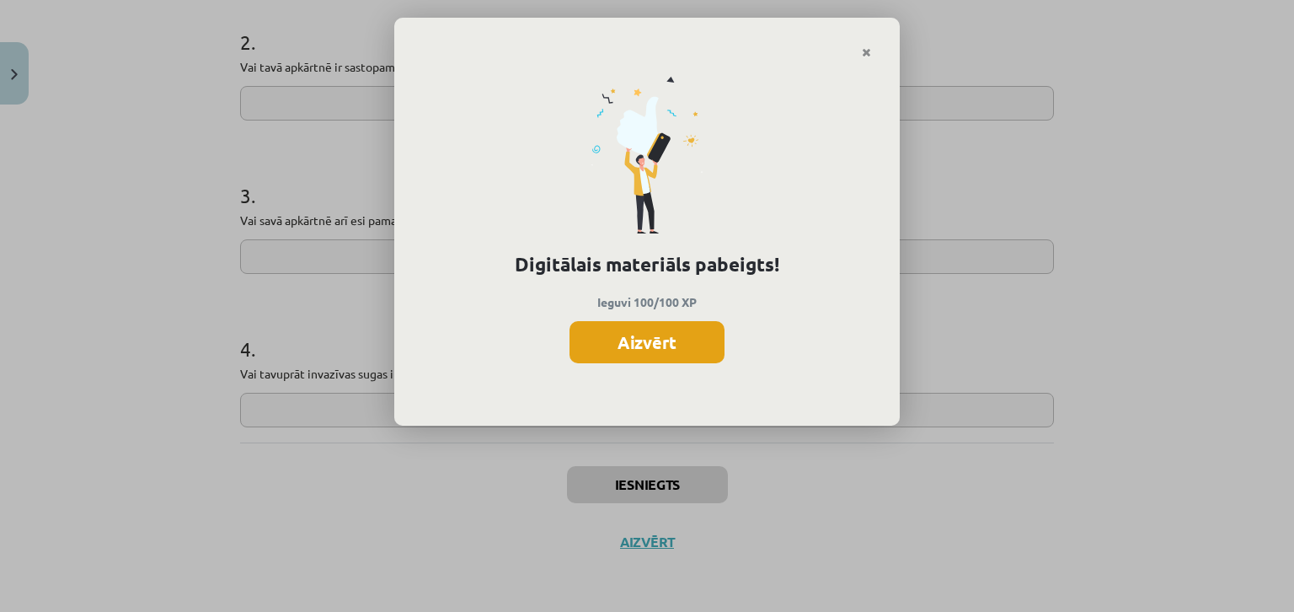
click at [696, 339] on button "Aizvērt" at bounding box center [647, 342] width 155 height 42
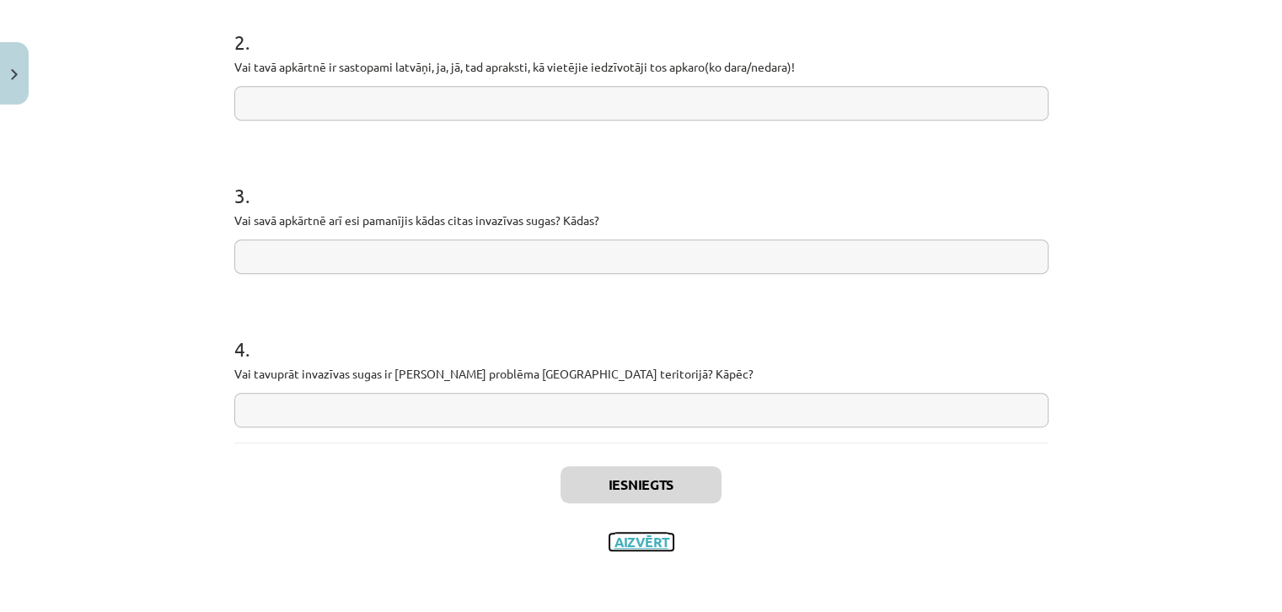
click at [625, 540] on button "Aizvērt" at bounding box center [641, 541] width 64 height 17
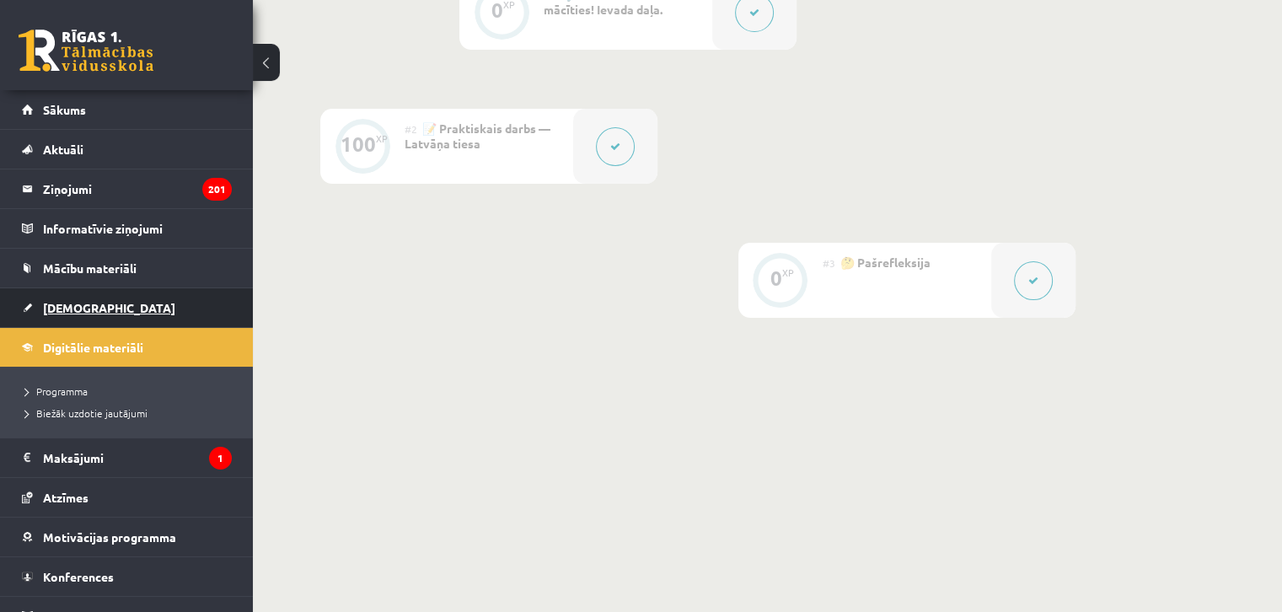
click at [103, 313] on link "[DEMOGRAPHIC_DATA]" at bounding box center [127, 307] width 210 height 39
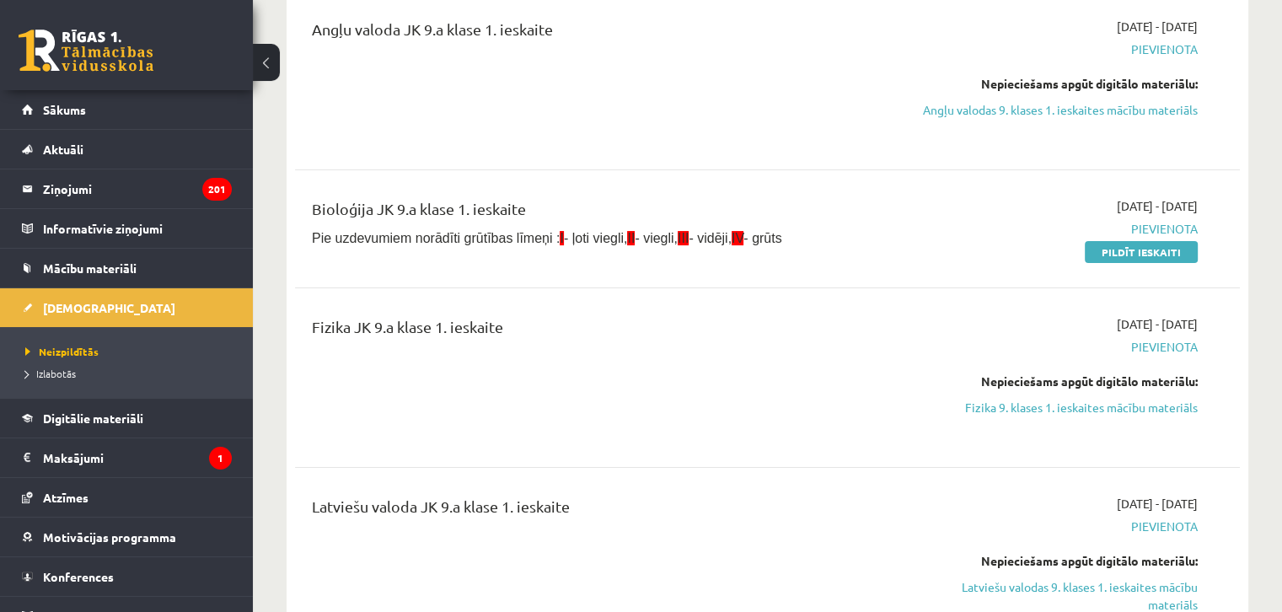
scroll to position [253, 0]
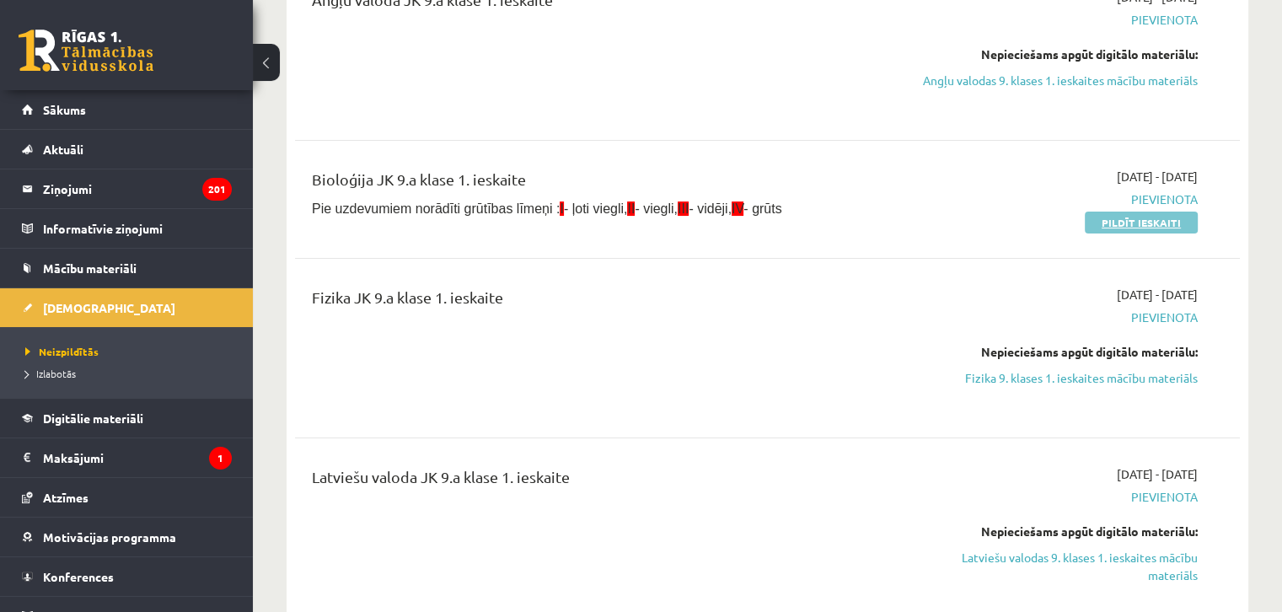
click at [1101, 217] on link "Pildīt ieskaiti" at bounding box center [1140, 222] width 113 height 22
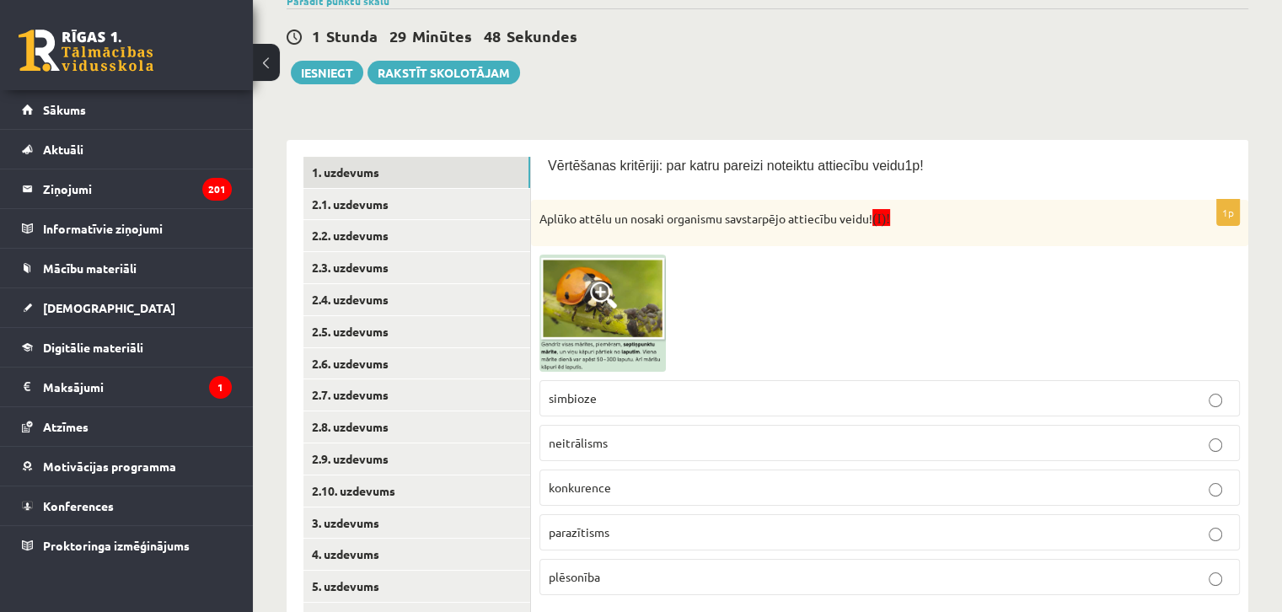
scroll to position [133, 0]
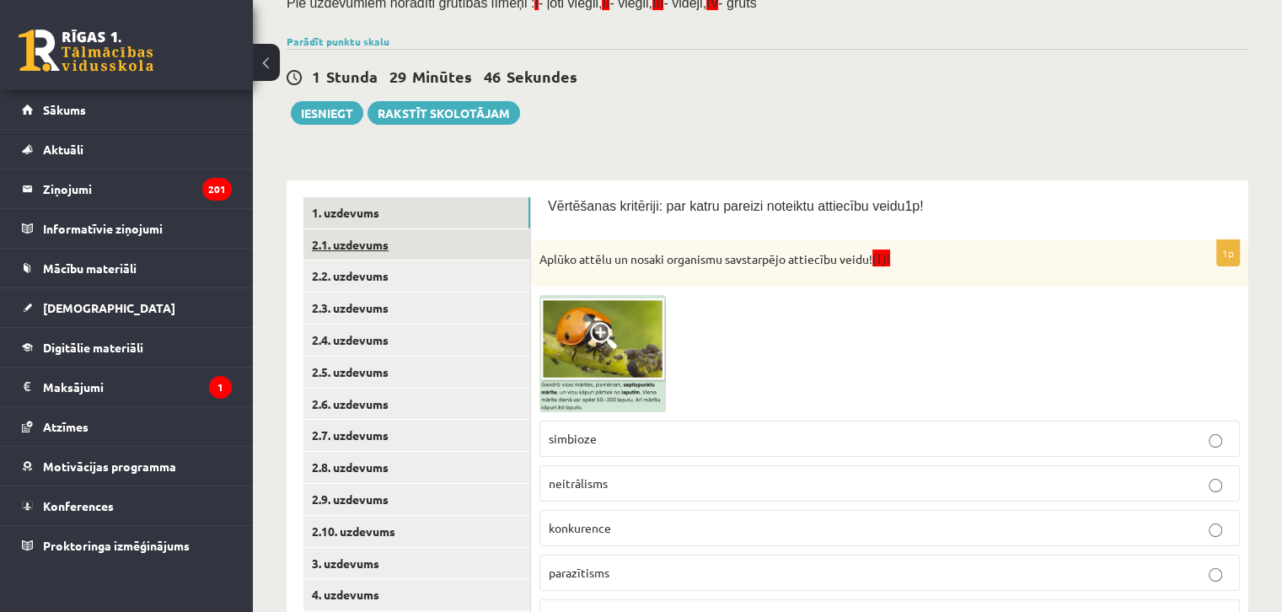
click at [417, 230] on link "2.1. uzdevums" at bounding box center [416, 244] width 227 height 31
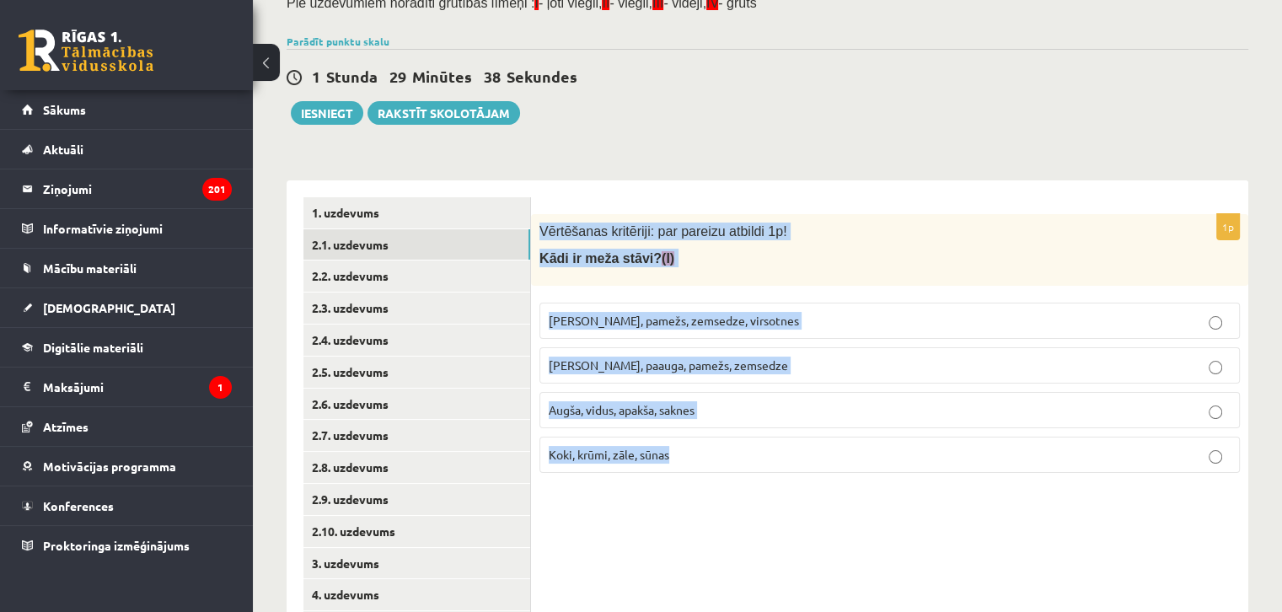
drag, startPoint x: 533, startPoint y: 225, endPoint x: 737, endPoint y: 452, distance: 305.5
click at [811, 527] on div "1p Vērtēšanas kritēriji: par pareizu atbildi 1p! Kādi ir meža stāvi? (I) [PERSO…" at bounding box center [889, 483] width 717 height 607
copy div "Vērtēšanas kritēriji: par pareizu atbildi 1p! Kādi ir meža stāvi? (I) [PERSON_N…"
click at [587, 178] on div "**********" at bounding box center [766, 474] width 961 height 623
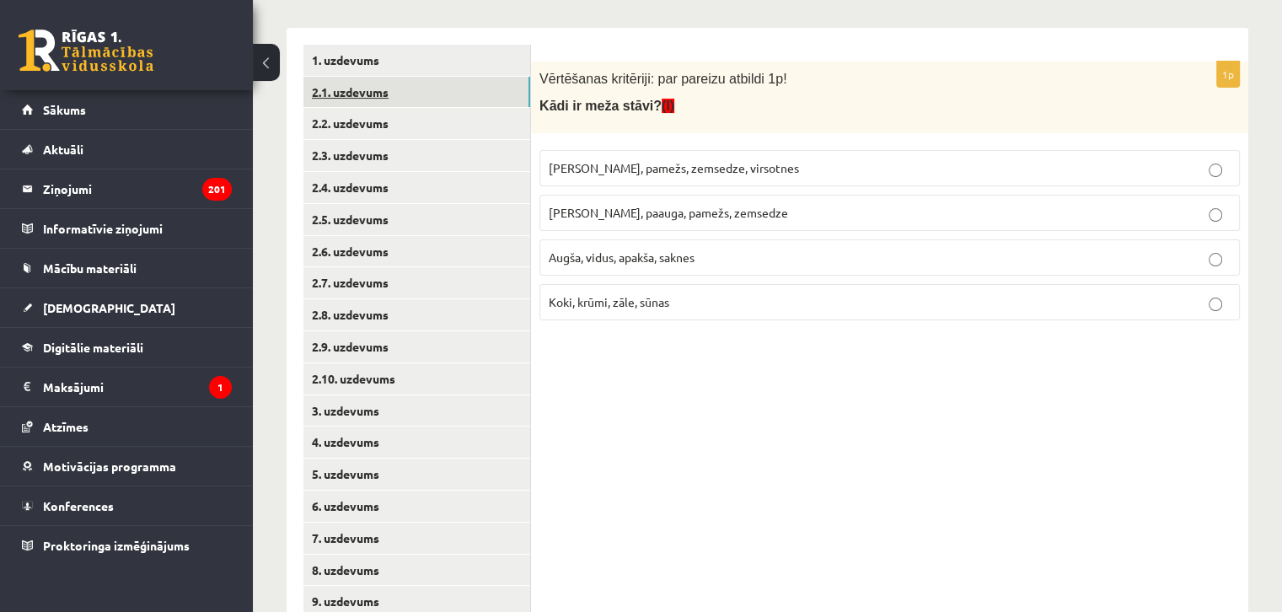
scroll to position [257, 0]
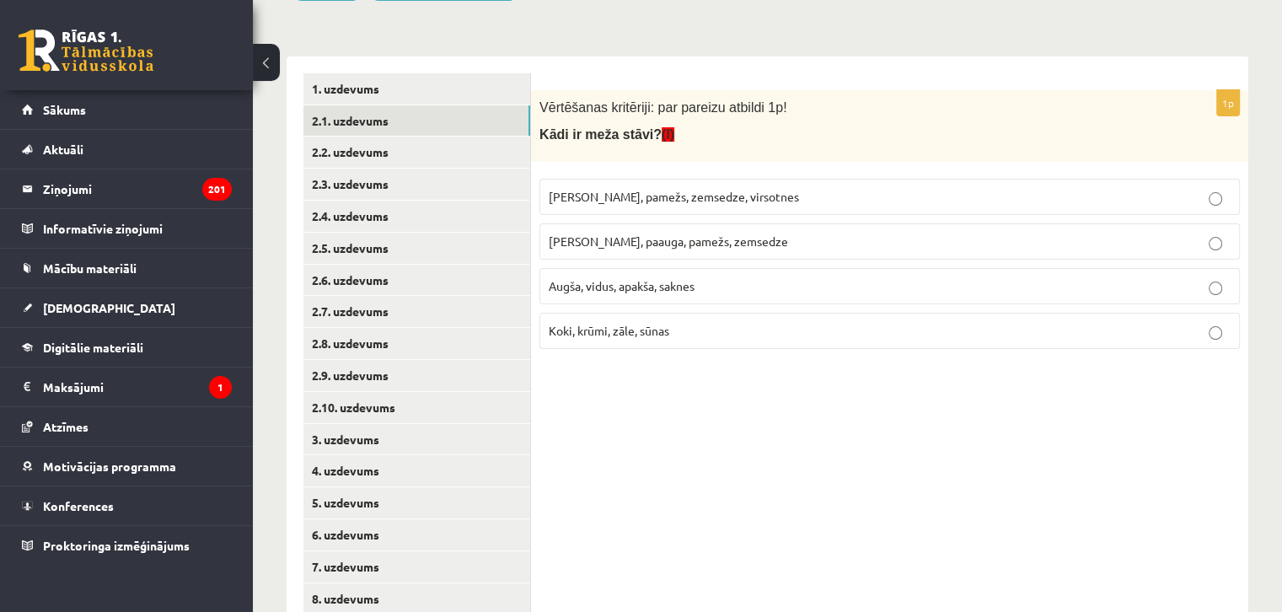
click at [600, 250] on label "[PERSON_NAME], paauga, pamežs, zemsedze" at bounding box center [889, 241] width 700 height 36
click at [327, 148] on link "2.2. uzdevums" at bounding box center [416, 151] width 227 height 31
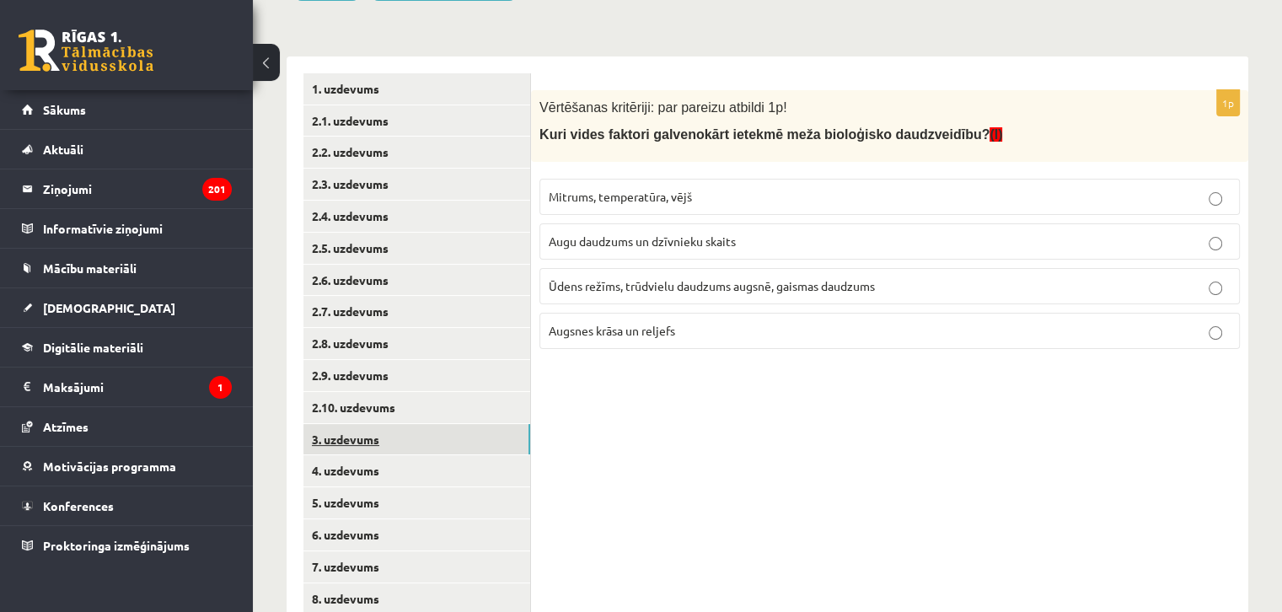
click at [345, 446] on link "3. uzdevums" at bounding box center [416, 439] width 227 height 31
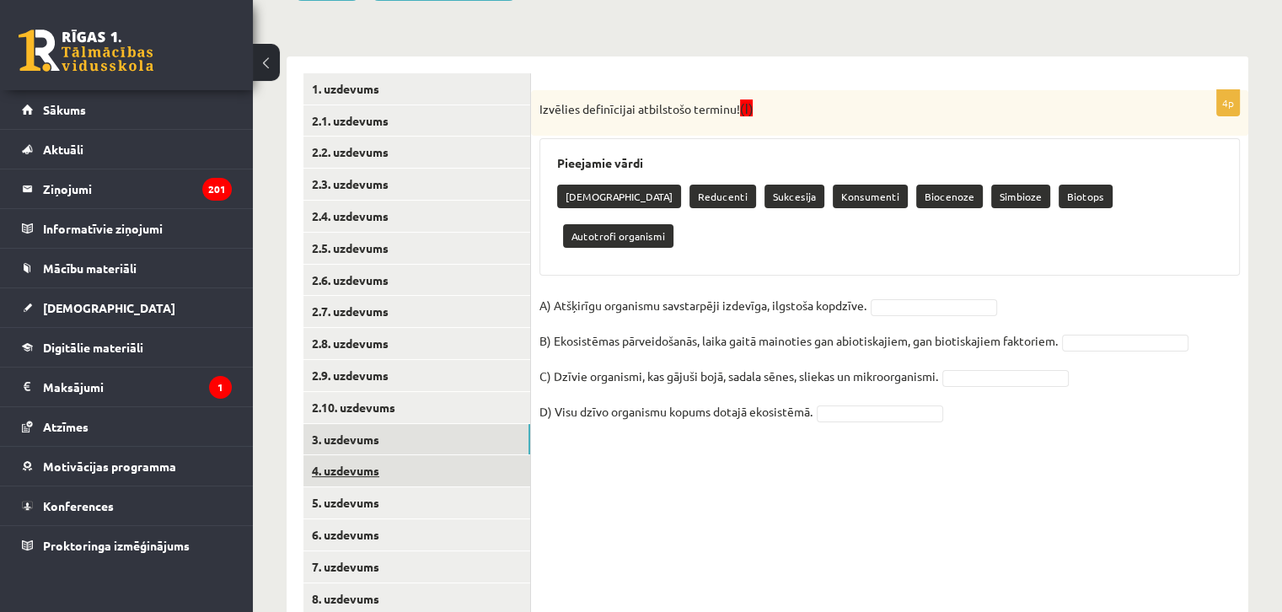
click at [324, 476] on link "4. uzdevums" at bounding box center [416, 470] width 227 height 31
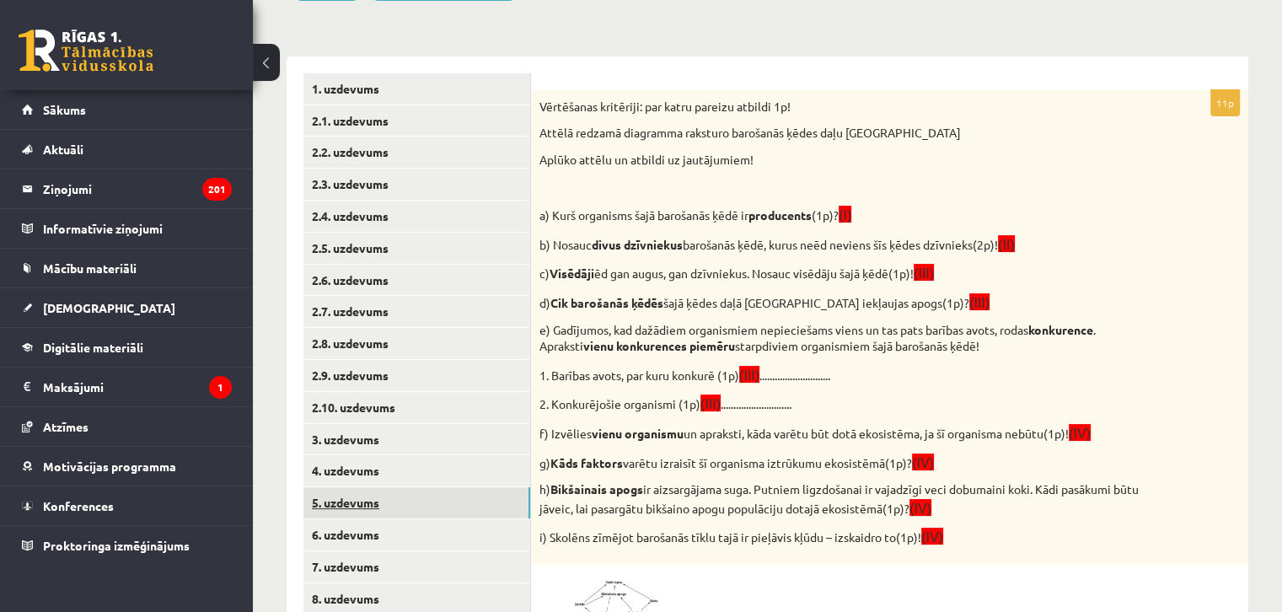
click at [412, 493] on link "5. uzdevums" at bounding box center [416, 502] width 227 height 31
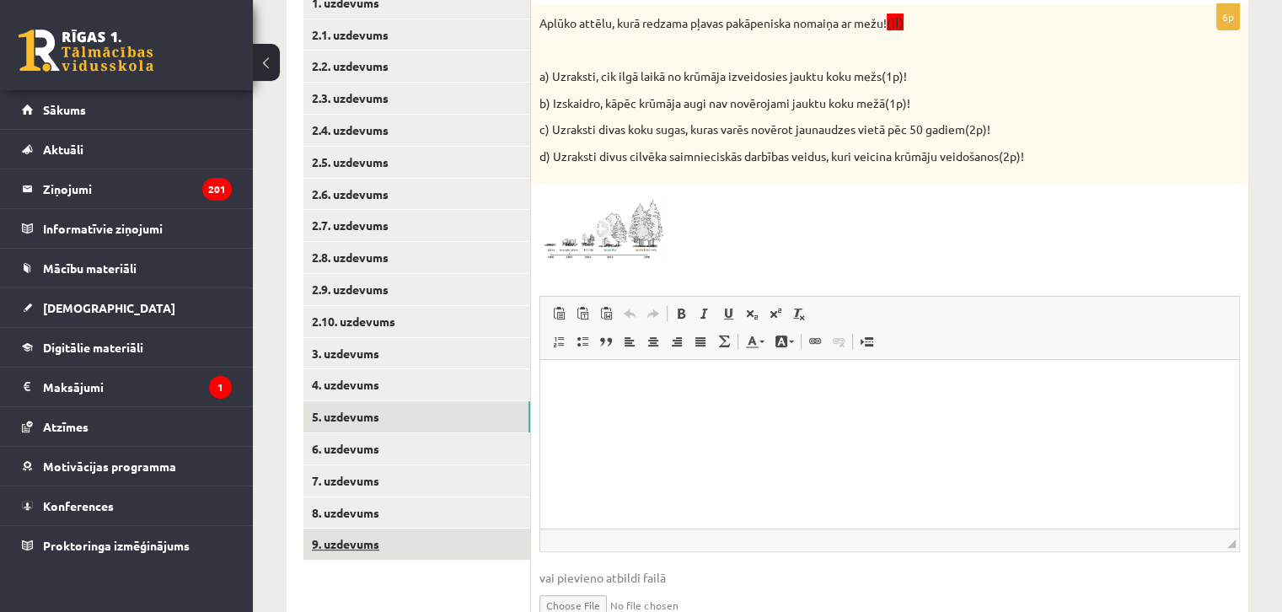
scroll to position [0, 0]
click at [381, 533] on link "9. uzdevums" at bounding box center [416, 543] width 227 height 31
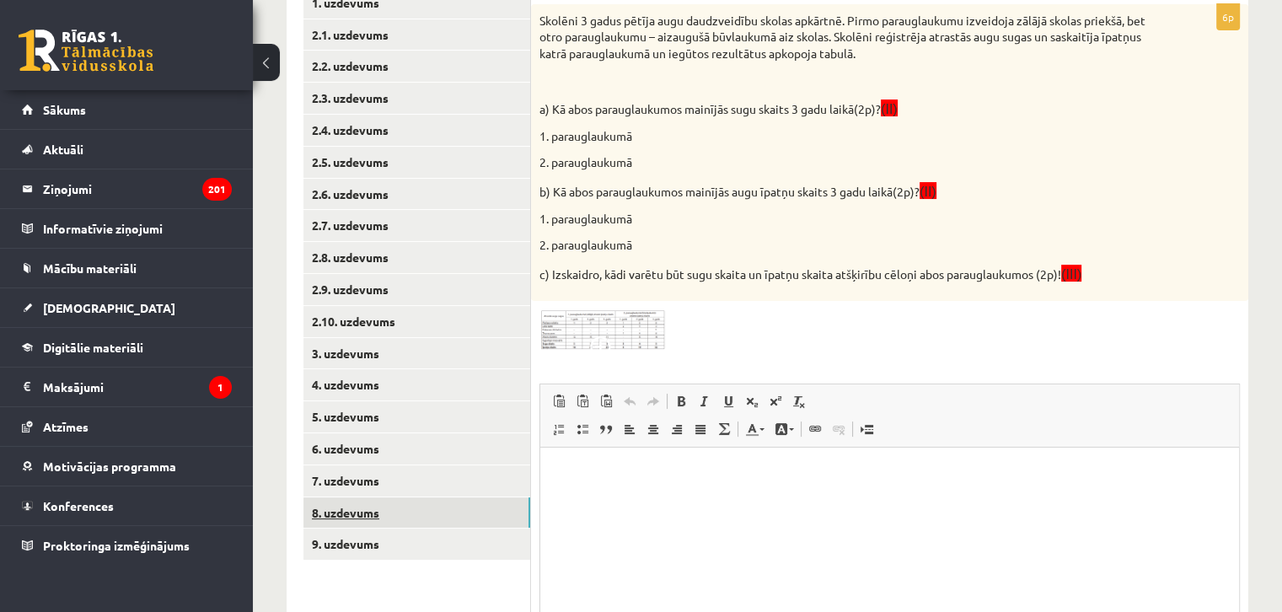
click at [392, 515] on link "8. uzdevums" at bounding box center [416, 512] width 227 height 31
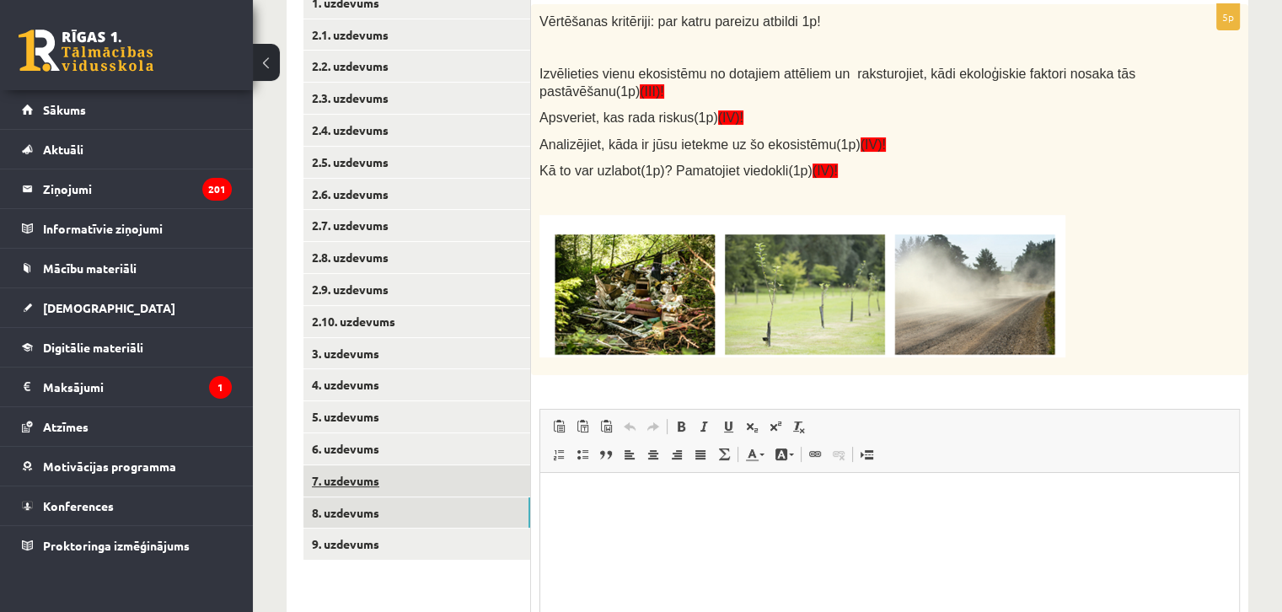
click at [390, 495] on link "7. uzdevums" at bounding box center [416, 480] width 227 height 31
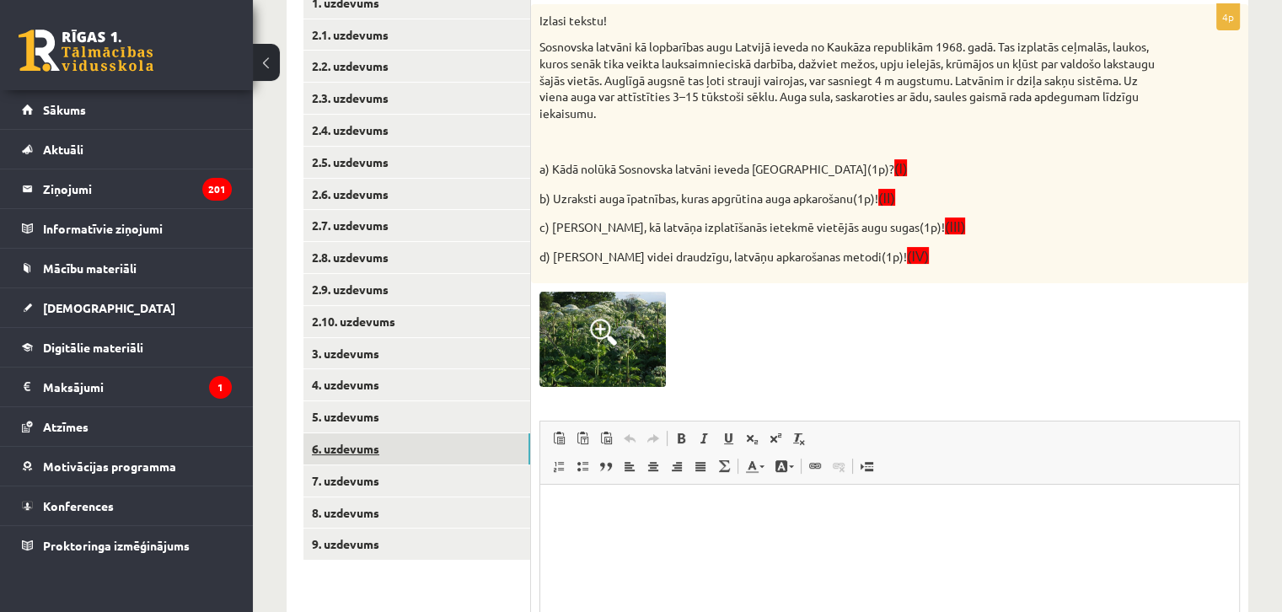
click at [387, 455] on link "6. uzdevums" at bounding box center [416, 448] width 227 height 31
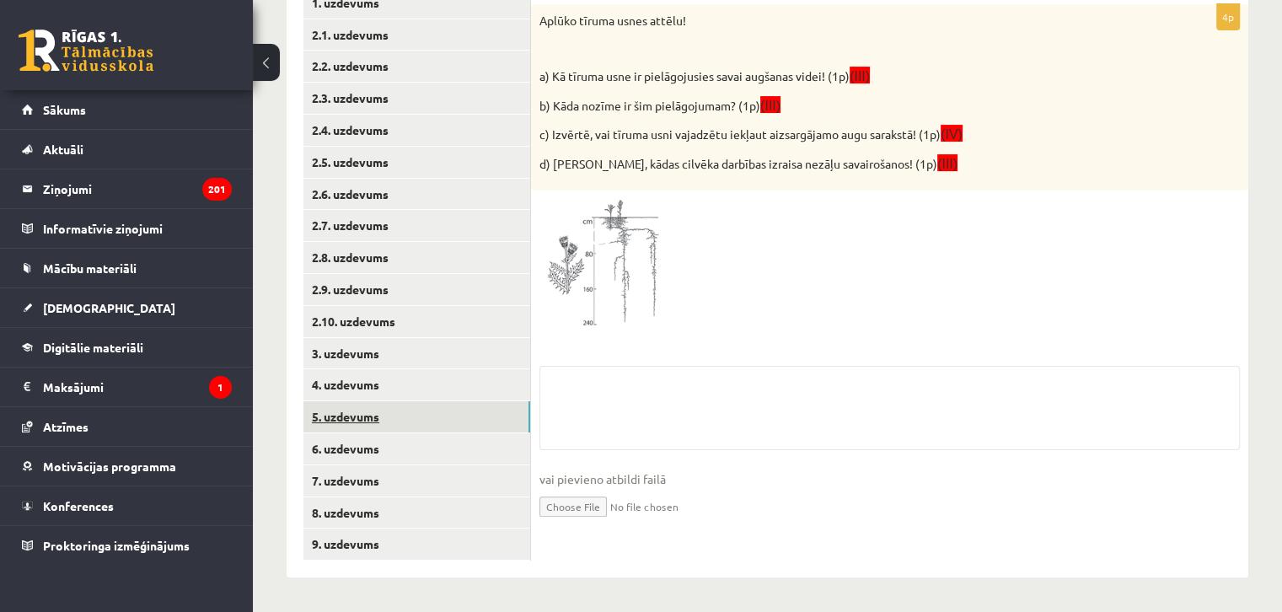
click at [387, 420] on link "5. uzdevums" at bounding box center [416, 416] width 227 height 31
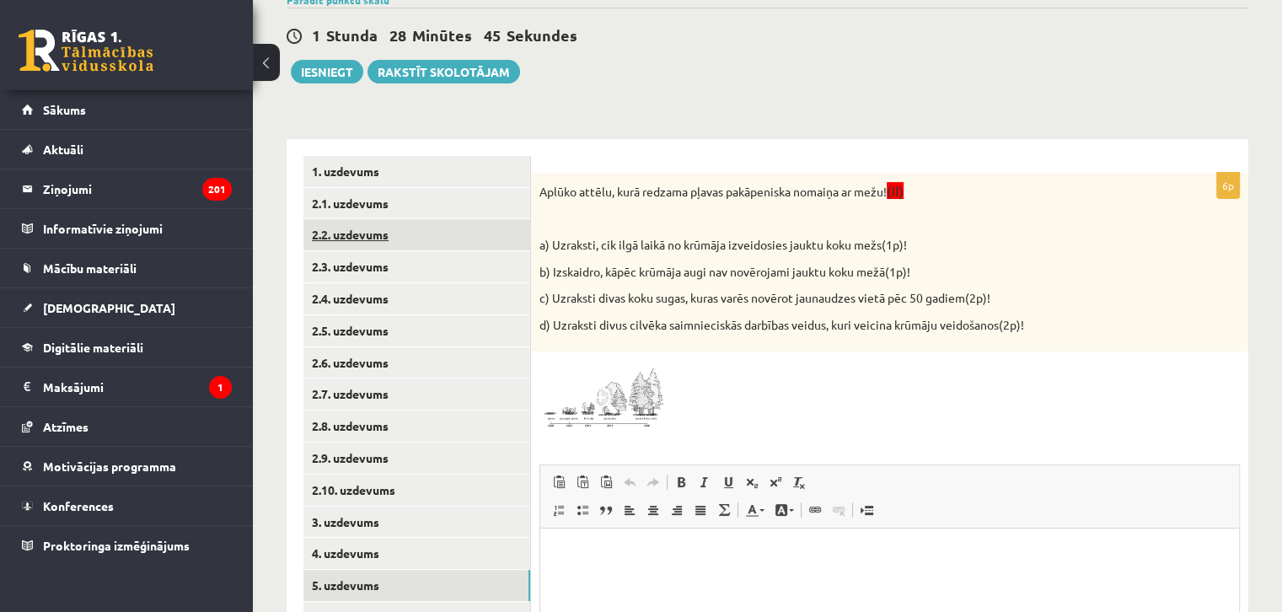
click at [361, 220] on link "2.2. uzdevums" at bounding box center [416, 234] width 227 height 31
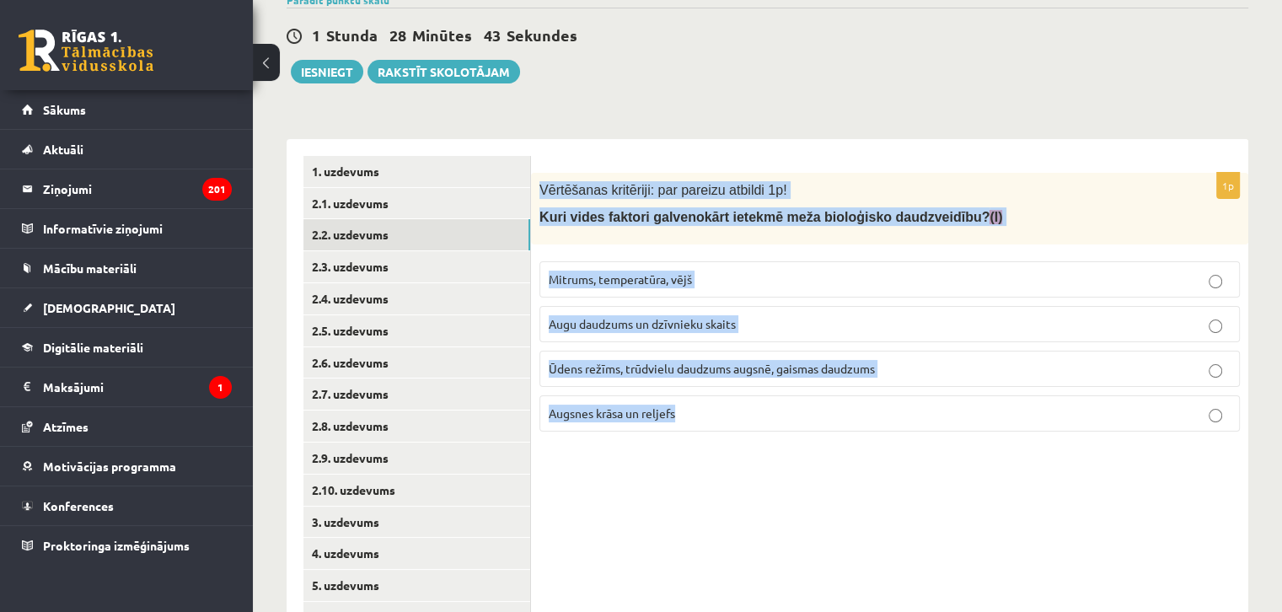
drag, startPoint x: 538, startPoint y: 187, endPoint x: 843, endPoint y: 426, distance: 388.3
click at [930, 467] on div "1p Vērtēšanas kritēriji: par pareizu atbildi 1p! Kuri vides faktori galvenokārt…" at bounding box center [889, 442] width 717 height 607
copy div "Vērtēšanas kritēriji: par pareizu atbildi 1p! Kuri vides faktori galvenokārt ie…"
click at [575, 378] on label "Ūdens režīms, trūdvielu daudzums augsnē, gaismas daudzums" at bounding box center [889, 369] width 700 height 36
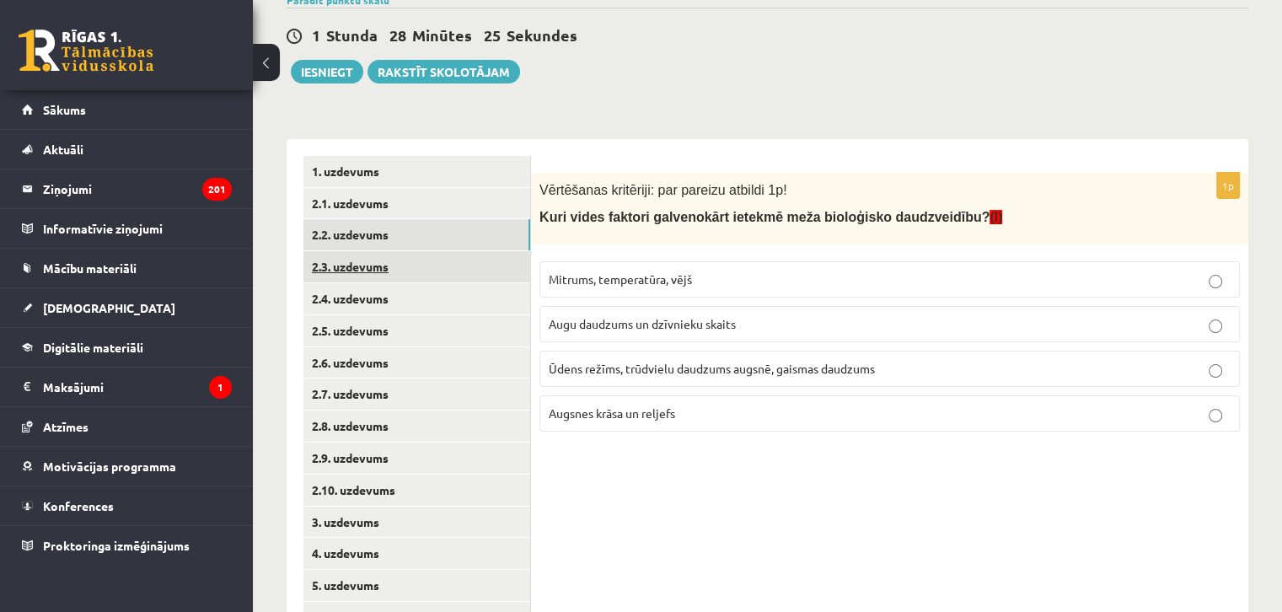
click at [409, 267] on link "2.3. uzdevums" at bounding box center [416, 266] width 227 height 31
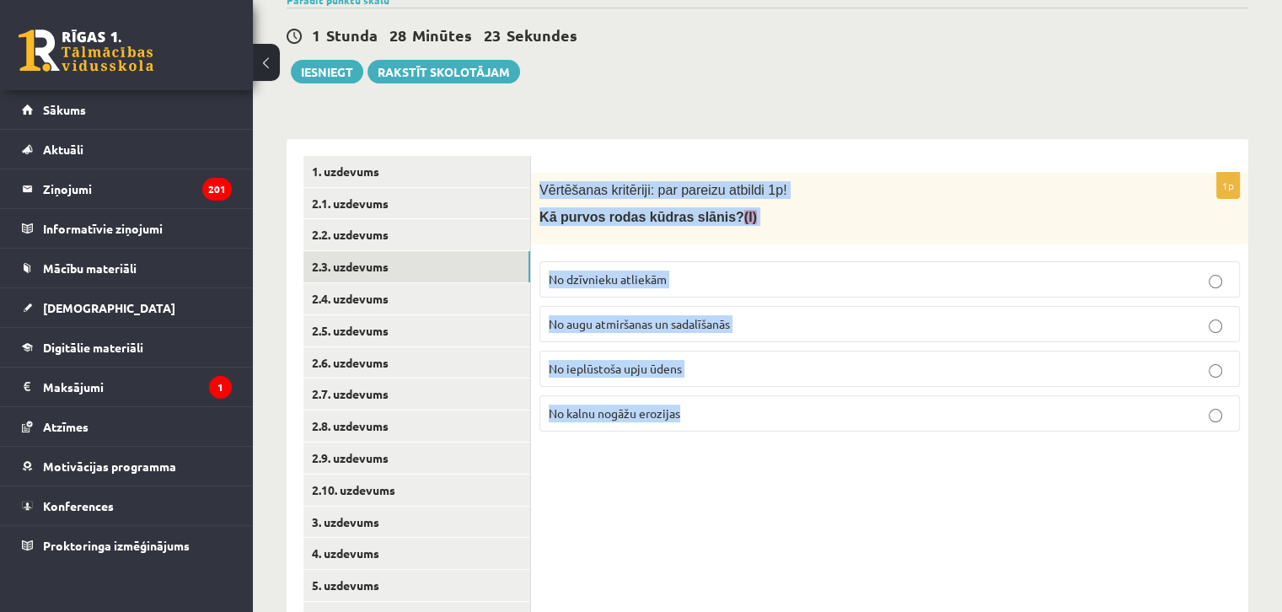
drag, startPoint x: 543, startPoint y: 190, endPoint x: 688, endPoint y: 421, distance: 273.3
click at [831, 479] on div "1p Vērtēšanas kritēriji: par pareizu atbildi 1p! Kā purvos rodas kūdras slānis?…" at bounding box center [889, 442] width 717 height 607
click at [586, 324] on span "No augu atmiršanas un sadalīšanās" at bounding box center [638, 323] width 181 height 15
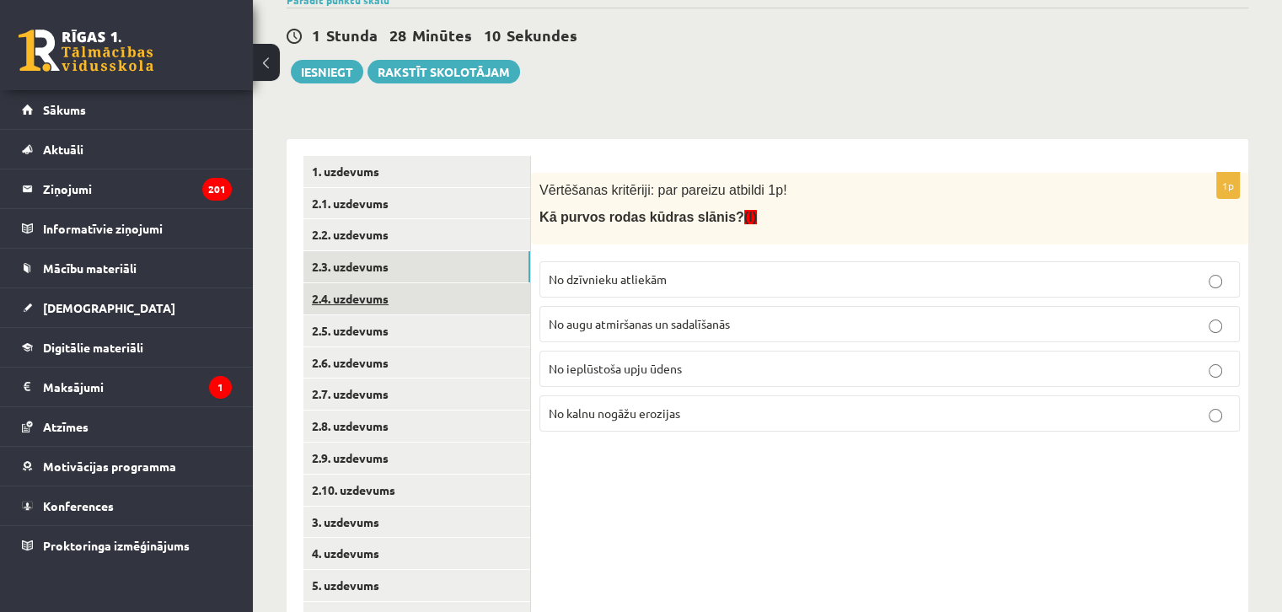
click at [423, 297] on link "2.4. uzdevums" at bounding box center [416, 298] width 227 height 31
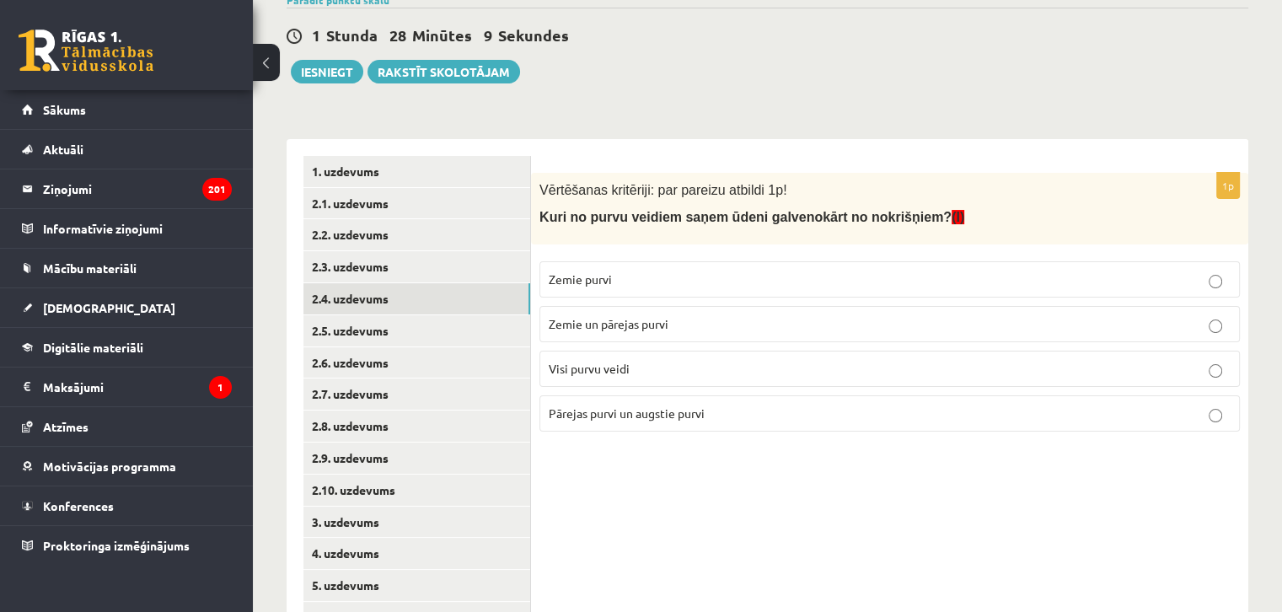
click at [546, 185] on span "Vērtēšanas kritēriji: par pareizu atbildi 1p!" at bounding box center [662, 190] width 247 height 14
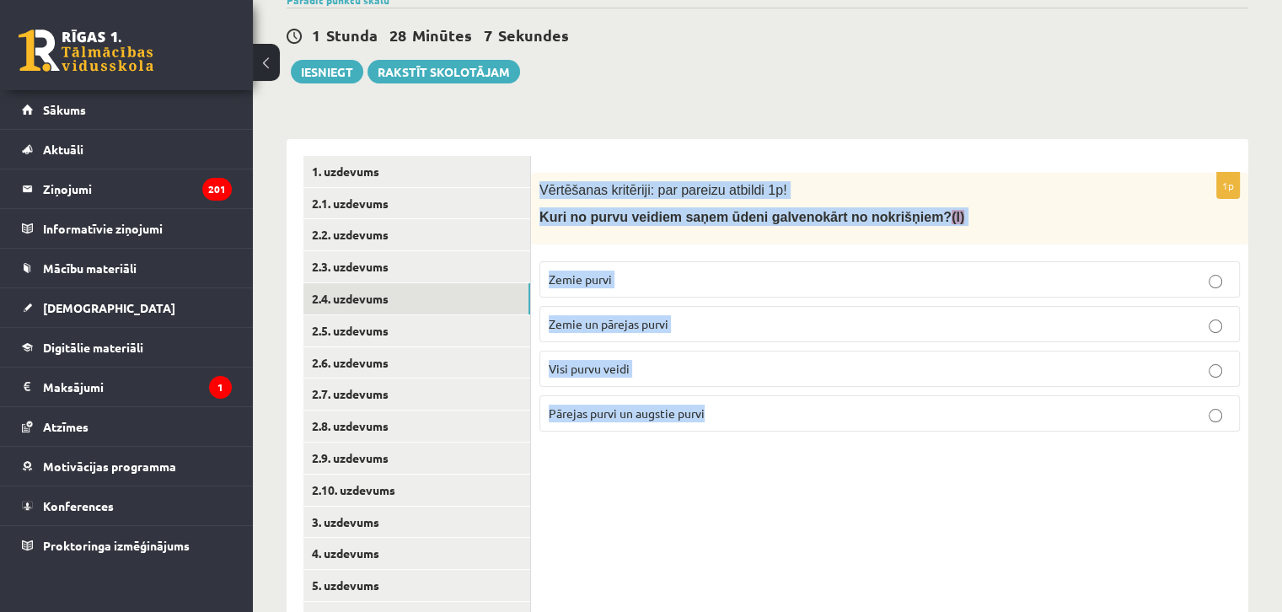
drag, startPoint x: 538, startPoint y: 190, endPoint x: 926, endPoint y: 574, distance: 546.3
click at [927, 574] on div "1p Vērtēšanas kritēriji: par pareizu atbildi 1p! Kuri no purvu veidiem saņem ūd…" at bounding box center [889, 442] width 717 height 607
copy div "Vērtēšanas kritēriji: par pareizu atbildi 1p! Kuri no purvu veidiem saņem ūdeni…"
click at [618, 455] on div "1p Vērtēšanas kritēriji: par pareizu atbildi 1p! Kuri no purvu veidiem saņem ūd…" at bounding box center [889, 442] width 717 height 607
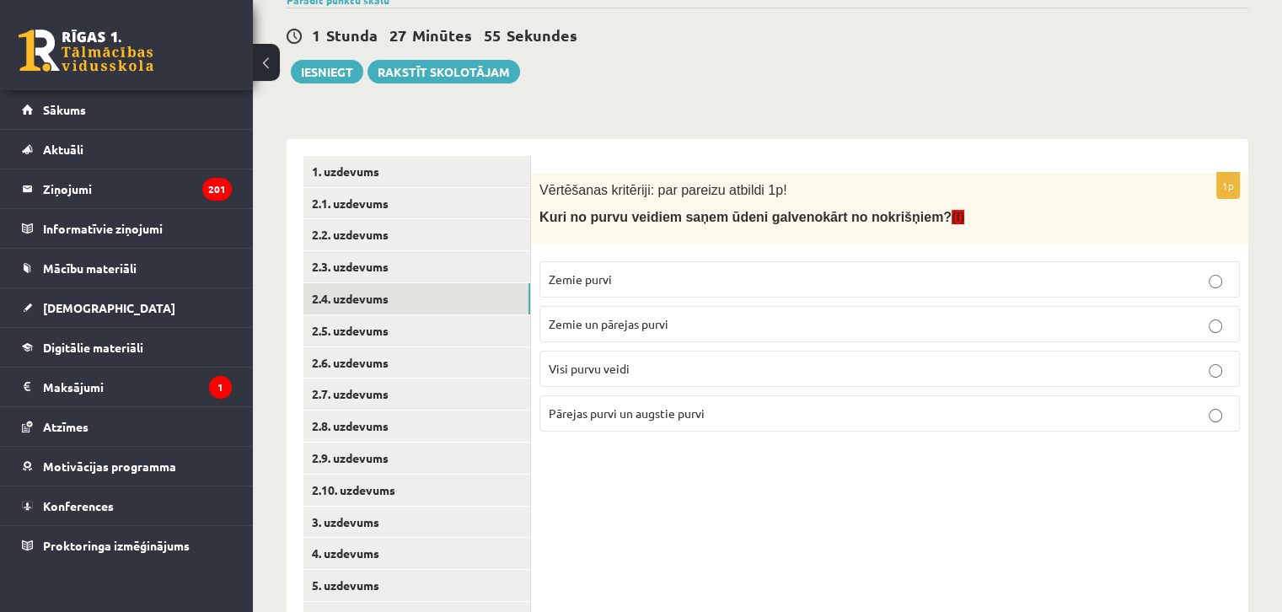
click at [604, 414] on span "Pārejas purvi un augstie purvi" at bounding box center [626, 412] width 156 height 15
click at [421, 328] on link "2.5. uzdevums" at bounding box center [416, 330] width 227 height 31
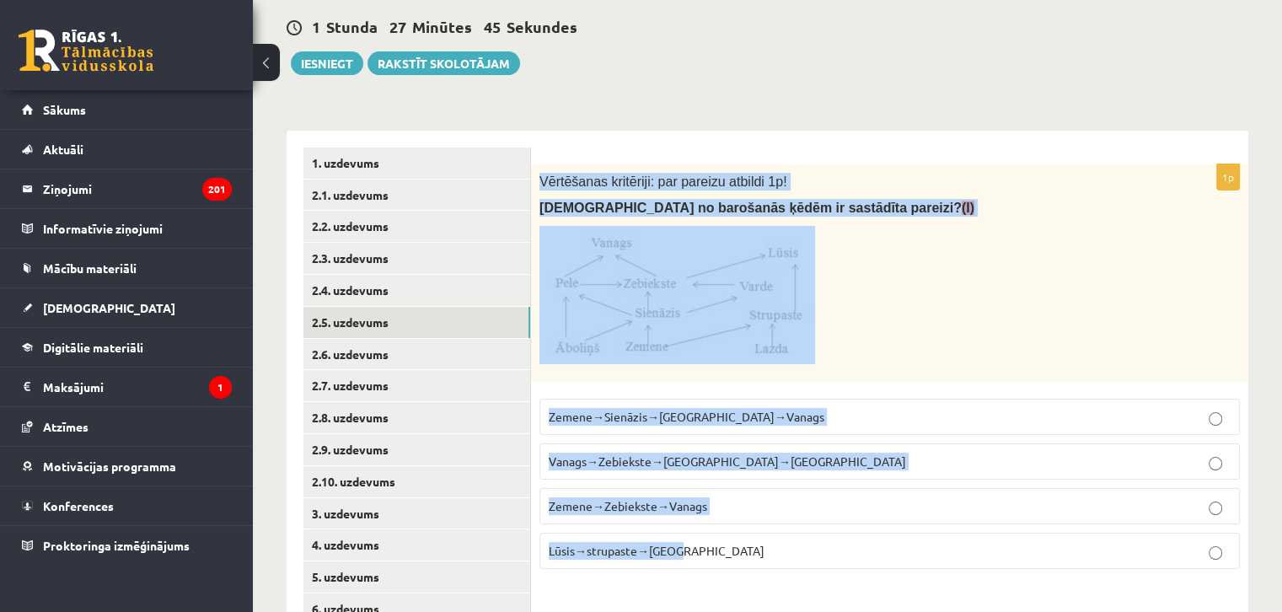
drag, startPoint x: 536, startPoint y: 189, endPoint x: 993, endPoint y: 599, distance: 613.9
click at [993, 599] on div "1p Vērtēšanas kritēriji: par pareizu atbildi 1p! Kura no barošanās ķēdēm ir sas…" at bounding box center [889, 434] width 717 height 607
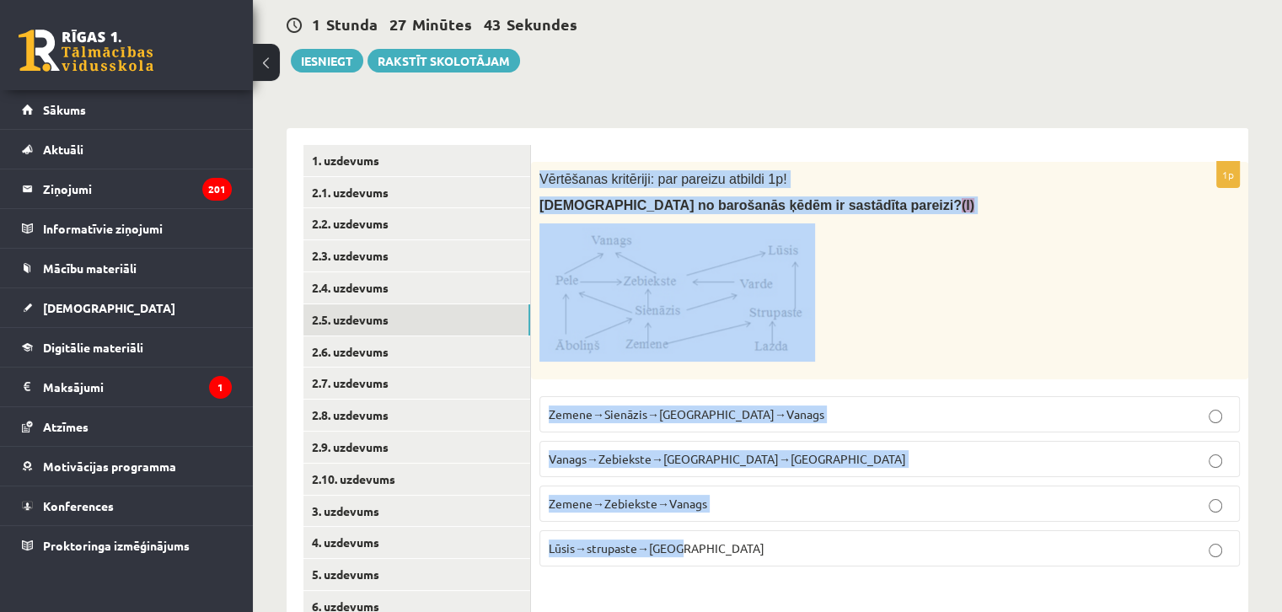
copy div "Vērtēšanas kritēriji: par pareizu atbildi 1p! Kura no barošanās ķēdēm ir sastād…"
click at [690, 419] on p "Zemene→Sienāzis→Zebiekste→Vanags" at bounding box center [889, 414] width 682 height 18
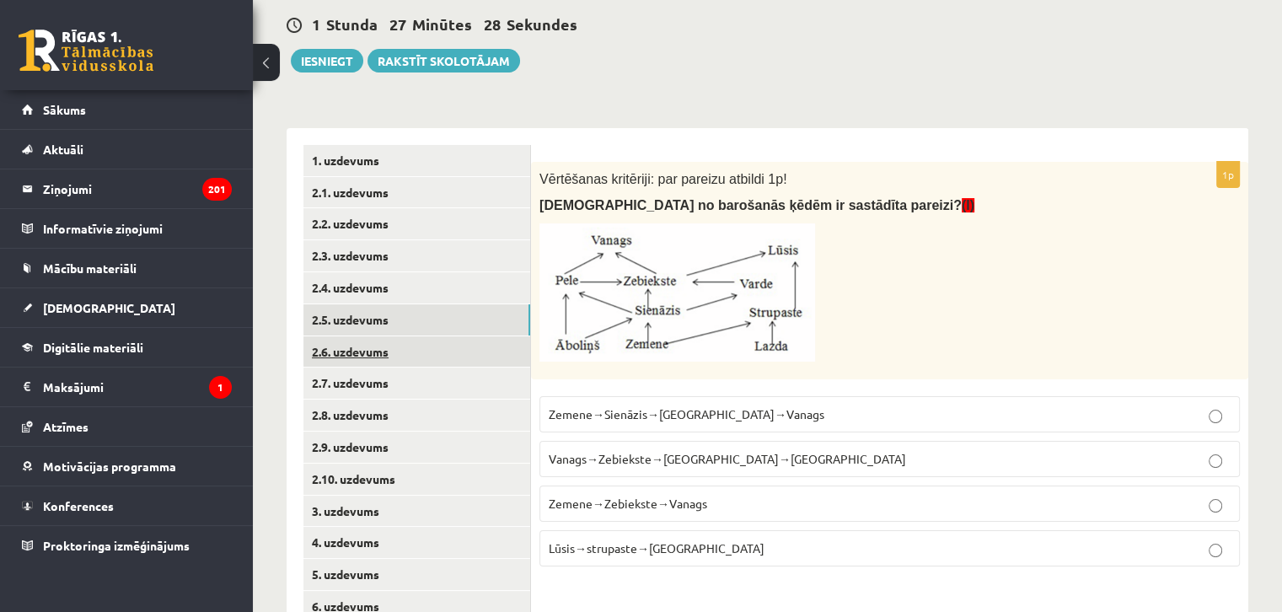
click at [420, 356] on link "2.6. uzdevums" at bounding box center [416, 351] width 227 height 31
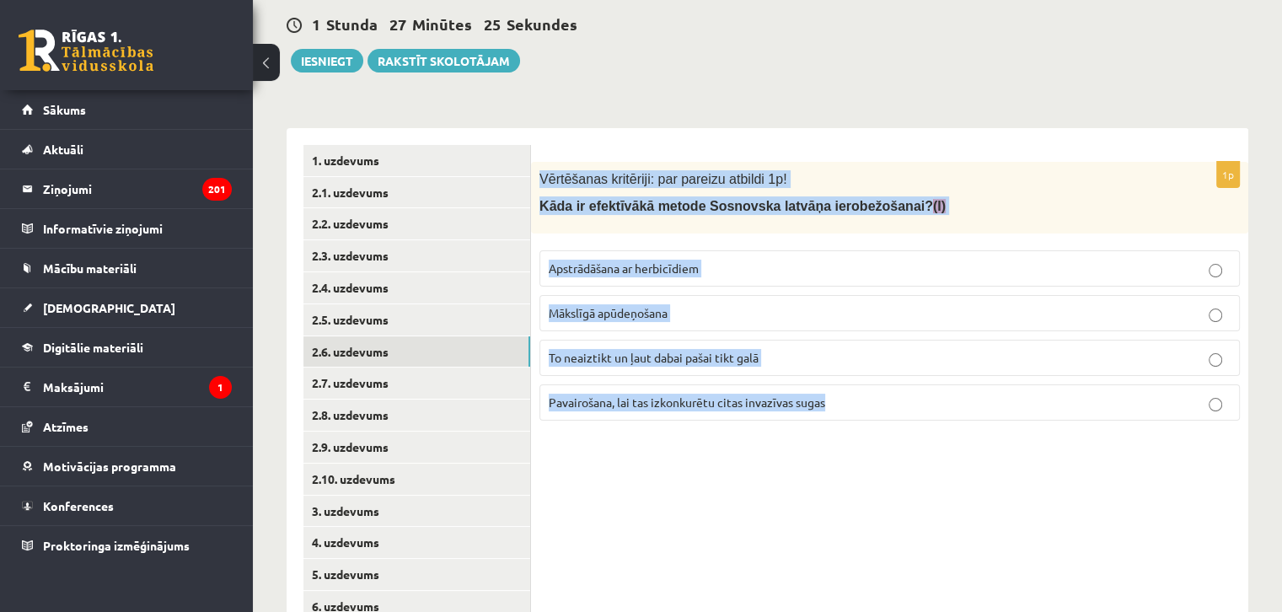
drag, startPoint x: 538, startPoint y: 177, endPoint x: 917, endPoint y: 500, distance: 497.2
click at [923, 502] on div "1p Vērtēšanas kritēriji: par pareizu atbildi 1p! Kāda ir efektīvākā metode Sosn…" at bounding box center [889, 431] width 717 height 607
copy div "Vērtēšanas kritēriji: par pareizu atbildi 1p! Kāda ir efektīvākā metode Sosnovs…"
click at [638, 250] on label "Apstrādāšana ar herbicīdiem" at bounding box center [889, 268] width 700 height 36
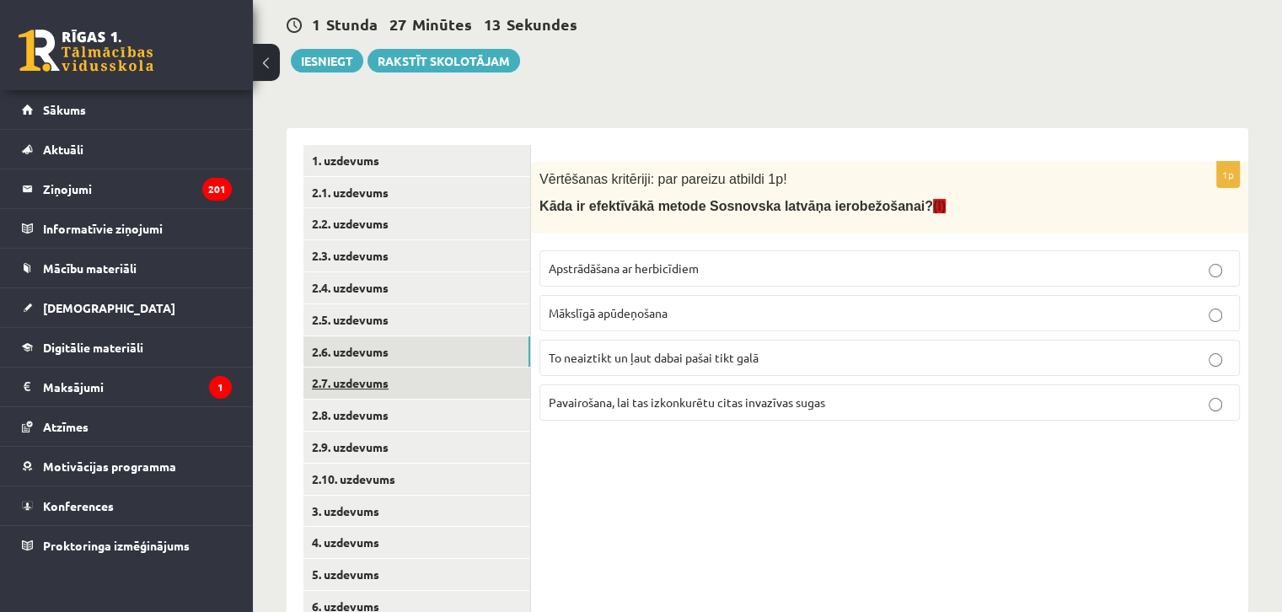
click at [417, 386] on link "2.7. uzdevums" at bounding box center [416, 382] width 227 height 31
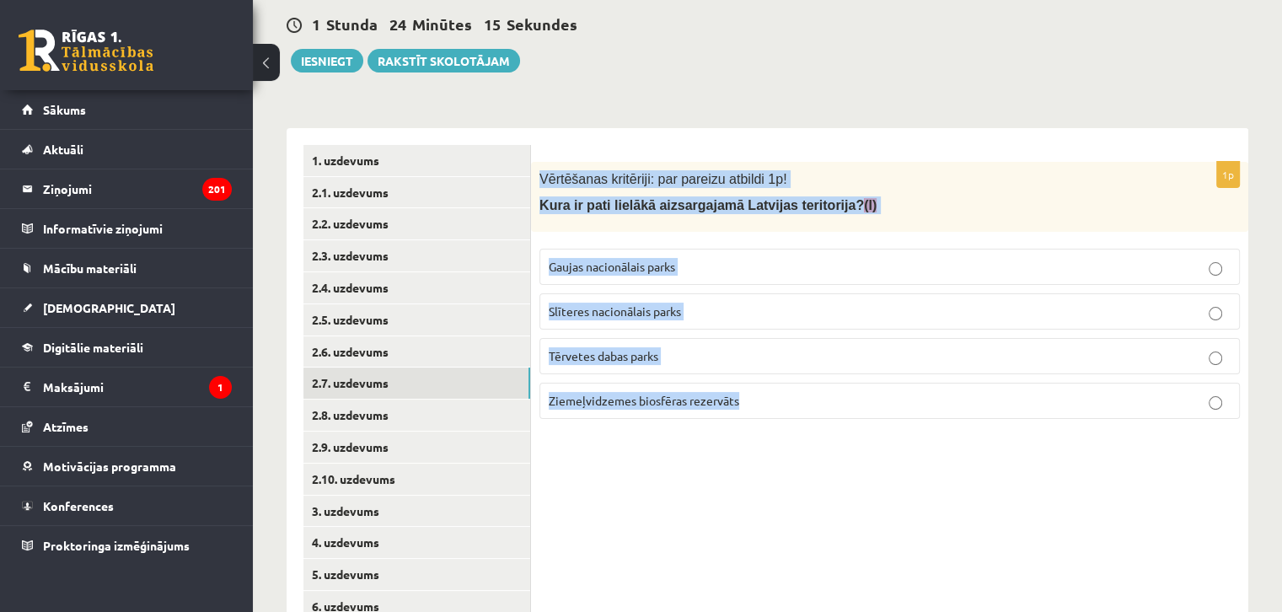
drag, startPoint x: 537, startPoint y: 177, endPoint x: 773, endPoint y: 386, distance: 315.1
click at [1062, 517] on div "1p Vērtēšanas kritēriji: par pareizu atbildi 1p! Kura ir pati lielākā aizsargaj…" at bounding box center [889, 431] width 717 height 607
copy div "Vērtēšanas kritēriji: par pareizu atbildi 1p! Kura ir pati lielākā aizsargajamā…"
click at [586, 392] on p "Ziemeļvidzemes biosfēras rezervāts" at bounding box center [889, 401] width 682 height 18
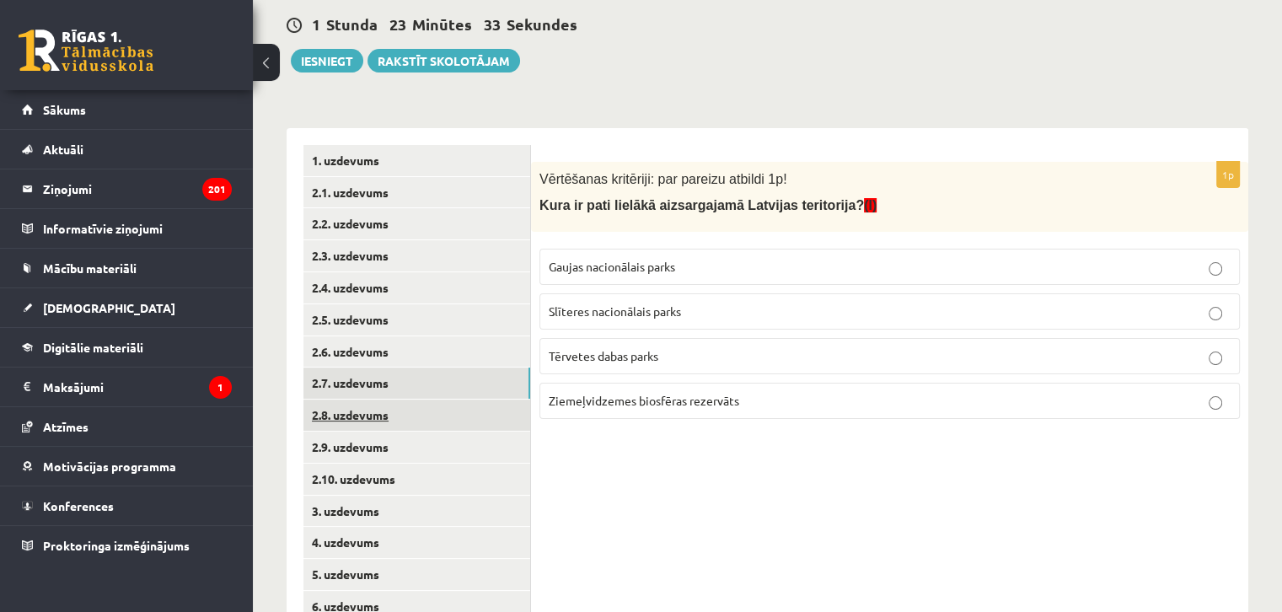
click at [403, 418] on link "2.8. uzdevums" at bounding box center [416, 414] width 227 height 31
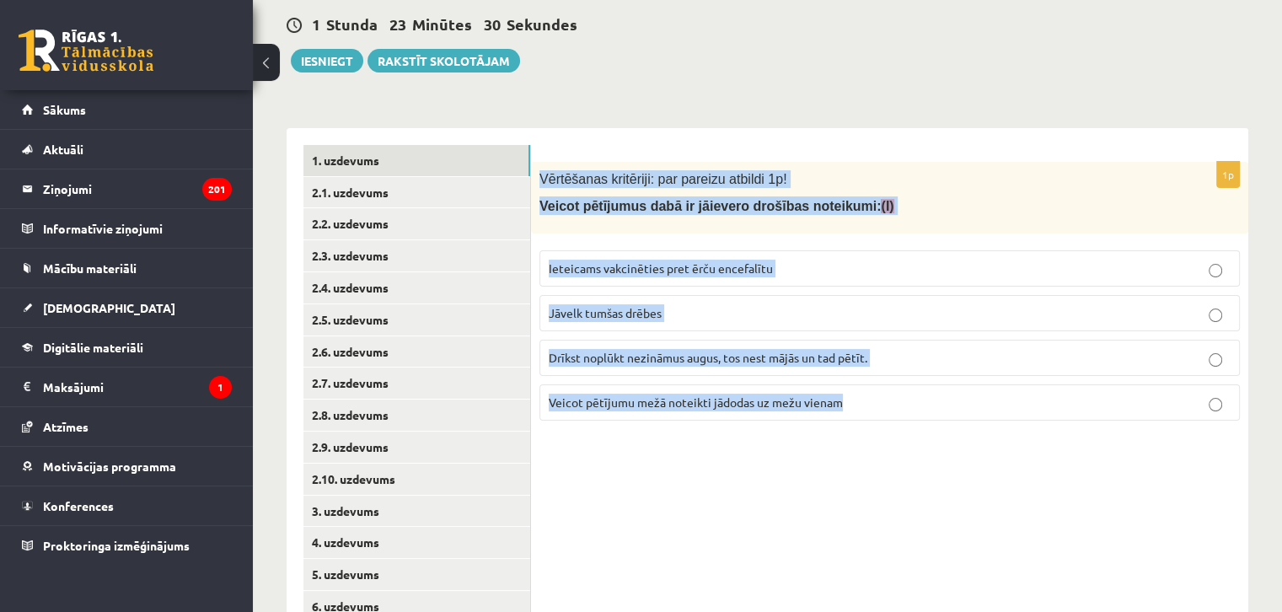
drag, startPoint x: 543, startPoint y: 176, endPoint x: 937, endPoint y: 444, distance: 476.7
click at [954, 453] on div "1p Vērtēšanas kritēriji: par pareizu atbildi 1p! Veicot pētījumus dabā ir jāiev…" at bounding box center [889, 431] width 717 height 607
copy div "Vērtēšanas kritēriji: par pareizu atbildi 1p! Veicot pētījumus dabā ir jāievero…"
click at [590, 284] on label "Ieteicams vakcinēties pret ērču encefalītu" at bounding box center [889, 268] width 700 height 36
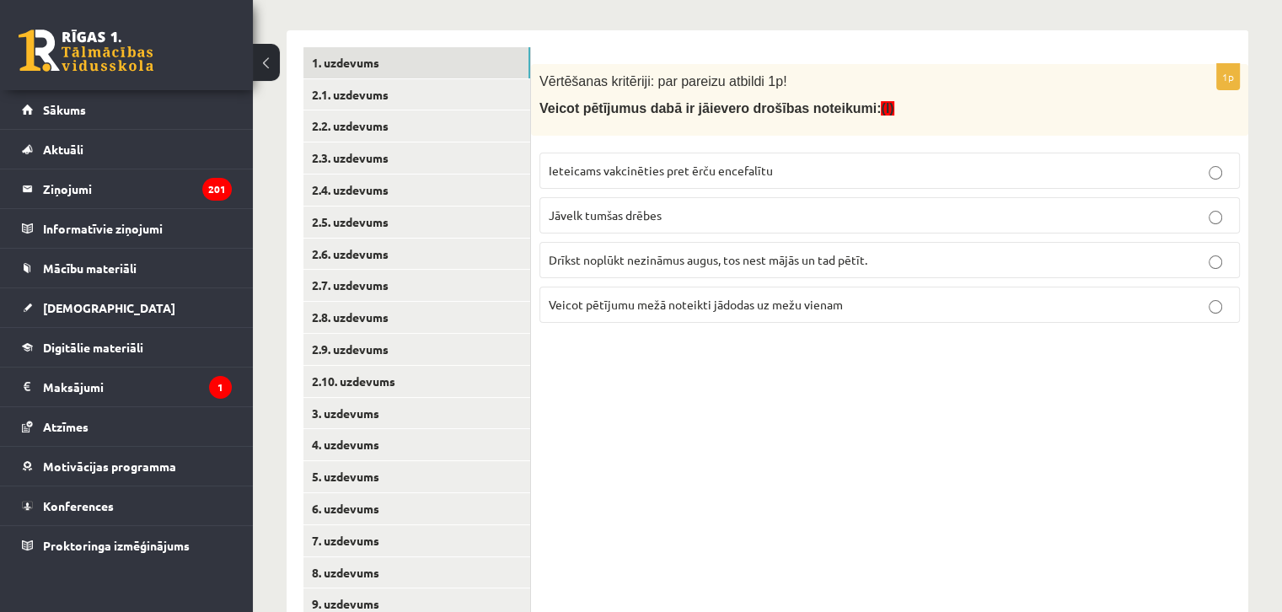
scroll to position [259, 0]
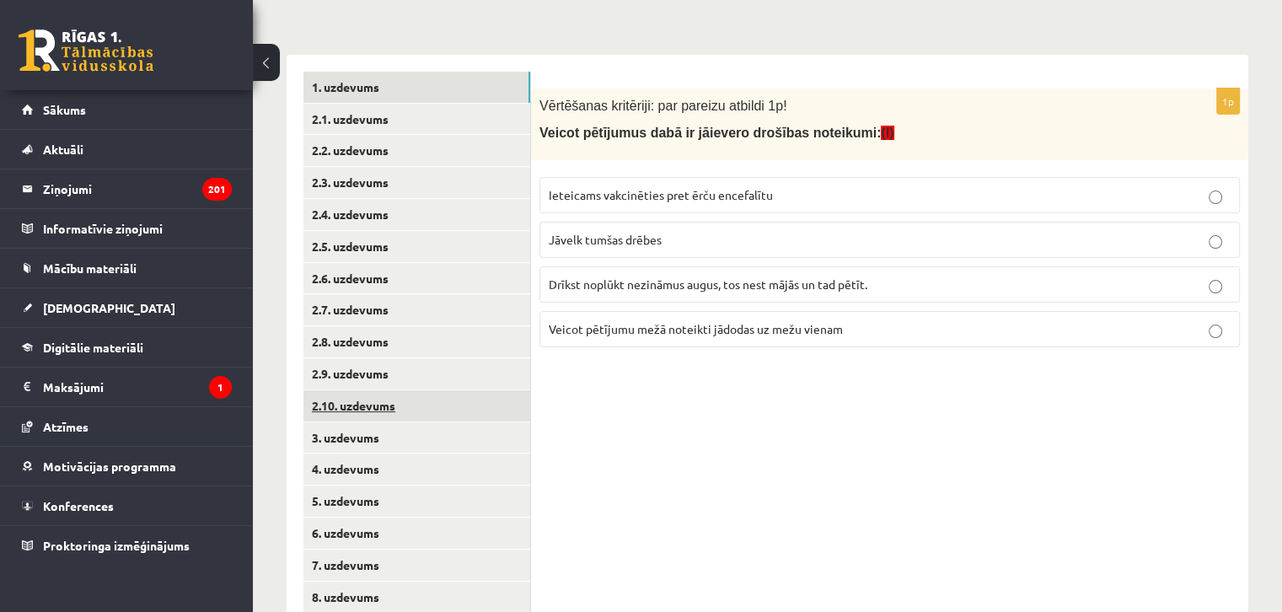
click at [440, 398] on link "2.10. uzdevums" at bounding box center [416, 405] width 227 height 31
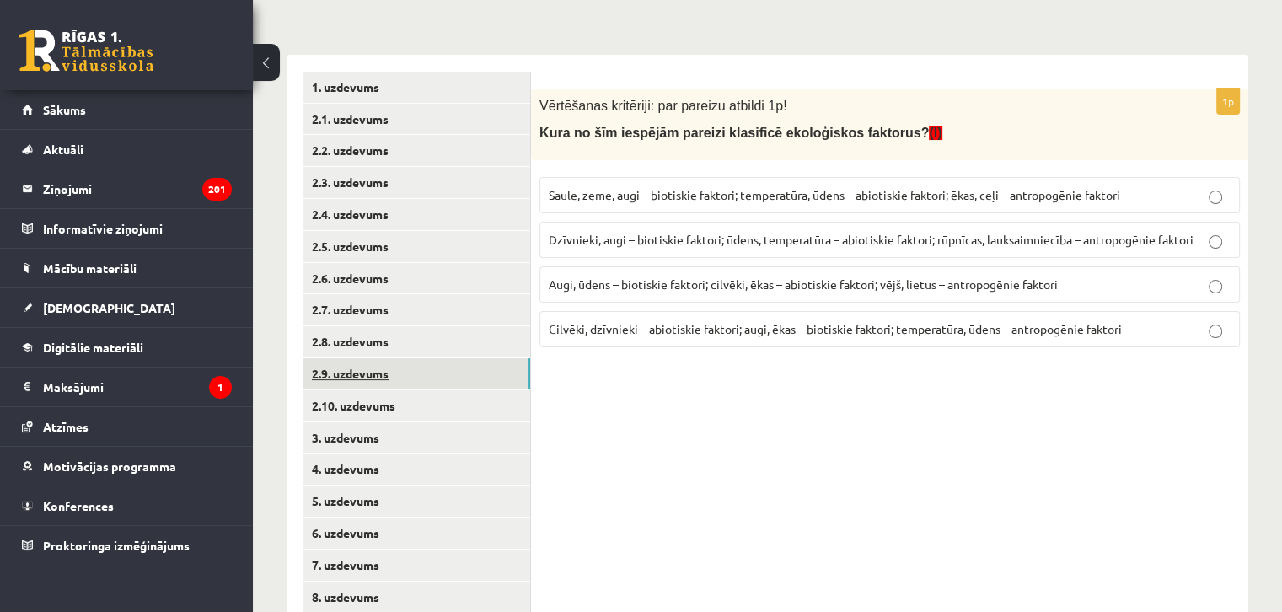
click at [434, 382] on link "2.9. uzdevums" at bounding box center [416, 373] width 227 height 31
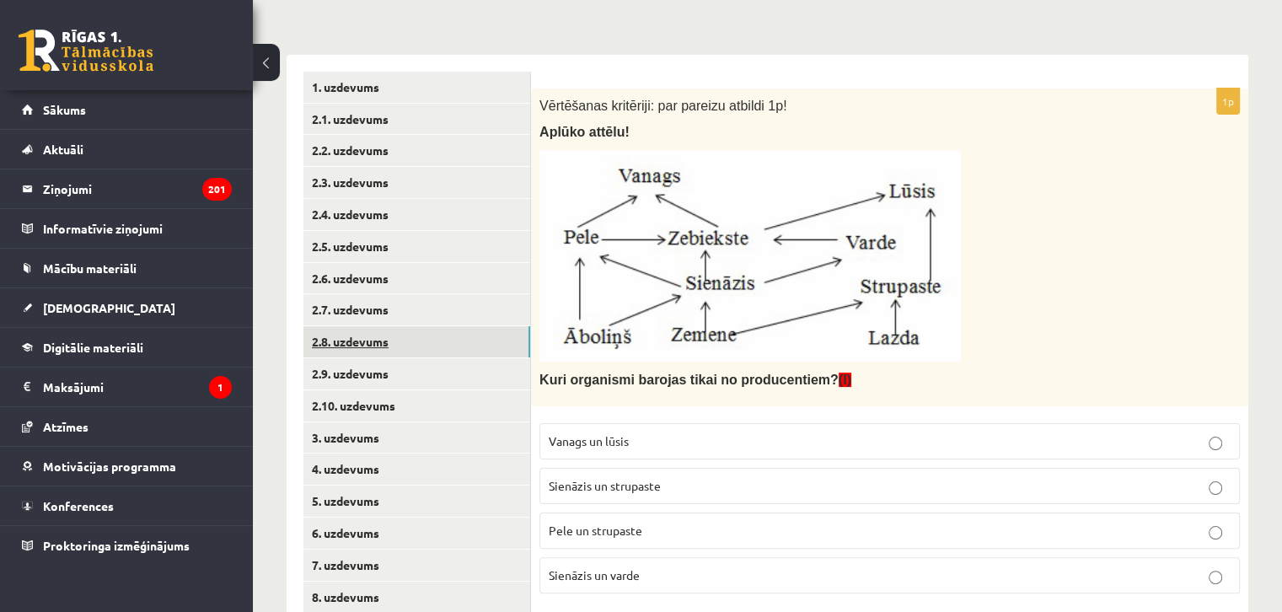
click at [438, 353] on link "2.8. uzdevums" at bounding box center [416, 341] width 227 height 31
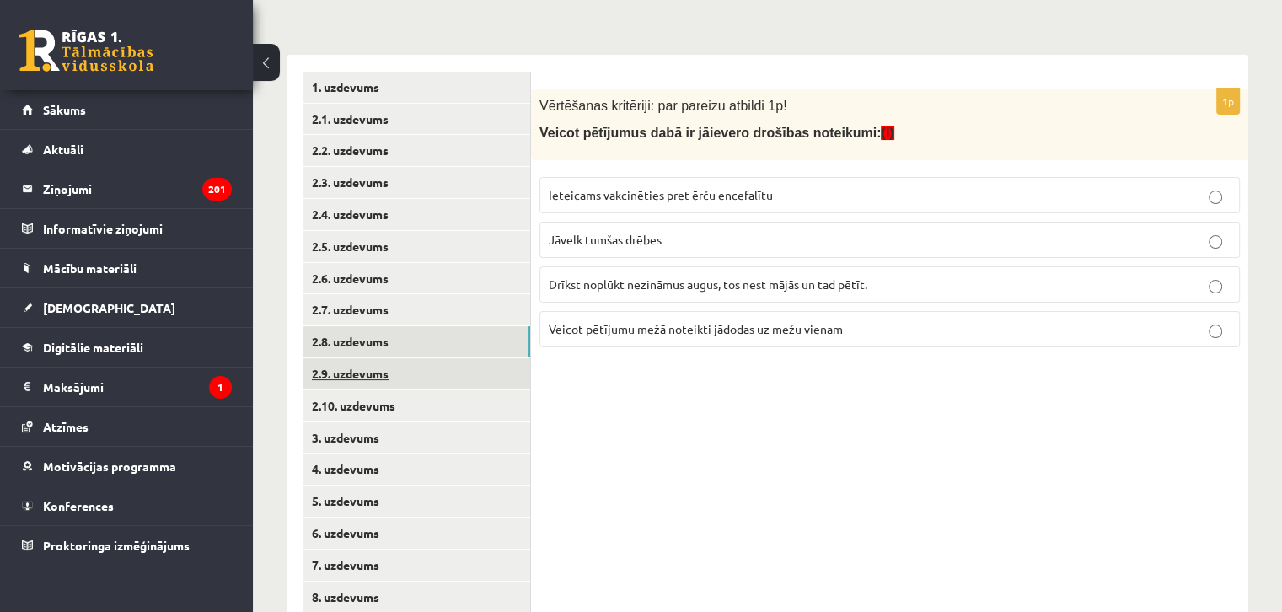
click at [420, 382] on link "2.9. uzdevums" at bounding box center [416, 373] width 227 height 31
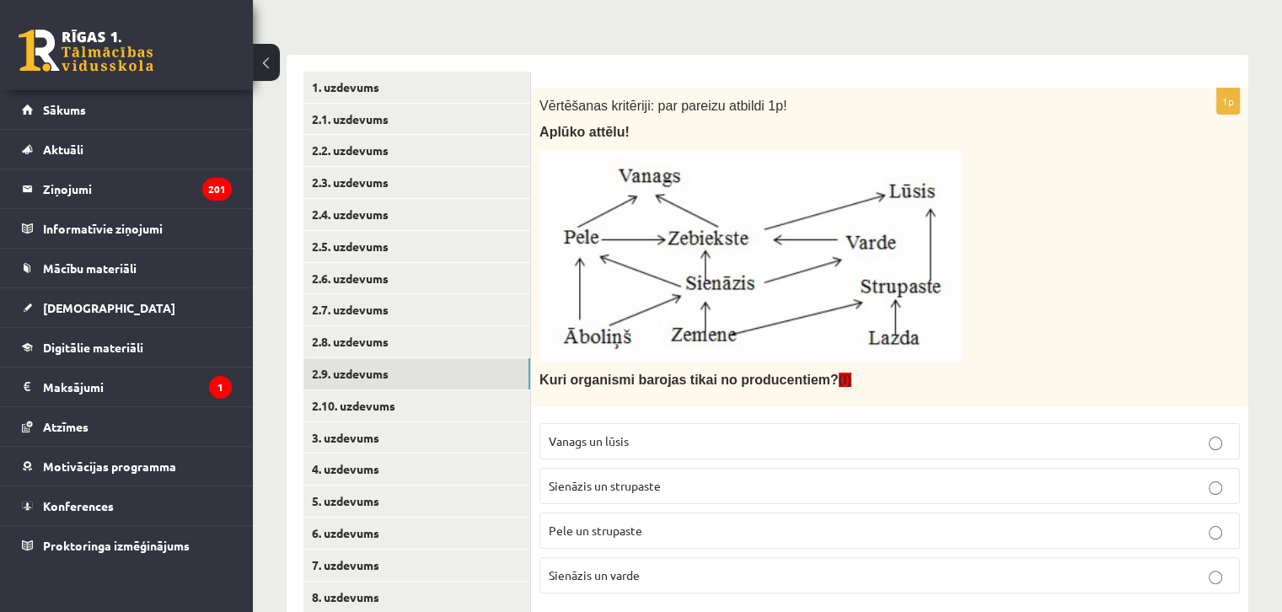
click at [1016, 230] on p at bounding box center [847, 255] width 616 height 211
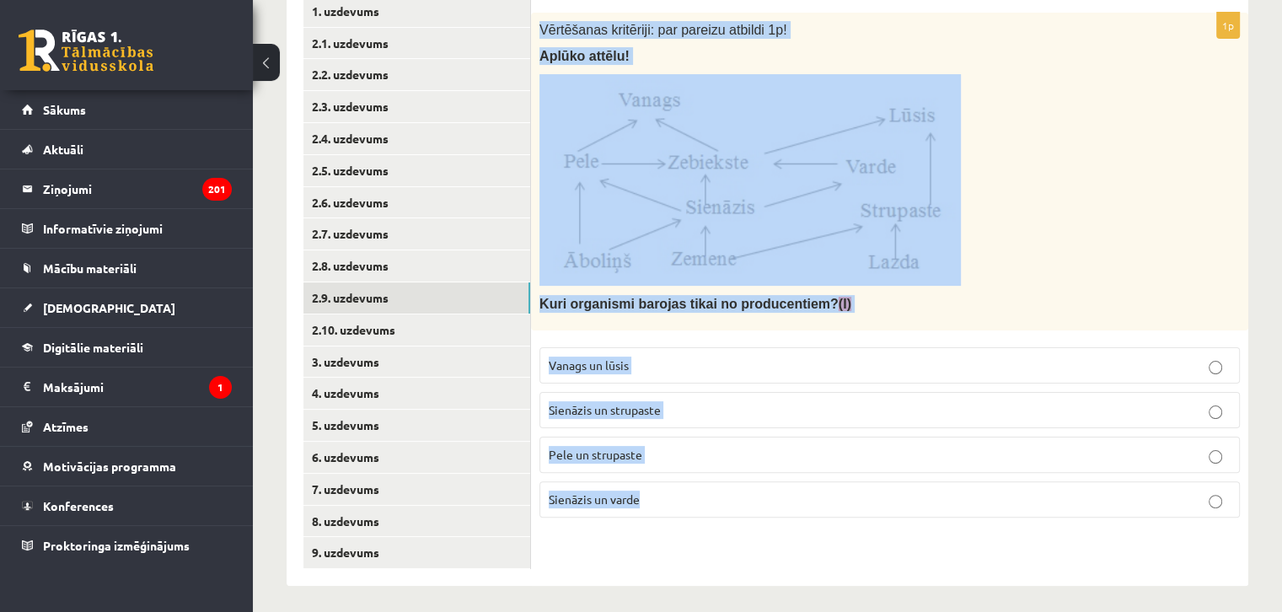
scroll to position [343, 0]
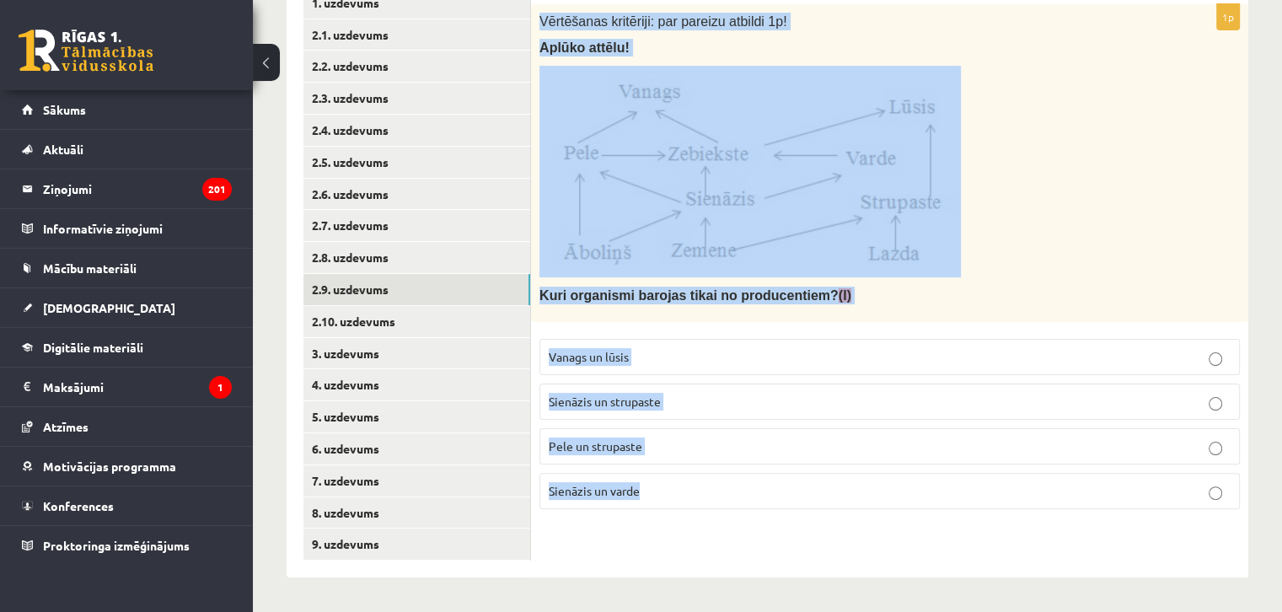
drag, startPoint x: 541, startPoint y: 101, endPoint x: 910, endPoint y: 615, distance: 632.7
copy div "Vērtēšanas kritēriji: par pareizu atbildi 1p! Aplūko attēlu! Kuri organismi bar…"
click at [607, 399] on span "Sienāzis un strupaste" at bounding box center [604, 400] width 112 height 15
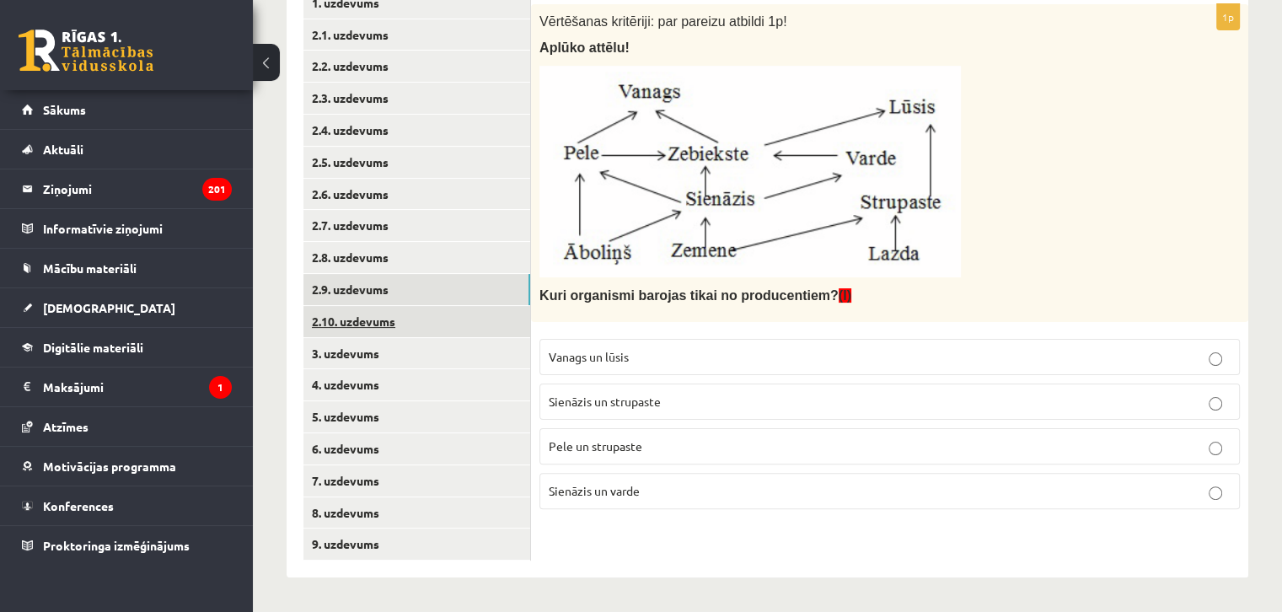
click at [366, 328] on link "2.10. uzdevums" at bounding box center [416, 321] width 227 height 31
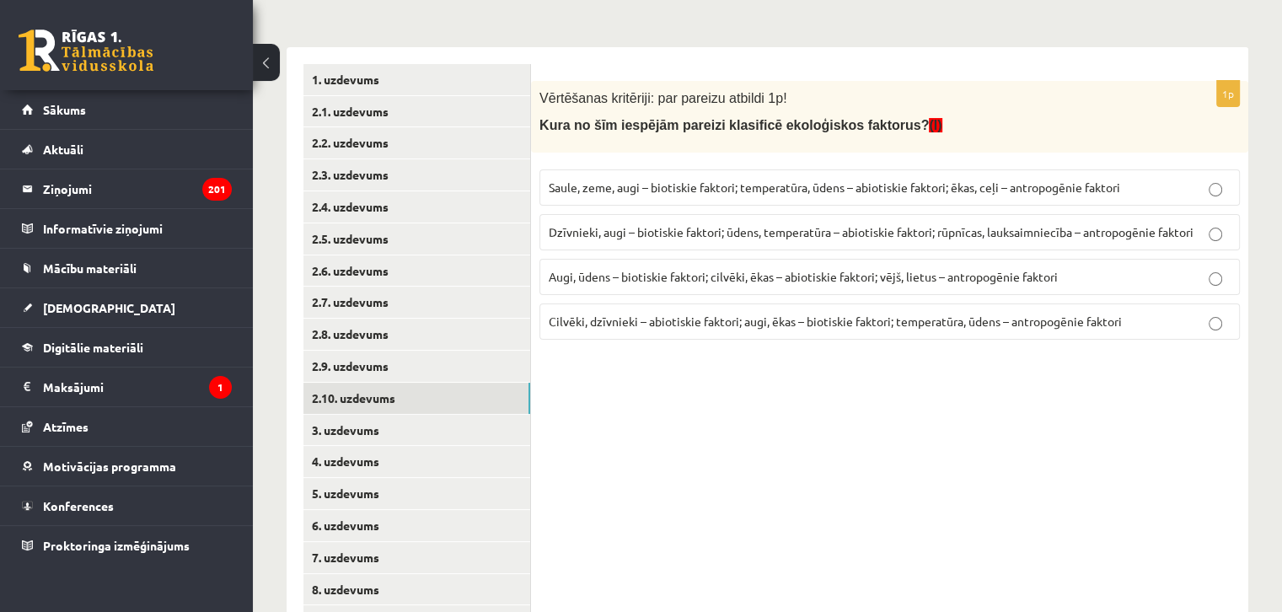
scroll to position [174, 0]
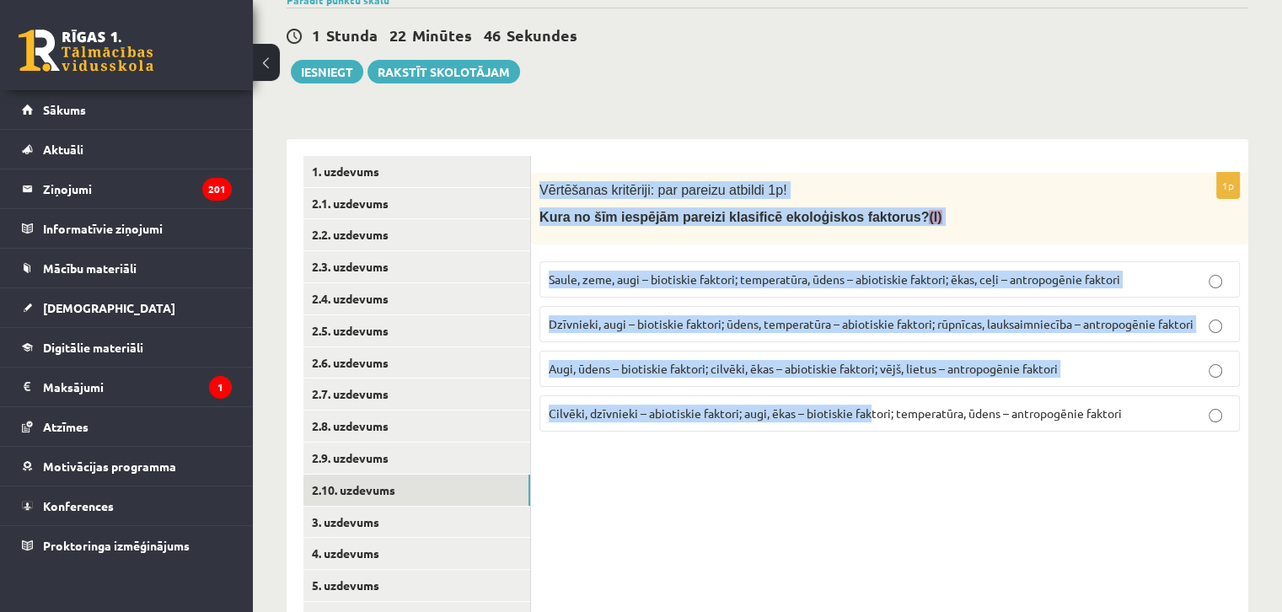
drag, startPoint x: 536, startPoint y: 191, endPoint x: 873, endPoint y: 474, distance: 440.1
click at [873, 474] on div "1p Vērtēšanas kritēriji: par pareizu atbildi 1p! Kura no šīm iespējām pareizi k…" at bounding box center [889, 442] width 717 height 607
drag, startPoint x: 684, startPoint y: 131, endPoint x: 618, endPoint y: 158, distance: 72.1
click at [683, 130] on div "**********" at bounding box center [766, 433] width 961 height 623
click at [874, 239] on div "Vērtēšanas kritēriji: par pareizu atbildi 1p! Kura no šīm iespējām pareizi klas…" at bounding box center [889, 209] width 717 height 72
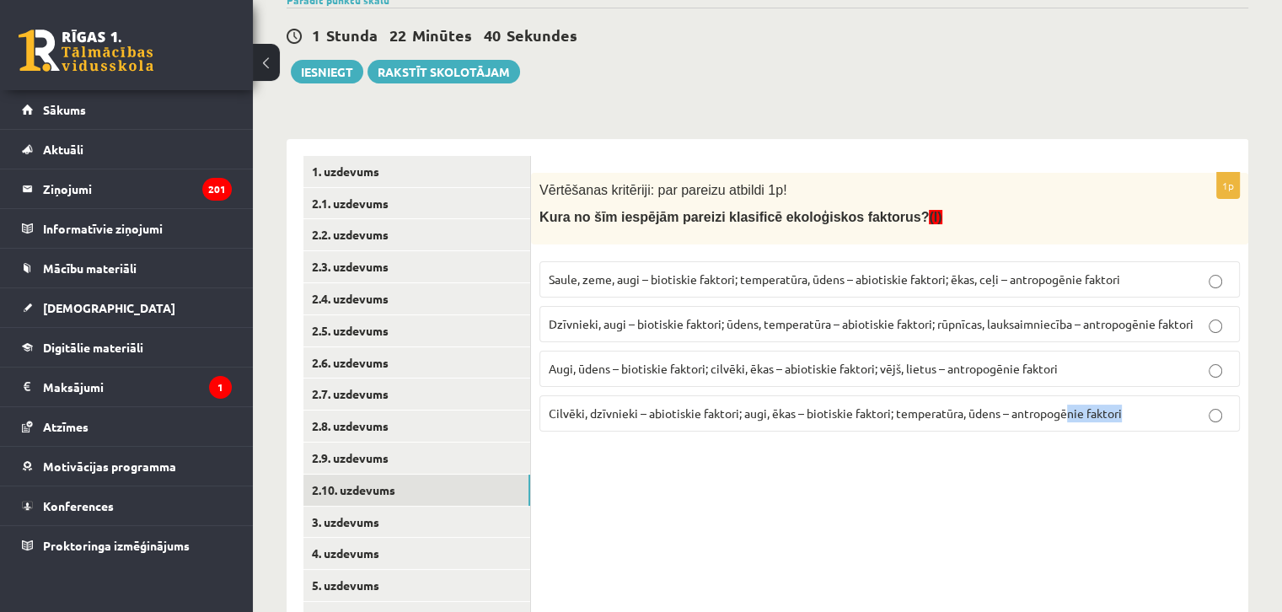
drag, startPoint x: 1127, startPoint y: 406, endPoint x: 1072, endPoint y: 409, distance: 55.7
click at [1072, 409] on p "Cilvēki, dzīvnieki – abiotiskie faktori; augi, ēkas – biotiskie faktori; temper…" at bounding box center [889, 413] width 682 height 18
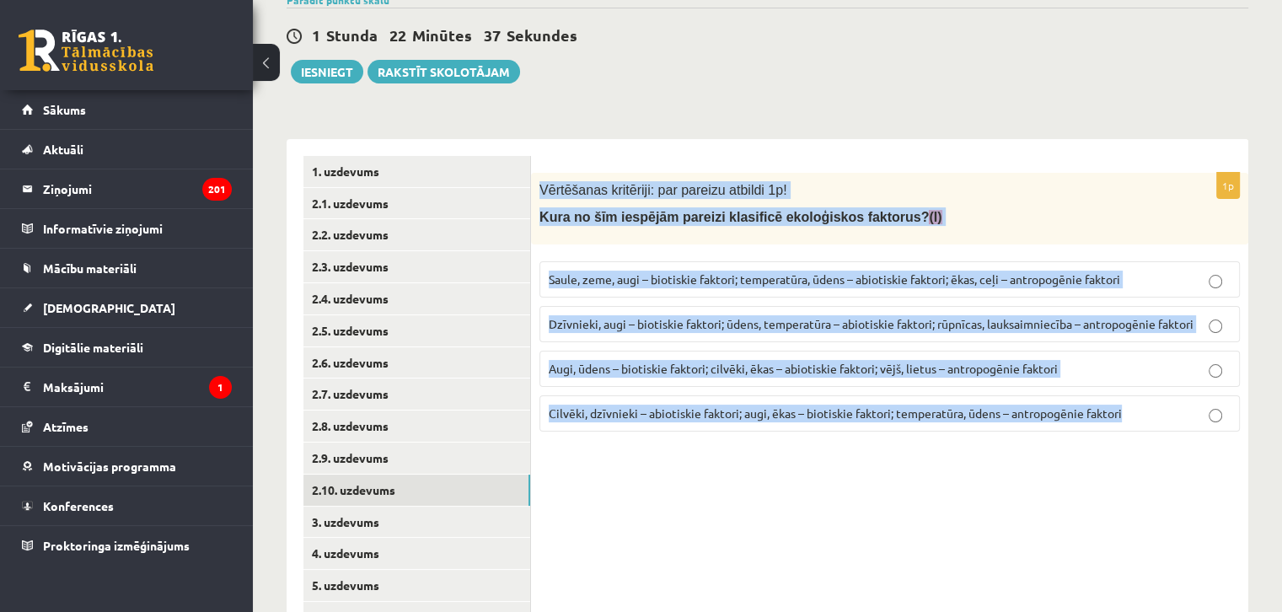
drag, startPoint x: 535, startPoint y: 191, endPoint x: 1139, endPoint y: 468, distance: 664.3
click at [1139, 468] on div "1p Vērtēšanas kritēriji: par pareizu atbildi 1p! Kura no šīm iespējām pareizi k…" at bounding box center [889, 442] width 717 height 607
copy div "Vērtēšanas kritēriji: par pareizu atbildi 1p! Kura no šīm iespējām pareizi klas…"
click at [631, 322] on span "Dzīvnieki, augi – biotiskie faktori; ūdens, temperatūra – abiotiskie faktori; r…" at bounding box center [870, 323] width 645 height 15
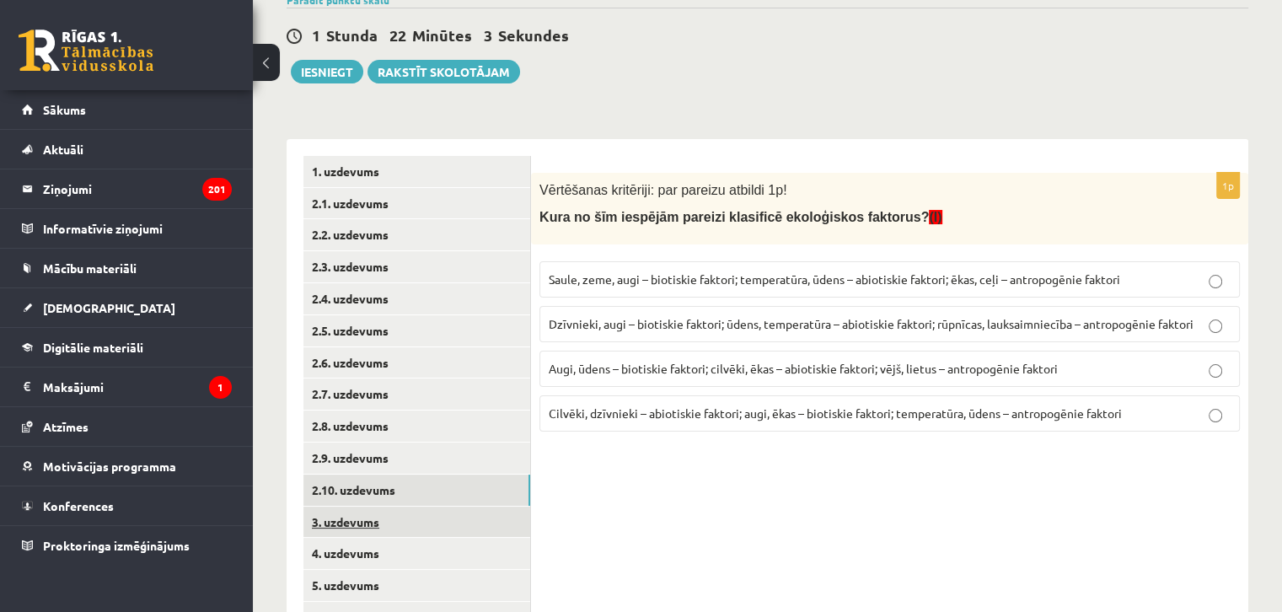
click at [356, 526] on link "3. uzdevums" at bounding box center [416, 521] width 227 height 31
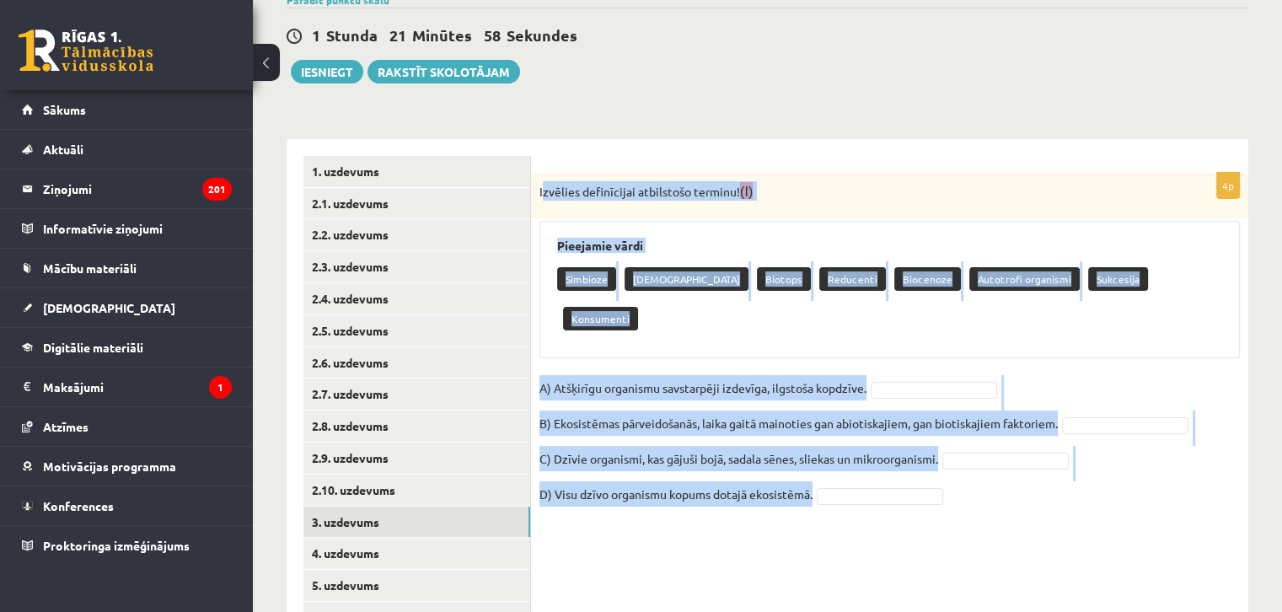
drag, startPoint x: 543, startPoint y: 190, endPoint x: 1105, endPoint y: 484, distance: 634.7
click at [1105, 484] on form "4p Izvēlies definīcijai atbilstošo terminu! (I) Pieejamie vārdi Simbioze Neitrā…" at bounding box center [889, 340] width 683 height 369
copy div "zvēlies definīcijai atbilstošo terminu! (I) Pieejamie vārdi Simbioze Neitrālism…"
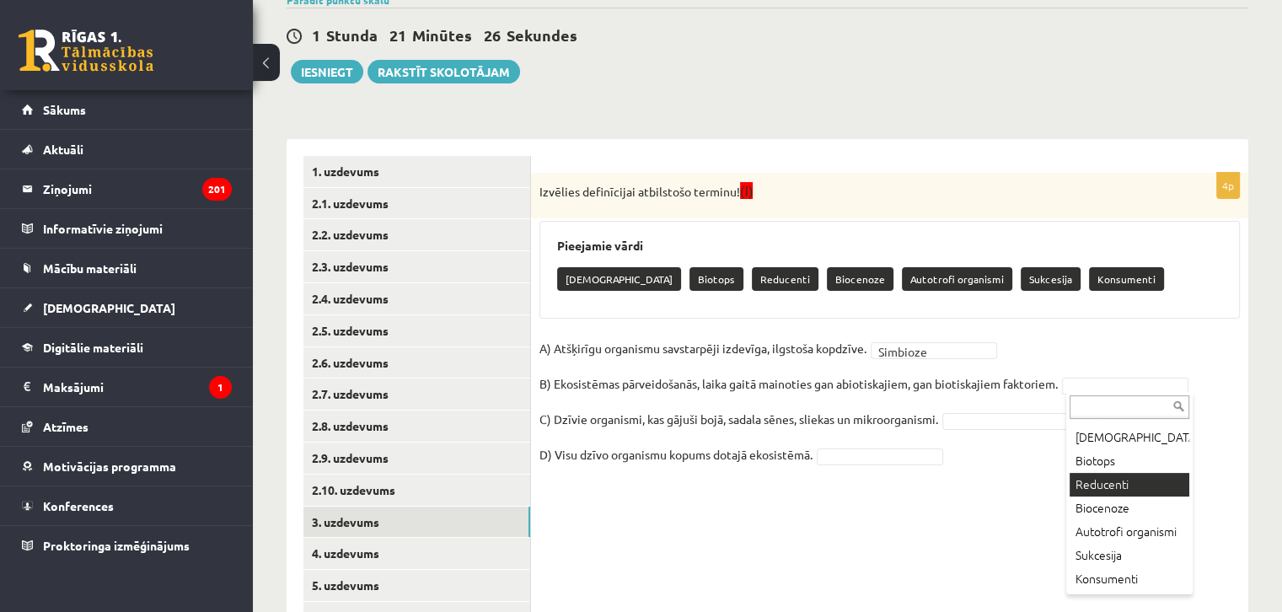
scroll to position [37, 0]
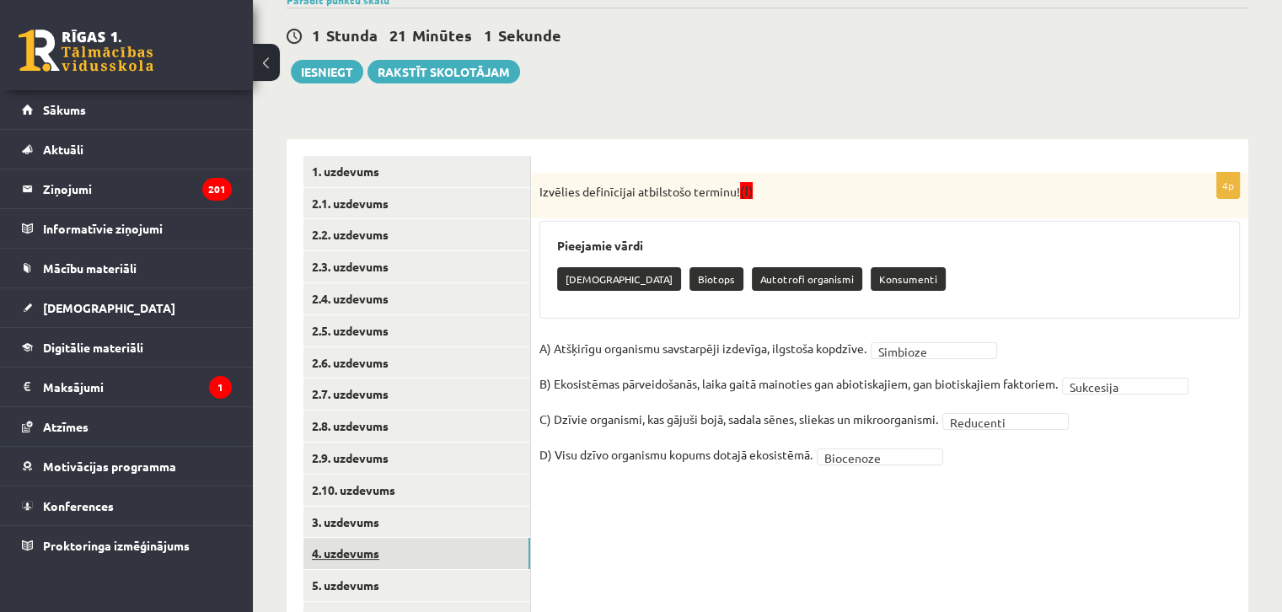
click at [429, 542] on link "4. uzdevums" at bounding box center [416, 553] width 227 height 31
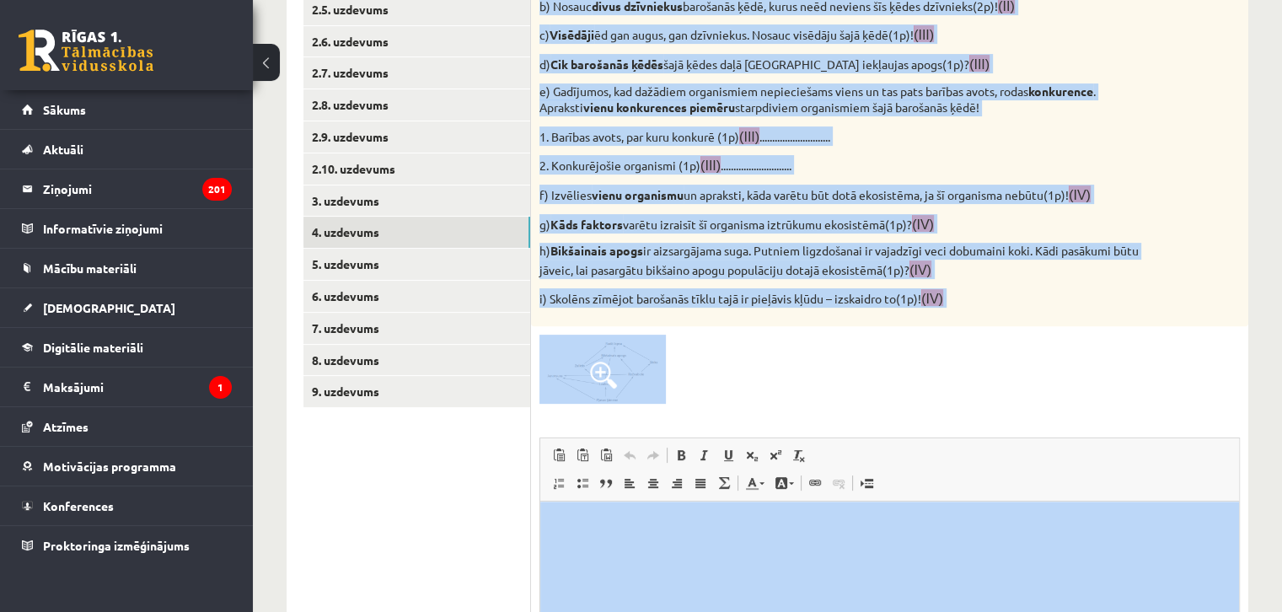
scroll to position [720, 0]
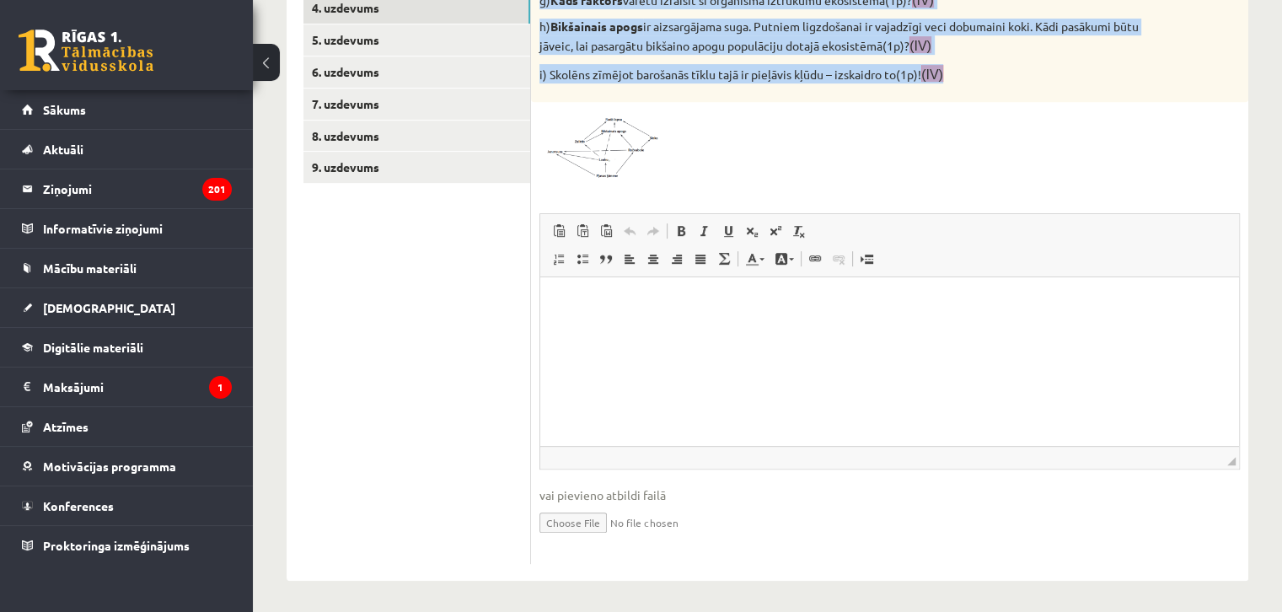
drag, startPoint x: 533, startPoint y: 190, endPoint x: 991, endPoint y: 77, distance: 471.2
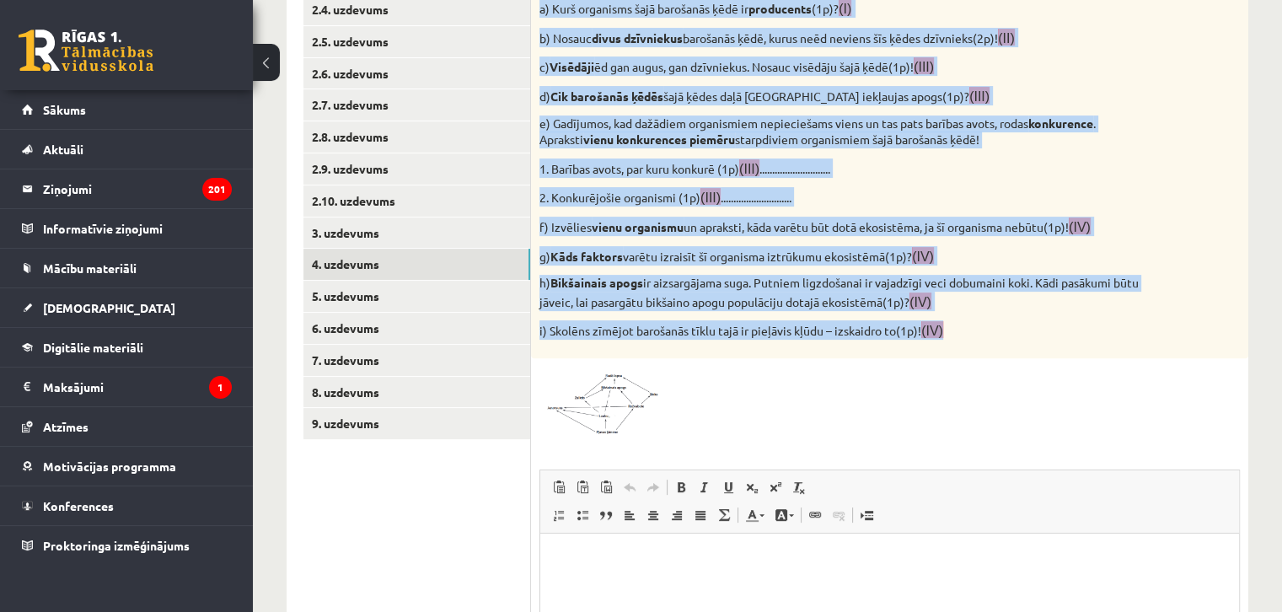
scroll to position [467, 0]
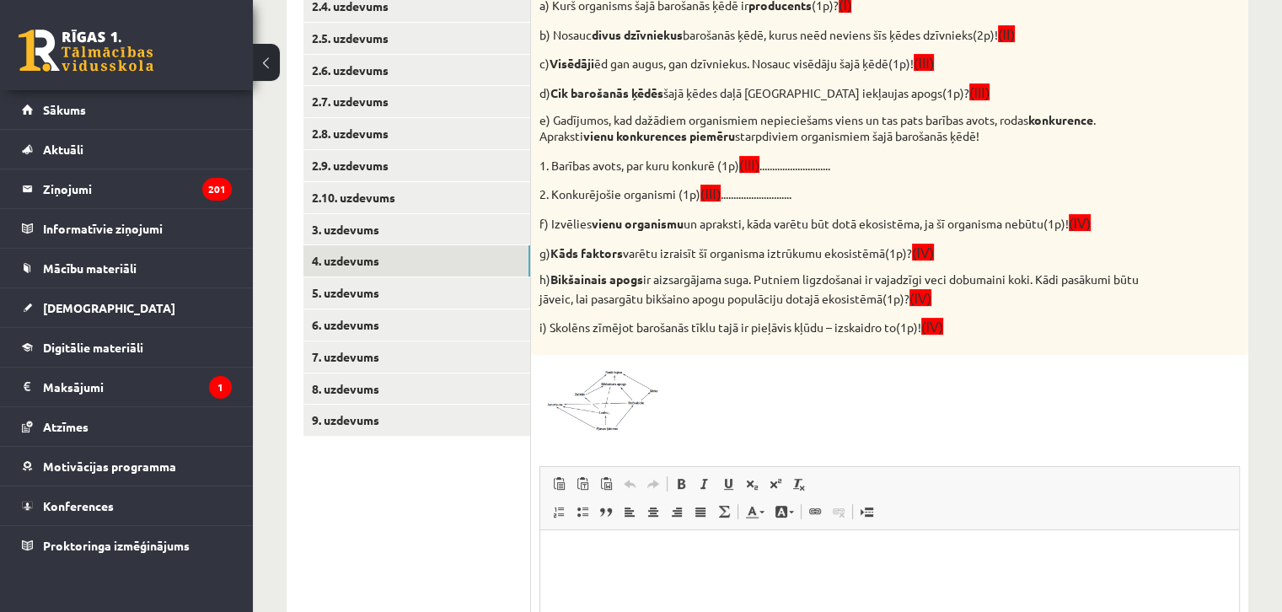
click at [788, 391] on div at bounding box center [889, 397] width 700 height 69
click at [617, 393] on img at bounding box center [602, 397] width 126 height 69
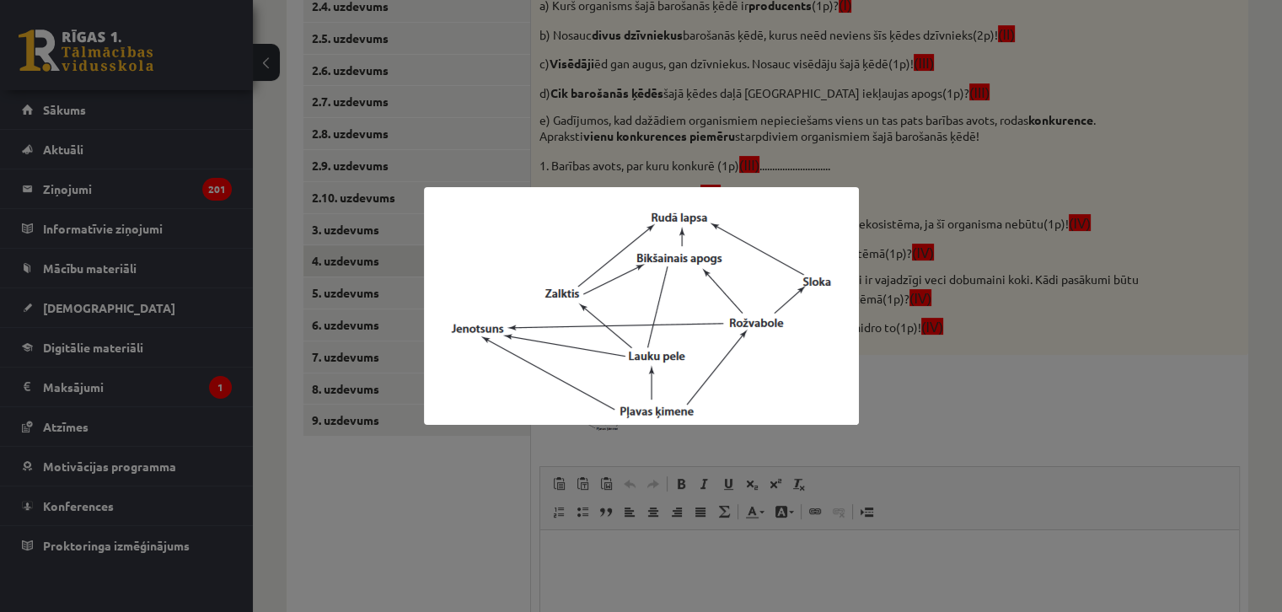
click at [968, 392] on div at bounding box center [641, 306] width 1282 height 612
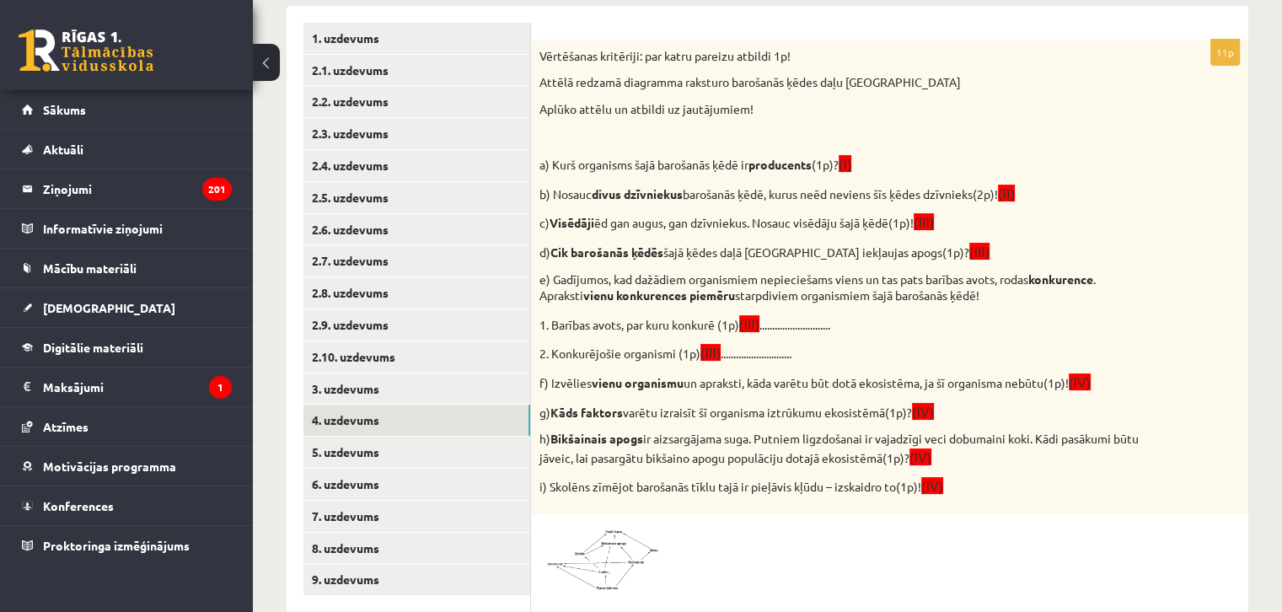
scroll to position [298, 0]
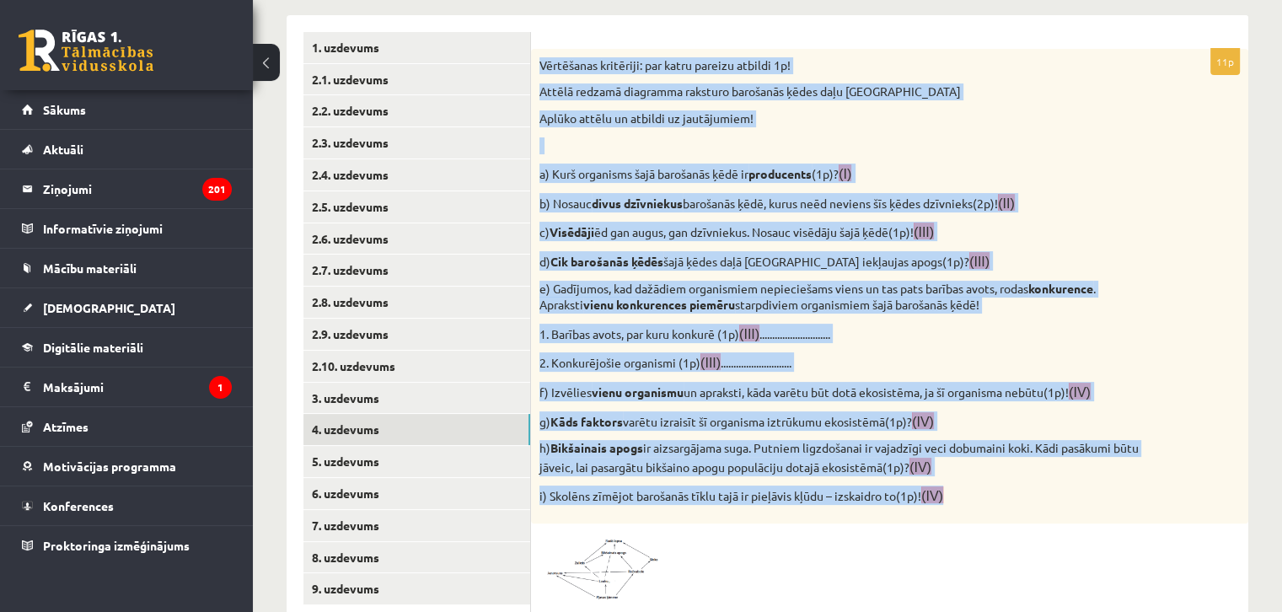
drag, startPoint x: 534, startPoint y: 68, endPoint x: 1156, endPoint y: 503, distance: 758.7
click at [1156, 503] on div "Vērtēšanas kritēriji: par katru pareizu atbildi 1p! Attēlā redzamā diagramma ra…" at bounding box center [889, 286] width 717 height 474
click at [1225, 405] on div "Vērtēšanas kritēriji: par katru pareizu atbildi 1p! Attēlā redzamā diagramma ra…" at bounding box center [889, 286] width 717 height 474
click at [656, 575] on img at bounding box center [602, 566] width 126 height 69
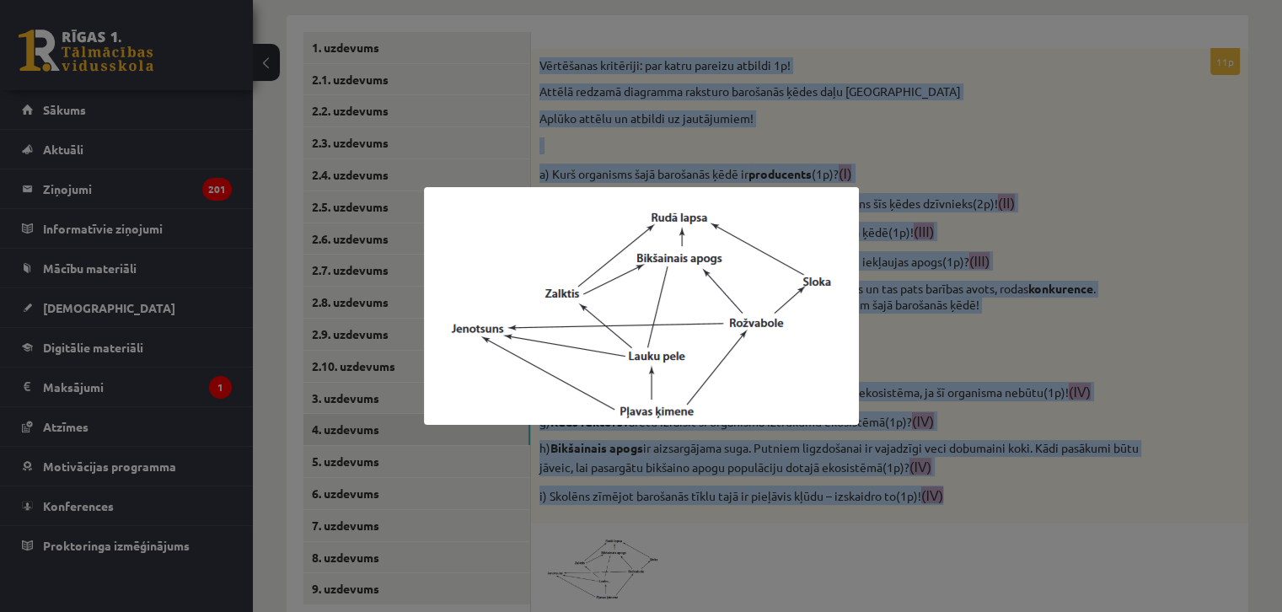
click at [718, 318] on img at bounding box center [641, 306] width 435 height 238
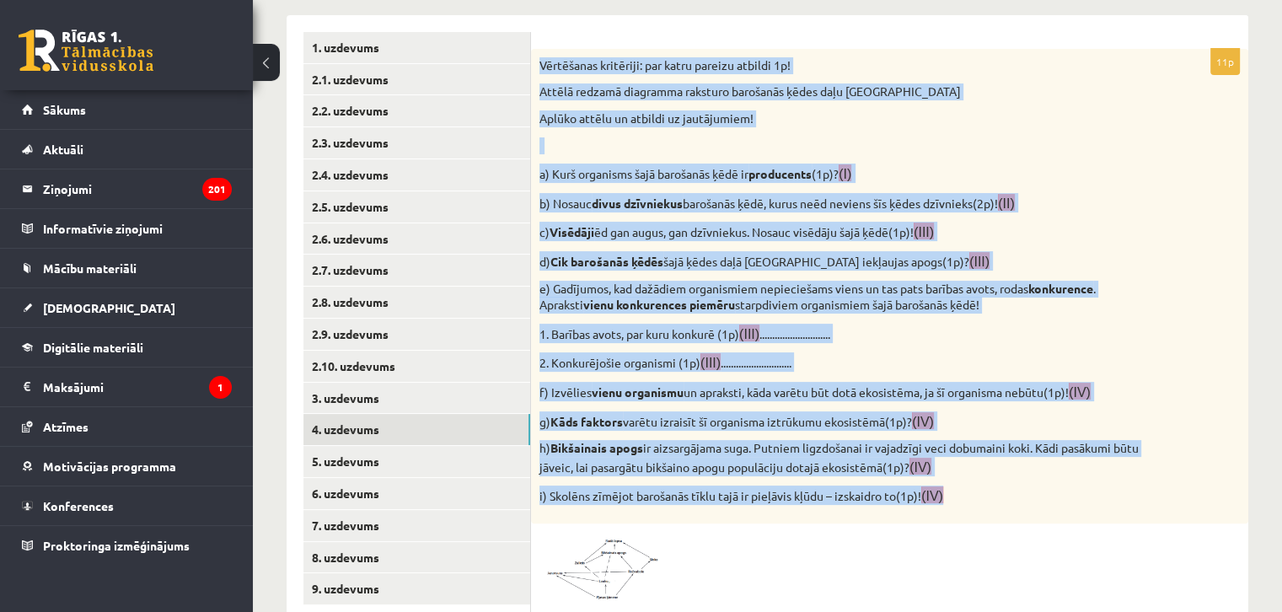
click at [660, 590] on img at bounding box center [602, 566] width 126 height 69
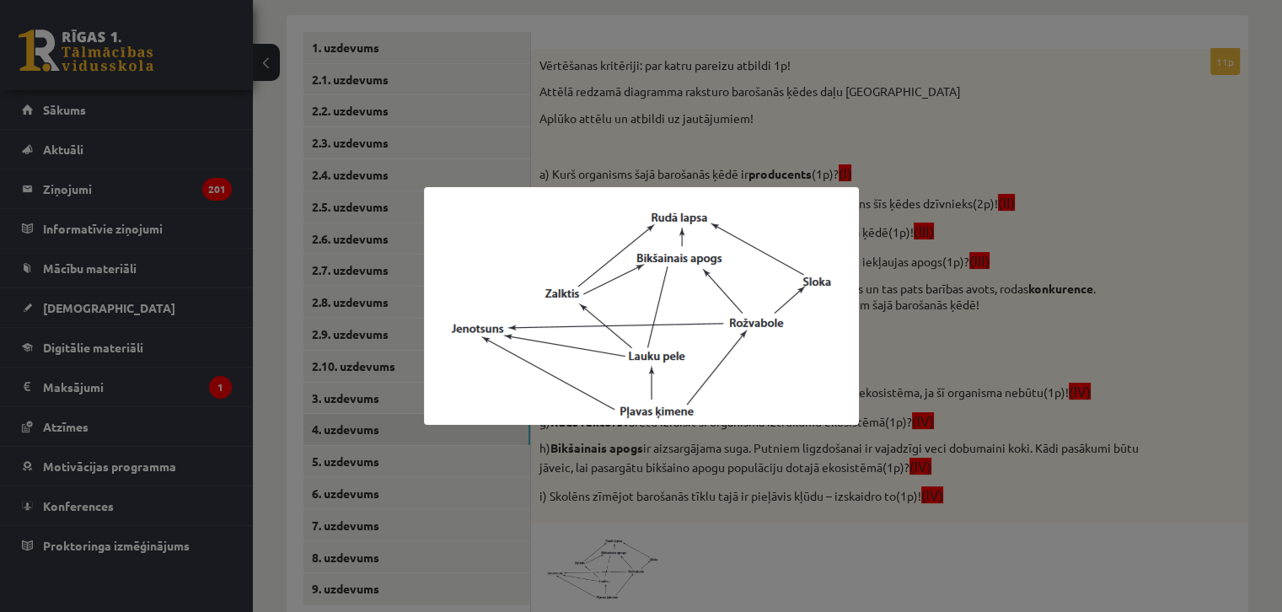
click at [671, 556] on div at bounding box center [641, 306] width 1282 height 612
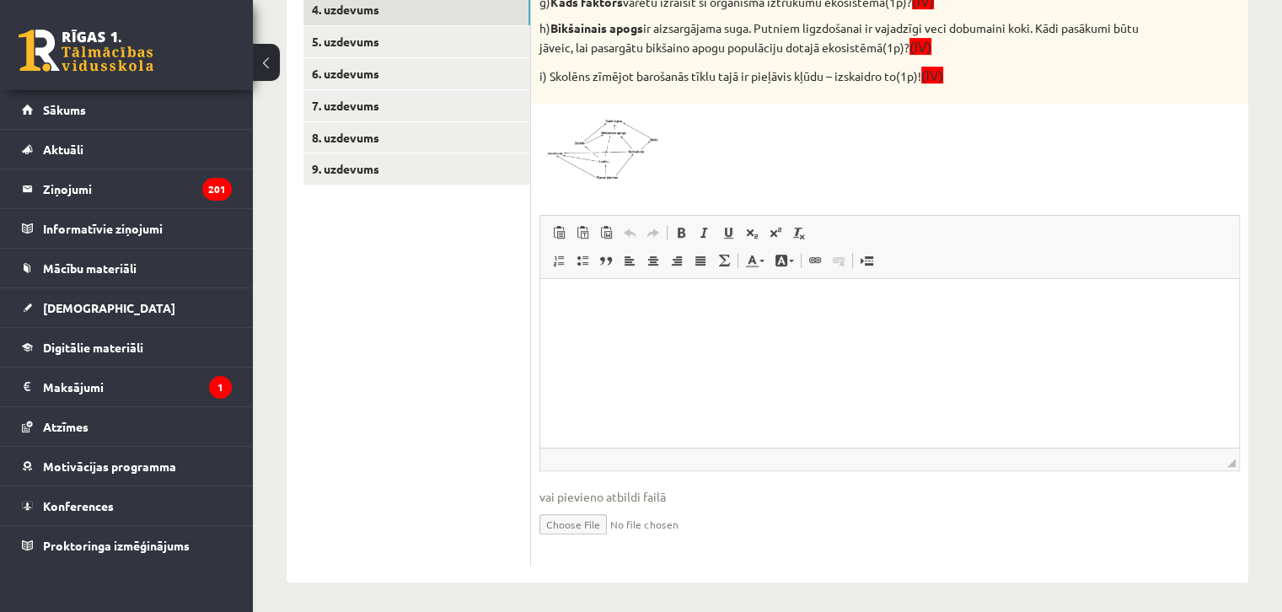
scroll to position [720, 0]
click at [734, 328] on html at bounding box center [889, 301] width 698 height 51
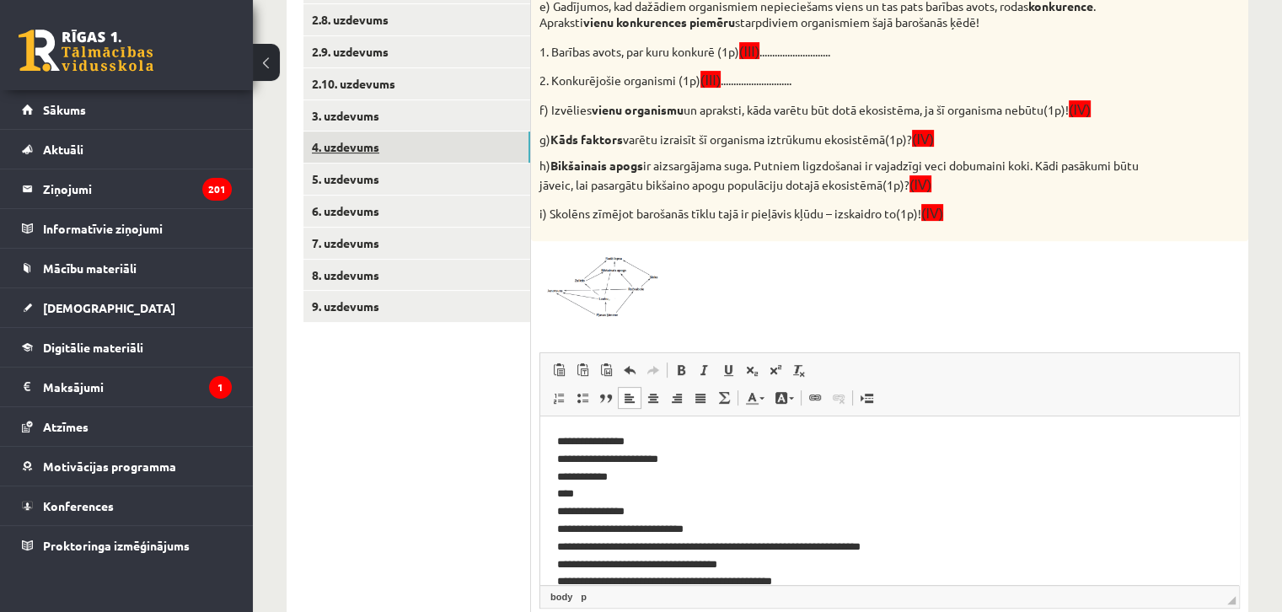
scroll to position [467, 0]
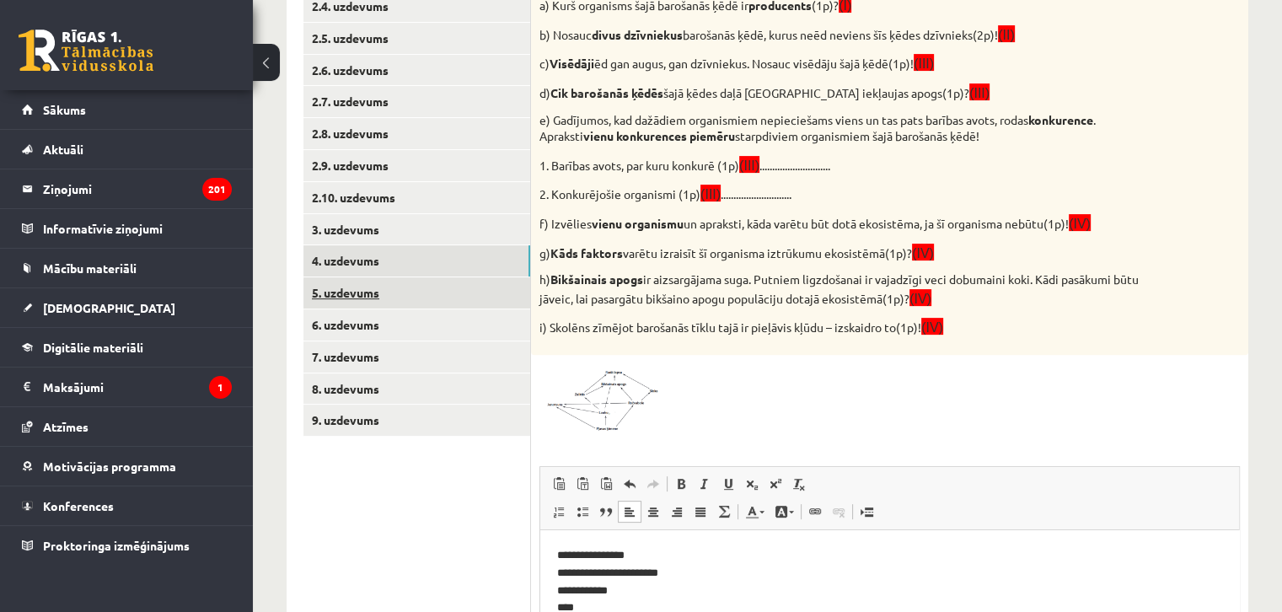
click at [436, 281] on link "5. uzdevums" at bounding box center [416, 292] width 227 height 31
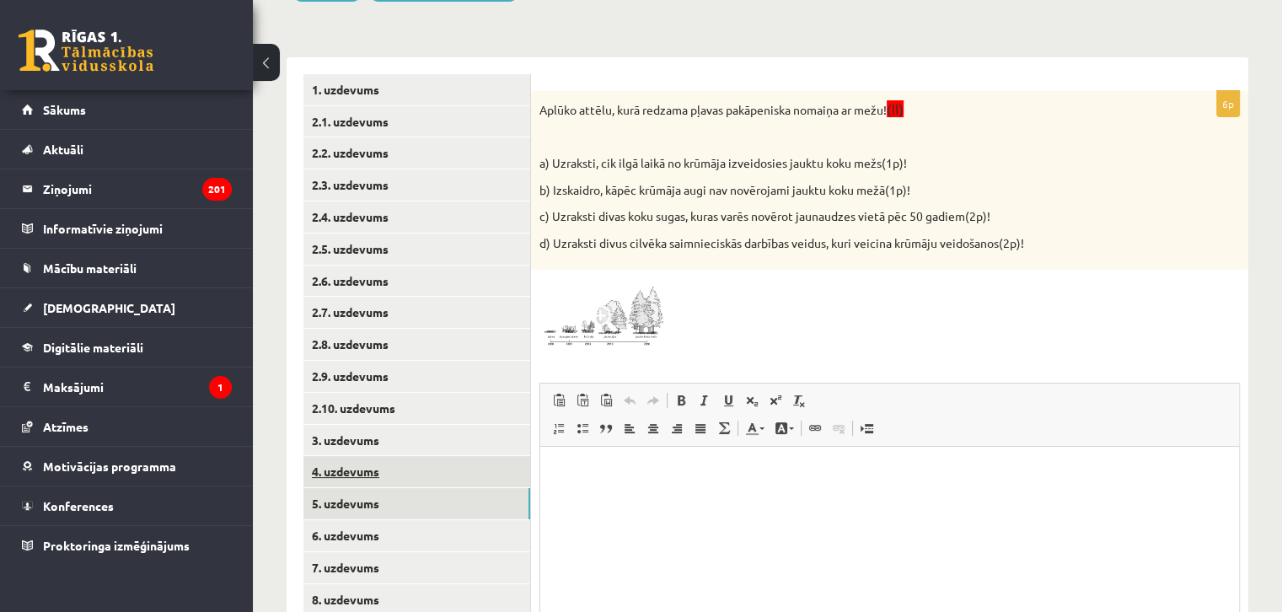
scroll to position [259, 0]
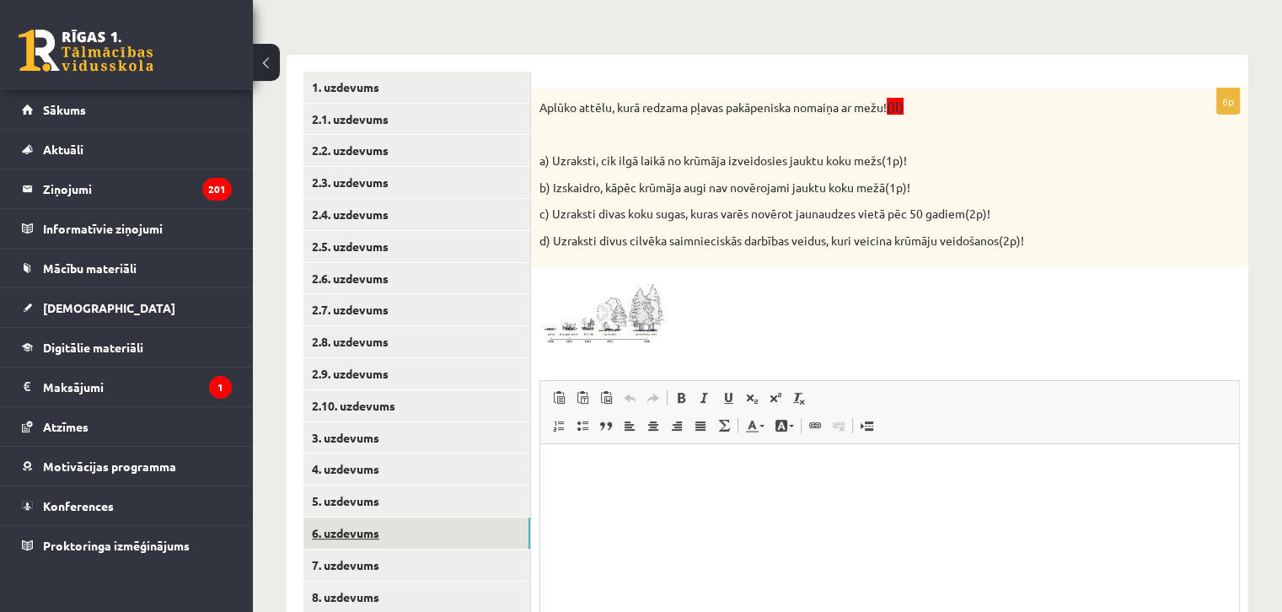
click at [422, 520] on link "6. uzdevums" at bounding box center [416, 532] width 227 height 31
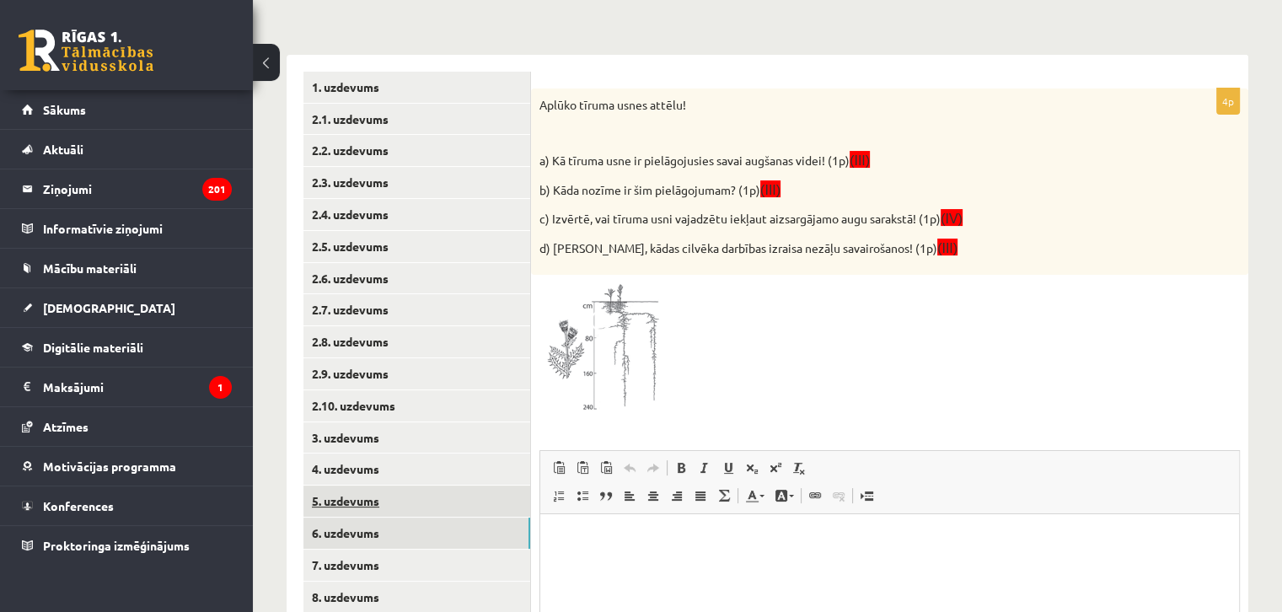
scroll to position [0, 0]
click at [412, 505] on link "5. uzdevums" at bounding box center [416, 500] width 227 height 31
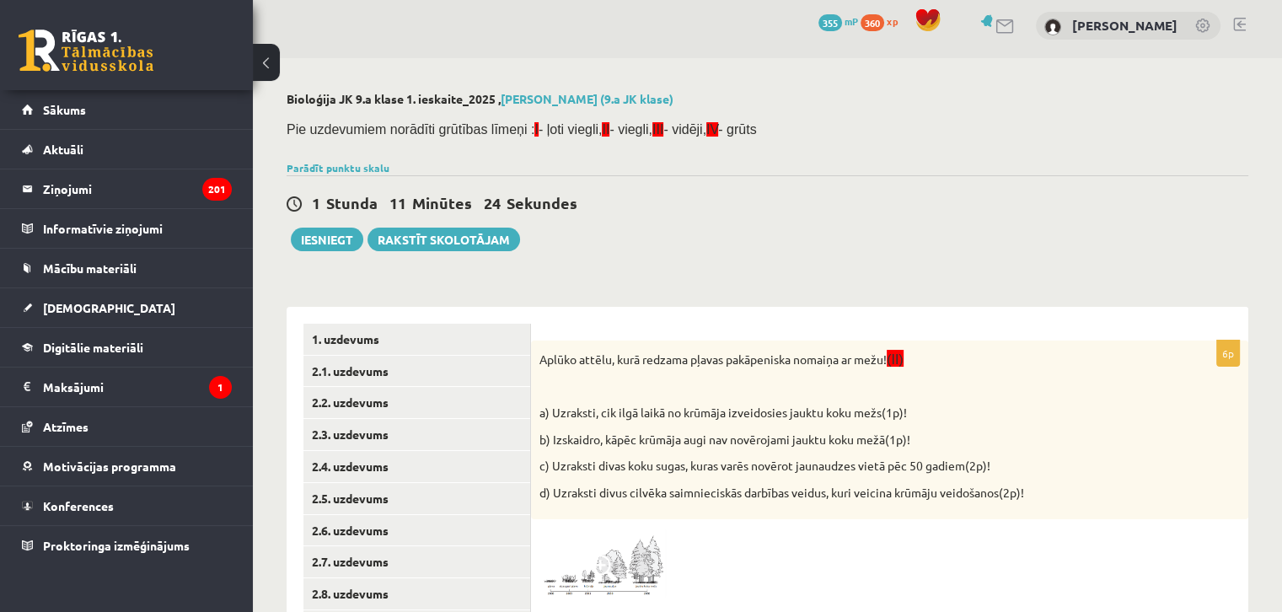
scroll to position [6, 0]
click at [348, 170] on link "Parādīt punktu skalu" at bounding box center [337, 168] width 103 height 13
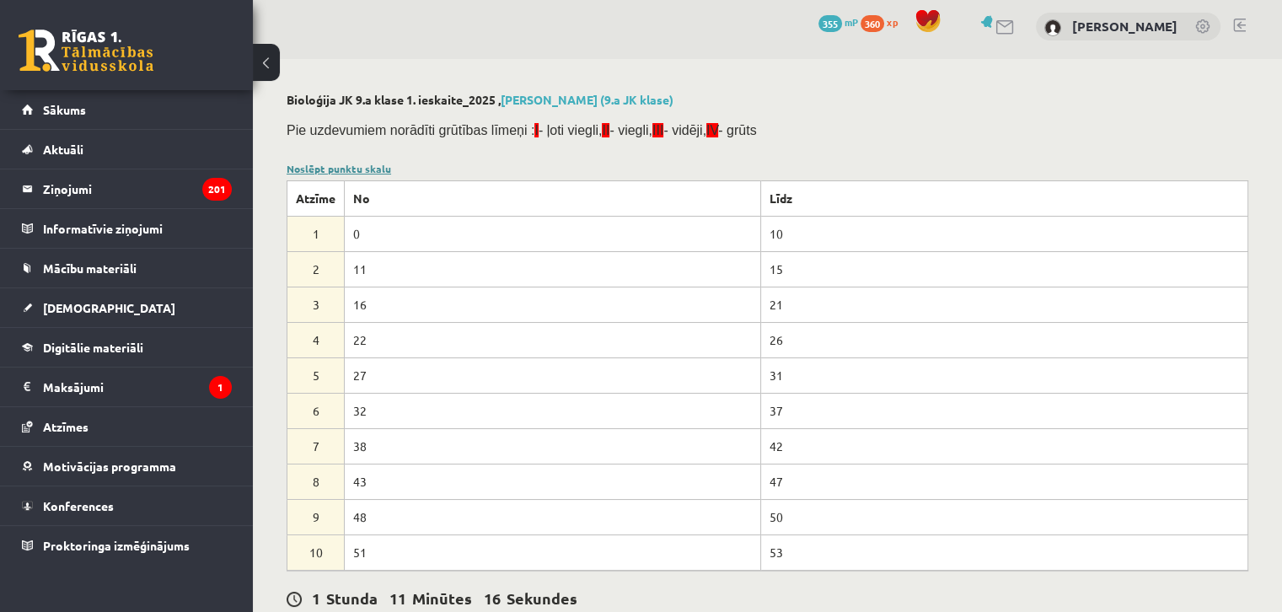
click at [348, 170] on link "Noslēpt punktu skalu" at bounding box center [338, 168] width 104 height 13
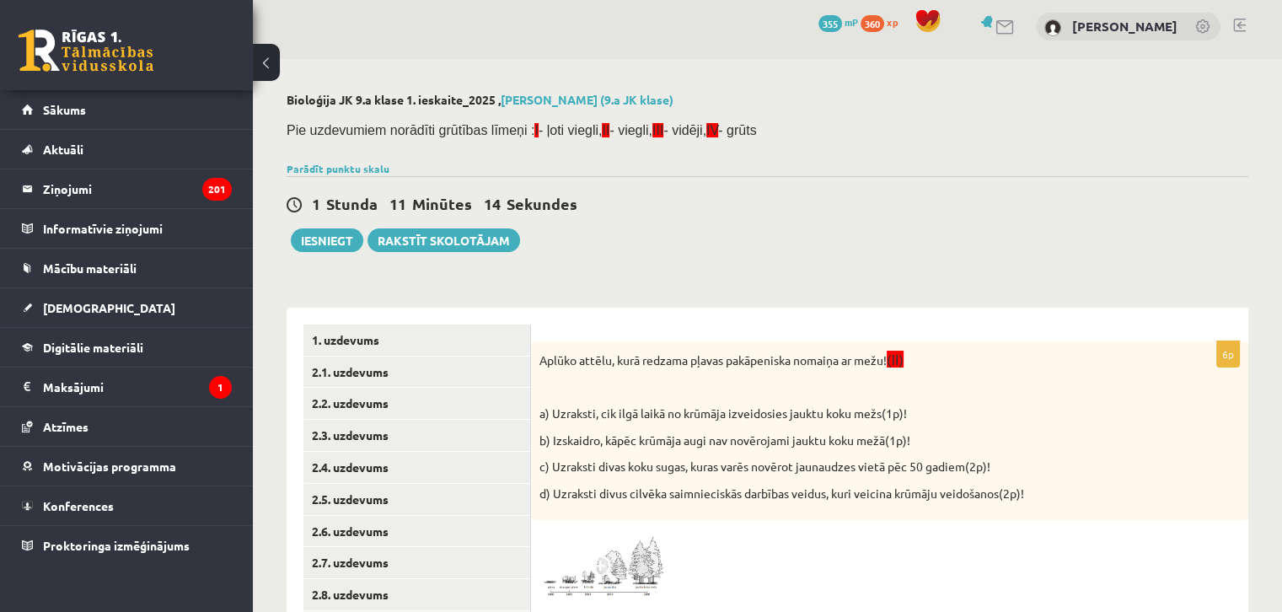
scroll to position [90, 0]
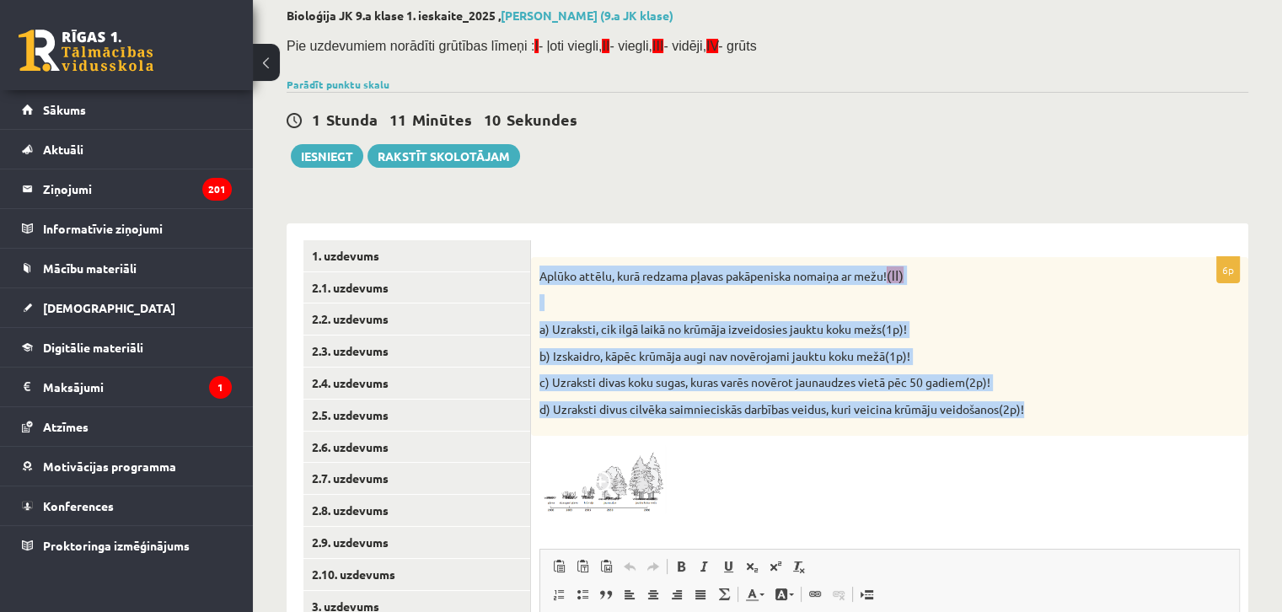
drag, startPoint x: 535, startPoint y: 274, endPoint x: 1073, endPoint y: 419, distance: 556.7
click at [1073, 419] on div "Aplūko attēlu, kurā redzama pļavas pakāpeniska nomaiņa ar mežu! (II) a) Uzrakst…" at bounding box center [889, 346] width 717 height 179
click at [606, 493] on span at bounding box center [603, 484] width 27 height 27
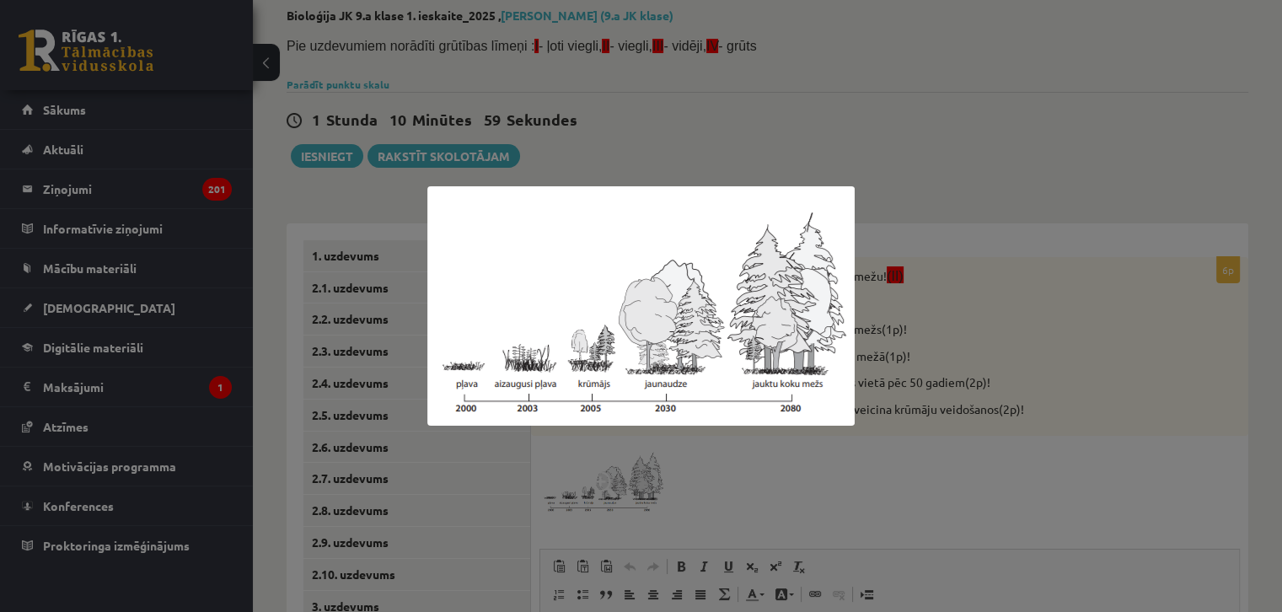
drag, startPoint x: 606, startPoint y: 493, endPoint x: 586, endPoint y: 505, distance: 23.4
click at [586, 505] on div at bounding box center [641, 306] width 1282 height 612
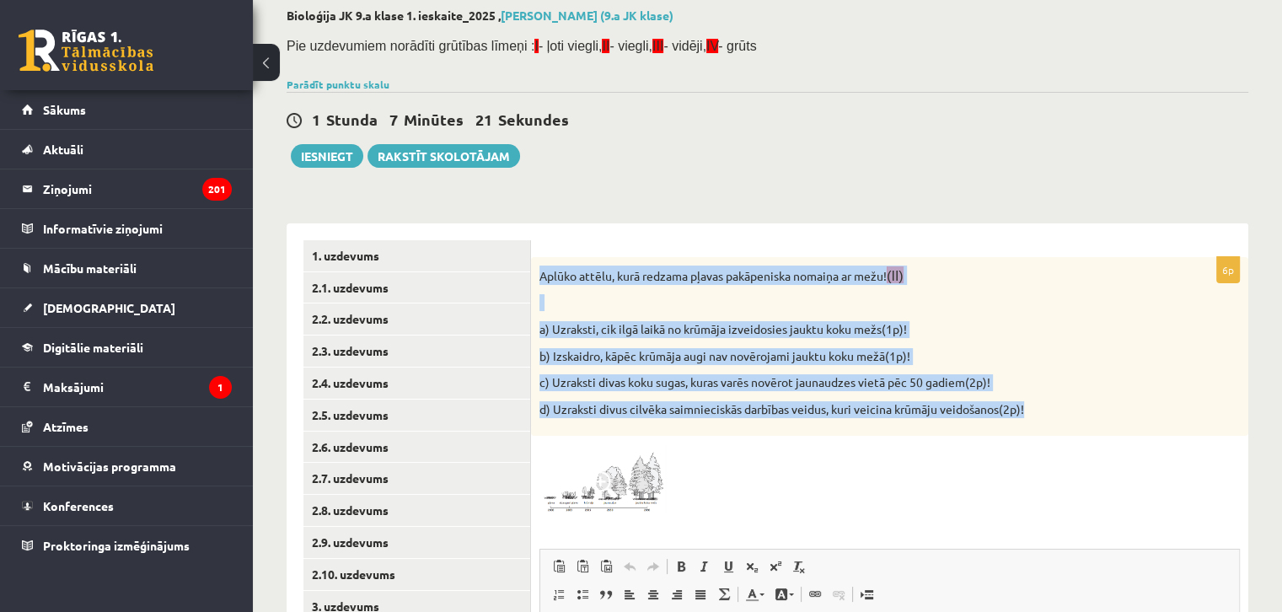
drag, startPoint x: 531, startPoint y: 274, endPoint x: 1070, endPoint y: 412, distance: 556.7
click at [1070, 412] on div "Aplūko attēlu, kurā redzama pļavas pakāpeniska nomaiņa ar mežu! (II) a) Uzrakst…" at bounding box center [889, 346] width 717 height 179
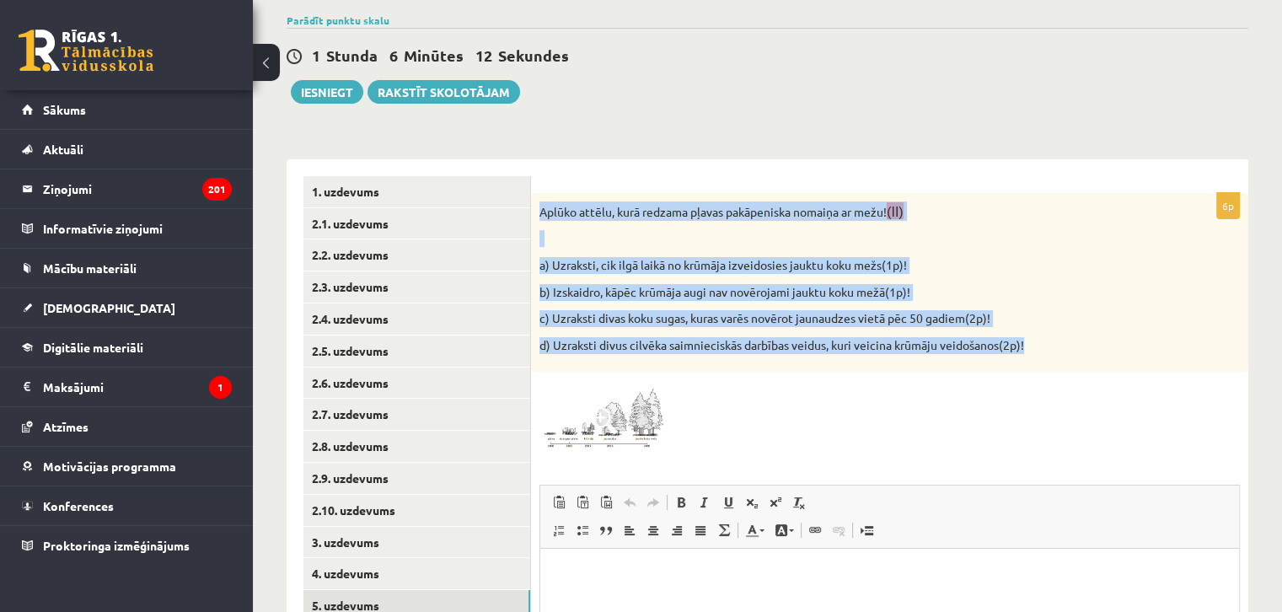
scroll to position [427, 0]
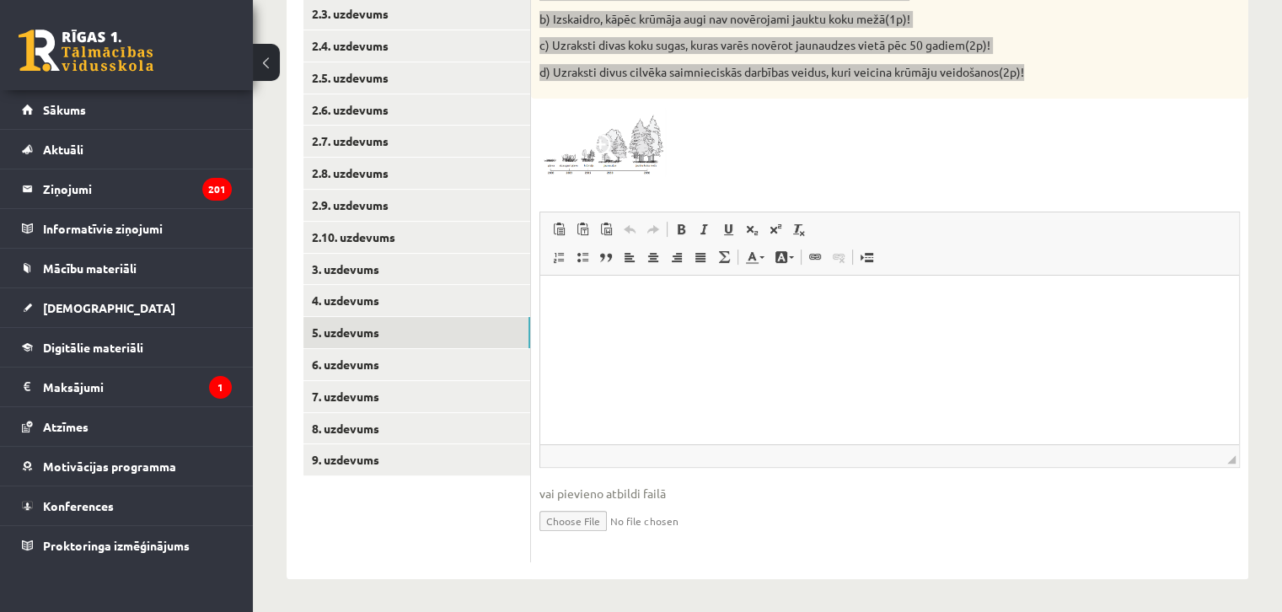
click at [679, 327] on html at bounding box center [889, 301] width 698 height 51
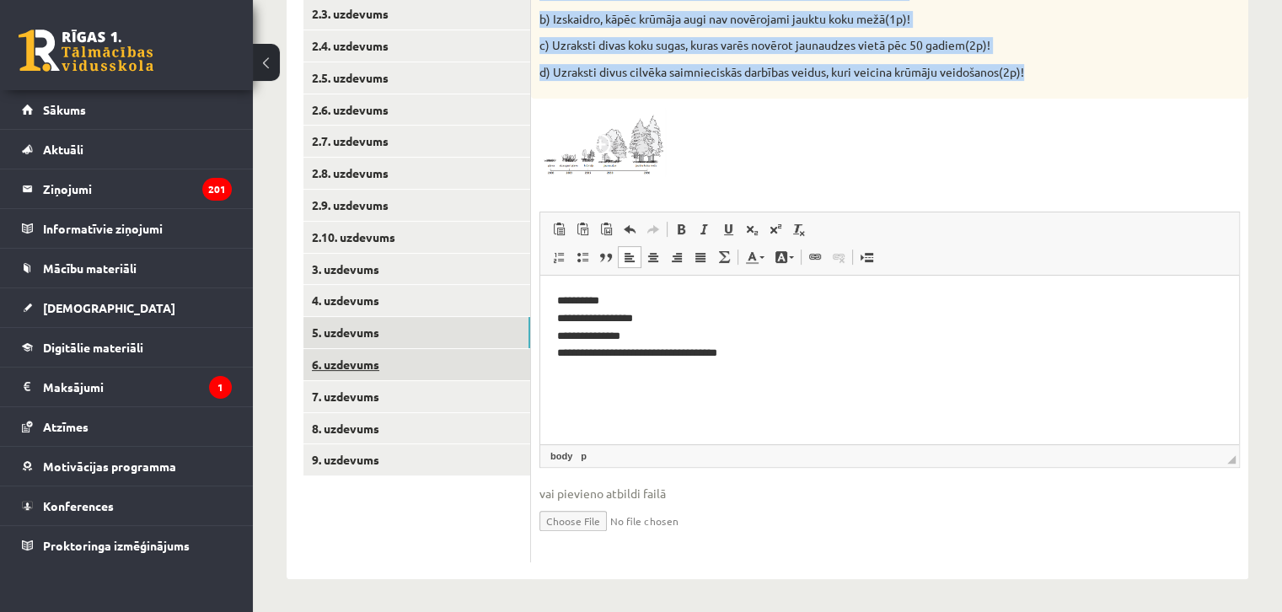
click at [415, 357] on link "6. uzdevums" at bounding box center [416, 364] width 227 height 31
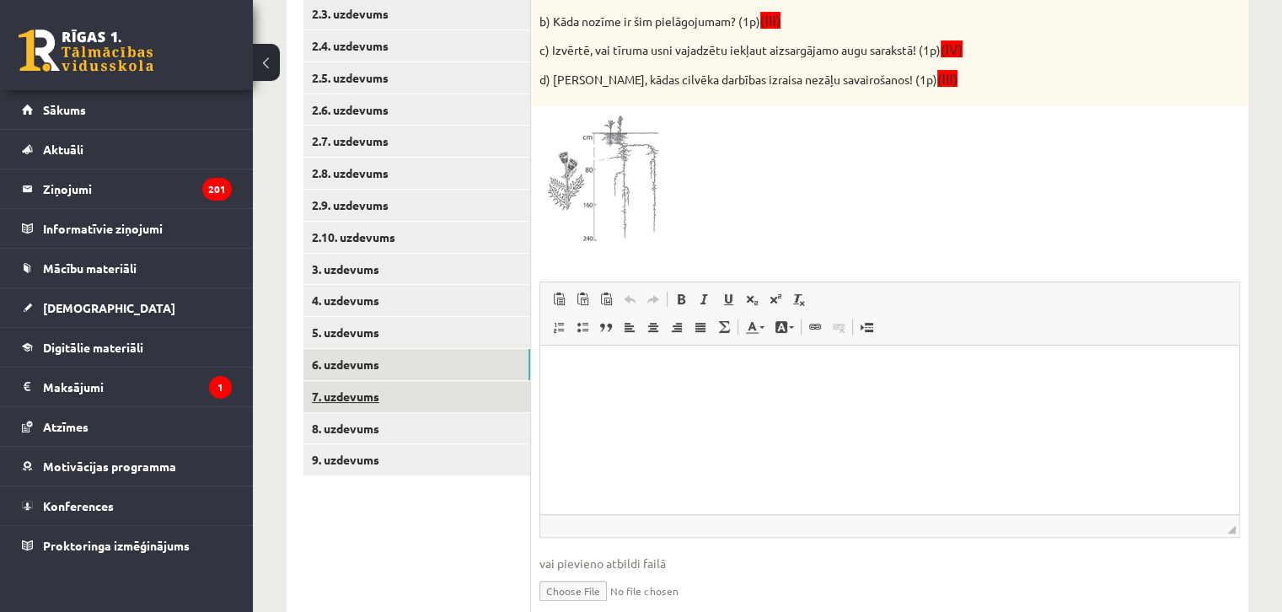
click at [409, 406] on link "7. uzdevums" at bounding box center [416, 396] width 227 height 31
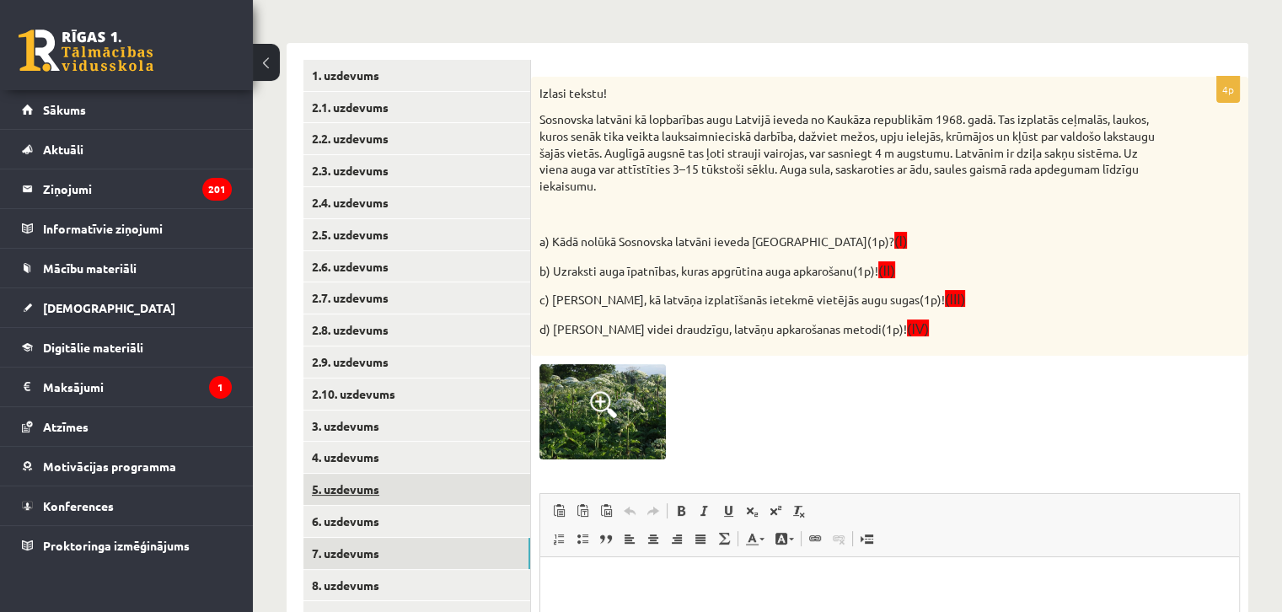
scroll to position [300, 0]
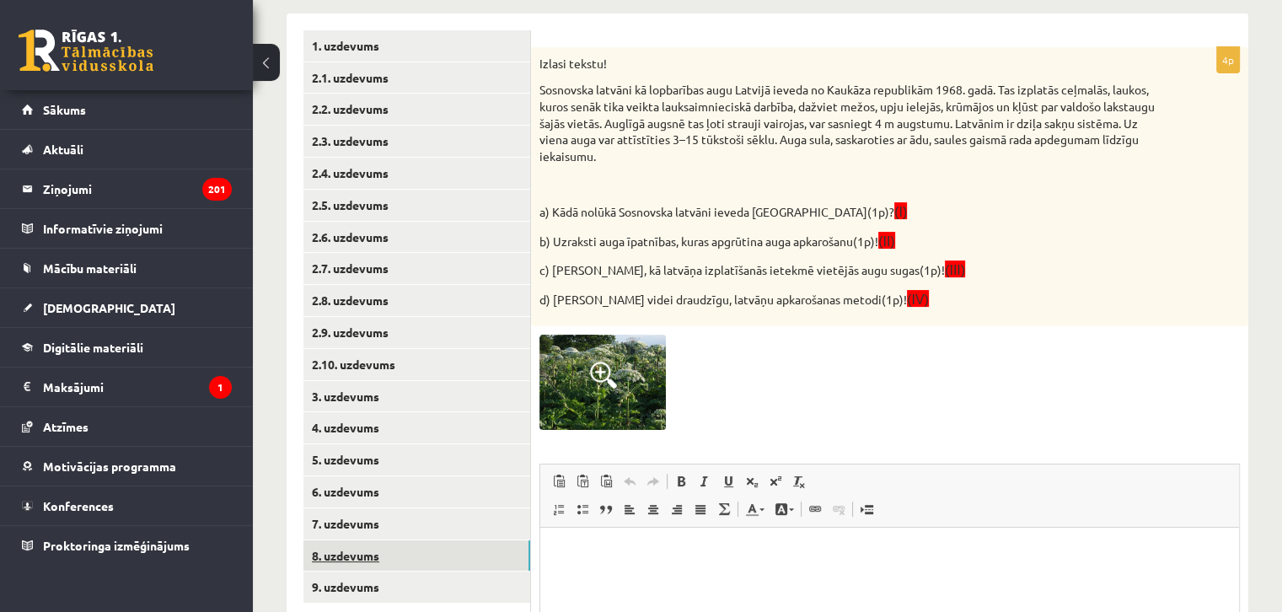
click at [377, 564] on link "8. uzdevums" at bounding box center [416, 555] width 227 height 31
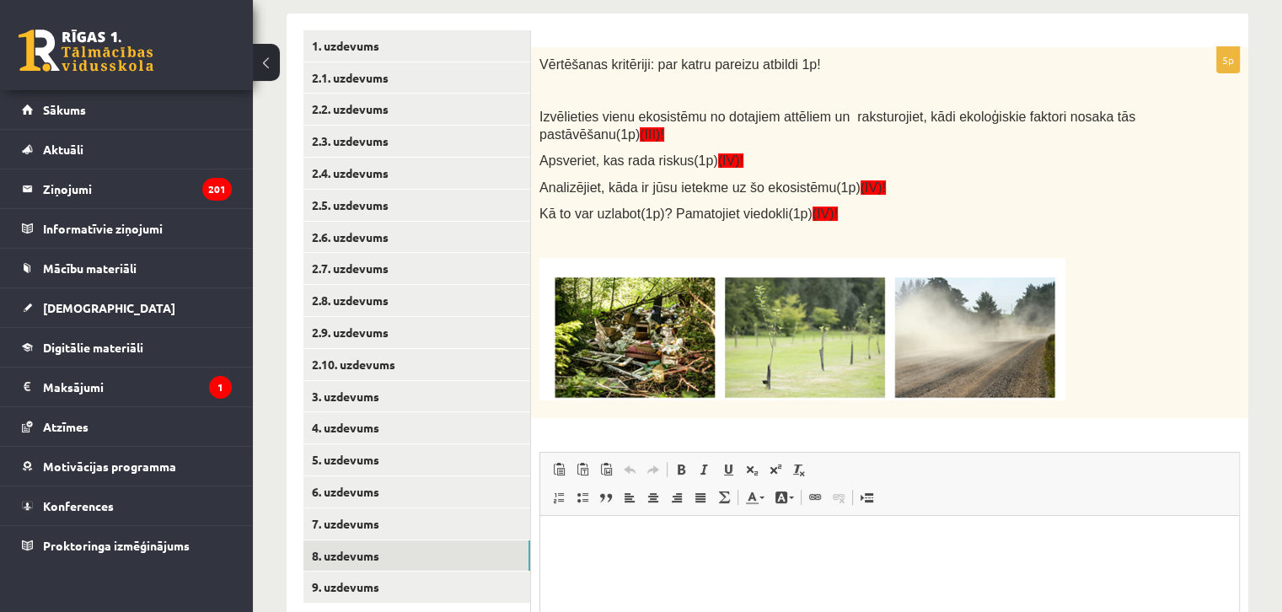
scroll to position [0, 0]
click at [364, 571] on link "9. uzdevums" at bounding box center [416, 586] width 227 height 31
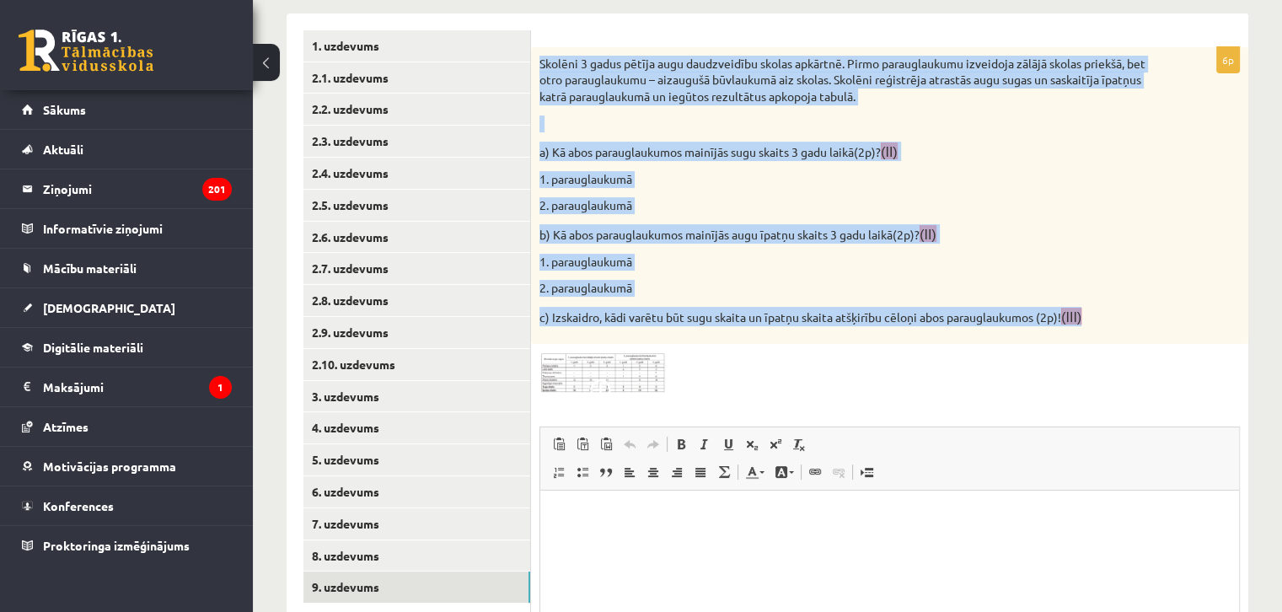
drag, startPoint x: 543, startPoint y: 62, endPoint x: 1155, endPoint y: 303, distance: 657.8
click at [1274, 329] on div "Bioloģija JK 9.a klase 1. ieskaite_2025 , Renārs Kirins (9.a JK klase) Pie uzde…" at bounding box center [767, 296] width 1029 height 1062
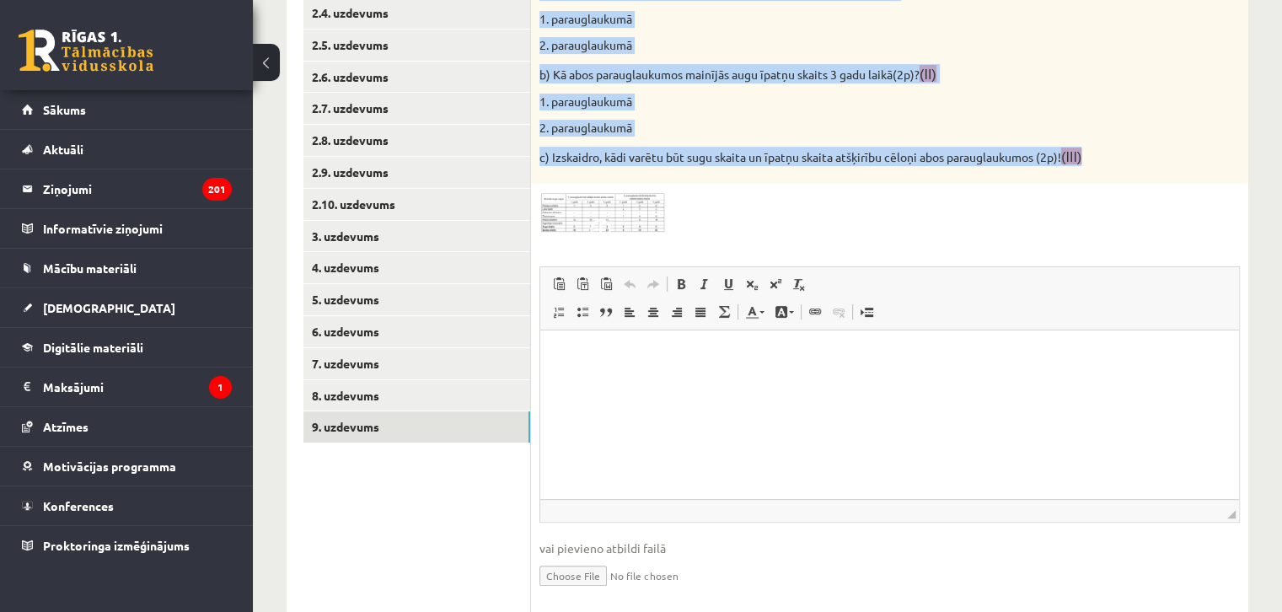
scroll to position [468, 0]
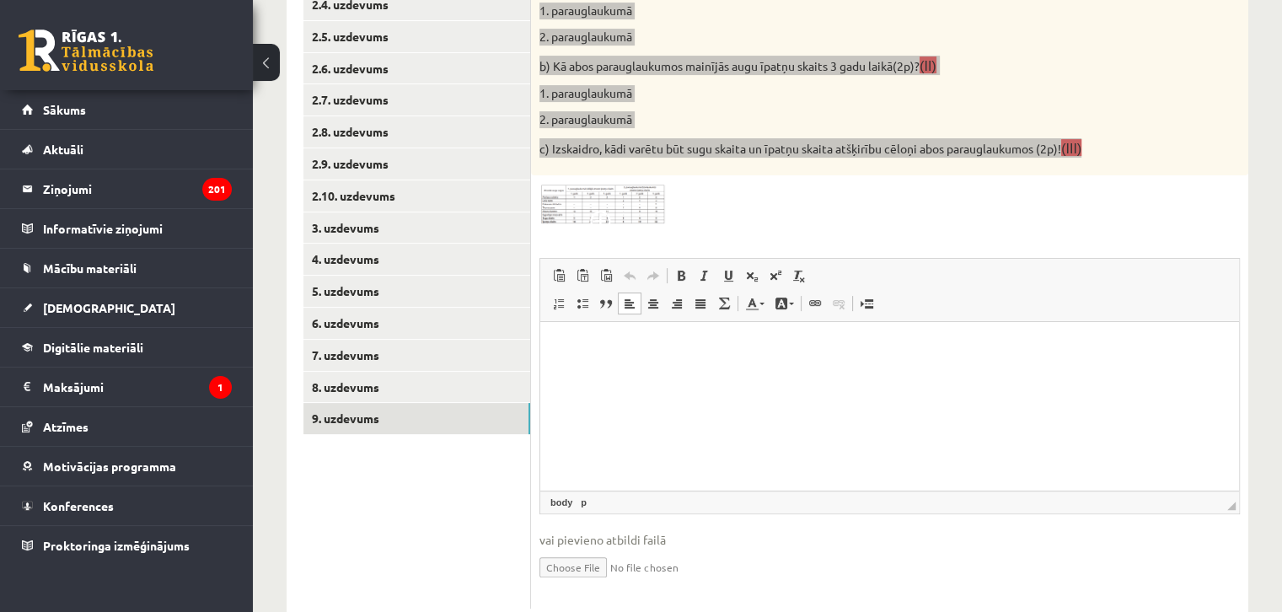
click at [675, 372] on html at bounding box center [889, 346] width 698 height 51
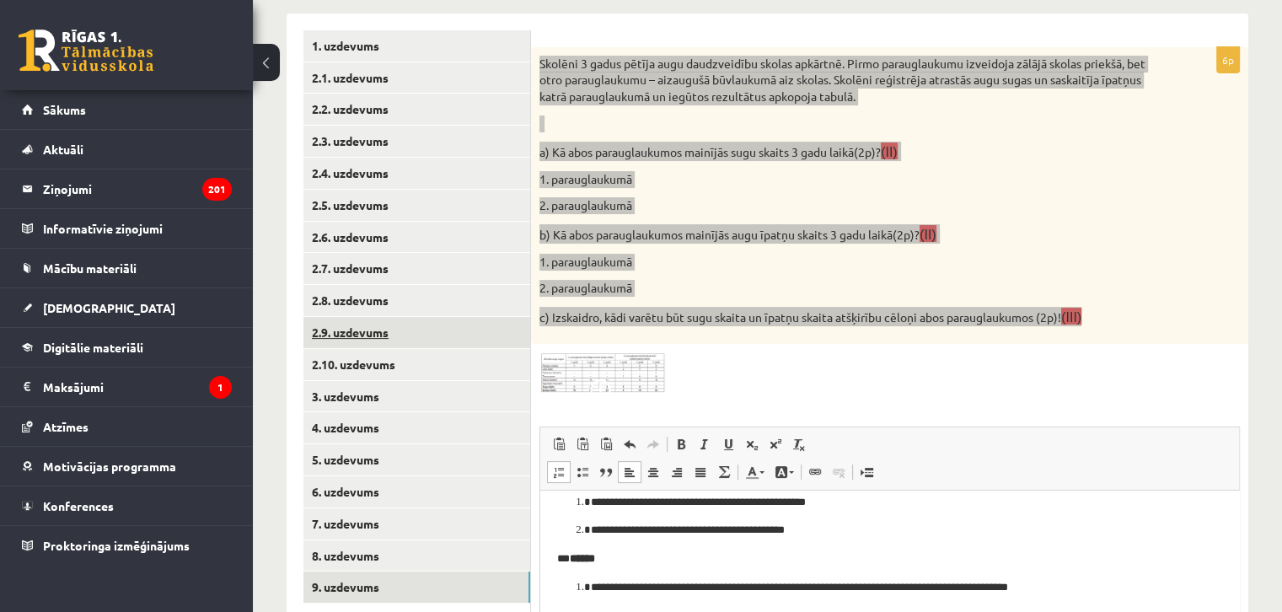
scroll to position [345, 0]
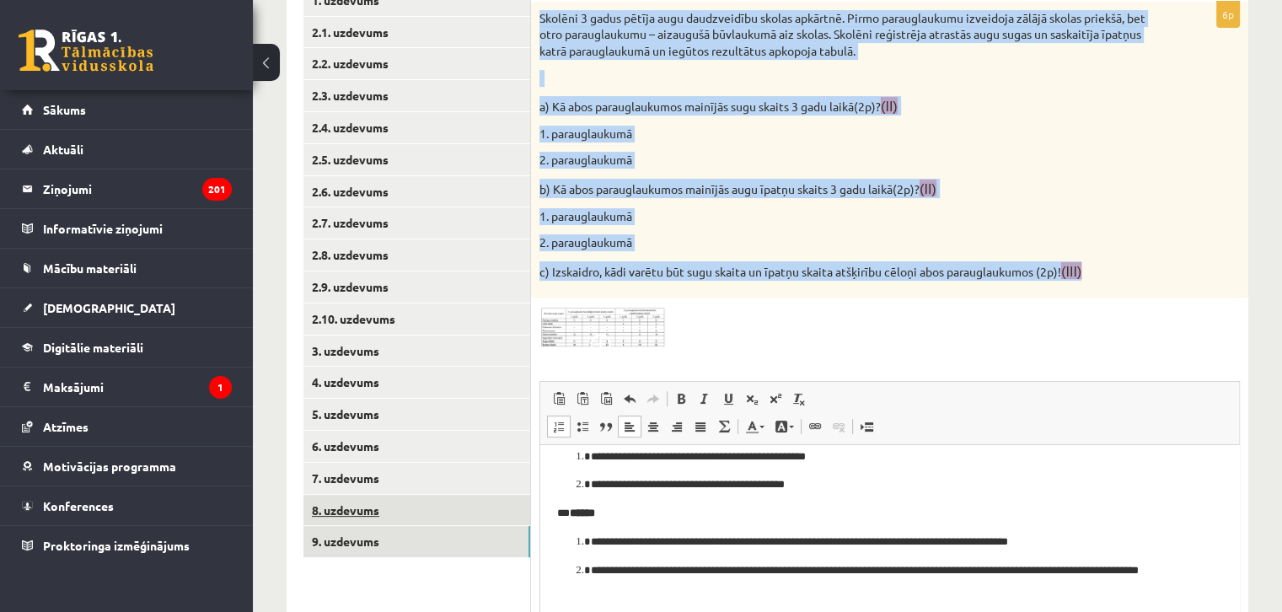
click at [384, 502] on link "8. uzdevums" at bounding box center [416, 510] width 227 height 31
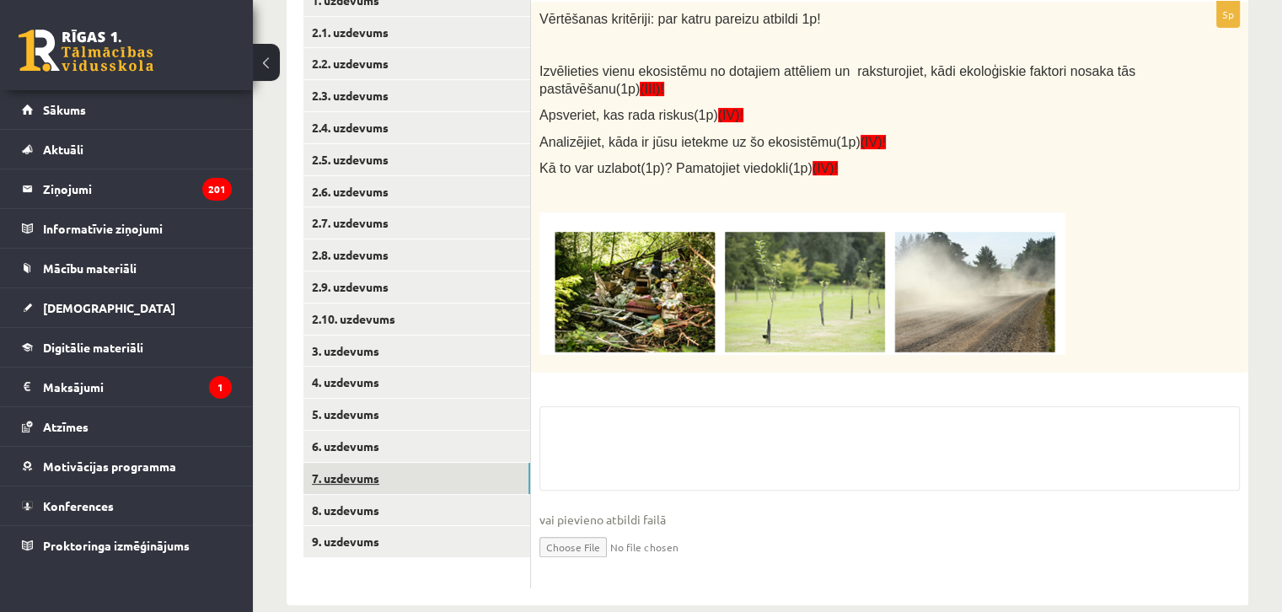
click at [383, 480] on link "7. uzdevums" at bounding box center [416, 478] width 227 height 31
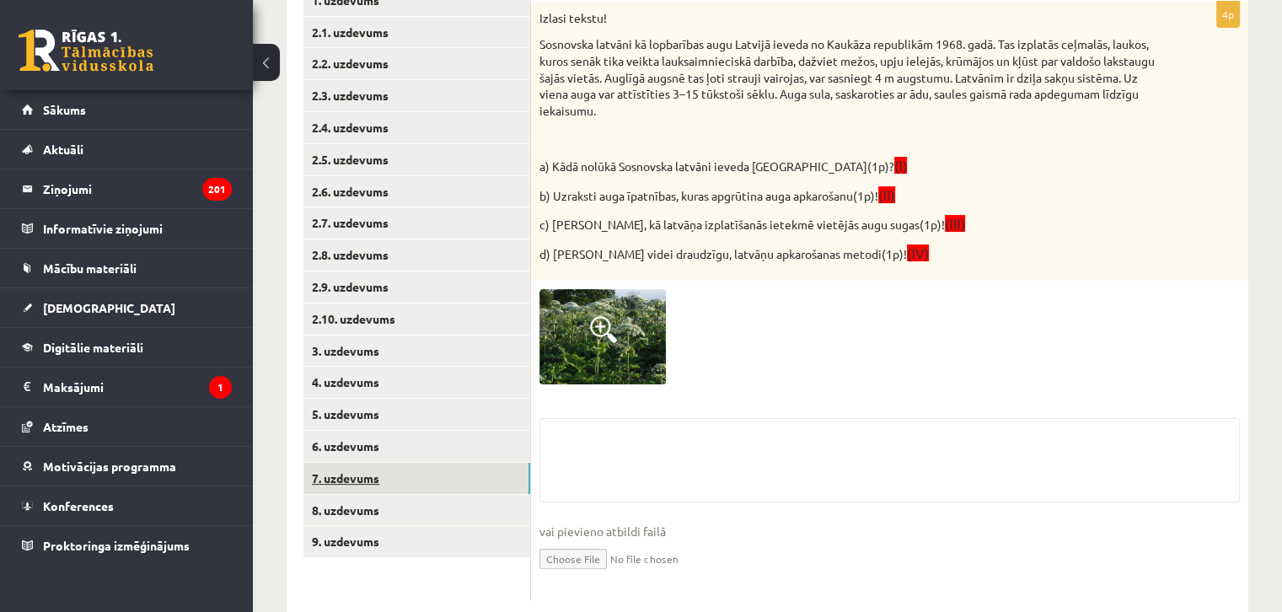
click at [377, 463] on link "7. uzdevums" at bounding box center [416, 478] width 227 height 31
click at [377, 454] on link "6. uzdevums" at bounding box center [416, 446] width 227 height 31
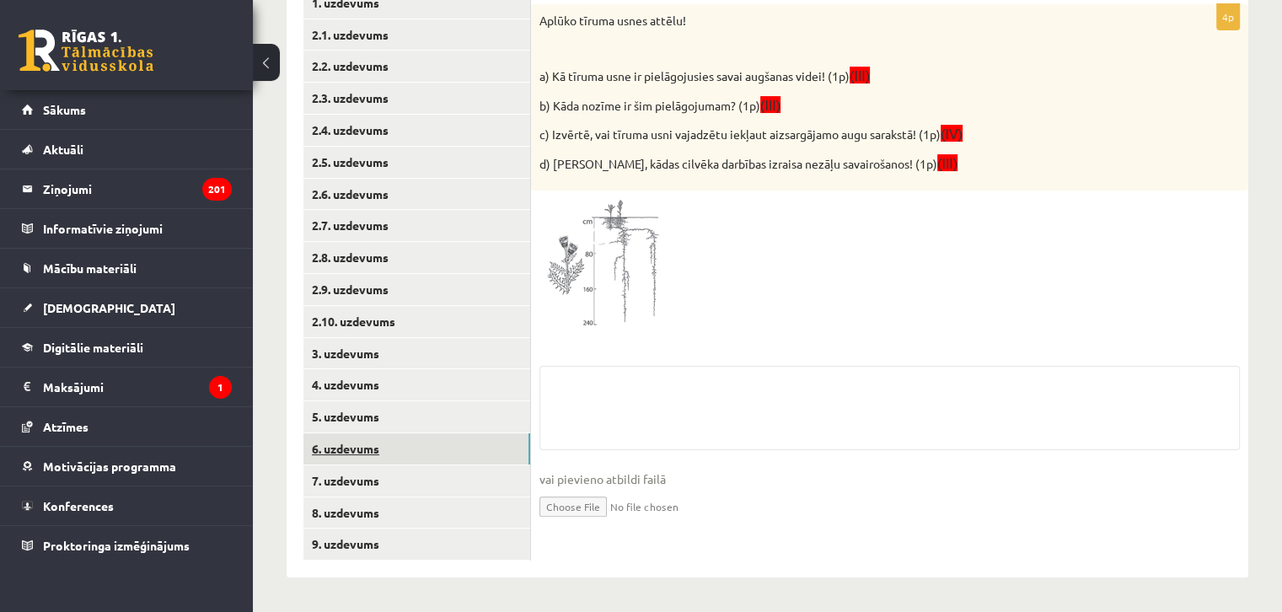
click at [377, 433] on link "6. uzdevums" at bounding box center [416, 448] width 227 height 31
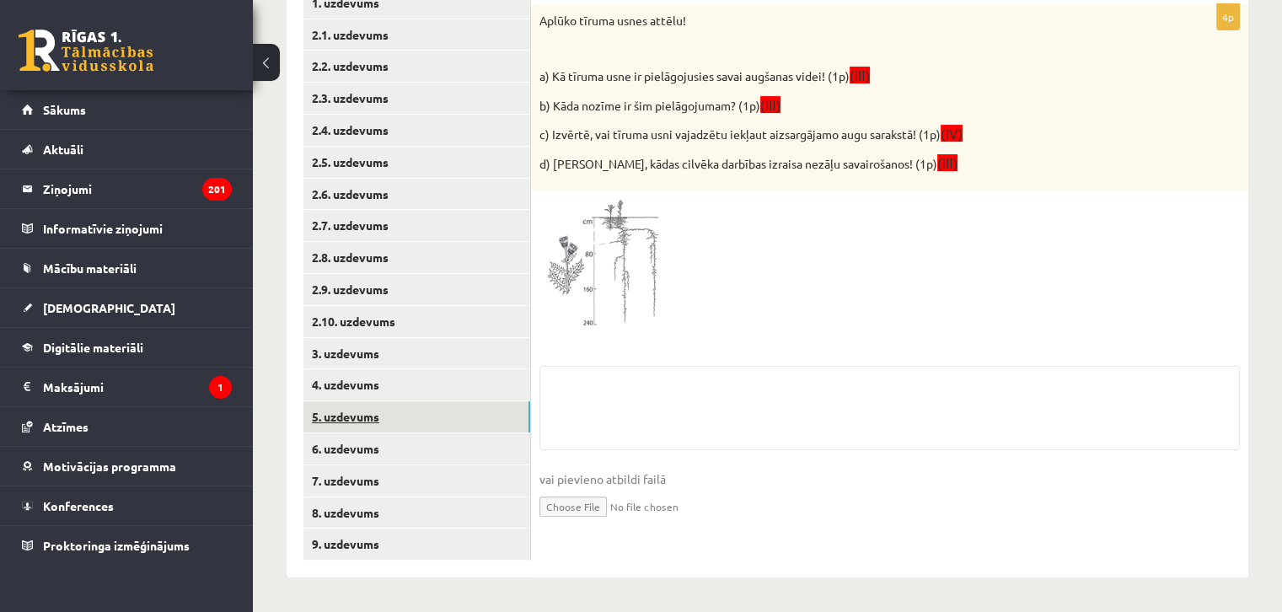
click at [377, 415] on link "5. uzdevums" at bounding box center [416, 416] width 227 height 31
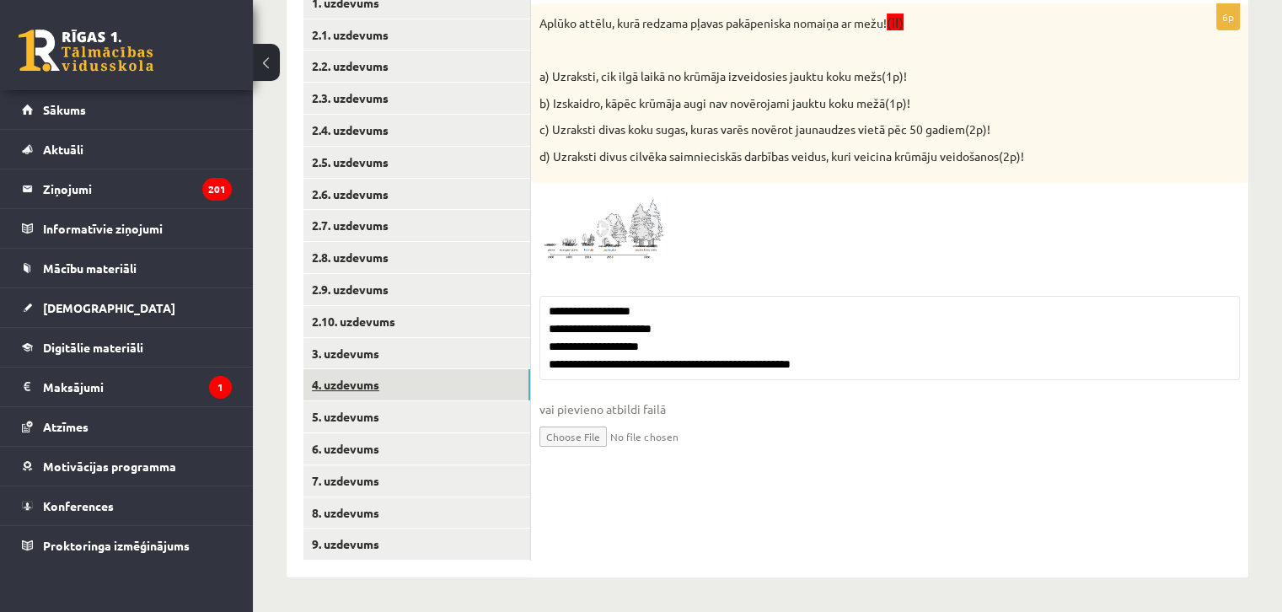
click at [377, 391] on link "4. uzdevums" at bounding box center [416, 384] width 227 height 31
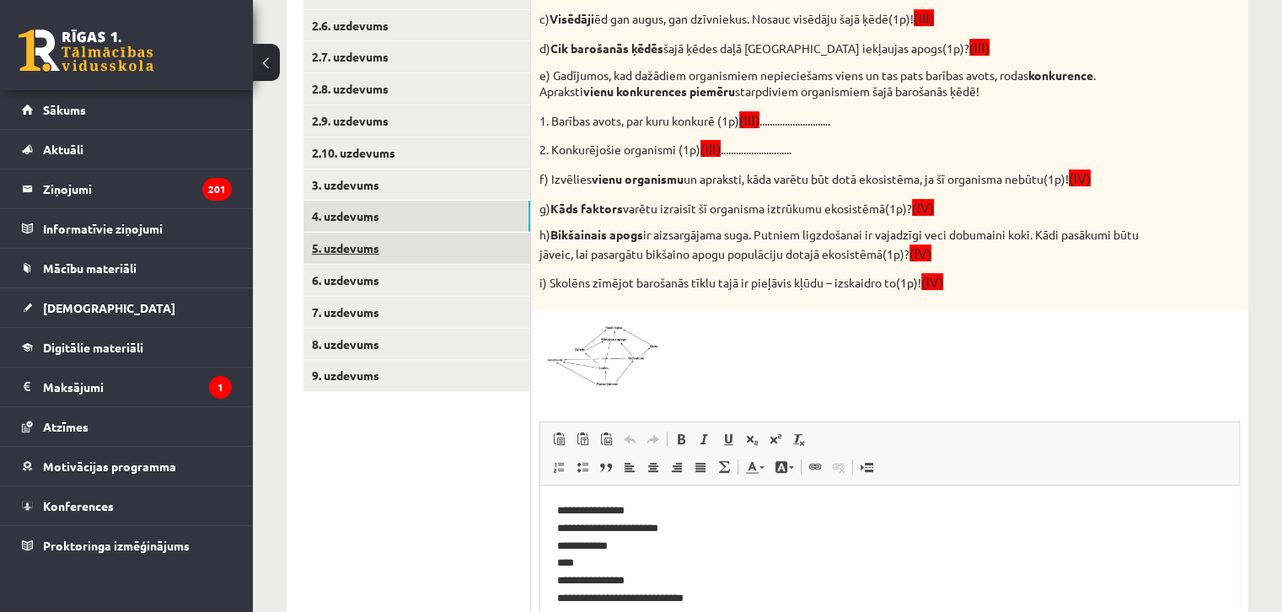
scroll to position [0, 0]
click at [341, 331] on link "8. uzdevums" at bounding box center [416, 344] width 227 height 31
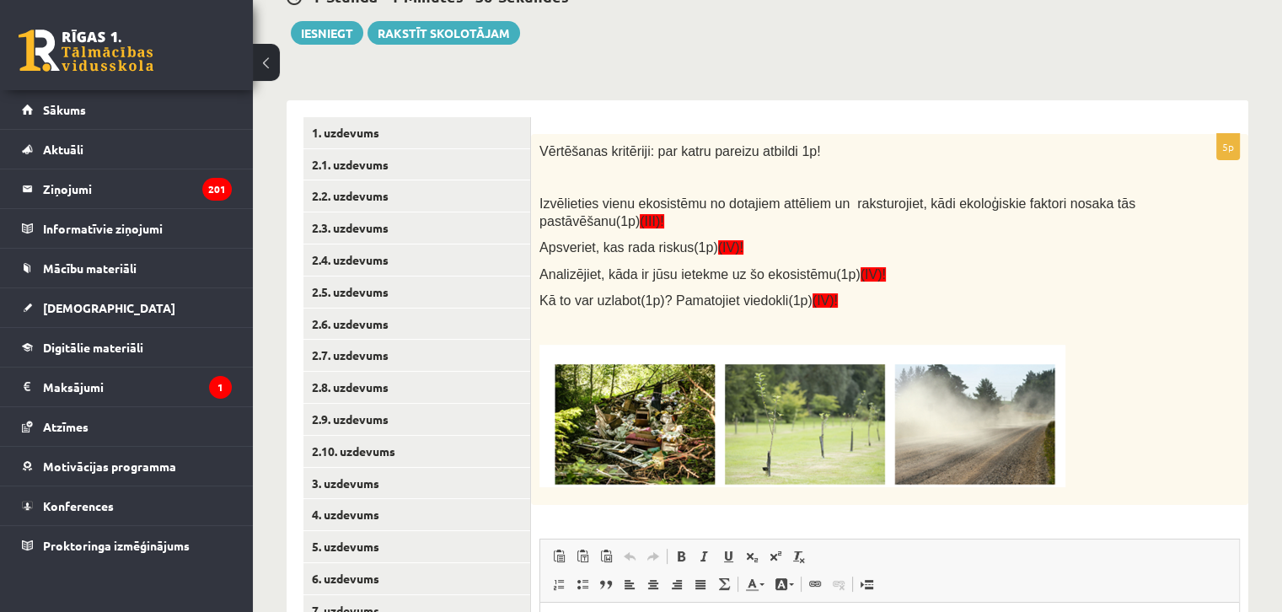
scroll to position [174, 0]
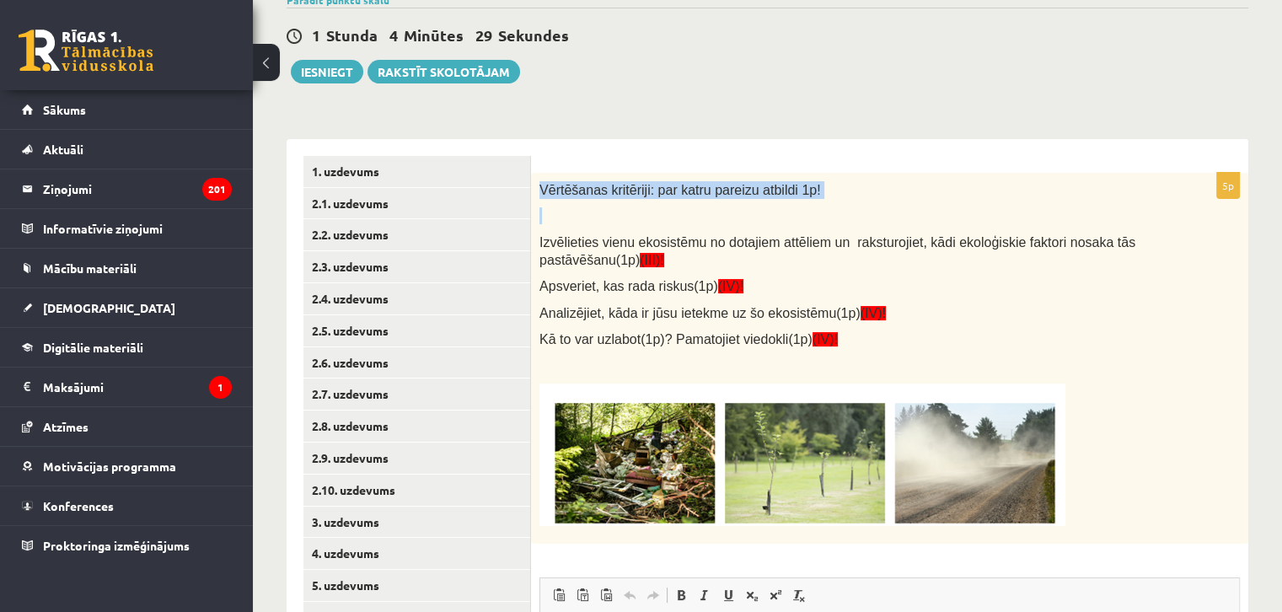
drag, startPoint x: 538, startPoint y: 190, endPoint x: 1082, endPoint y: 199, distance: 543.5
click at [1082, 199] on div "Vērtēšanas kritēriji: par katru pareizu atbildi 1p! Izvēlieties vienu ekosistēm…" at bounding box center [889, 358] width 717 height 371
click at [1057, 150] on div "5p Vērtēšanas kritēriji: par katru pareizu atbildi 1p! Izvēlieties vienu ekosis…" at bounding box center [889, 541] width 717 height 805
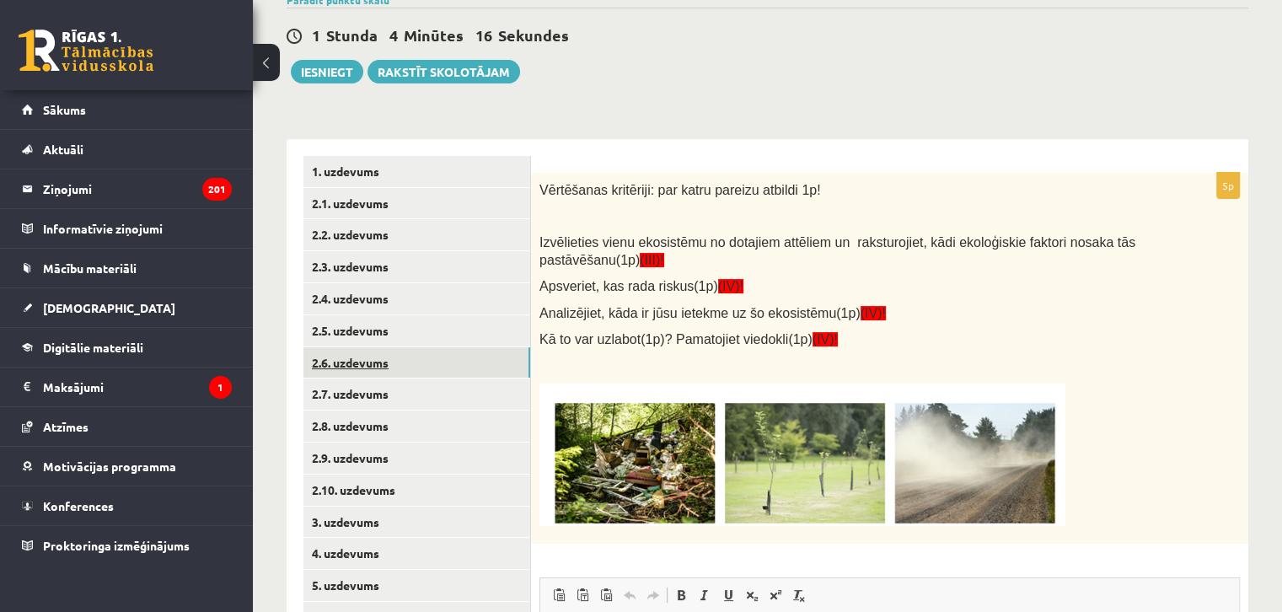
click at [434, 376] on link "2.6. uzdevums" at bounding box center [416, 362] width 227 height 31
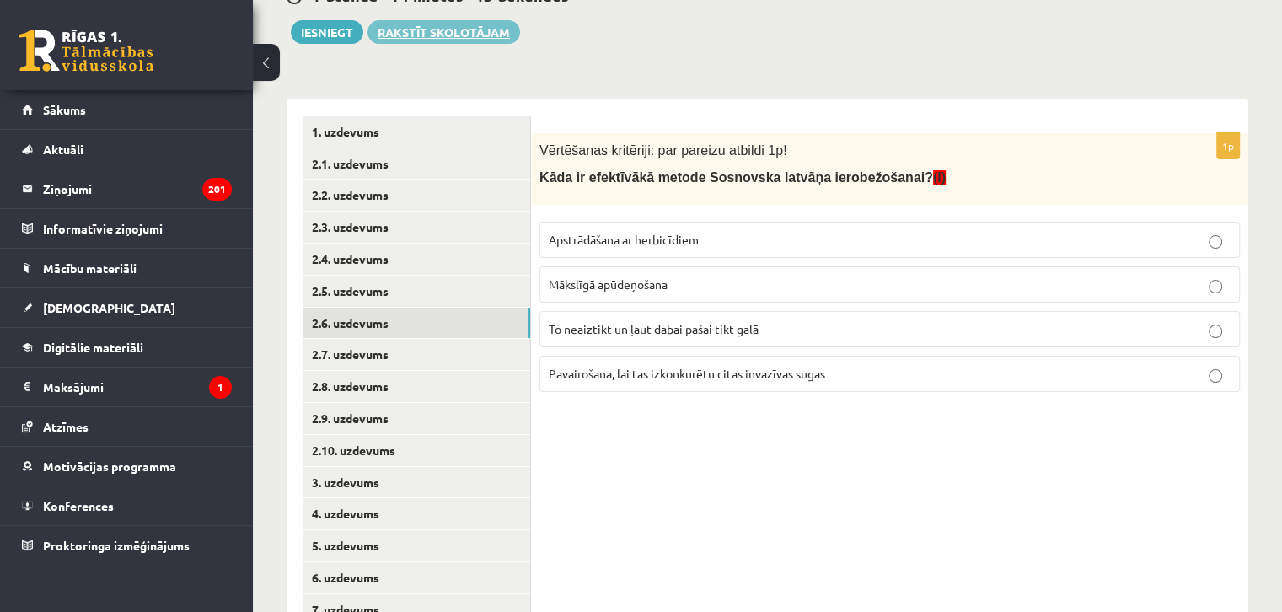
scroll to position [0, 0]
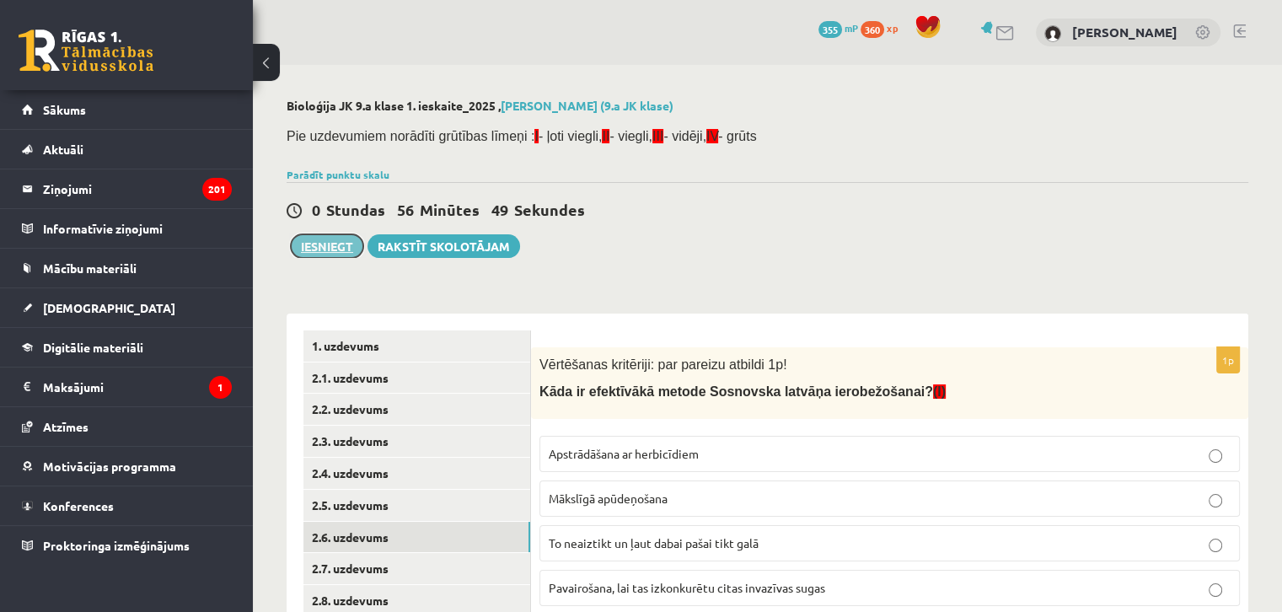
click at [314, 243] on button "Iesniegt" at bounding box center [327, 246] width 72 height 24
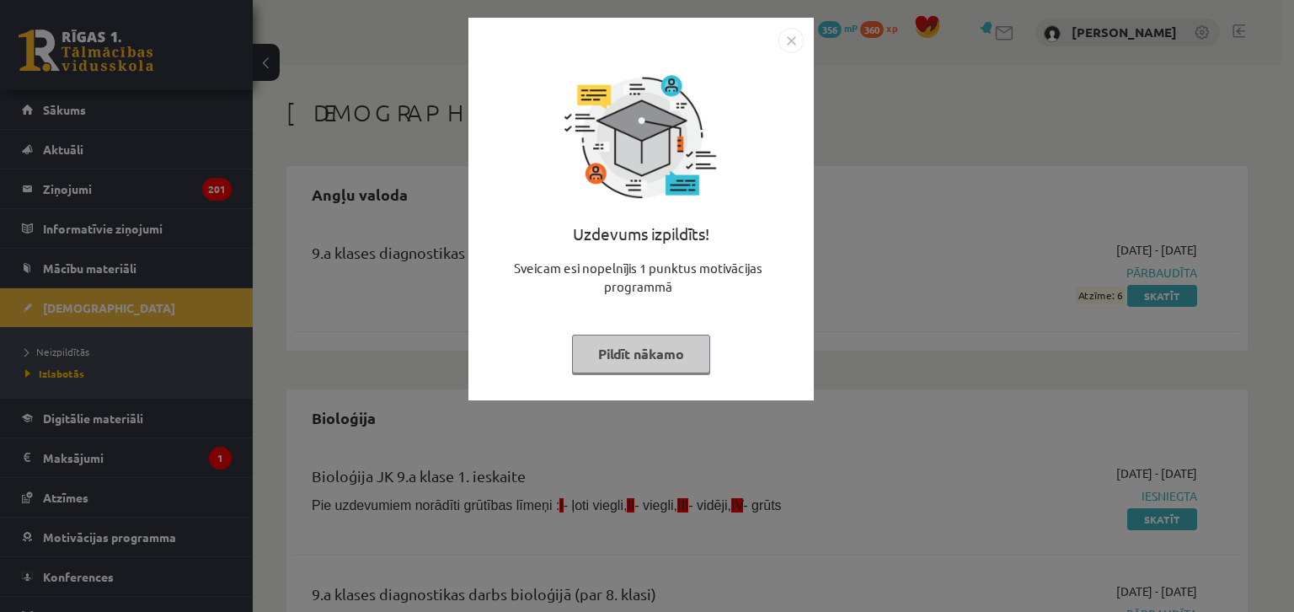
click at [647, 367] on button "Pildīt nākamo" at bounding box center [641, 353] width 138 height 39
